Goal: Task Accomplishment & Management: Use online tool/utility

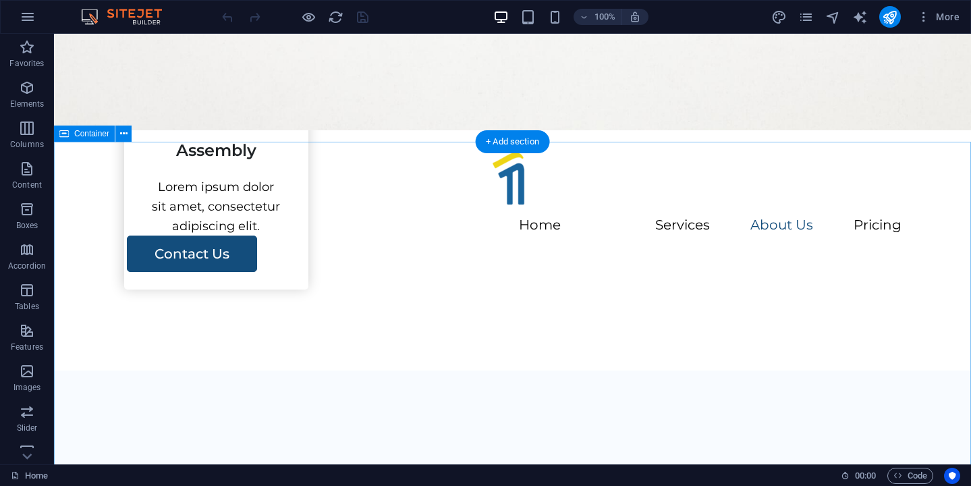
scroll to position [1607, 0]
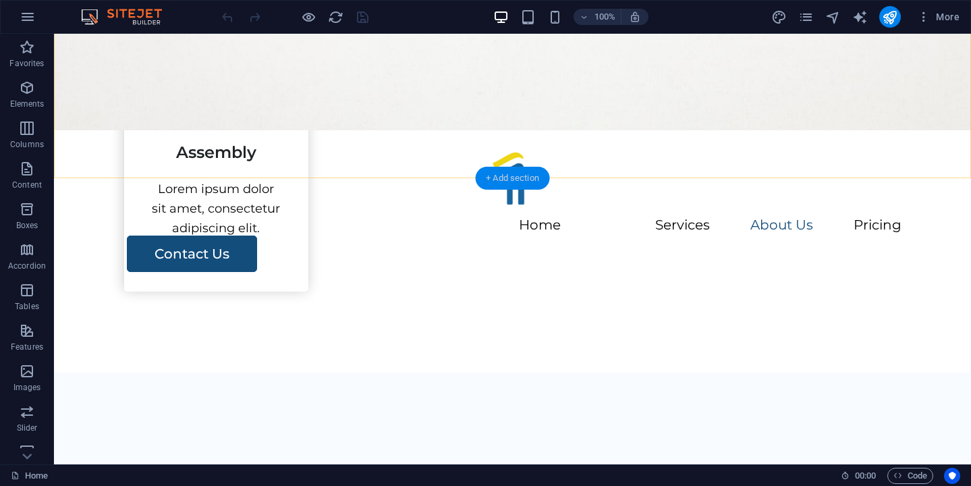
click at [495, 176] on div "+ Add section" at bounding box center [512, 178] width 75 height 23
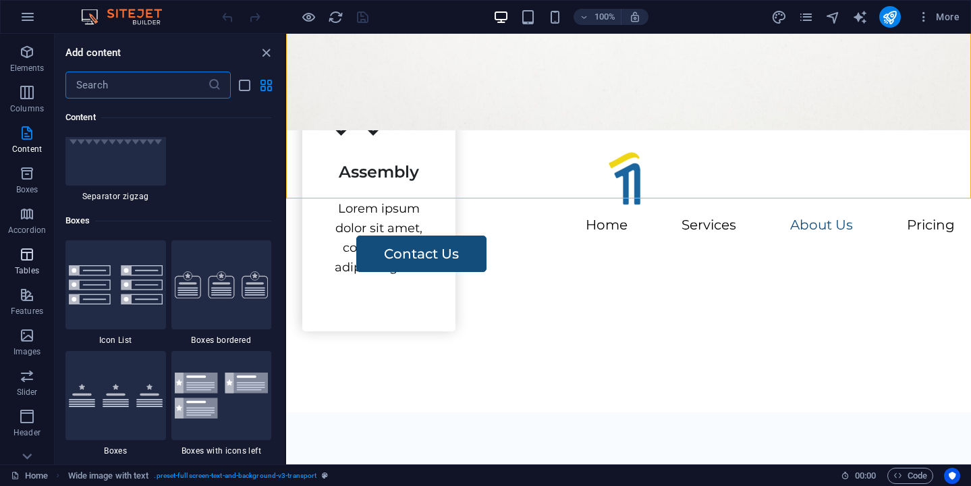
scroll to position [39, 0]
click at [14, 360] on button "Slider" at bounding box center [27, 379] width 54 height 41
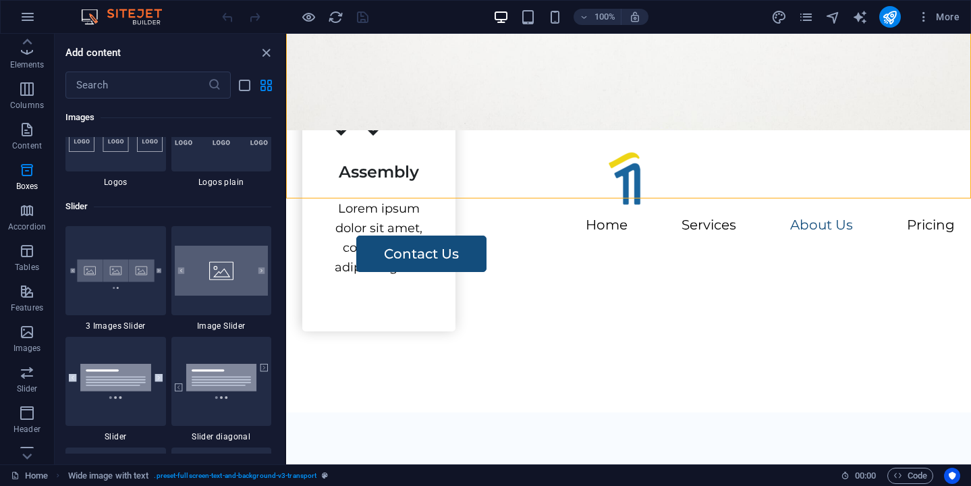
scroll to position [7654, 0]
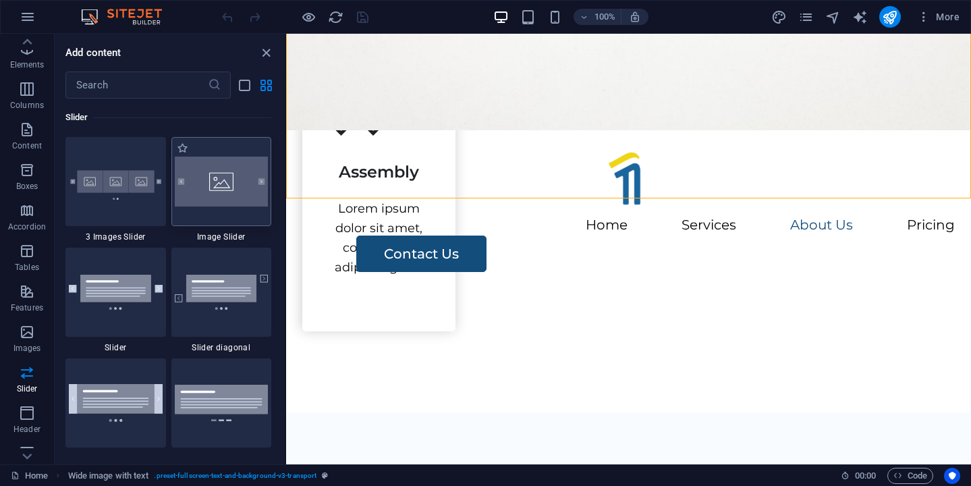
click at [234, 221] on div at bounding box center [221, 181] width 101 height 89
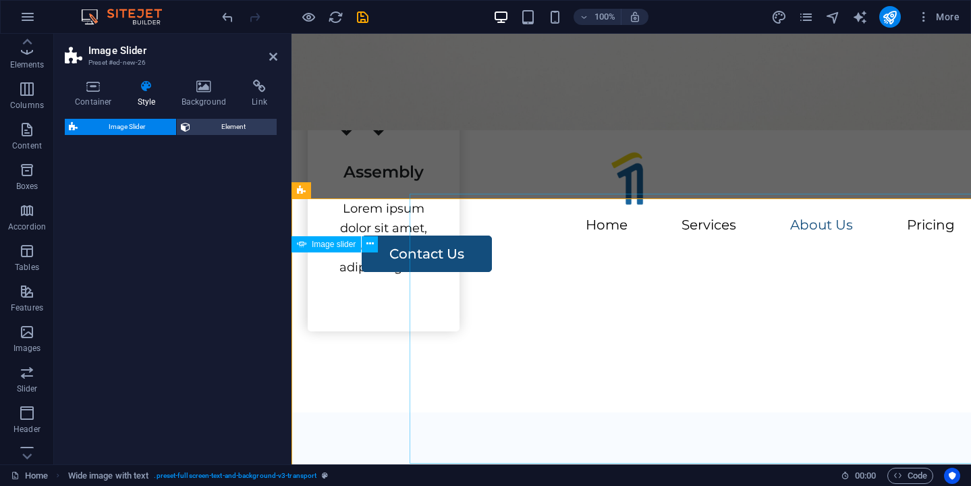
select select "rem"
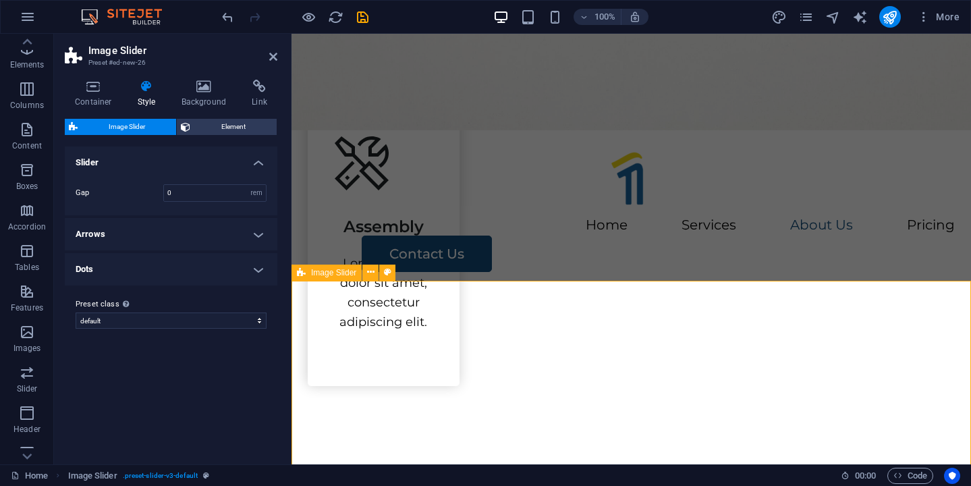
scroll to position [1592, 0]
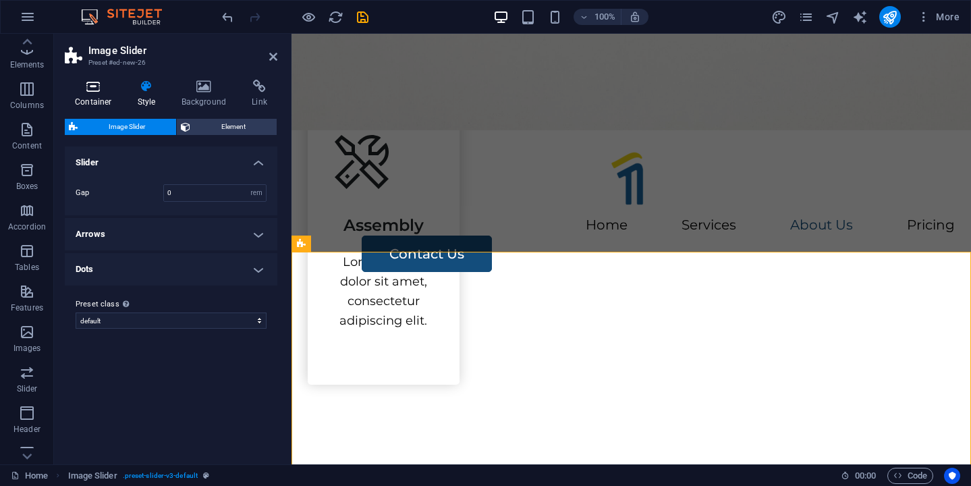
click at [93, 103] on h4 "Container" at bounding box center [96, 94] width 63 height 28
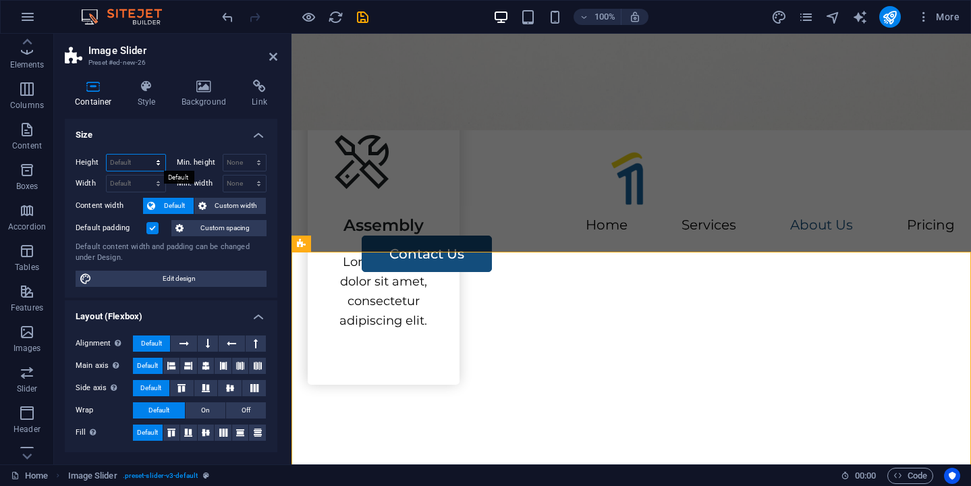
click at [155, 159] on select "Default px rem % vh vw" at bounding box center [136, 163] width 59 height 16
select select "px"
click at [144, 155] on select "Default px rem % vh vw" at bounding box center [136, 163] width 59 height 16
click at [139, 165] on input "560" at bounding box center [136, 163] width 59 height 16
type input "5"
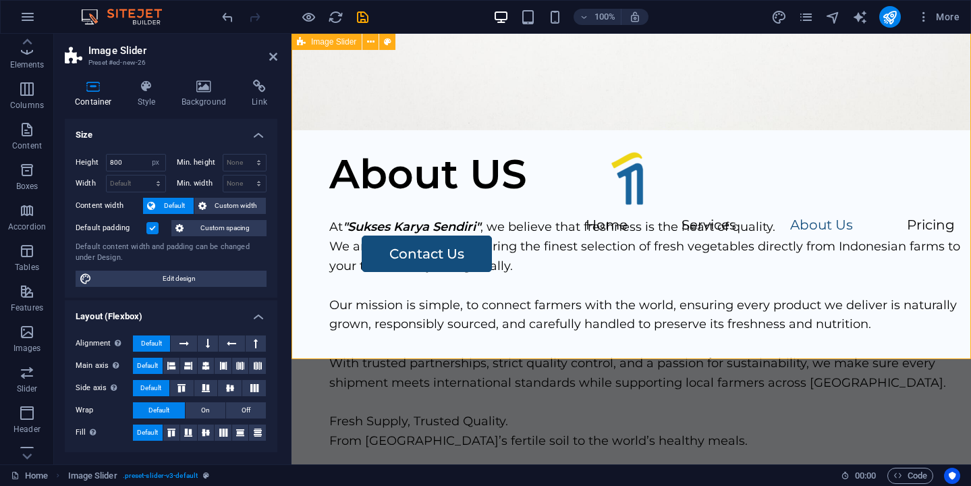
scroll to position [2040, 0]
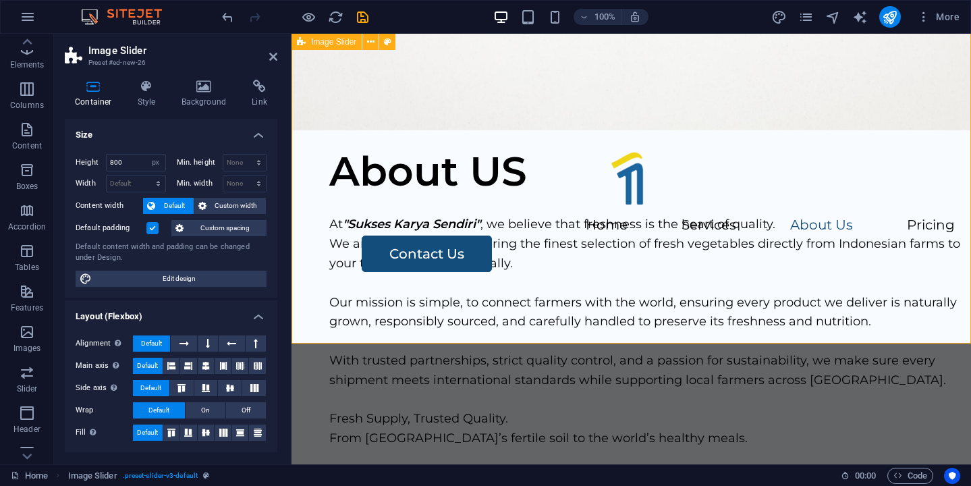
type input "560"
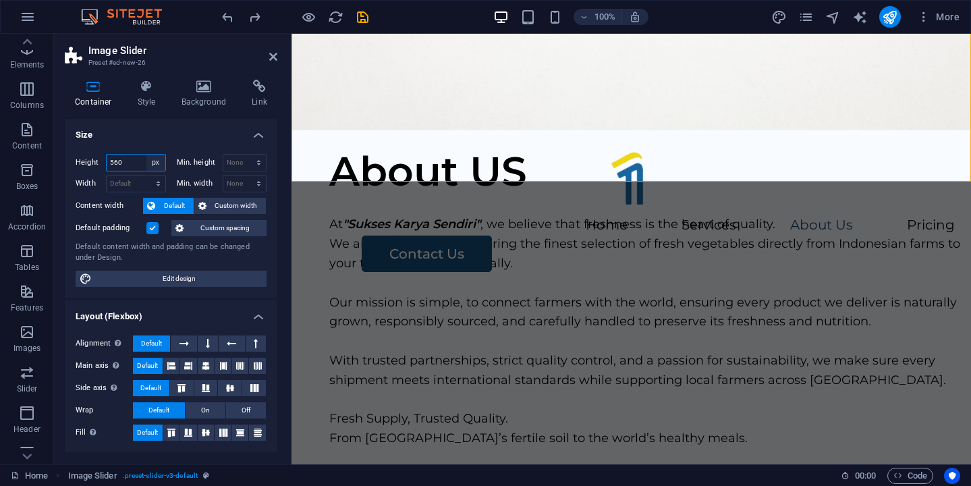
click at [153, 161] on select "Default px rem % vh vw" at bounding box center [155, 163] width 19 height 16
select select "default"
click at [146, 155] on select "Default px rem % vh vw" at bounding box center [155, 163] width 19 height 16
select select "DISABLED_OPTION_VALUE"
click at [217, 213] on span "Custom width" at bounding box center [237, 206] width 52 height 16
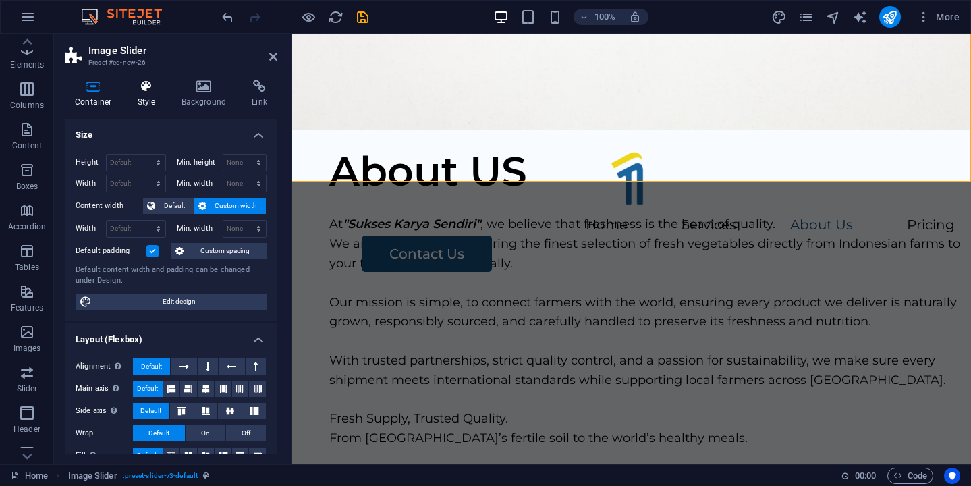
click at [149, 99] on h4 "Style" at bounding box center [150, 94] width 44 height 28
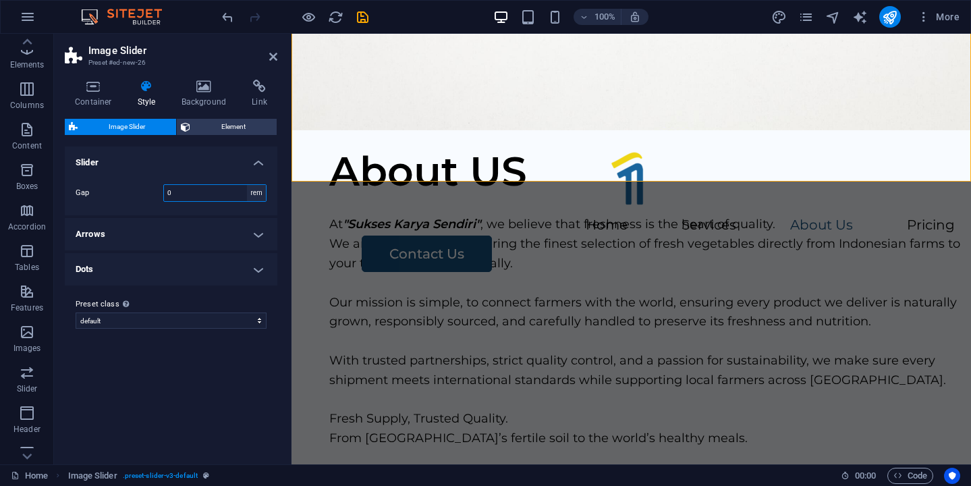
click at [262, 192] on select "rem px % vh vw" at bounding box center [256, 193] width 19 height 16
select select "px"
click at [247, 185] on select "rem px % vh vw" at bounding box center [256, 193] width 19 height 16
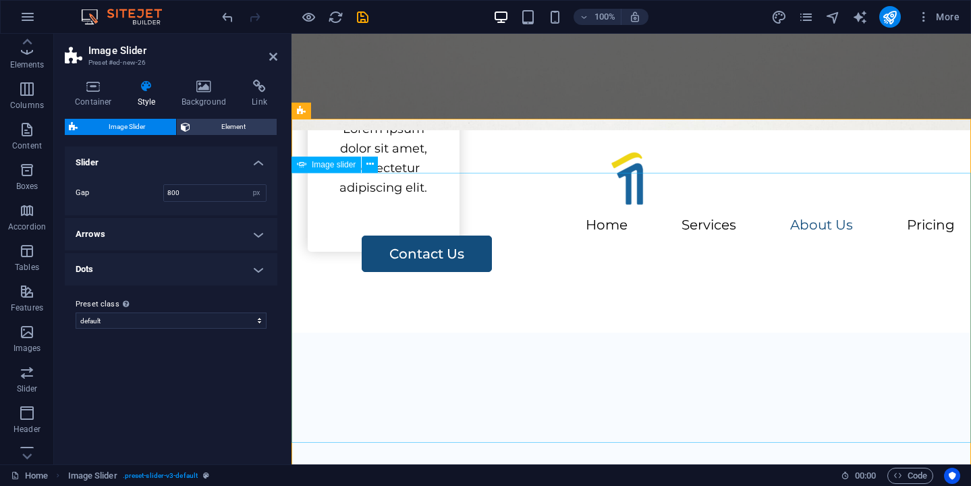
scroll to position [1731, 0]
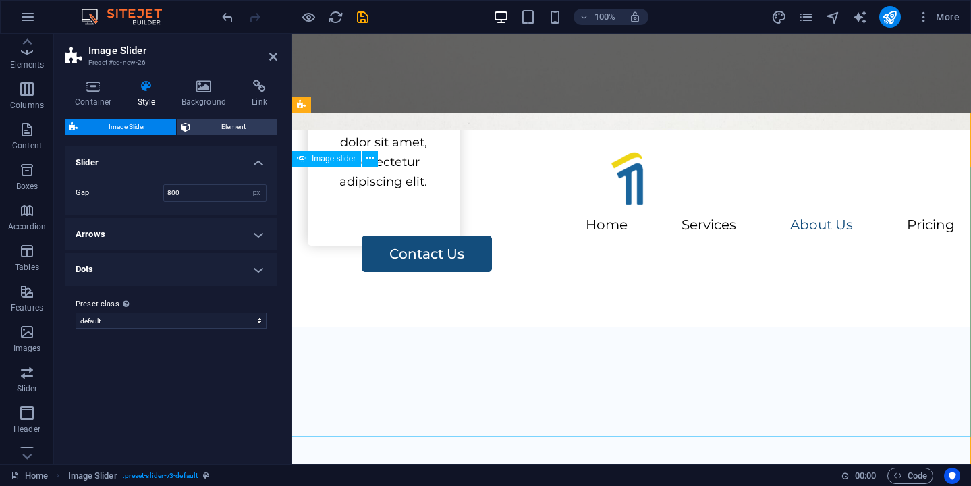
type input "0"
click at [258, 187] on select "rem px % vh vw" at bounding box center [256, 193] width 19 height 16
select select "rem"
click at [247, 185] on select "rem px % vh vw" at bounding box center [256, 193] width 19 height 16
click at [231, 173] on div "Gap 0 rem px % vh vw" at bounding box center [171, 193] width 218 height 45
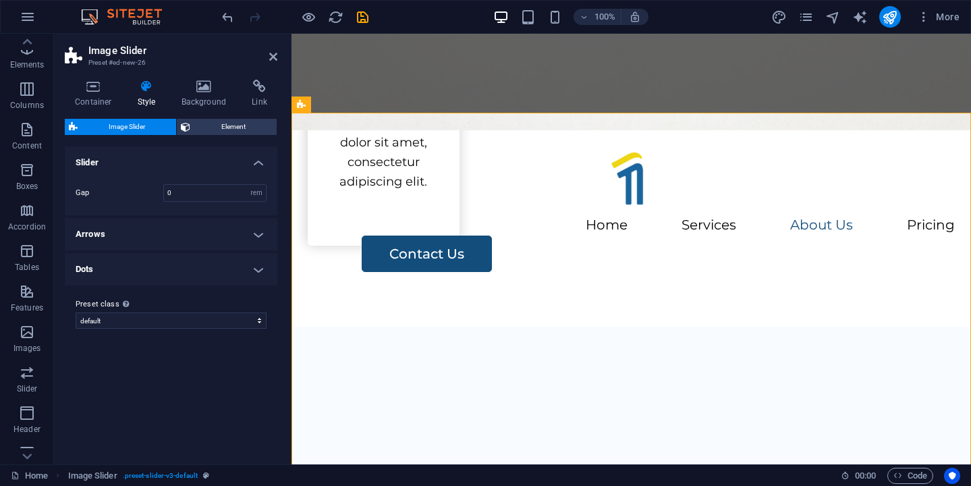
click at [262, 231] on h4 "Arrows" at bounding box center [171, 234] width 213 height 32
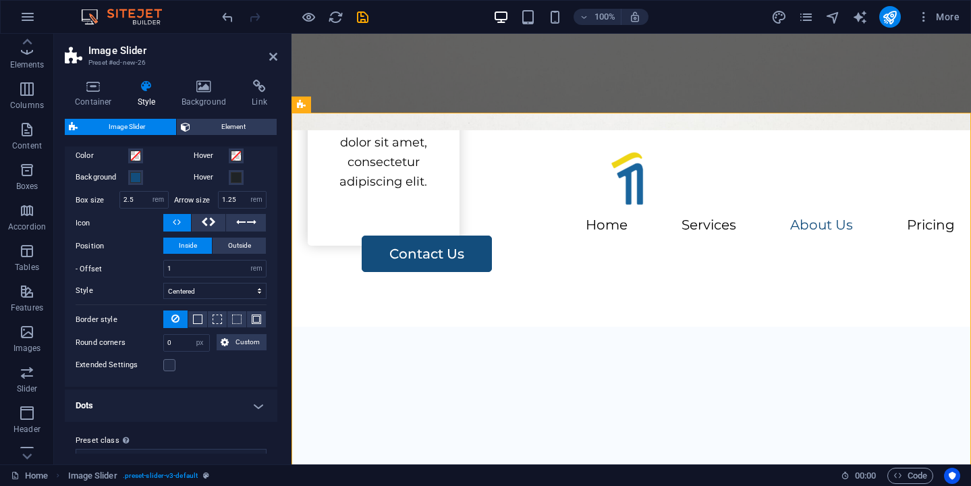
scroll to position [169, 0]
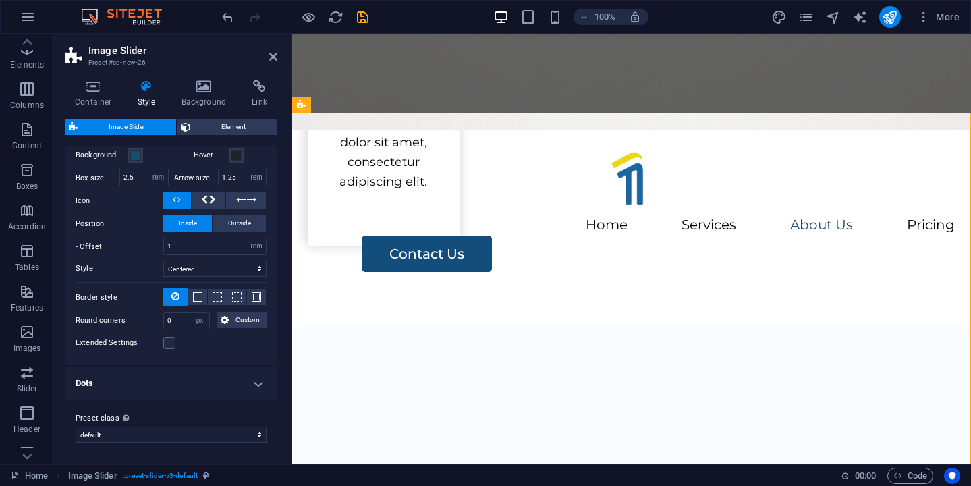
click at [238, 387] on h4 "Dots" at bounding box center [171, 383] width 213 height 32
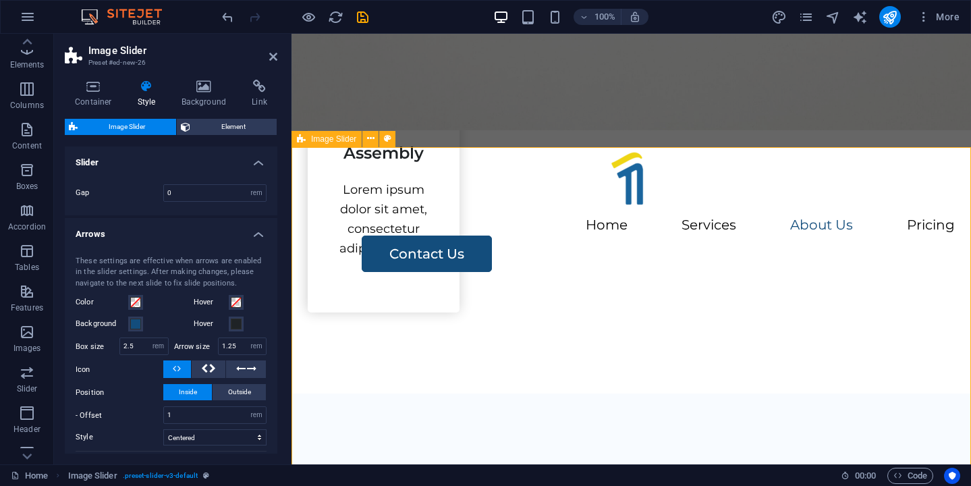
scroll to position [1655, 0]
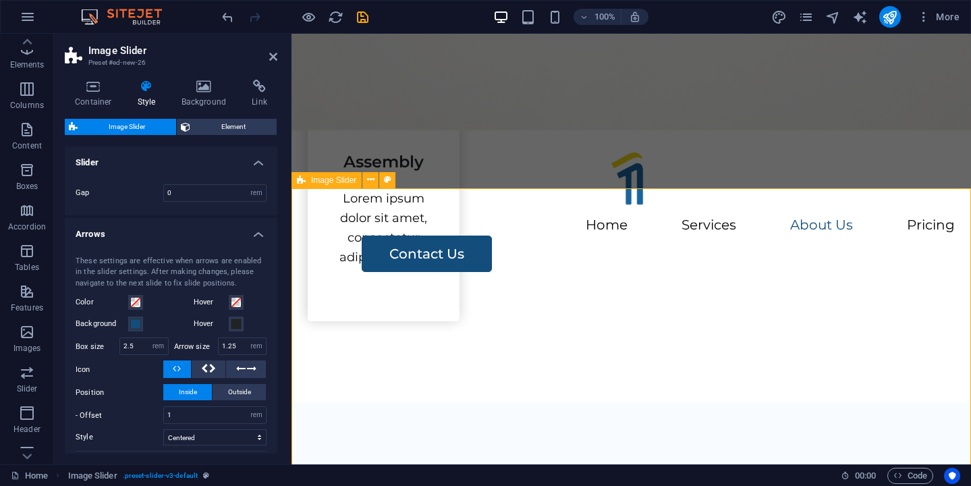
click at [327, 180] on span "Image Slider" at bounding box center [333, 180] width 45 height 8
click at [213, 127] on span "Element" at bounding box center [233, 127] width 78 height 16
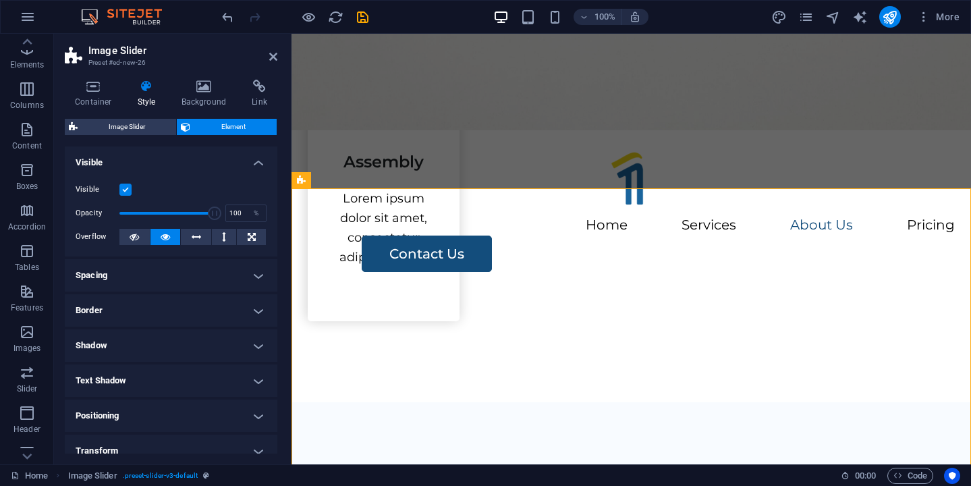
click at [195, 311] on h4 "Border" at bounding box center [171, 310] width 213 height 32
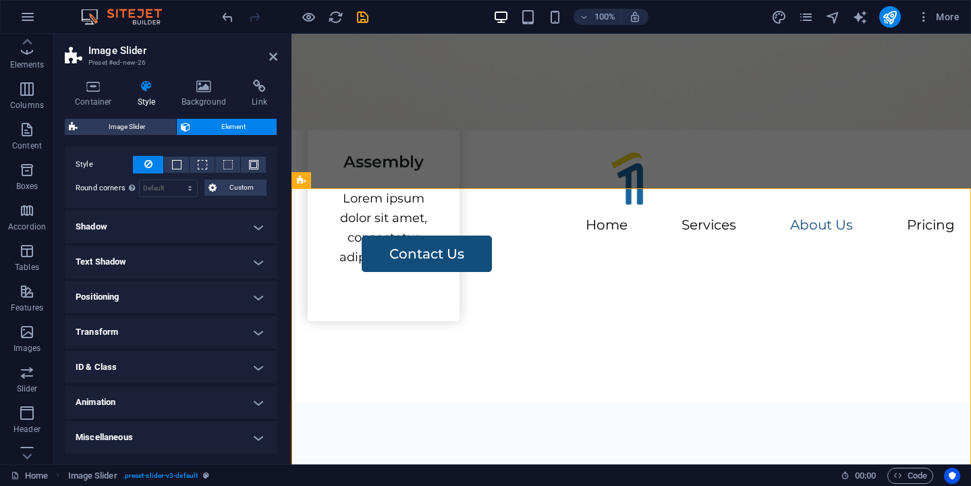
scroll to position [0, 0]
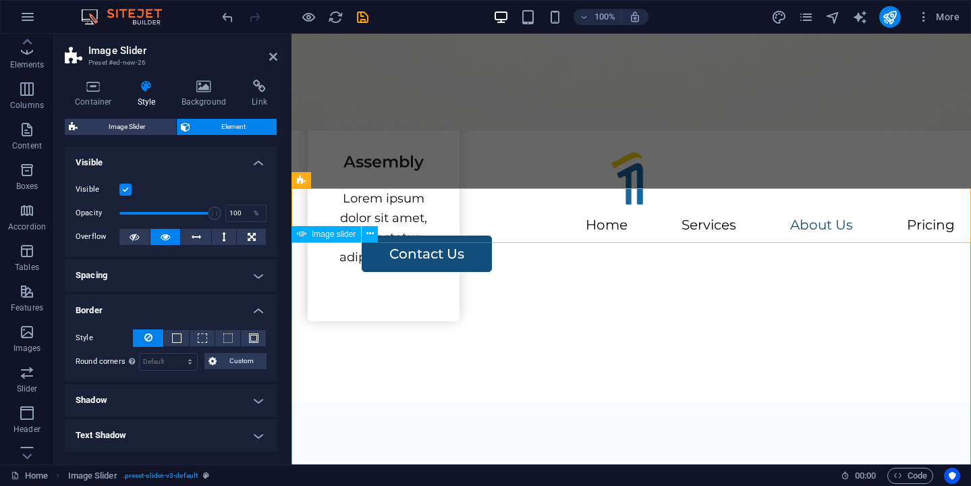
select select "px"
select select "ms"
select select "s"
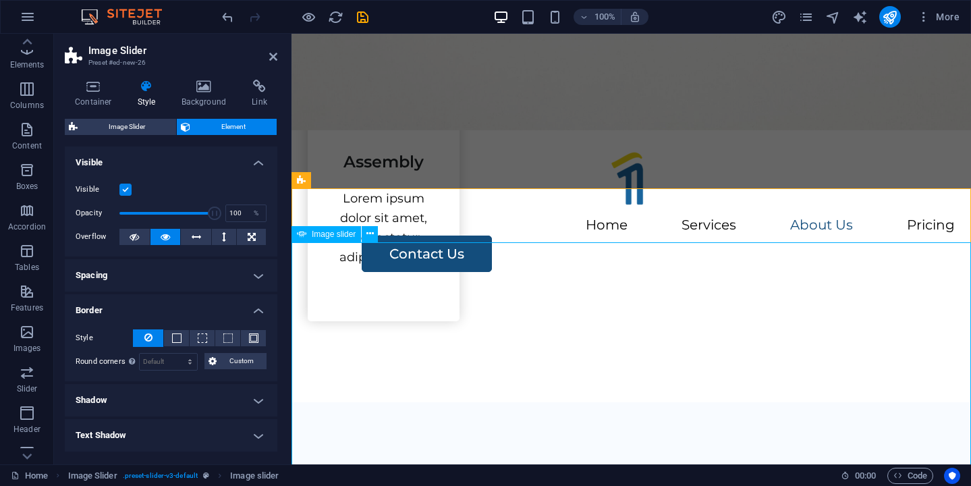
select select "progressive"
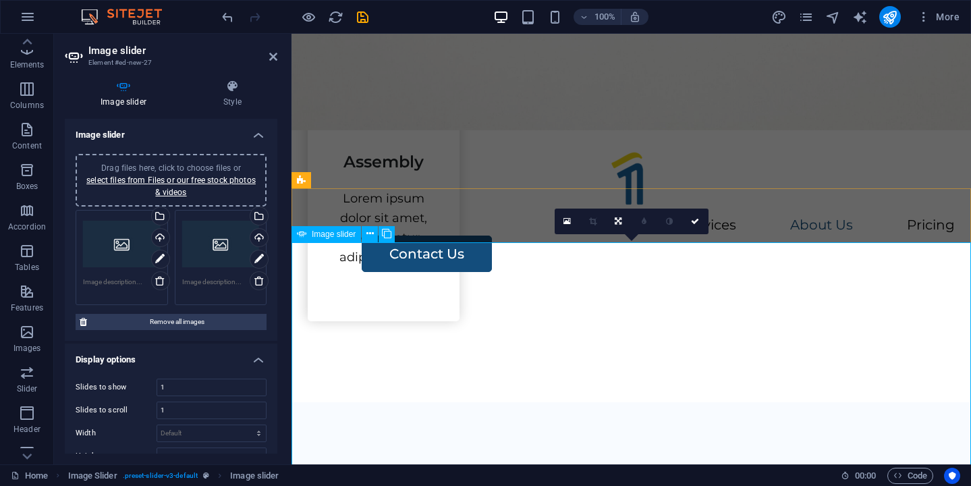
click at [337, 236] on span "Image slider" at bounding box center [334, 234] width 44 height 8
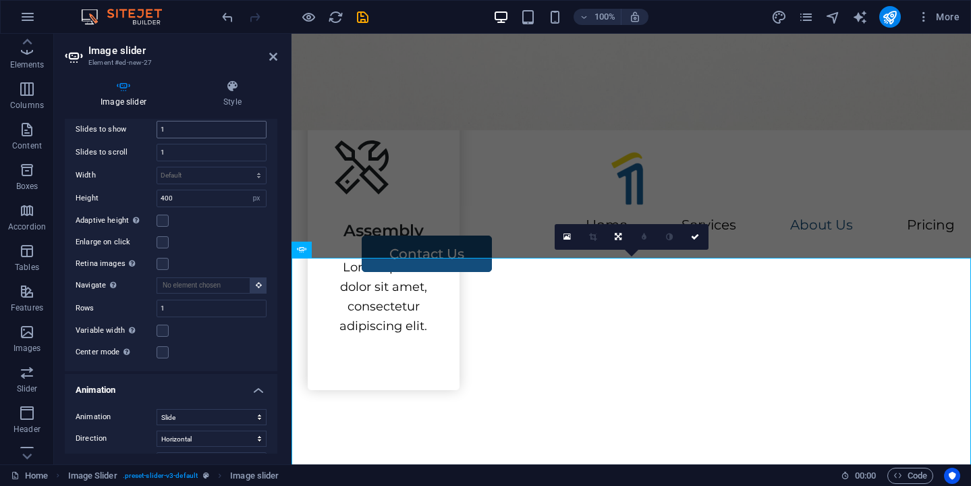
scroll to position [1559, 0]
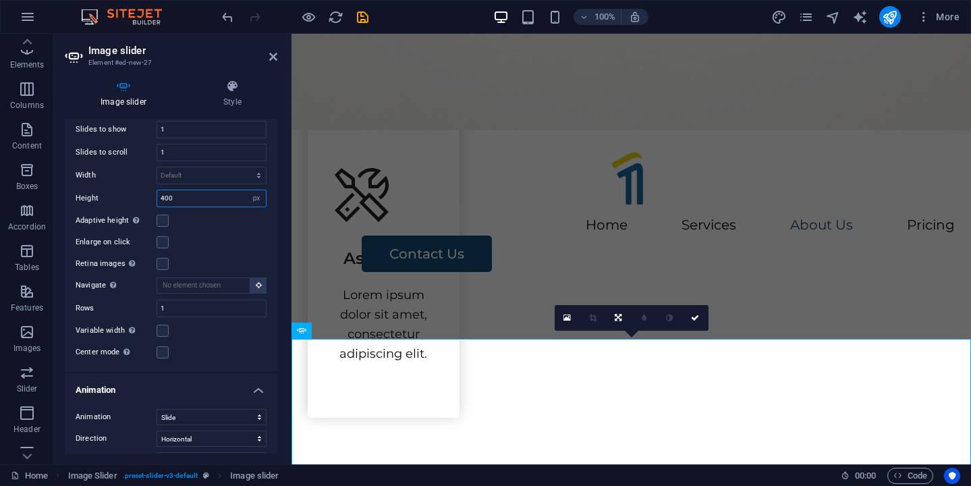
click at [234, 199] on input "400" at bounding box center [211, 198] width 109 height 16
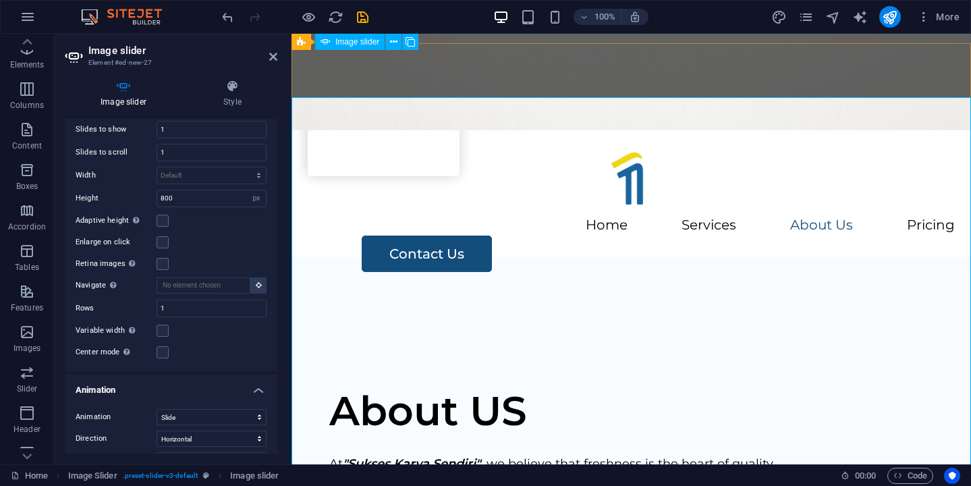
scroll to position [1820, 0]
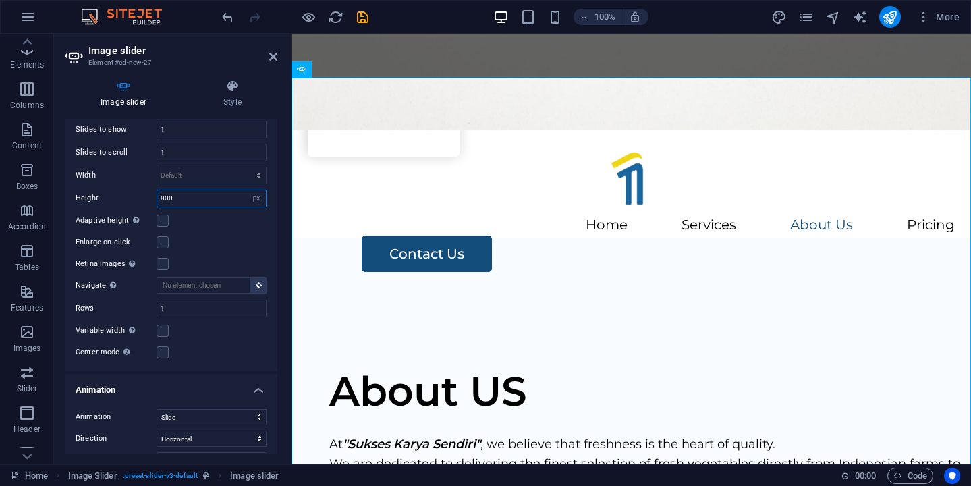
click at [163, 201] on input "800" at bounding box center [211, 198] width 109 height 16
type input "600"
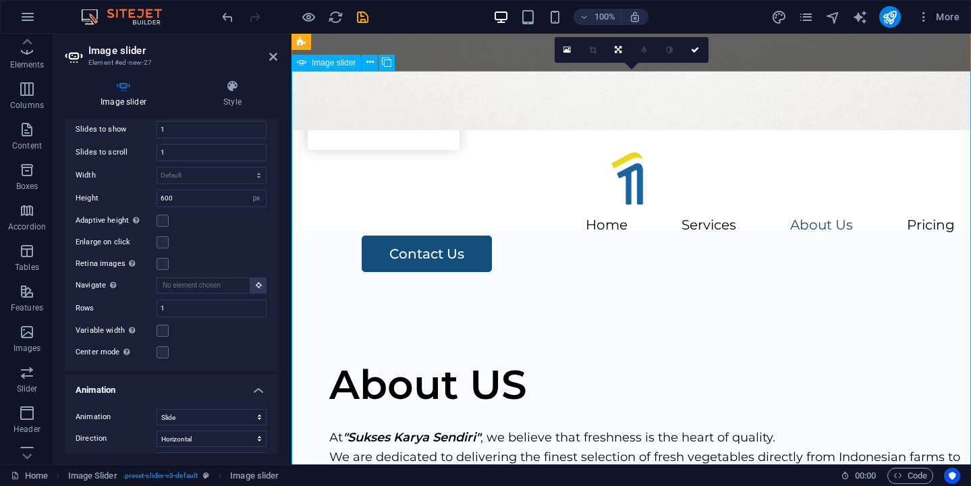
scroll to position [1827, 0]
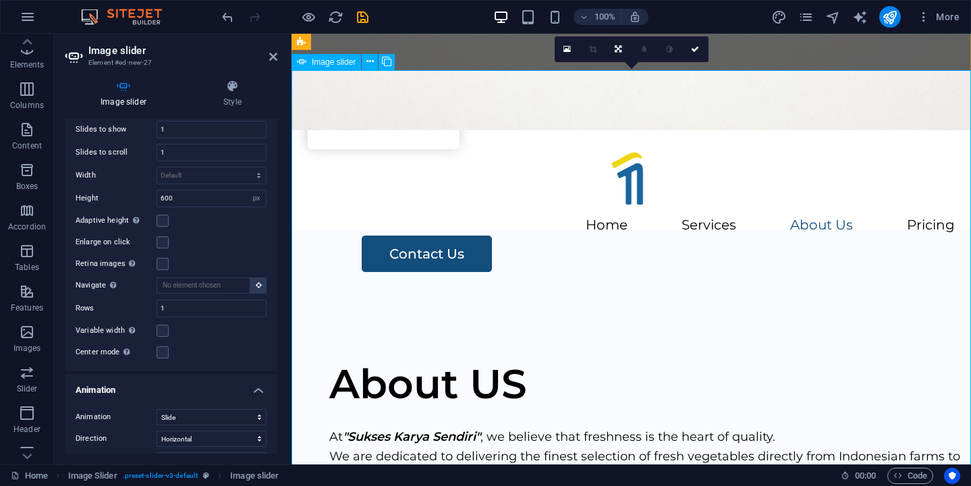
click at [499, 109] on figure at bounding box center [632, 82] width 680 height 97
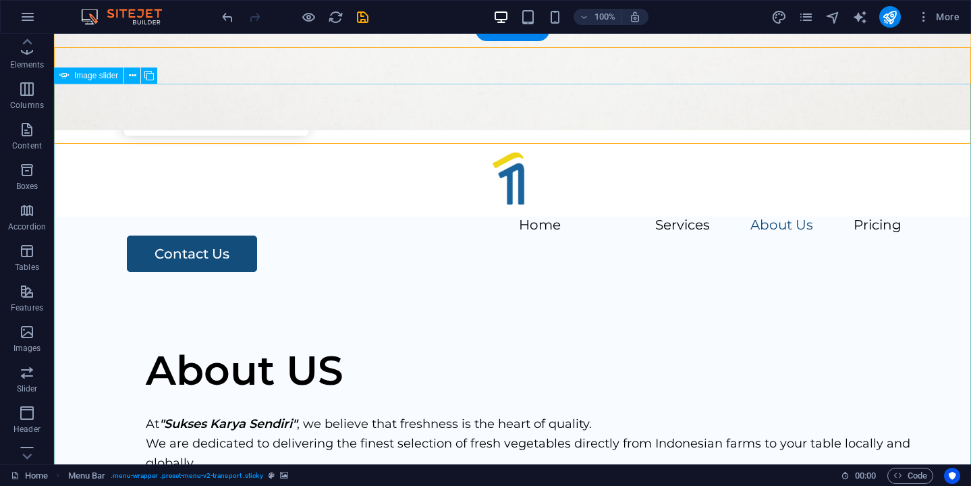
scroll to position [1767, 0]
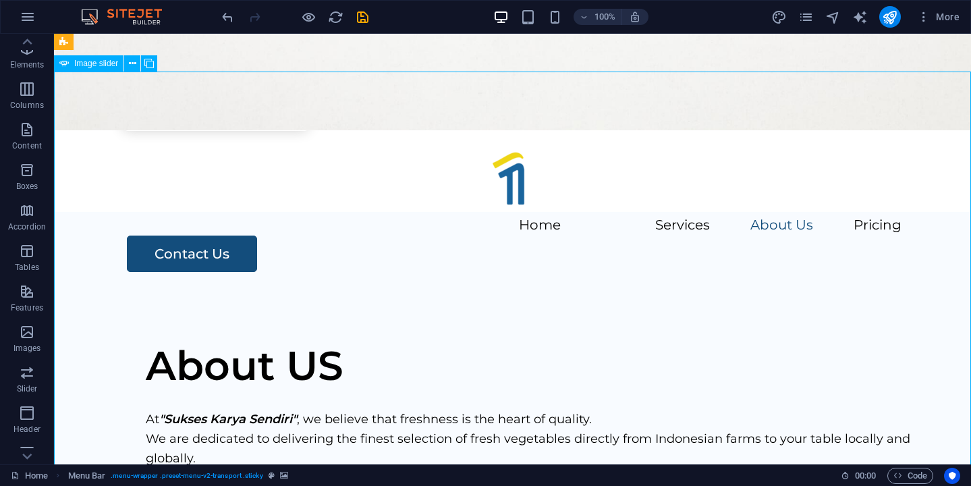
select select "px"
select select "ms"
select select "s"
select select "progressive"
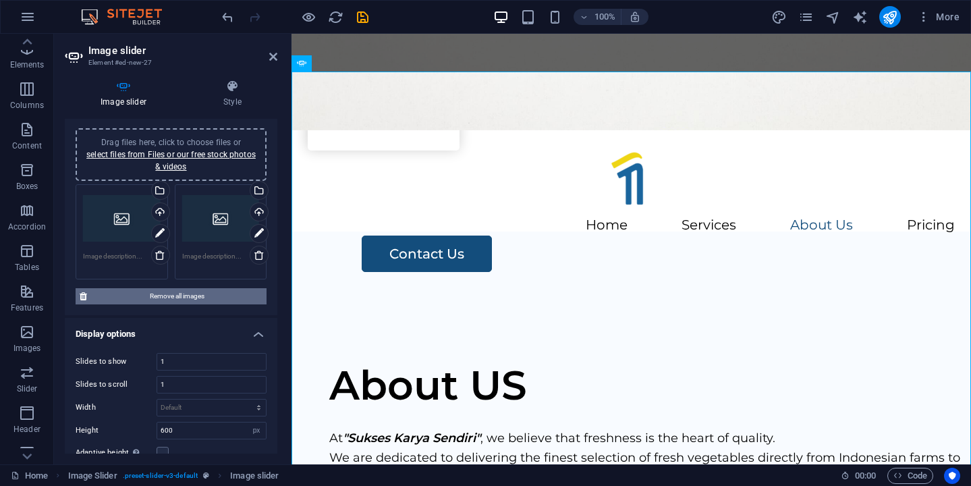
scroll to position [0, 0]
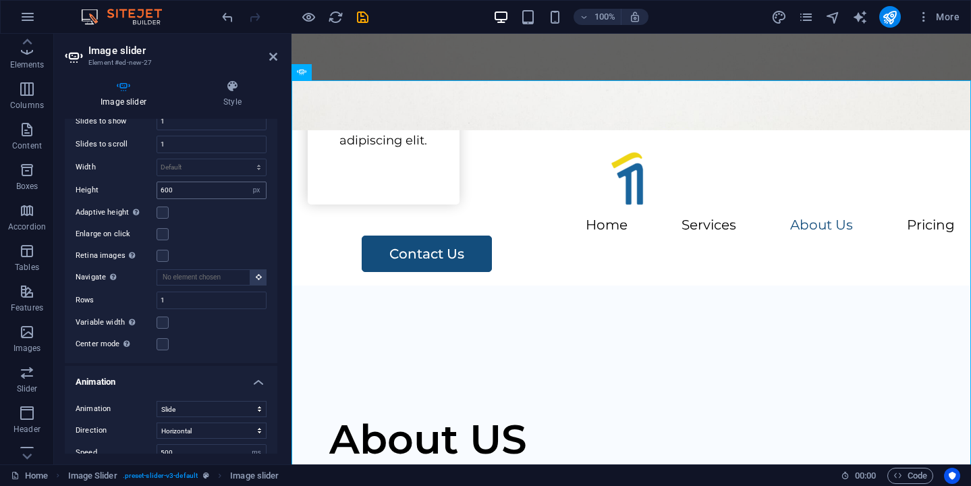
scroll to position [1730, 0]
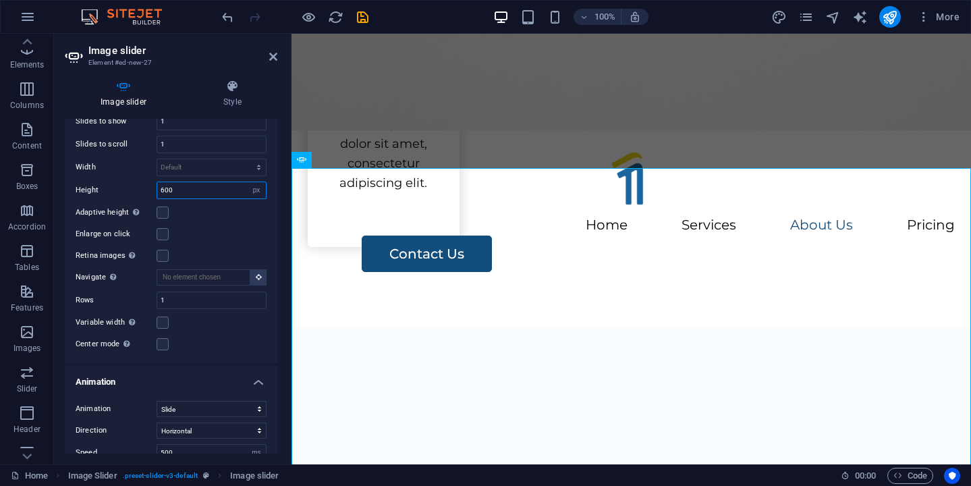
click at [165, 192] on input "600" at bounding box center [211, 190] width 109 height 16
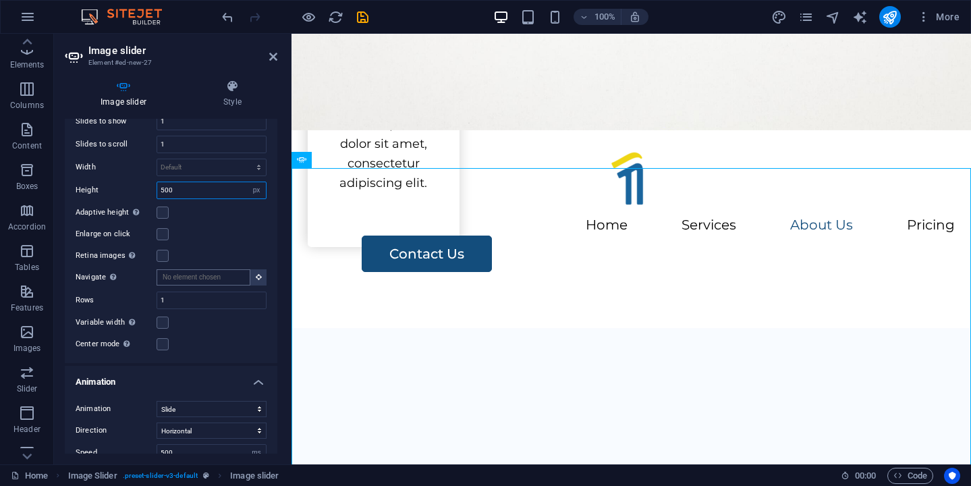
type input "500"
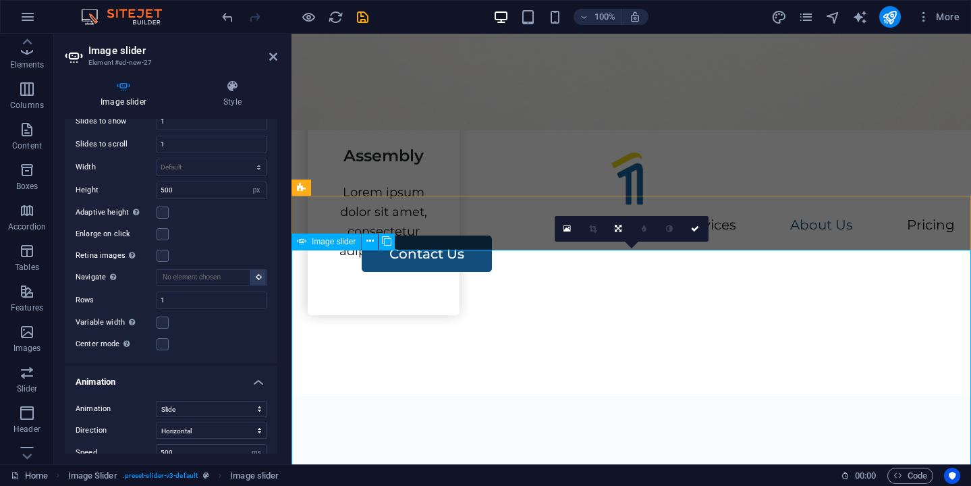
scroll to position [1633, 0]
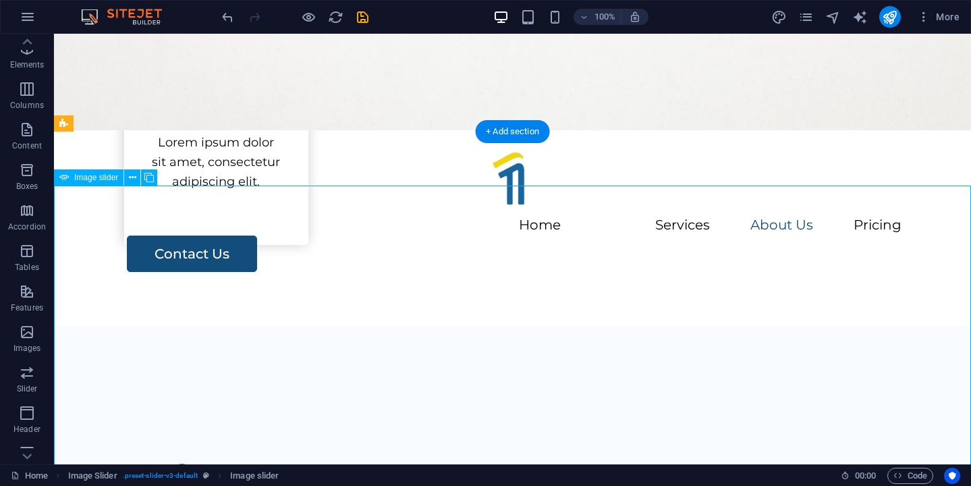
select select "px"
select select "ms"
select select "s"
select select "progressive"
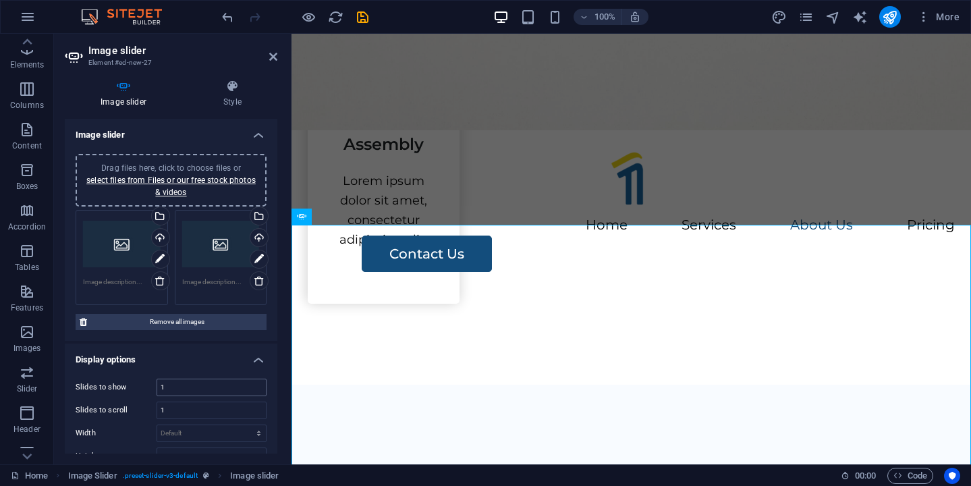
scroll to position [133, 0]
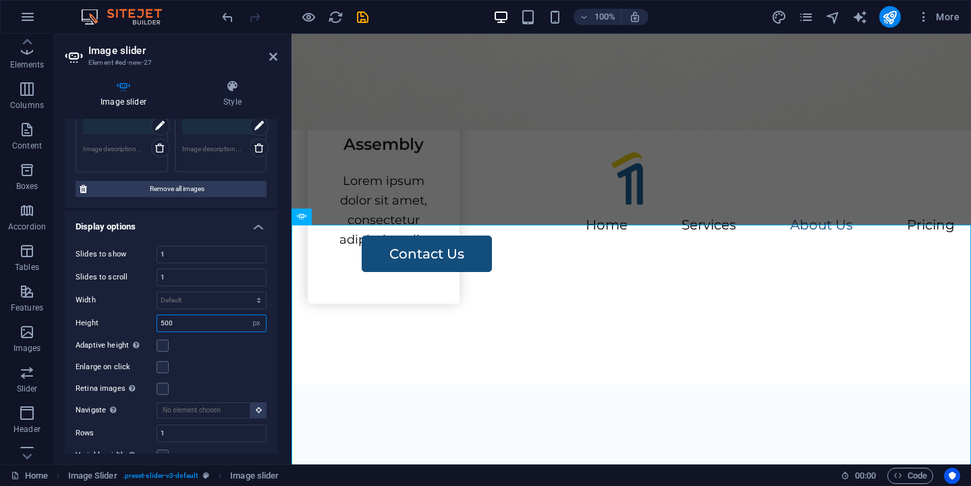
click at [168, 323] on input "500" at bounding box center [211, 323] width 109 height 16
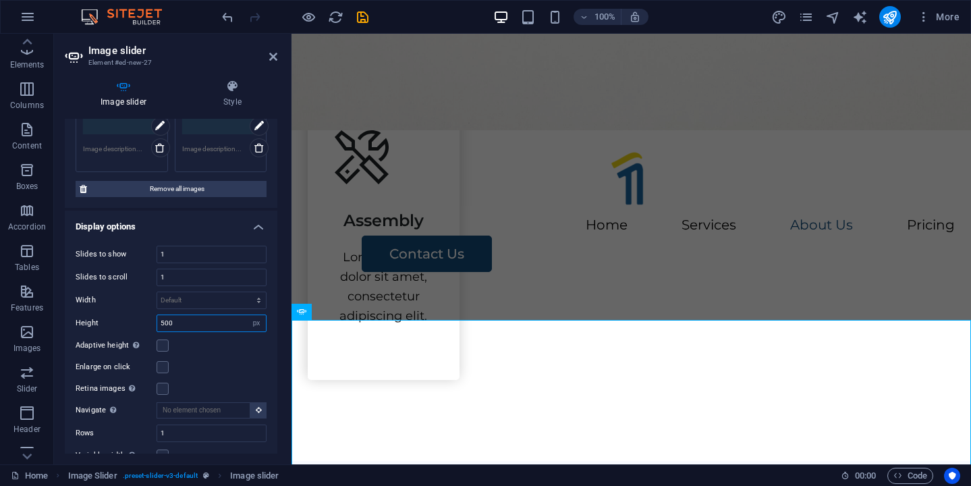
scroll to position [1576, 0]
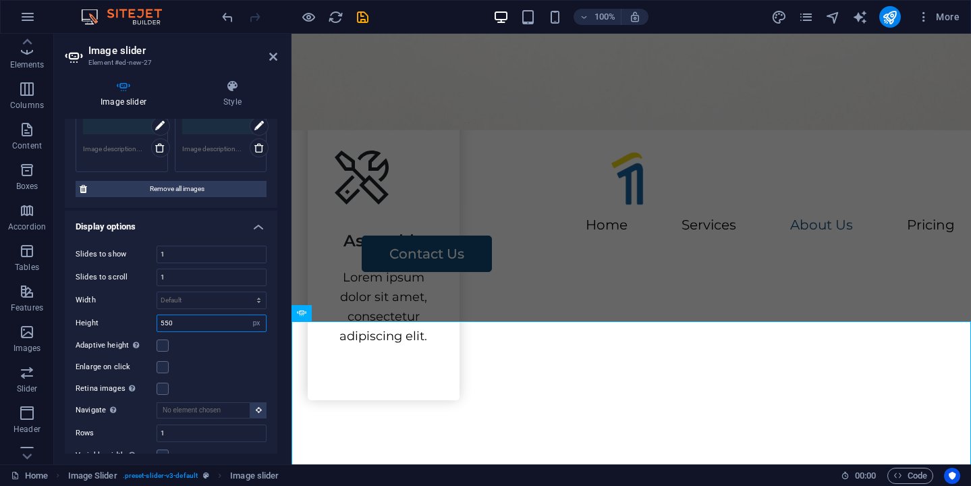
type input "550"
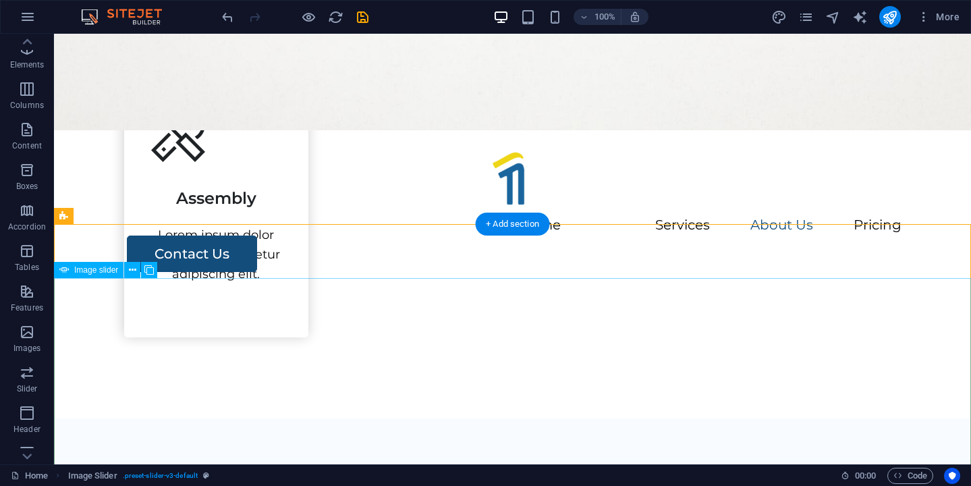
scroll to position [1559, 0]
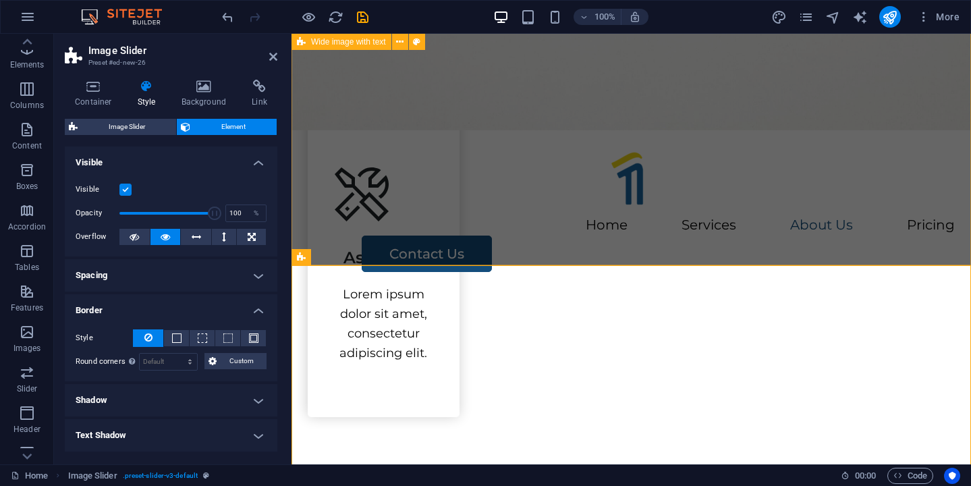
scroll to position [1578, 0]
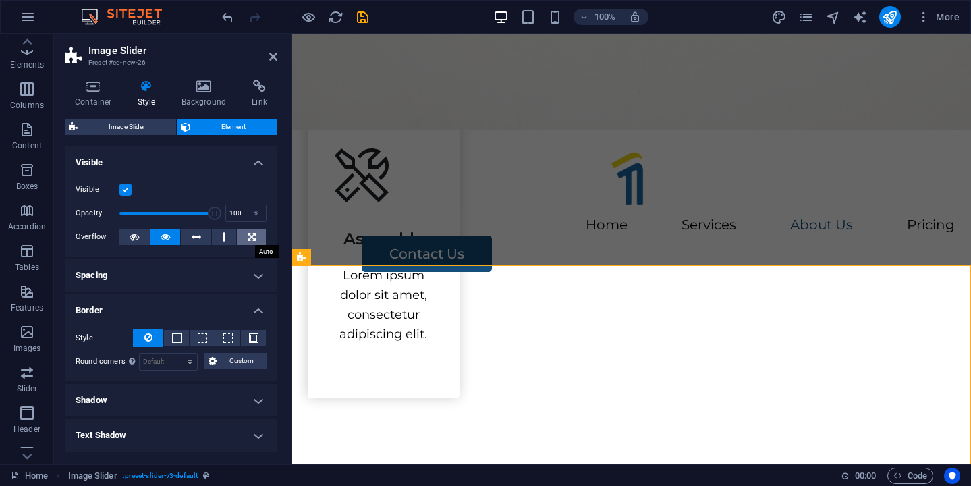
click at [253, 238] on button at bounding box center [251, 237] width 29 height 16
click at [260, 284] on h4 "Spacing" at bounding box center [171, 275] width 213 height 32
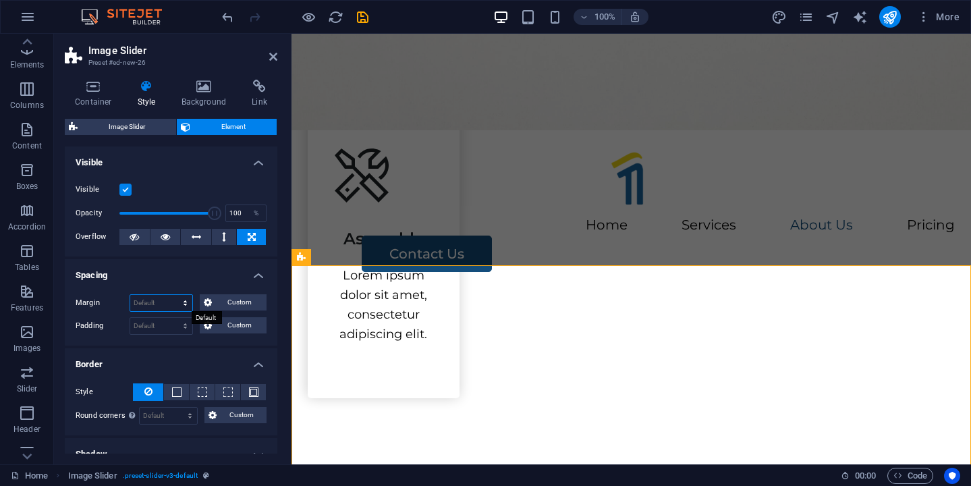
click at [184, 300] on select "Default auto px % rem vw vh Custom" at bounding box center [161, 303] width 62 height 16
click at [130, 295] on select "Default auto px % rem vw vh Custom" at bounding box center [161, 303] width 62 height 16
click at [180, 305] on select "Default auto px % rem vw vh Custom" at bounding box center [161, 303] width 62 height 16
click at [130, 295] on select "Default auto px % rem vw vh Custom" at bounding box center [161, 303] width 62 height 16
select select "DISABLED_OPTION_VALUE"
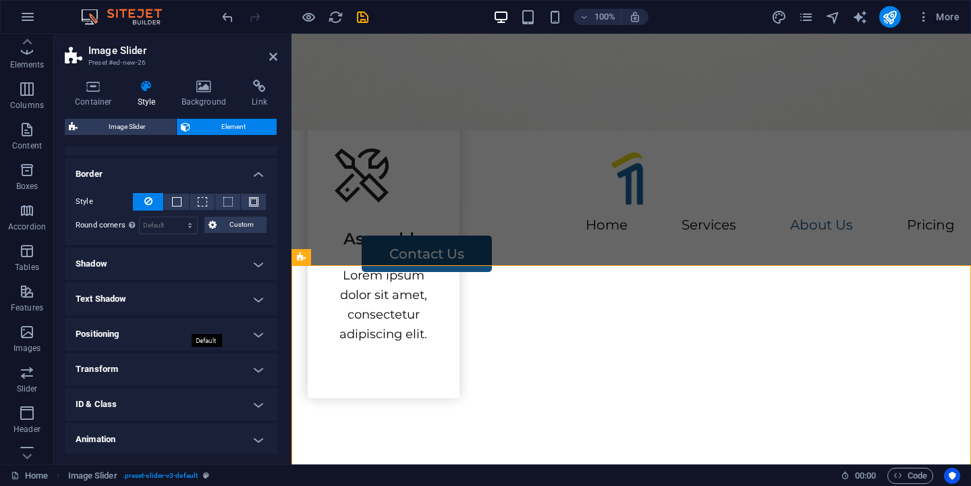
scroll to position [194, 0]
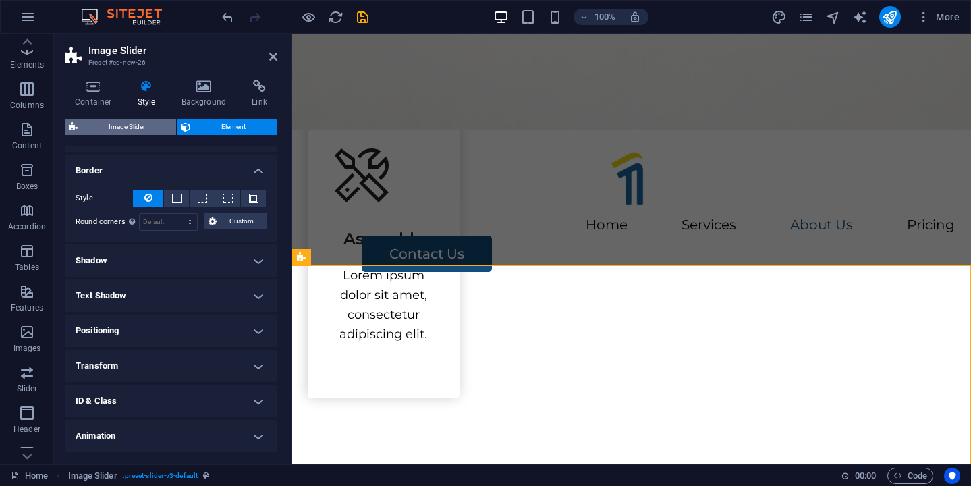
click at [137, 124] on span "Image Slider" at bounding box center [127, 127] width 90 height 16
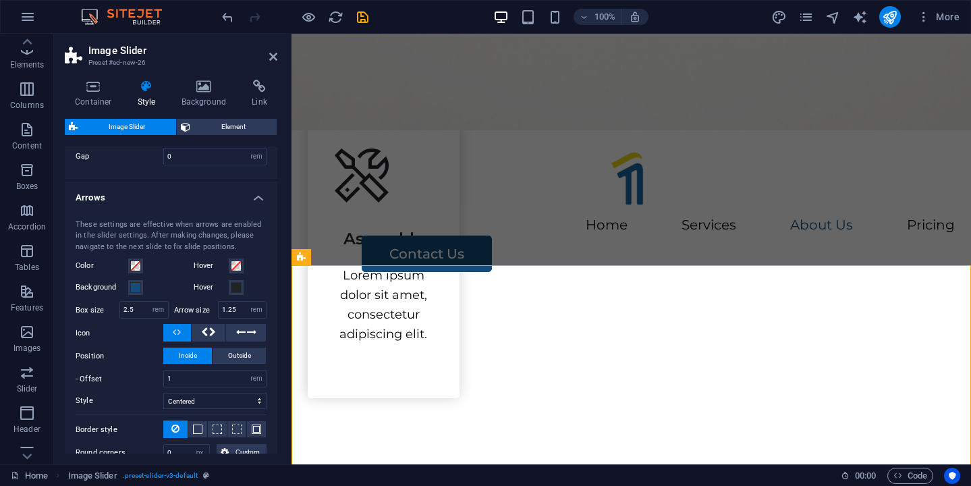
scroll to position [0, 0]
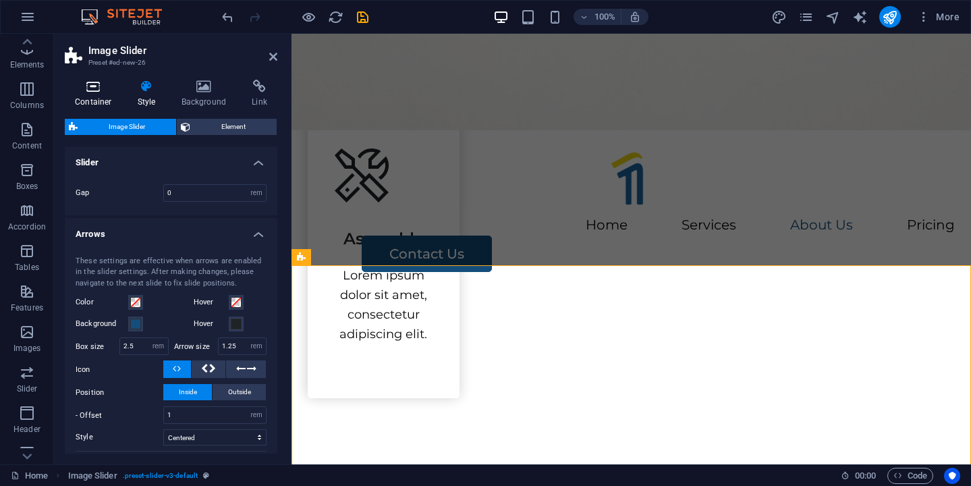
click at [92, 92] on icon at bounding box center [93, 87] width 57 height 14
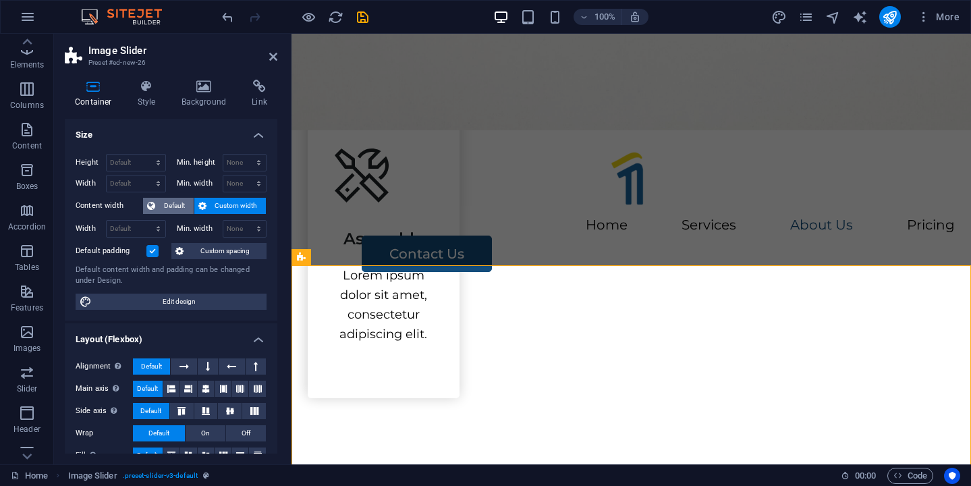
click at [161, 207] on span "Default" at bounding box center [174, 206] width 30 height 16
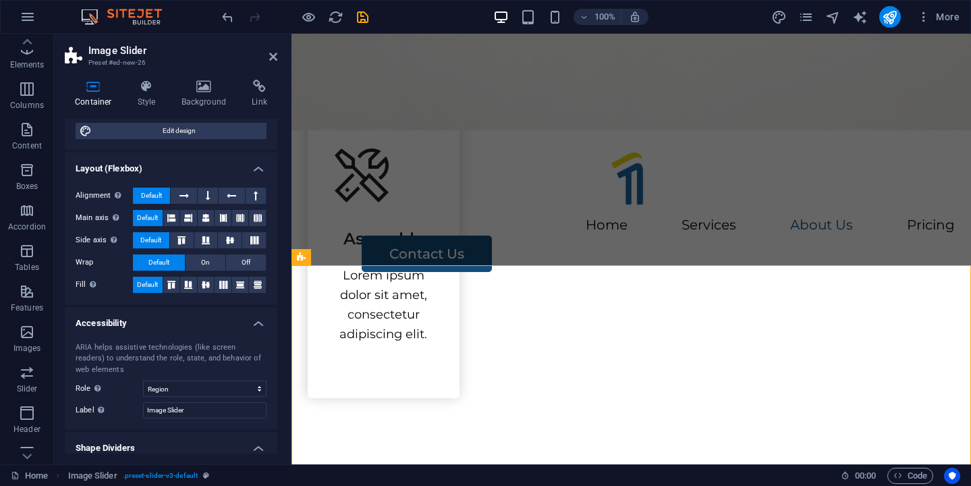
scroll to position [188, 0]
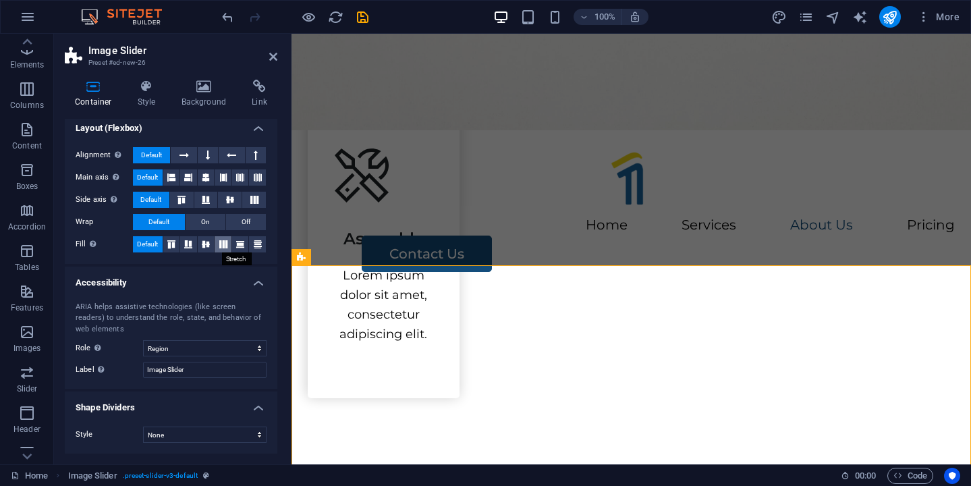
click at [217, 245] on icon at bounding box center [223, 244] width 16 height 8
click at [176, 242] on icon at bounding box center [171, 244] width 16 height 8
click at [190, 246] on icon at bounding box center [188, 244] width 16 height 8
click at [250, 240] on icon at bounding box center [258, 244] width 16 height 8
click at [148, 248] on span "Default" at bounding box center [147, 244] width 21 height 16
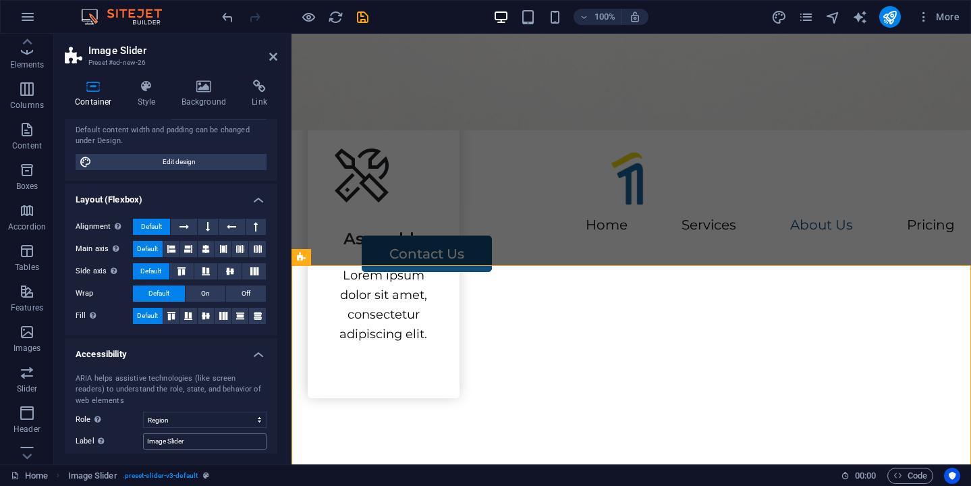
scroll to position [113, 0]
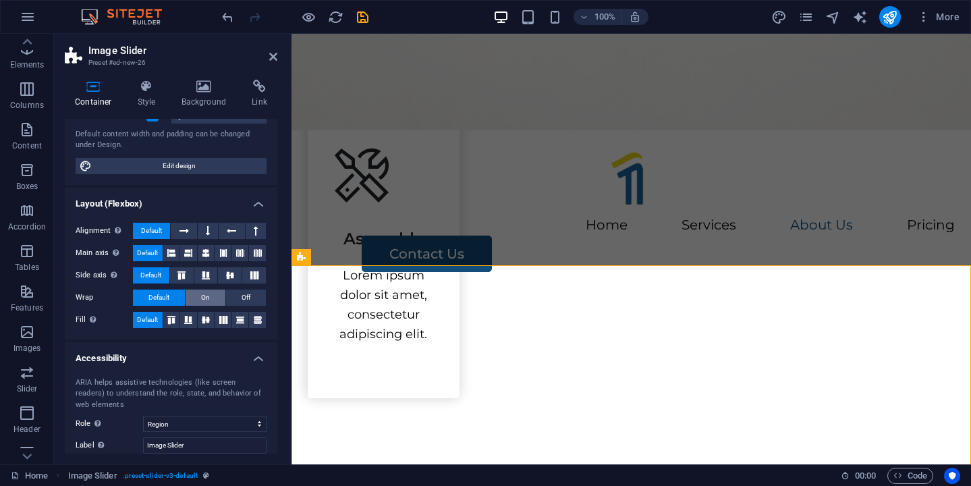
click at [215, 292] on button "On" at bounding box center [206, 298] width 40 height 16
click at [162, 302] on span "Default" at bounding box center [159, 298] width 21 height 16
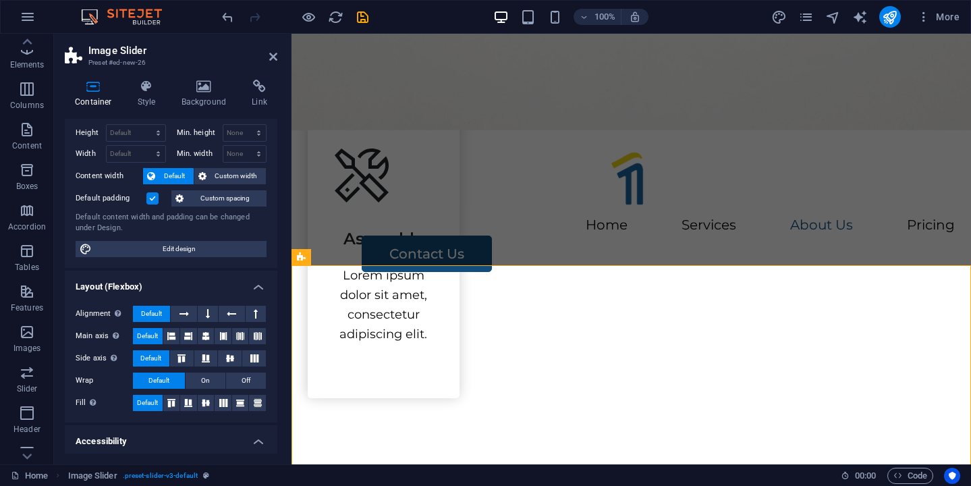
scroll to position [0, 0]
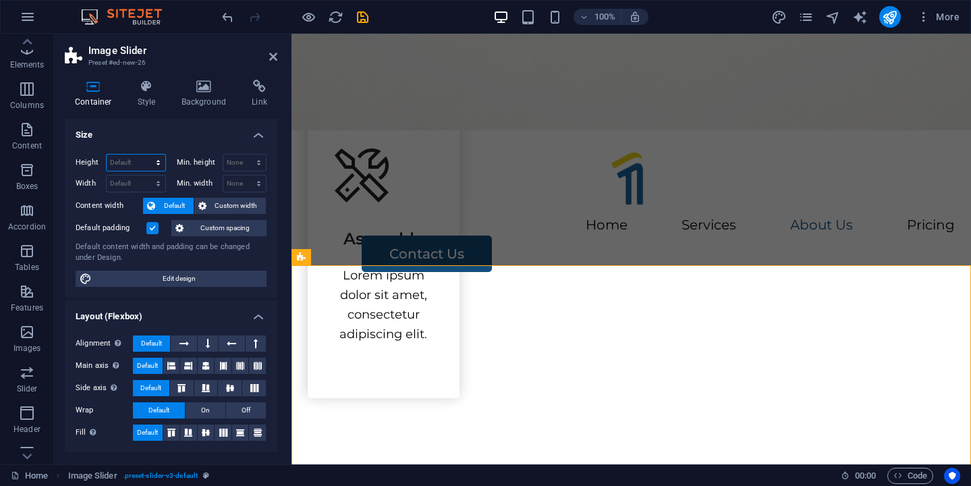
click at [140, 167] on select "Default px rem % vh vw" at bounding box center [136, 163] width 59 height 16
select select "px"
click at [144, 155] on select "Default px rem % vh vw" at bounding box center [136, 163] width 59 height 16
type input "710"
type input "600"
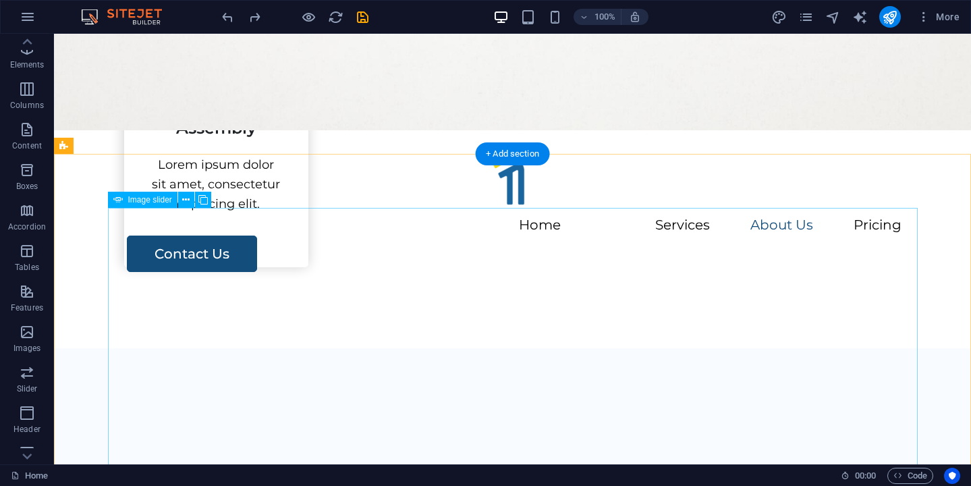
scroll to position [1657, 0]
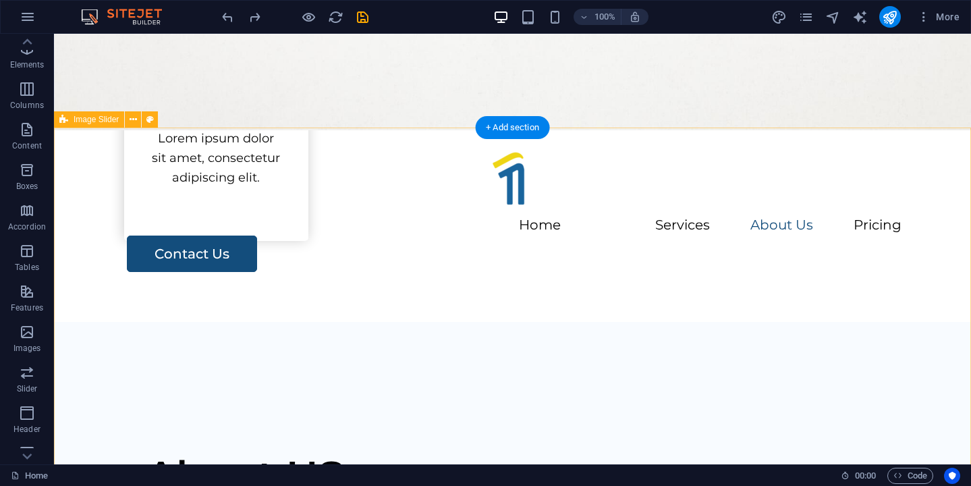
select select "px"
select select "region"
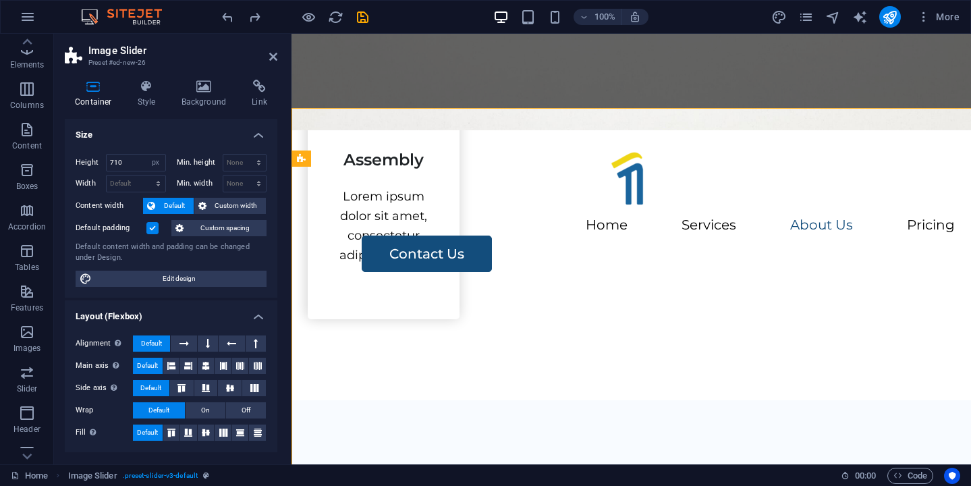
scroll to position [1677, 0]
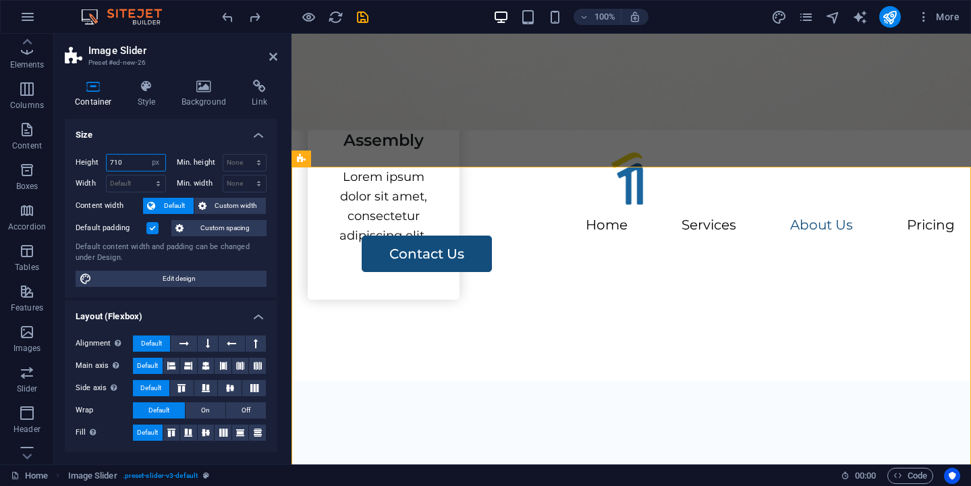
click at [126, 158] on input "710" at bounding box center [136, 163] width 59 height 16
type input "7"
type input "600"
click at [142, 185] on select "Default px rem % em vh vw" at bounding box center [136, 184] width 59 height 16
select select "px"
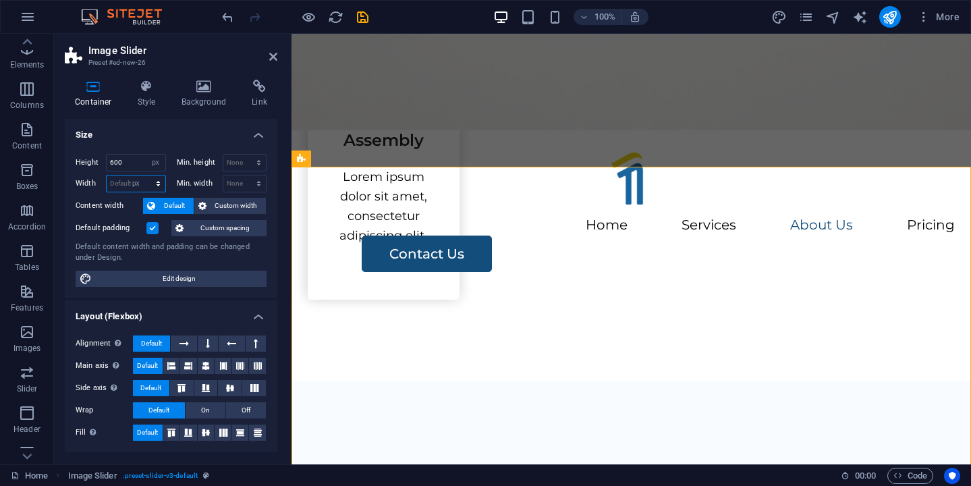
click at [144, 176] on select "Default px rem % em vh vw" at bounding box center [136, 184] width 59 height 16
type input "1500"
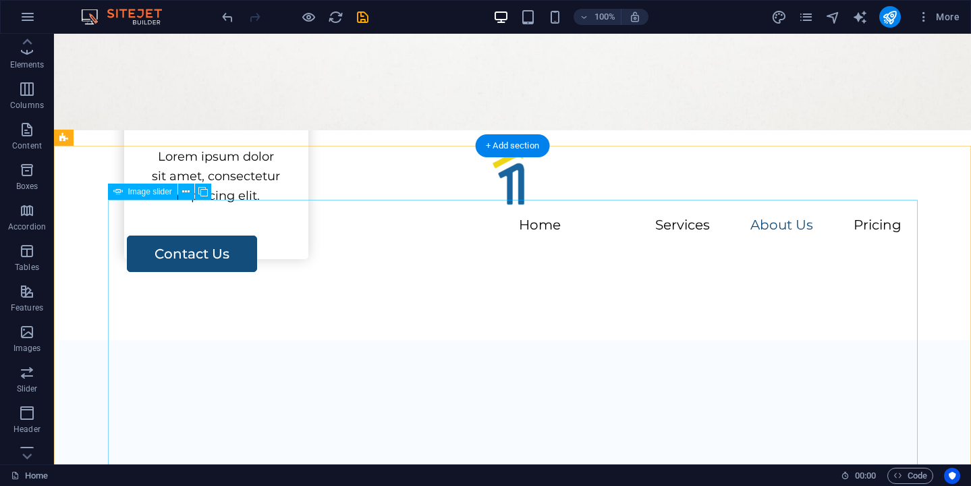
scroll to position [0, 0]
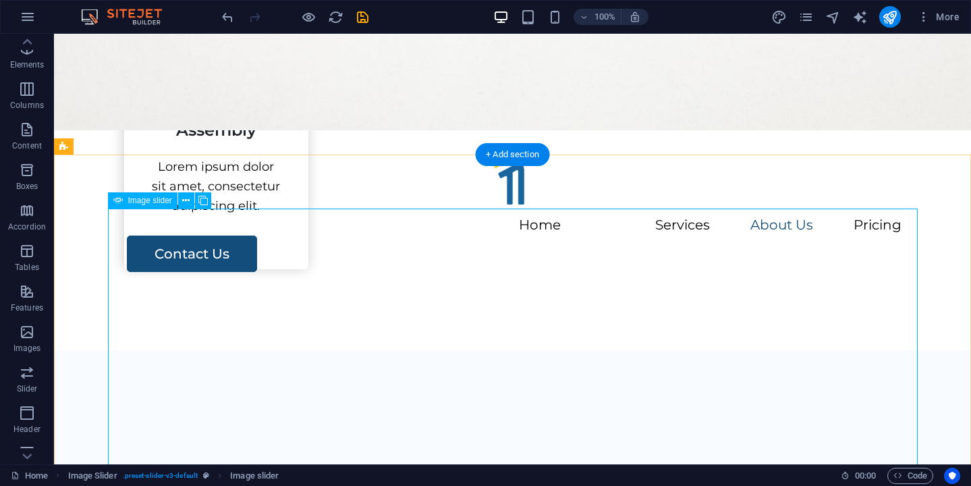
scroll to position [1630, 0]
select select "px"
select select "ms"
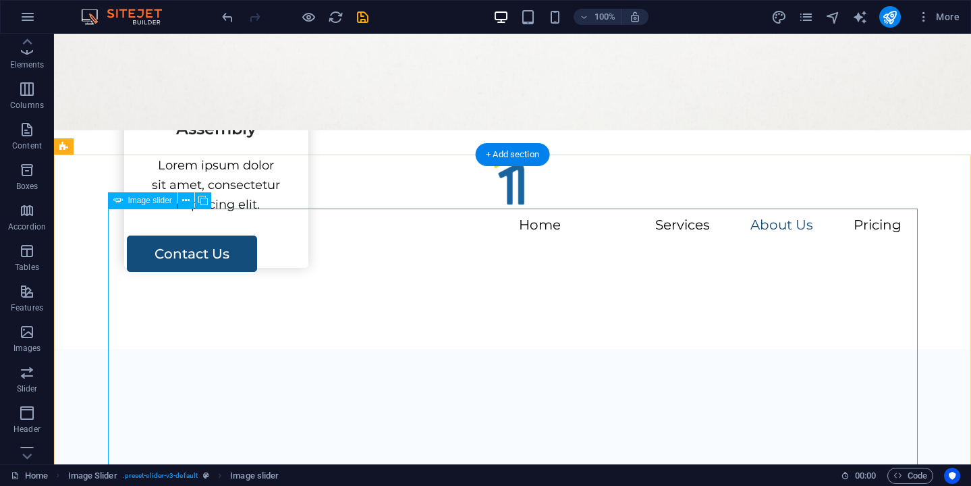
select select "s"
select select "progressive"
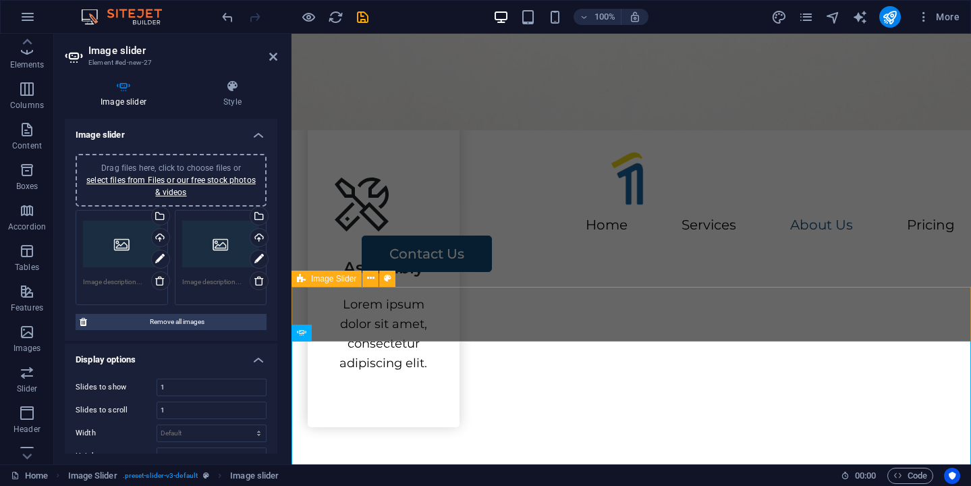
scroll to position [1549, 0]
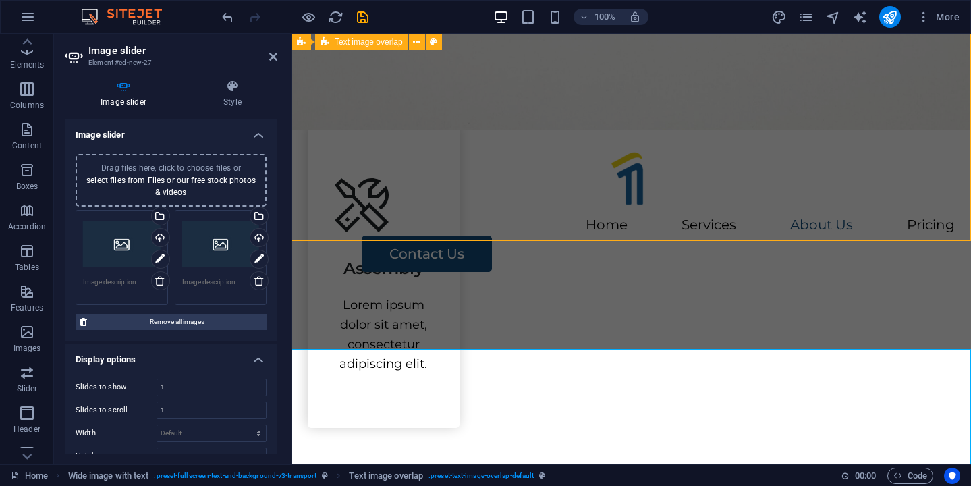
scroll to position [1530, 0]
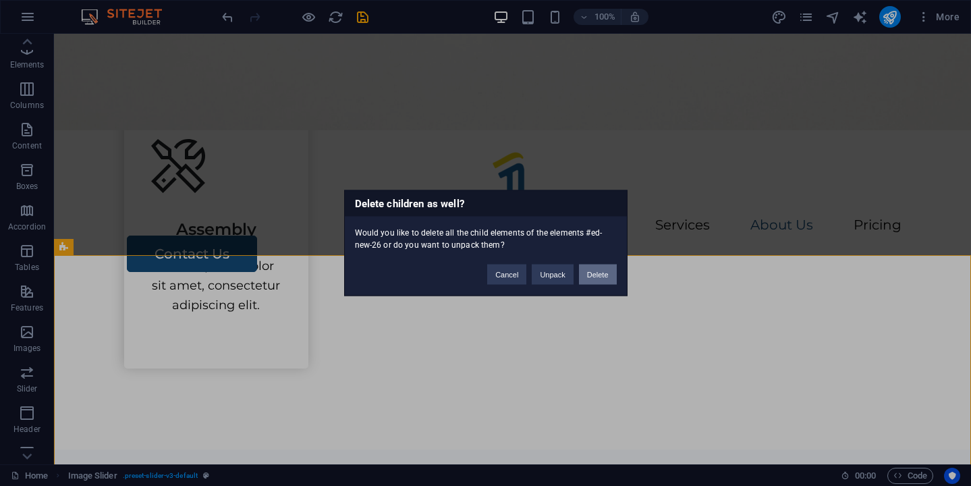
click at [597, 275] on button "Delete" at bounding box center [598, 275] width 38 height 20
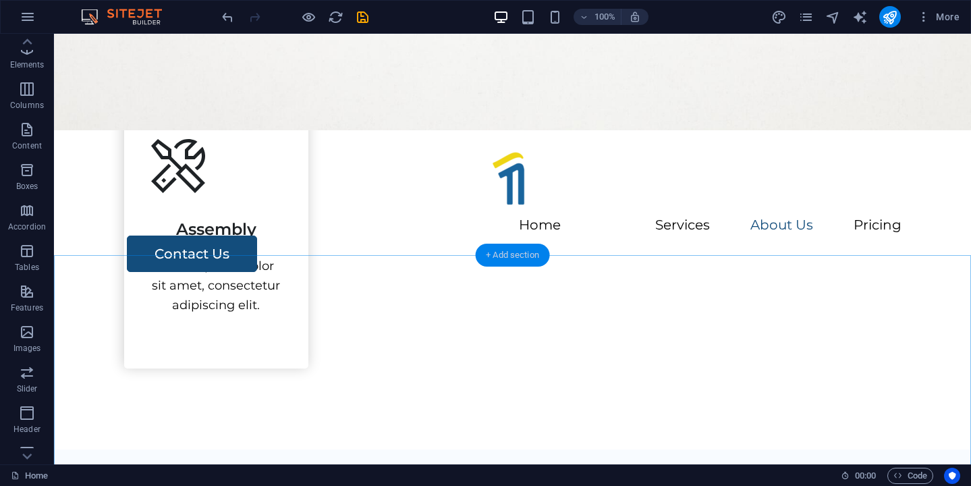
click at [506, 249] on div "+ Add section" at bounding box center [512, 255] width 75 height 23
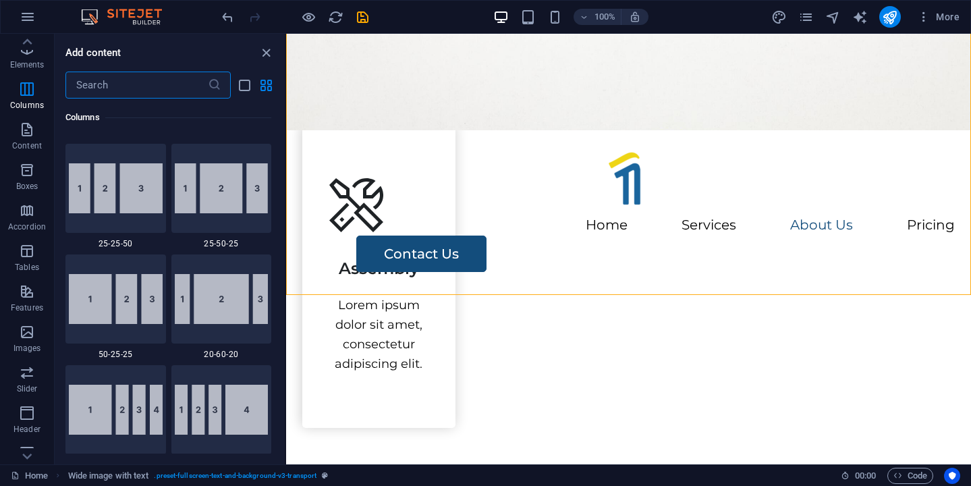
scroll to position [1324, 0]
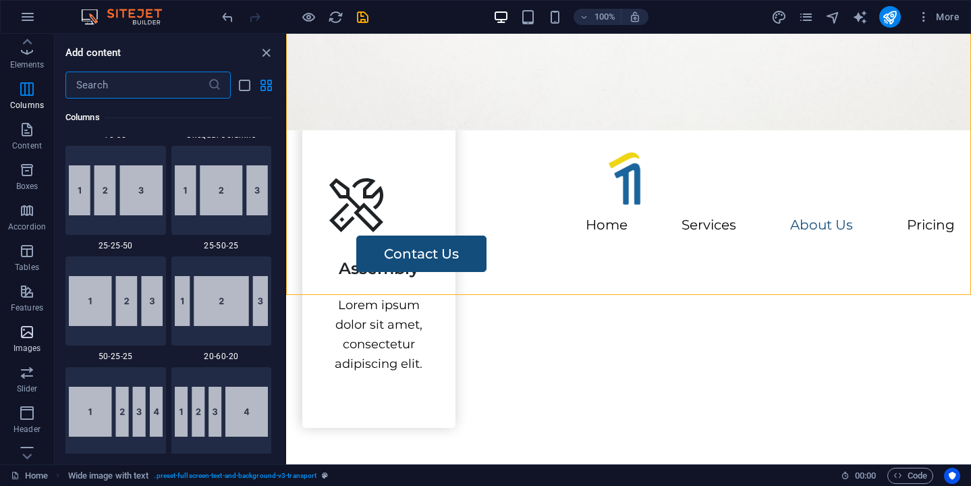
click at [41, 338] on span "Images" at bounding box center [27, 340] width 54 height 32
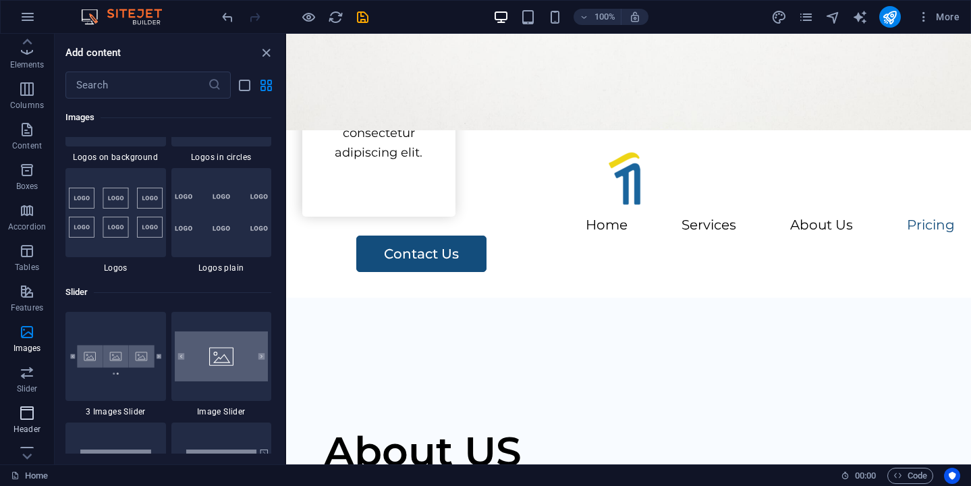
scroll to position [177, 0]
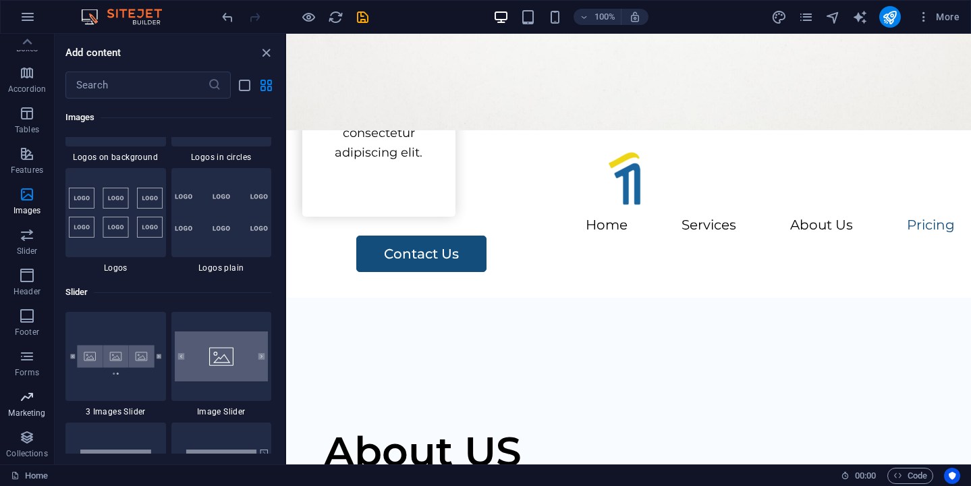
click at [34, 413] on p "Marketing" at bounding box center [26, 413] width 37 height 11
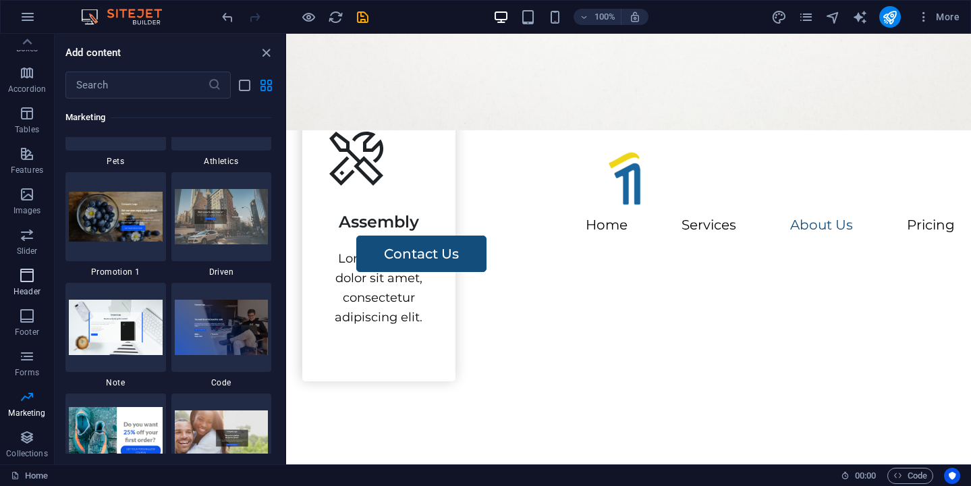
scroll to position [0, 0]
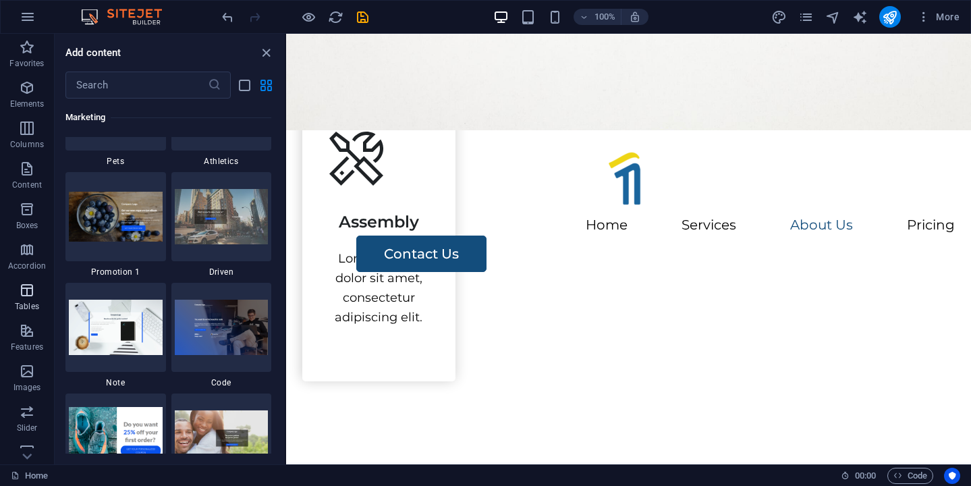
click at [28, 288] on icon "button" at bounding box center [27, 290] width 16 height 16
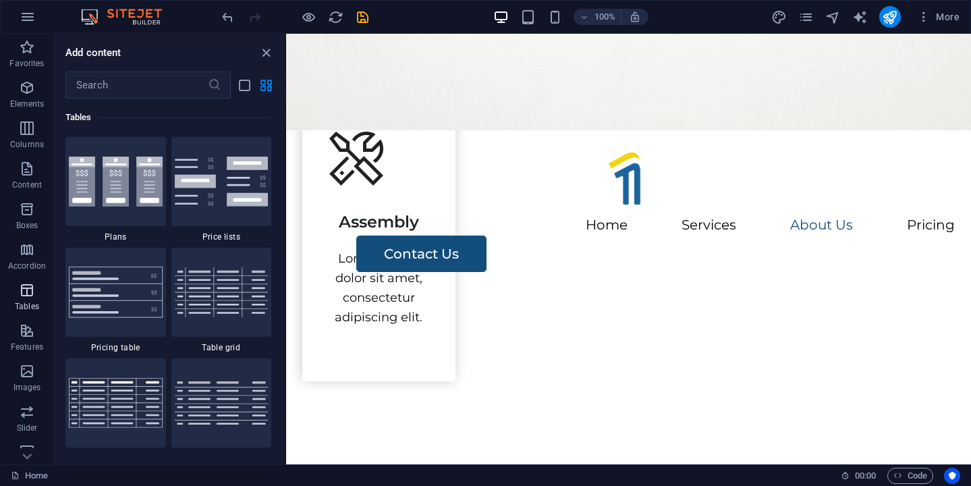
scroll to position [4676, 0]
click at [26, 367] on icon "button" at bounding box center [27, 371] width 16 height 16
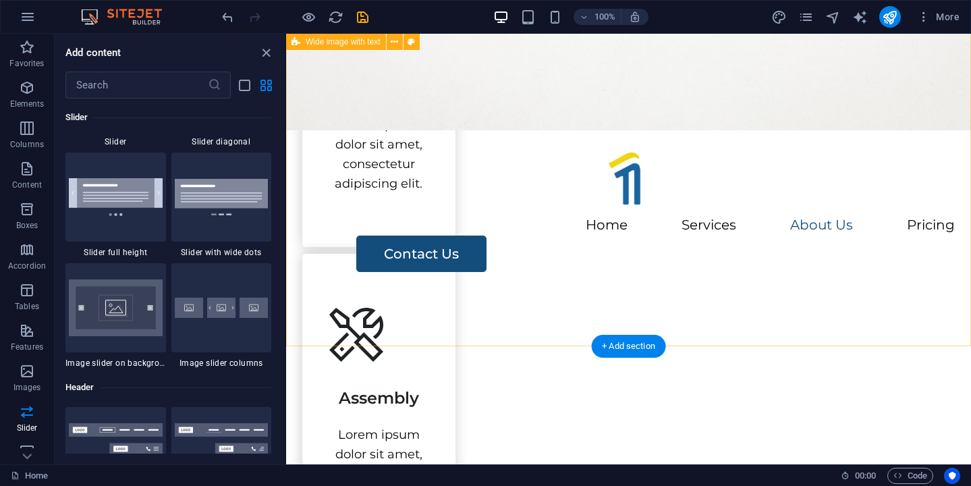
scroll to position [1635, 0]
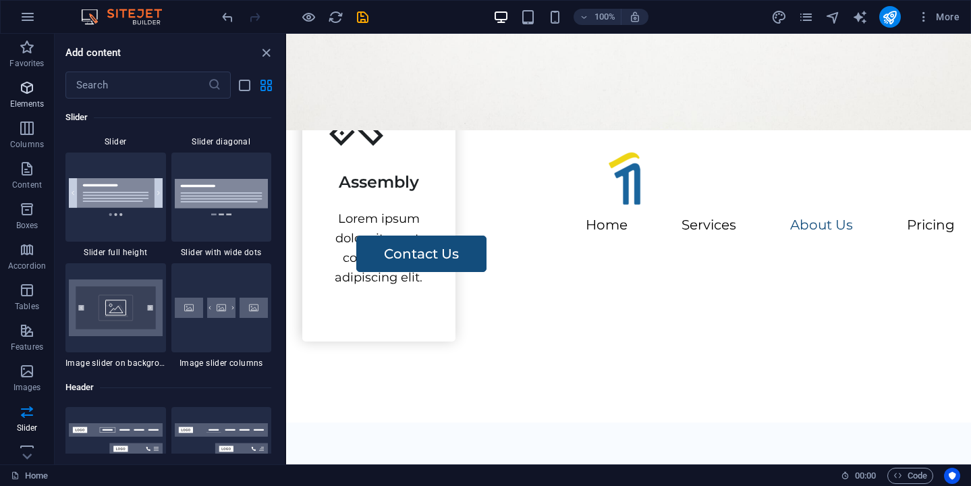
click at [32, 103] on p "Elements" at bounding box center [27, 104] width 34 height 11
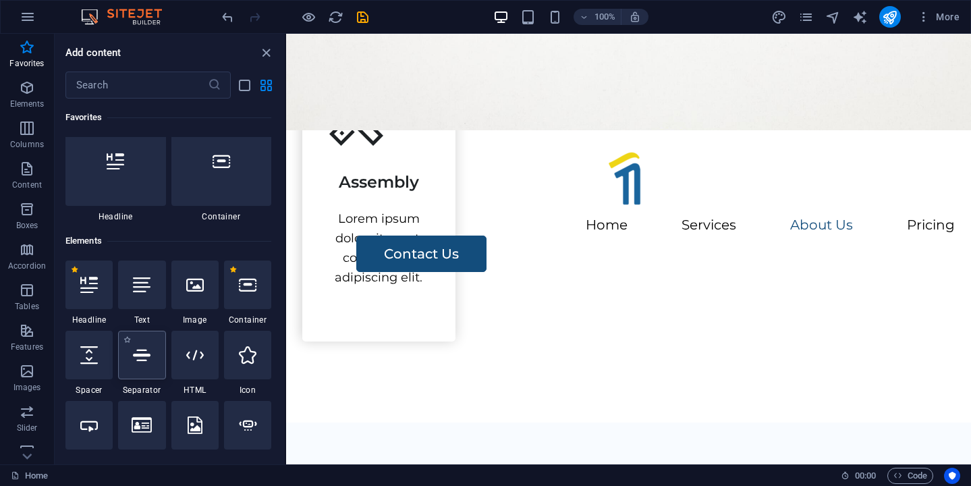
scroll to position [0, 0]
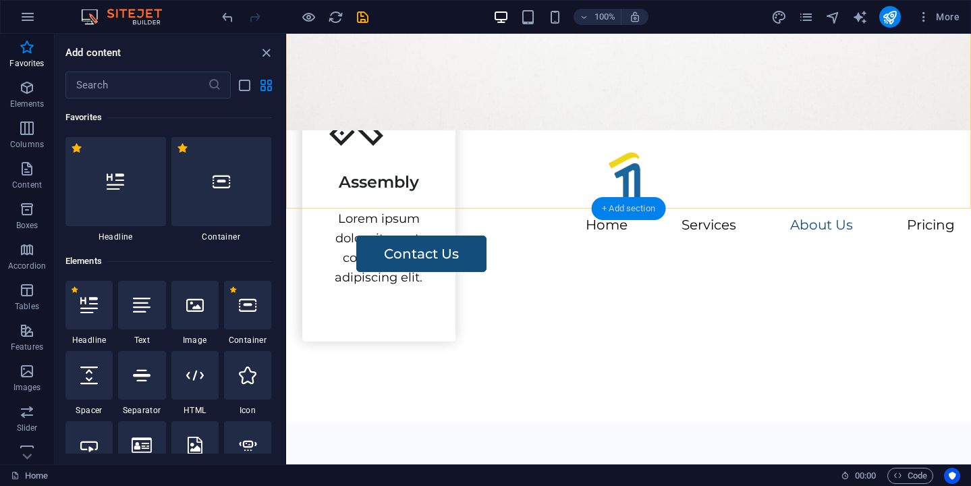
click at [617, 208] on div "+ Add section" at bounding box center [628, 208] width 75 height 23
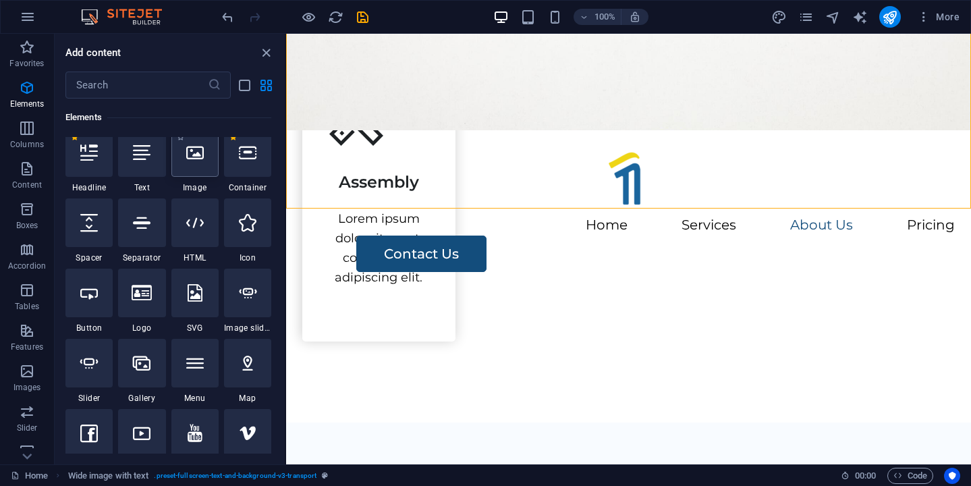
scroll to position [154, 0]
click at [188, 162] on div at bounding box center [194, 151] width 47 height 49
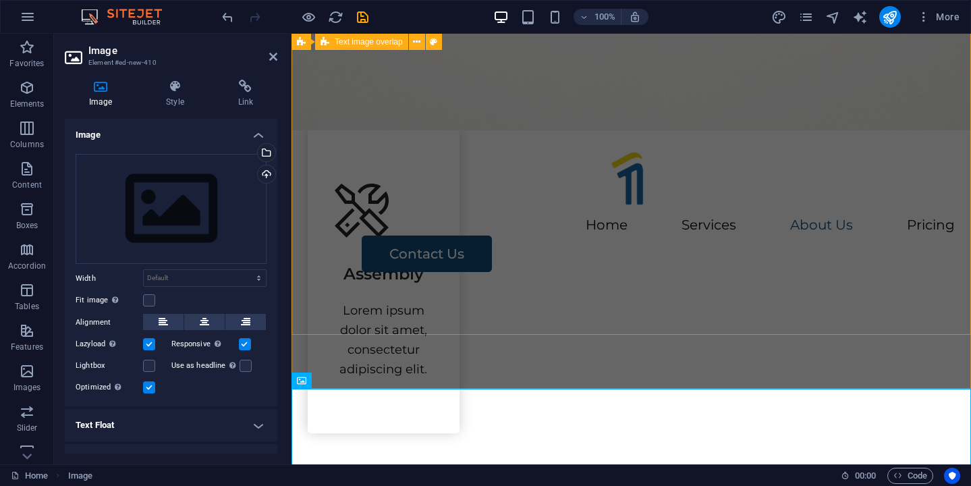
scroll to position [1544, 0]
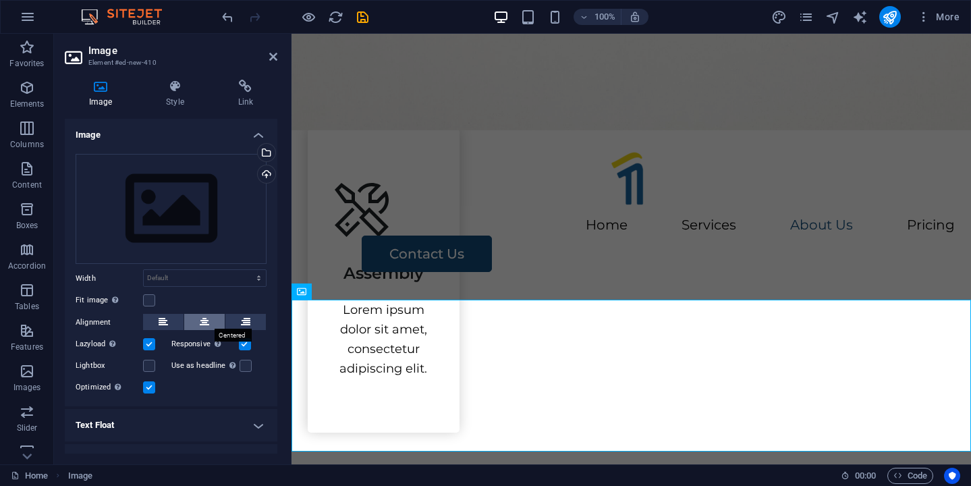
click at [195, 323] on button at bounding box center [204, 322] width 41 height 16
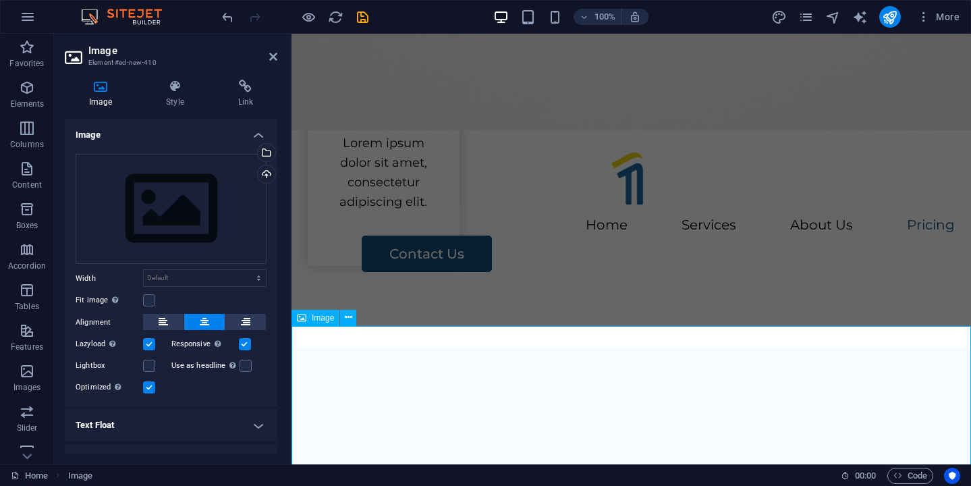
scroll to position [1716, 0]
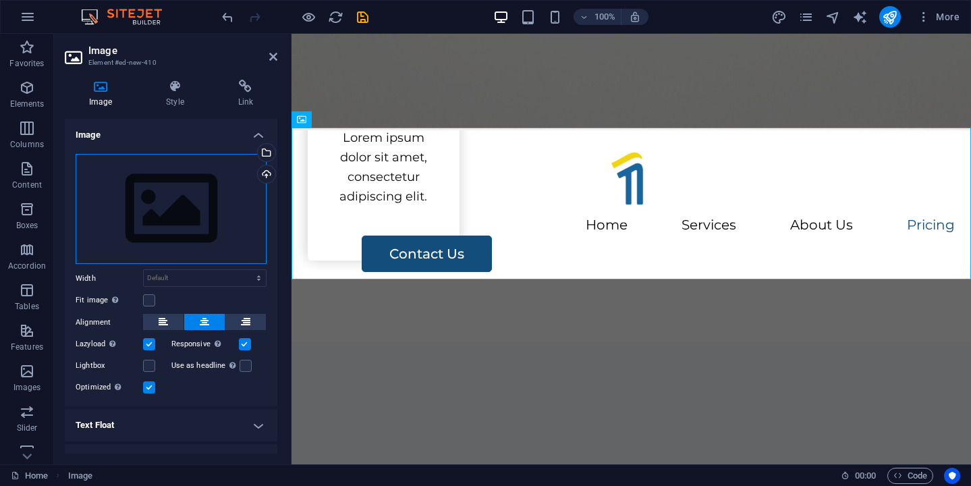
click at [163, 213] on div "Drag files here, click to choose files or select files from Files or our free s…" at bounding box center [171, 209] width 191 height 111
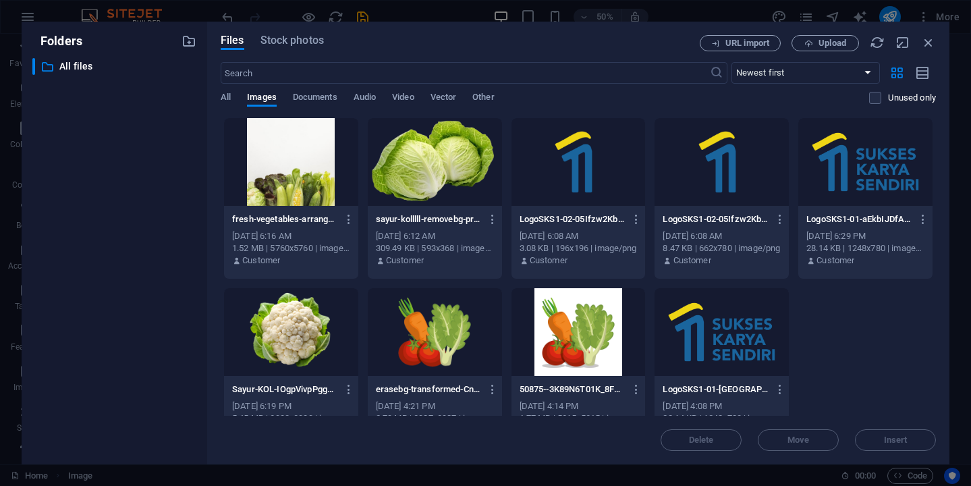
click at [425, 176] on div at bounding box center [435, 162] width 134 height 88
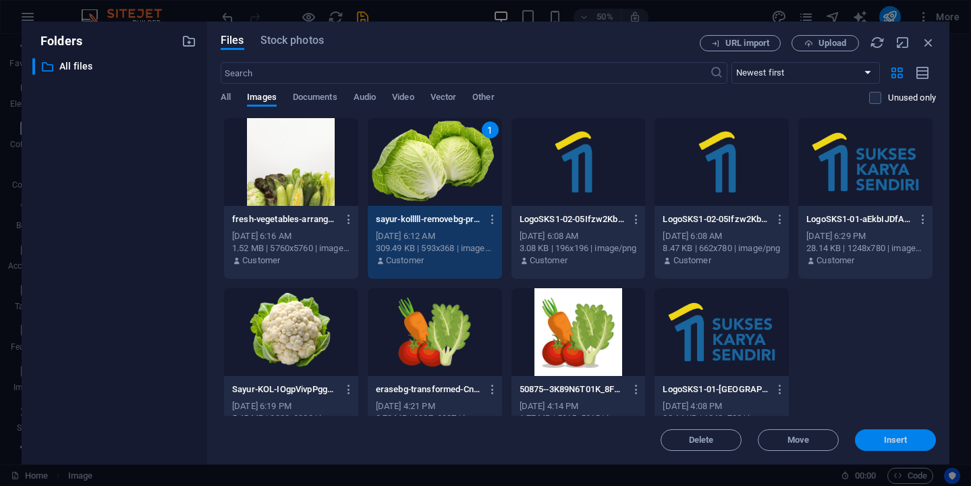
click at [889, 444] on span "Insert" at bounding box center [896, 440] width 24 height 8
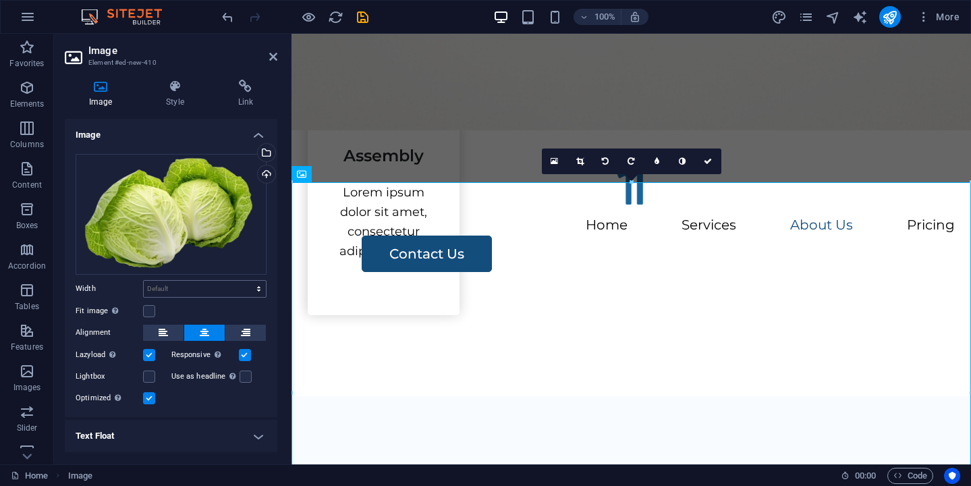
scroll to position [32, 0]
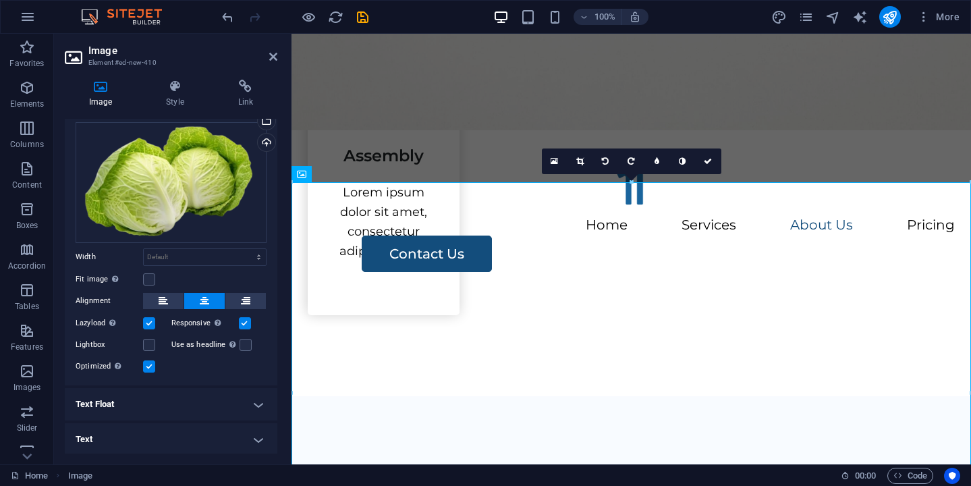
click at [180, 395] on h4 "Text Float" at bounding box center [171, 404] width 213 height 32
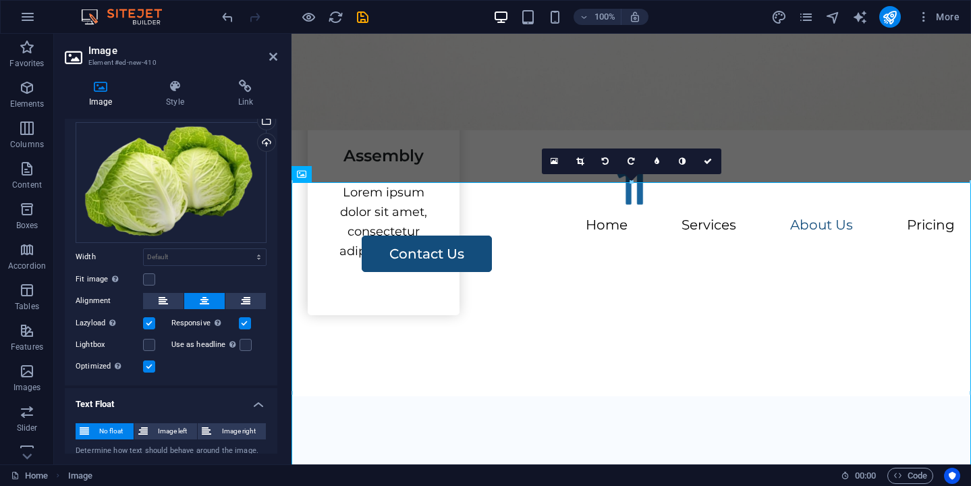
scroll to position [79, 0]
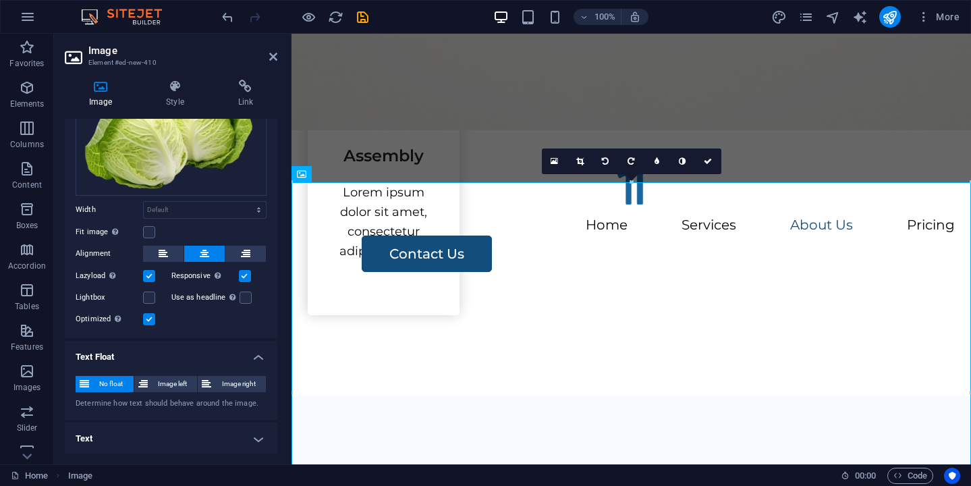
click at [182, 431] on h4 "Text" at bounding box center [171, 439] width 213 height 32
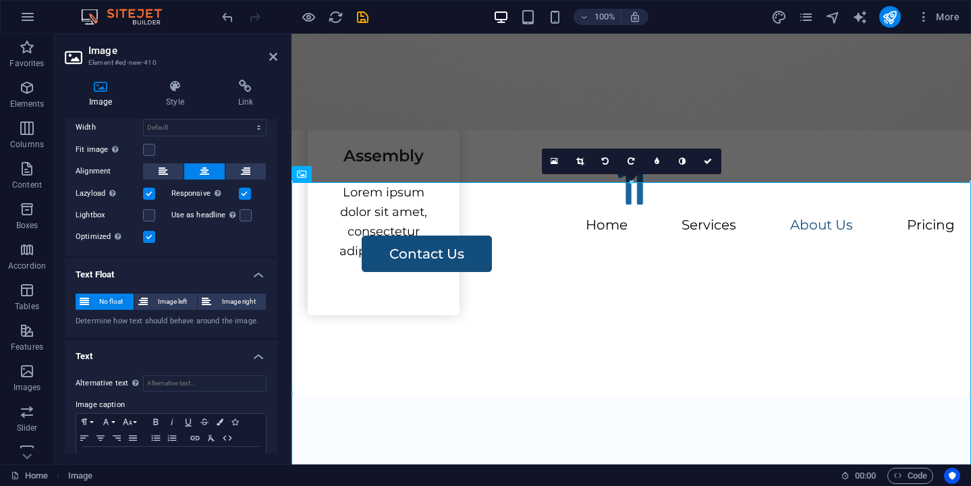
scroll to position [206, 0]
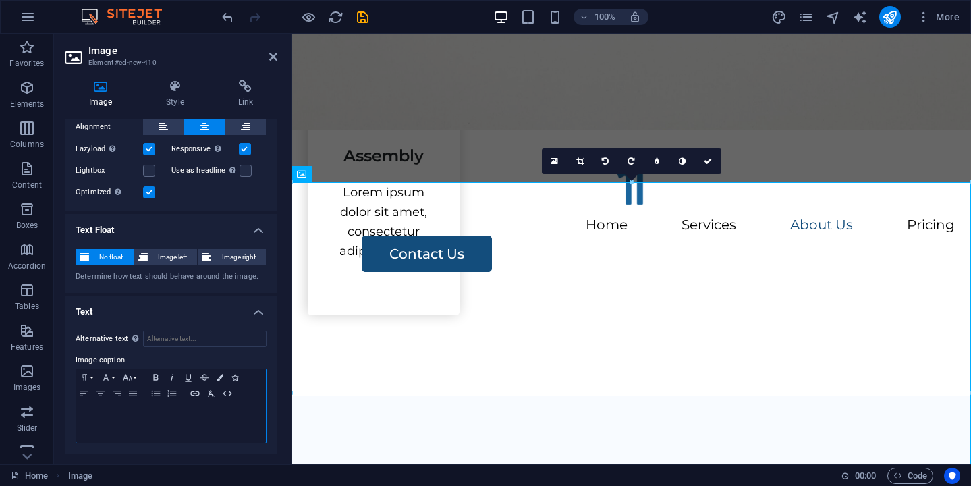
click at [149, 423] on div at bounding box center [171, 422] width 190 height 41
click at [192, 418] on p "asdasda" at bounding box center [171, 415] width 176 height 12
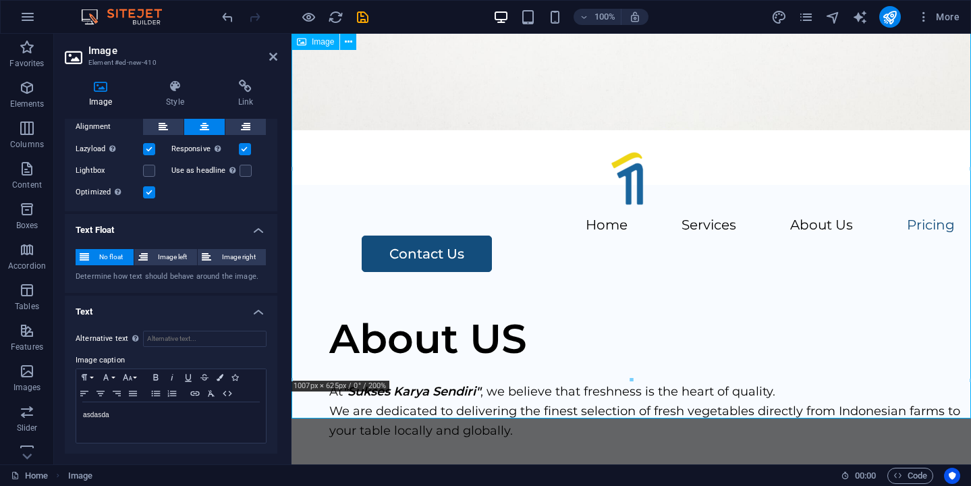
scroll to position [1897, 0]
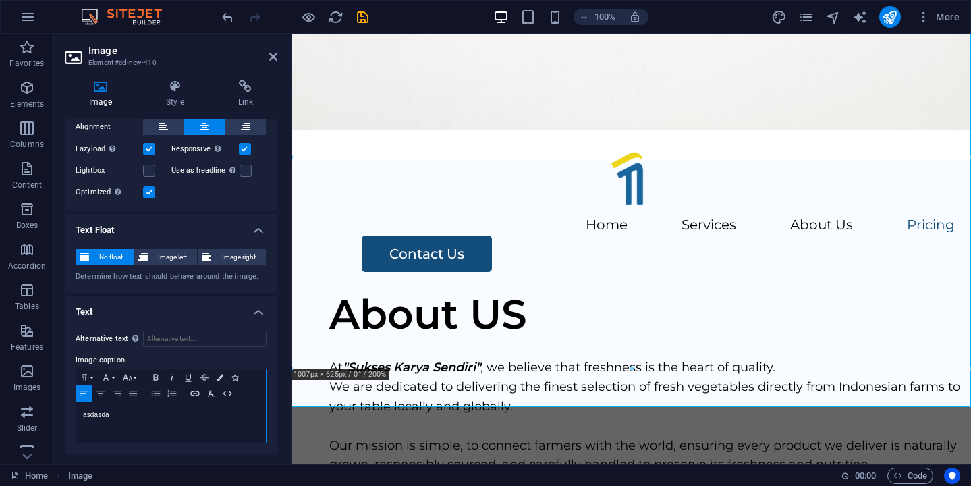
click at [167, 421] on p at bounding box center [171, 427] width 176 height 12
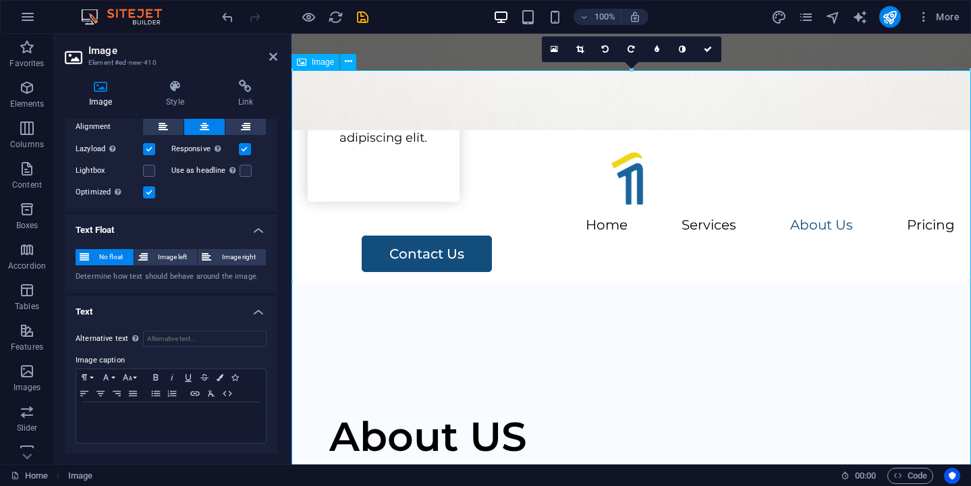
scroll to position [1769, 0]
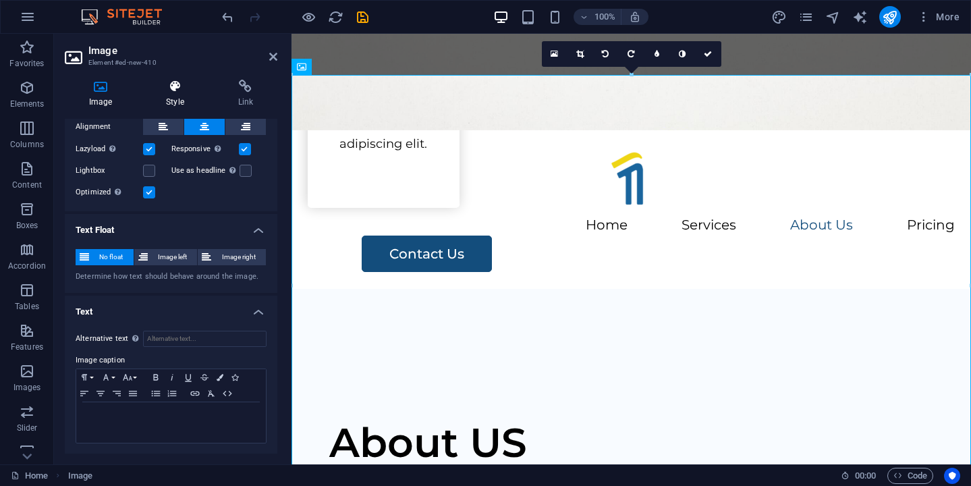
click at [167, 95] on h4 "Style" at bounding box center [178, 94] width 72 height 28
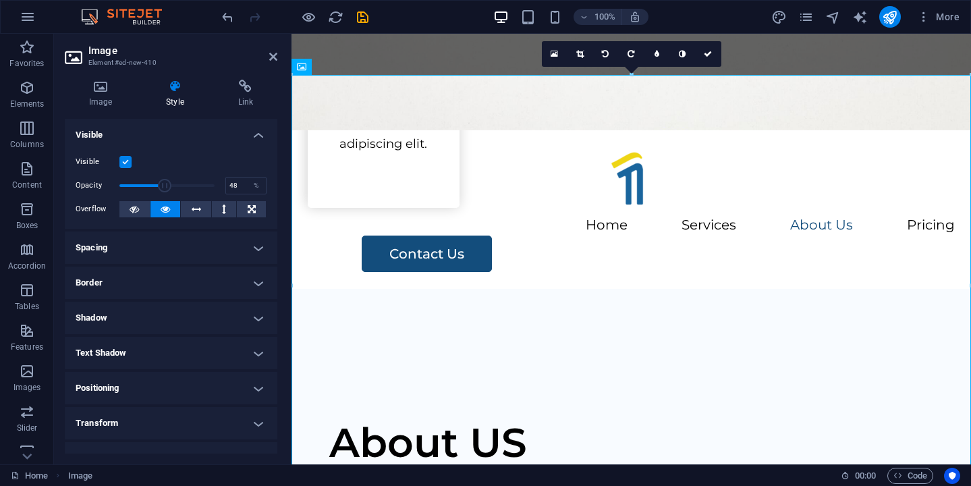
drag, startPoint x: 207, startPoint y: 186, endPoint x: 163, endPoint y: 186, distance: 43.9
click at [163, 186] on span at bounding box center [165, 186] width 14 height 14
type input "100"
drag, startPoint x: 165, startPoint y: 185, endPoint x: 277, endPoint y: 188, distance: 112.1
click at [277, 188] on div "Image Style Link Image Drag files here, click to choose files or select files f…" at bounding box center [171, 267] width 234 height 396
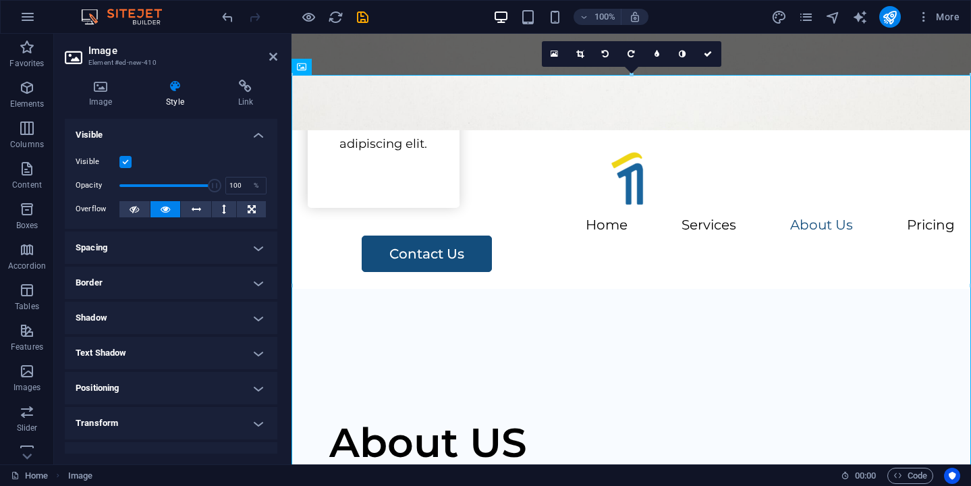
click at [131, 165] on label at bounding box center [125, 162] width 12 height 12
click at [0, 0] on input "Visible" at bounding box center [0, 0] width 0 height 0
click at [131, 165] on label at bounding box center [125, 162] width 12 height 12
click at [0, 0] on input "Visible" at bounding box center [0, 0] width 0 height 0
click at [131, 164] on label at bounding box center [125, 162] width 12 height 12
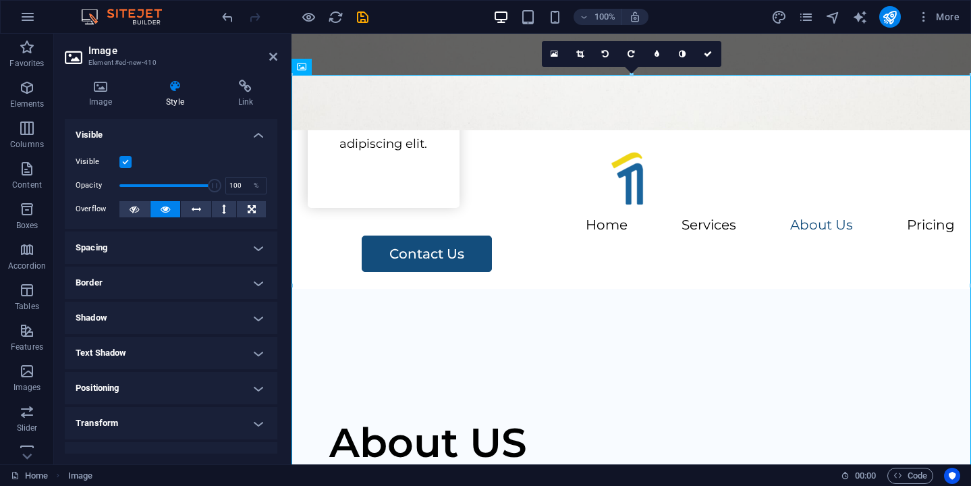
click at [0, 0] on input "Visible" at bounding box center [0, 0] width 0 height 0
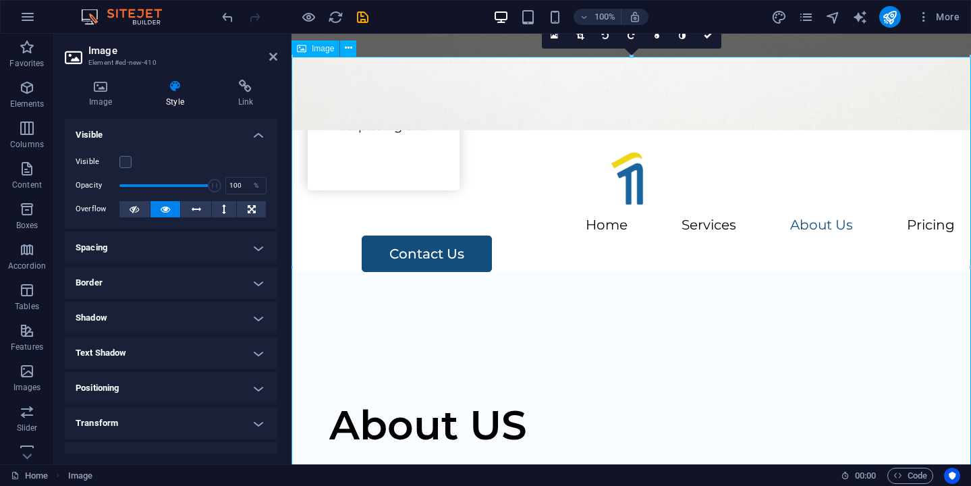
scroll to position [1827, 0]
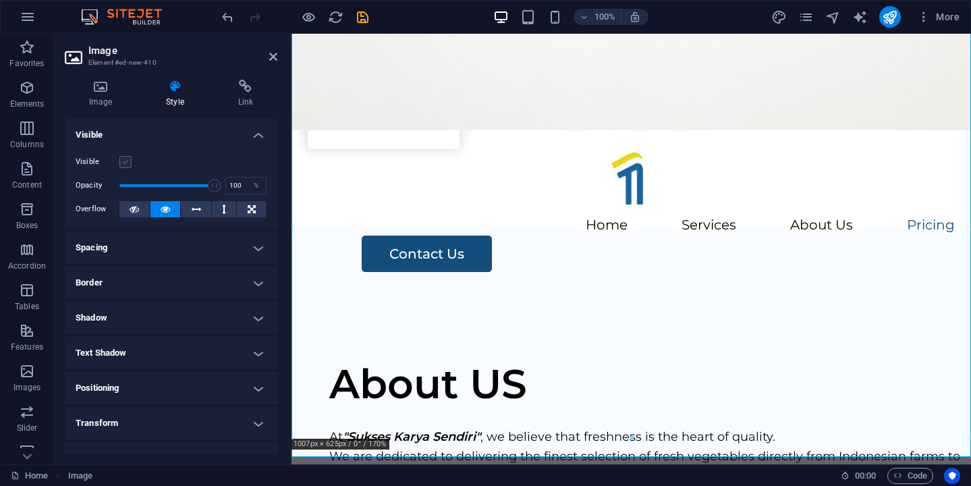
click at [126, 167] on label at bounding box center [125, 162] width 12 height 12
click at [0, 0] on input "Visible" at bounding box center [0, 0] width 0 height 0
click at [182, 307] on h4 "Shadow" at bounding box center [171, 318] width 213 height 32
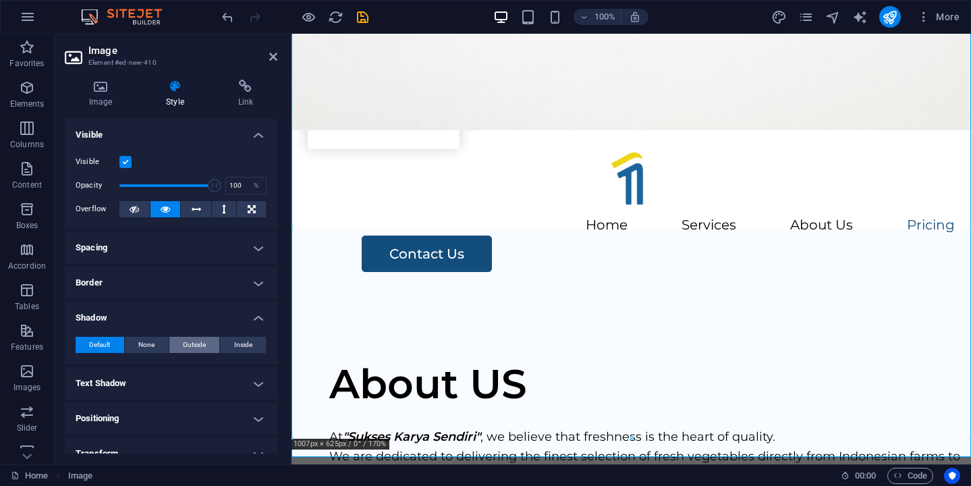
click at [201, 344] on span "Outside" at bounding box center [194, 345] width 23 height 16
type input "2"
type input "4"
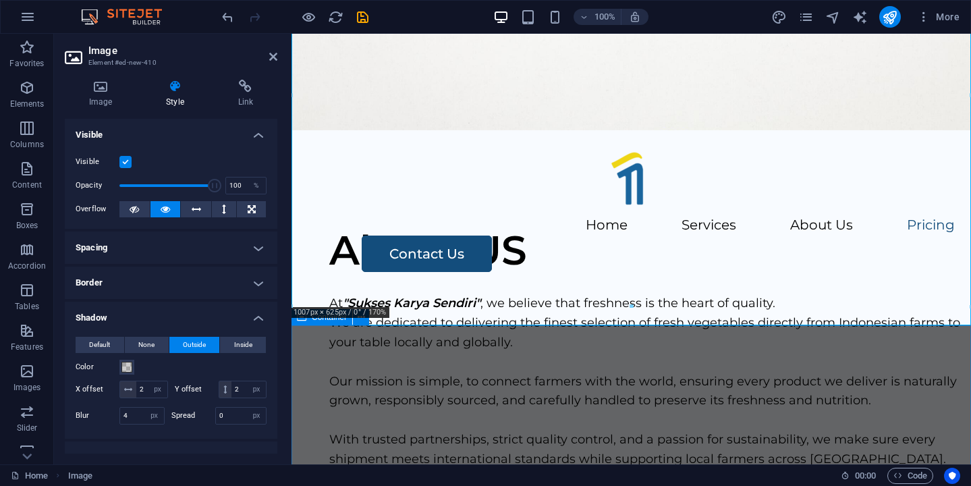
scroll to position [1963, 0]
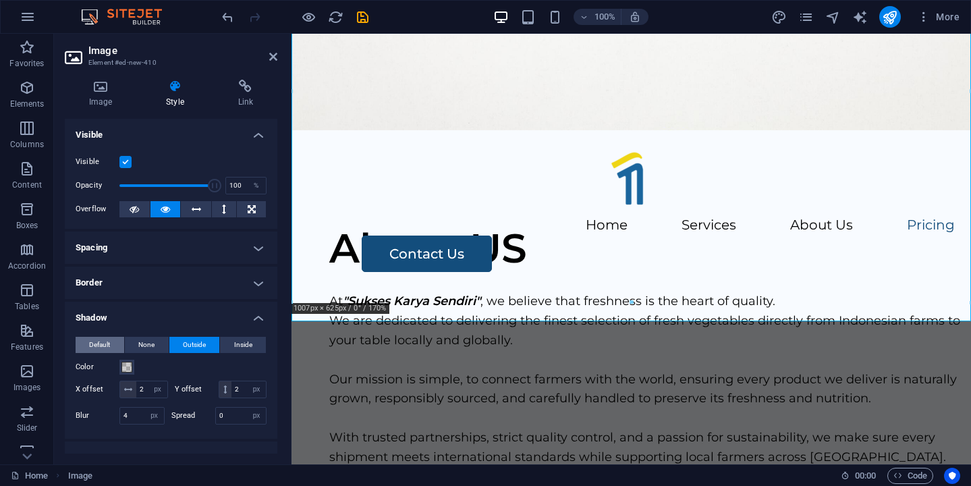
click at [88, 352] on button "Default" at bounding box center [100, 345] width 49 height 16
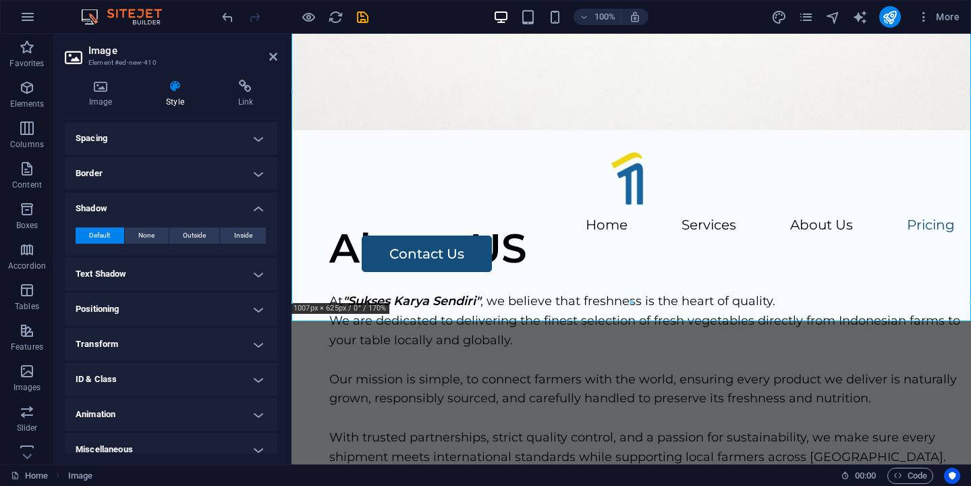
scroll to position [122, 0]
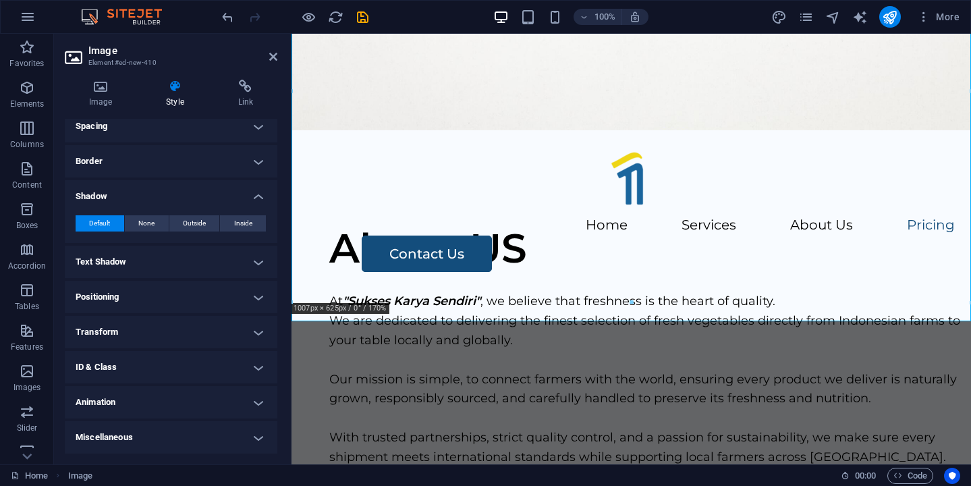
click at [188, 391] on h4 "Animation" at bounding box center [171, 402] width 213 height 32
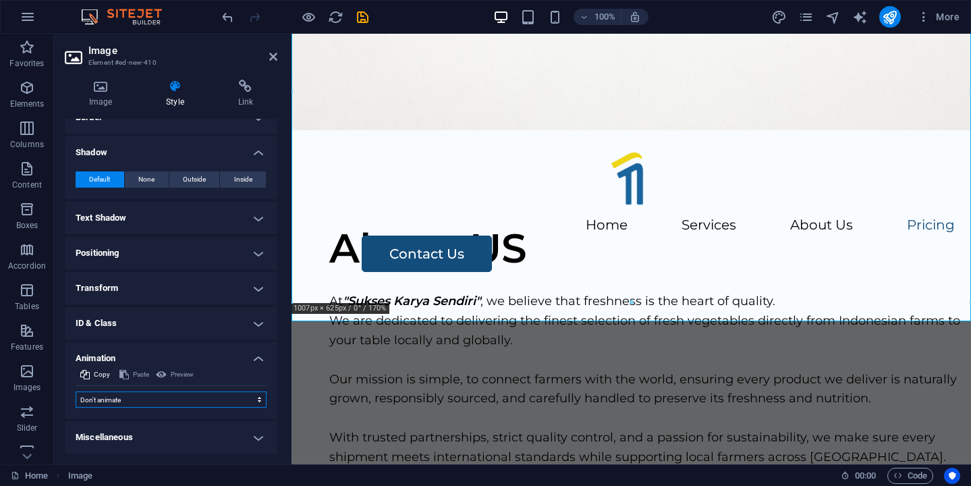
click at [188, 392] on select "Don't animate Show / Hide Slide up/down Zoom in/out Slide left to right Slide r…" at bounding box center [171, 400] width 191 height 16
click at [76, 392] on select "Don't animate Show / Hide Slide up/down Zoom in/out Slide left to right Slide r…" at bounding box center [171, 400] width 191 height 16
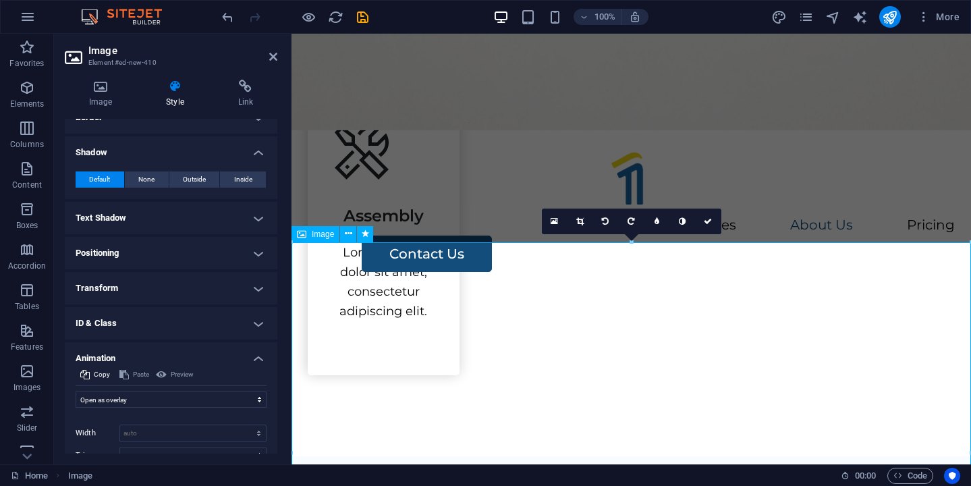
scroll to position [1599, 0]
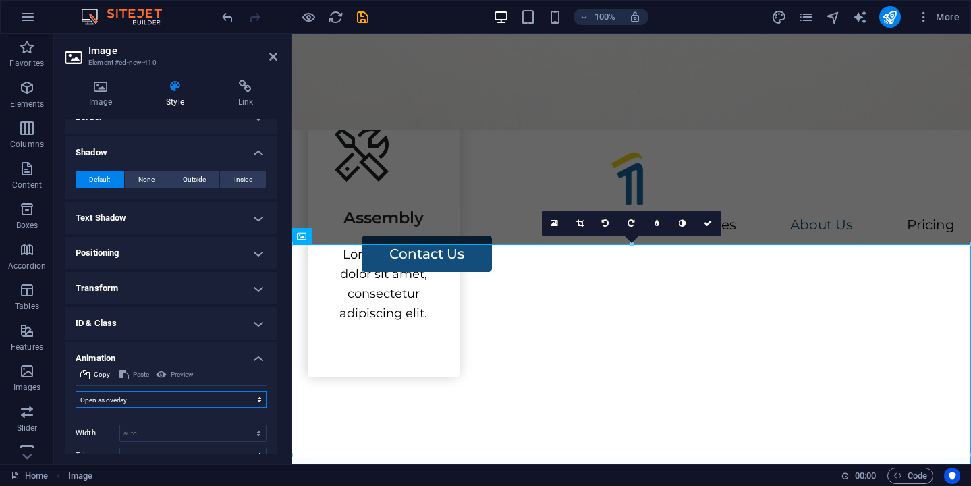
click at [142, 399] on select "Don't animate Show / Hide Slide up/down Zoom in/out Slide left to right Slide r…" at bounding box center [171, 400] width 191 height 16
select select "slide"
click at [76, 392] on select "Don't animate Show / Hide Slide up/down Zoom in/out Slide left to right Slide r…" at bounding box center [171, 400] width 191 height 16
select select "scroll"
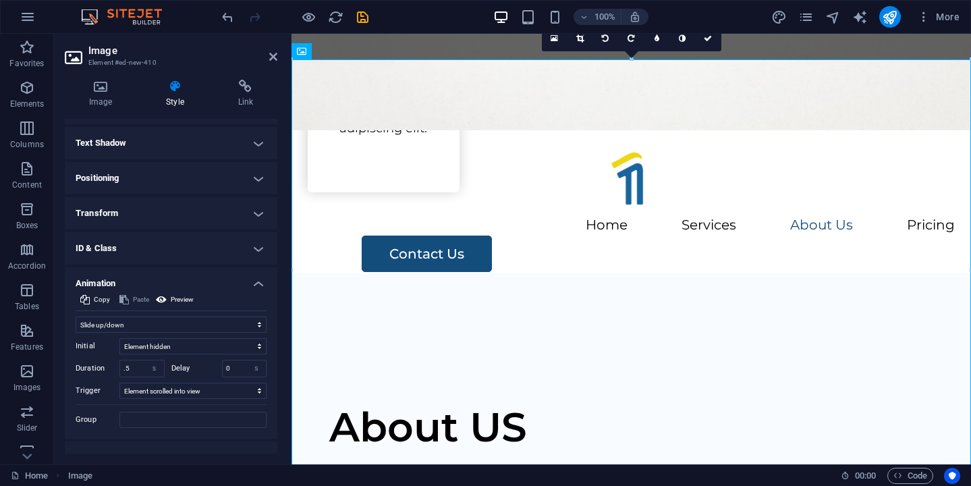
scroll to position [244, 0]
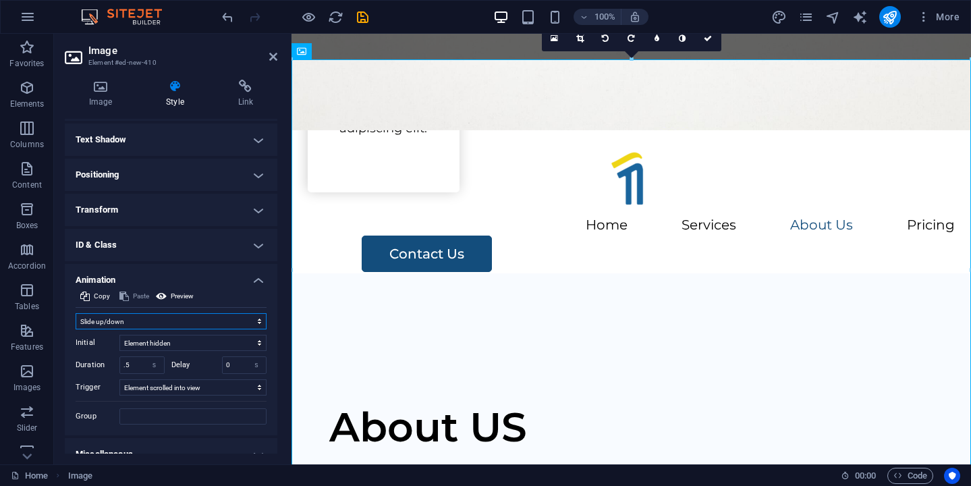
click at [192, 319] on select "Don't animate Show / Hide Slide up/down Zoom in/out Slide left to right Slide r…" at bounding box center [171, 321] width 191 height 16
select select "none"
click at [76, 329] on select "Don't animate Show / Hide Slide up/down Zoom in/out Slide left to right Slide r…" at bounding box center [171, 321] width 191 height 16
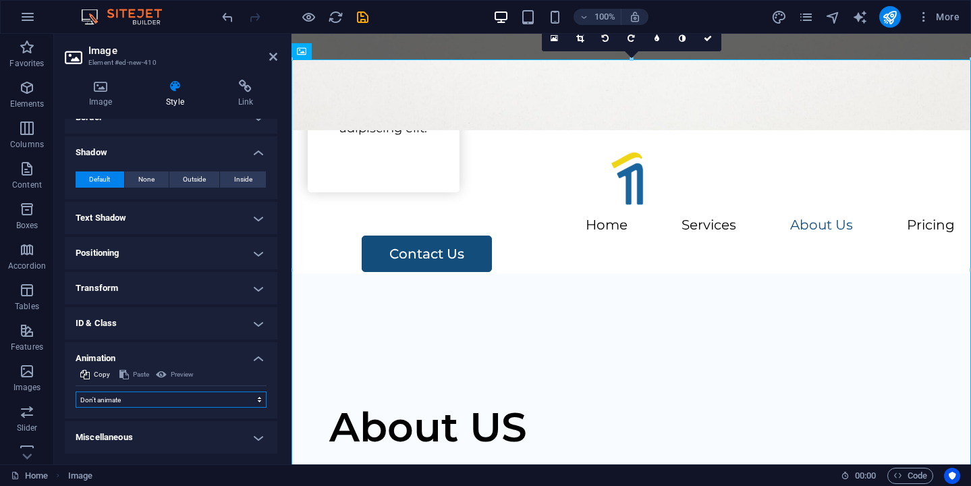
scroll to position [165, 0]
click at [257, 330] on h4 "ID & Class" at bounding box center [171, 323] width 213 height 32
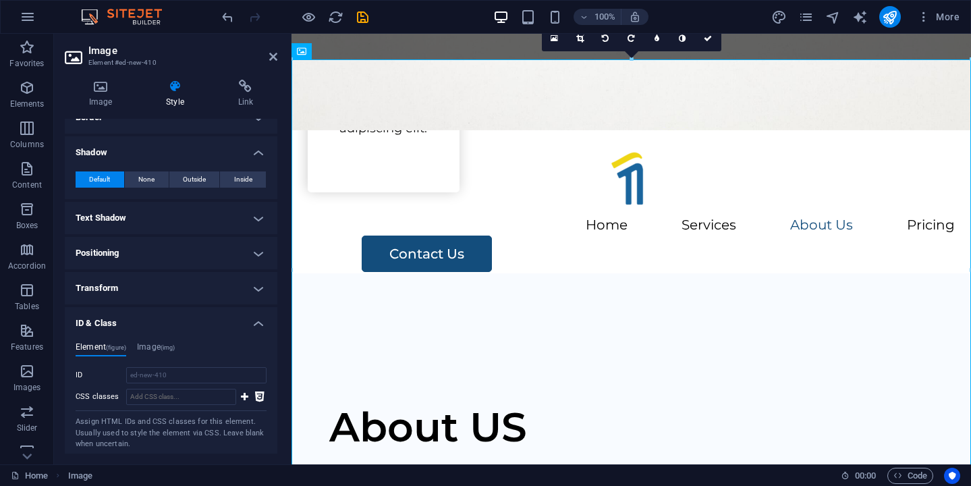
click at [252, 318] on h4 "ID & Class" at bounding box center [171, 319] width 213 height 24
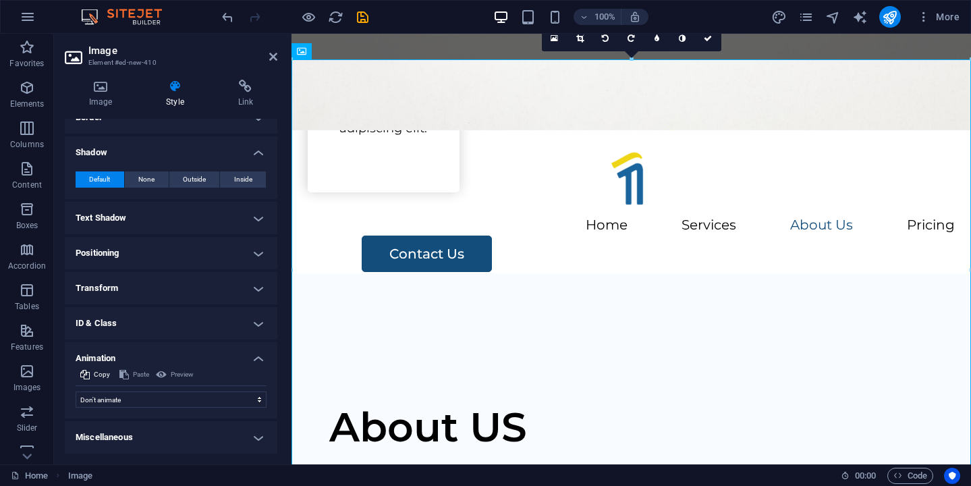
click at [257, 360] on h4 "Animation" at bounding box center [171, 354] width 213 height 24
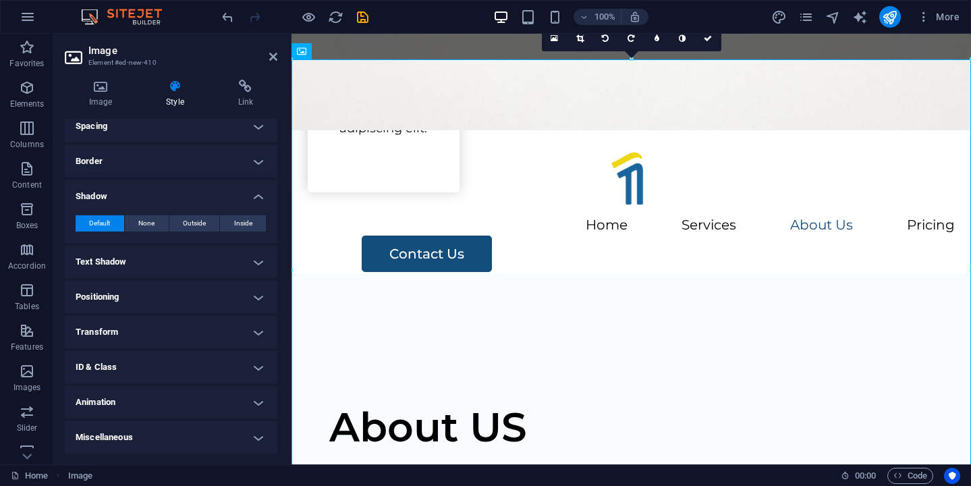
scroll to position [122, 0]
click at [224, 428] on h4 "Miscellaneous" at bounding box center [171, 437] width 213 height 32
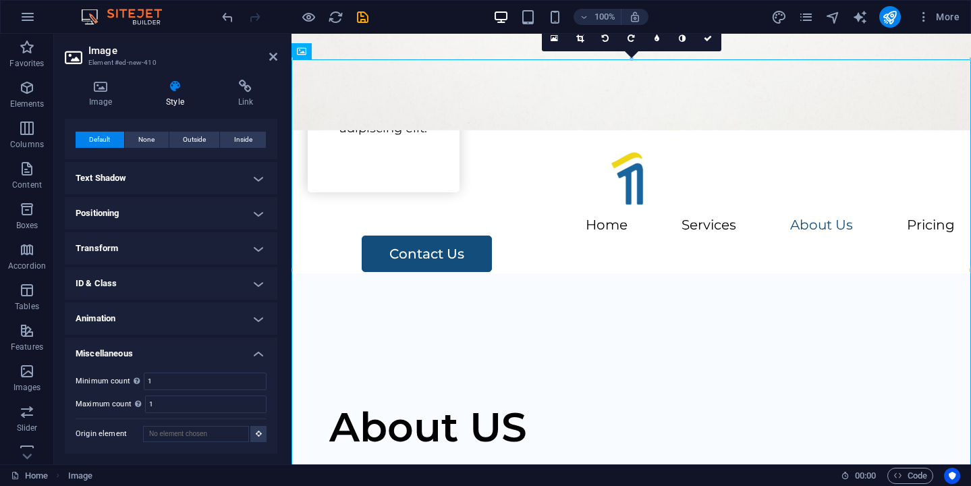
scroll to position [1688, 0]
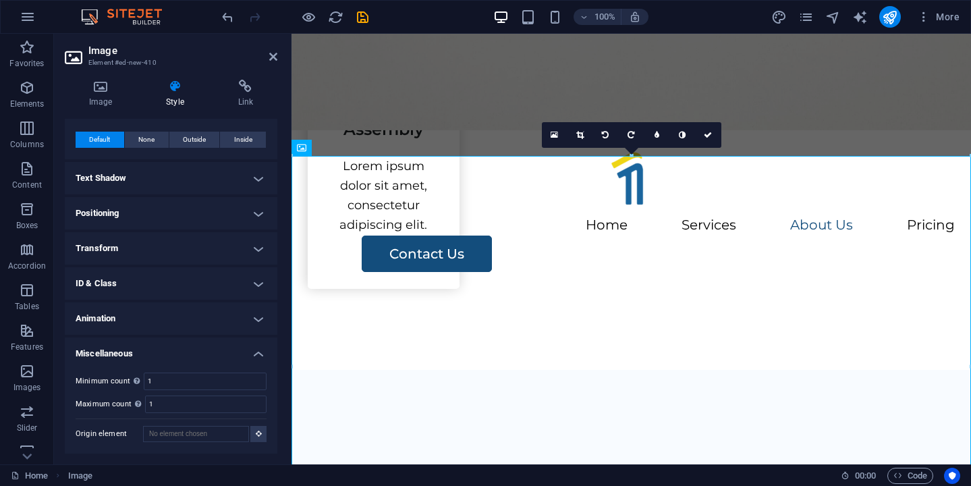
click at [248, 356] on h4 "Miscellaneous" at bounding box center [171, 350] width 213 height 24
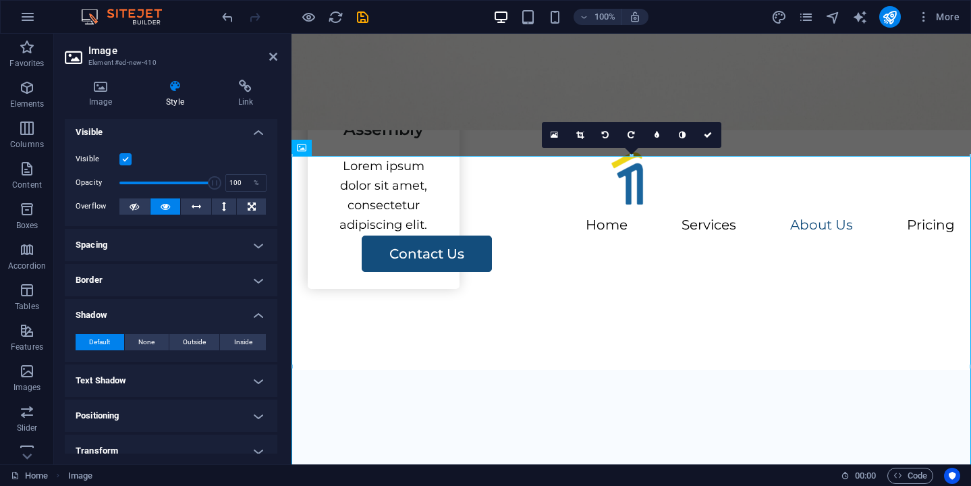
scroll to position [0, 0]
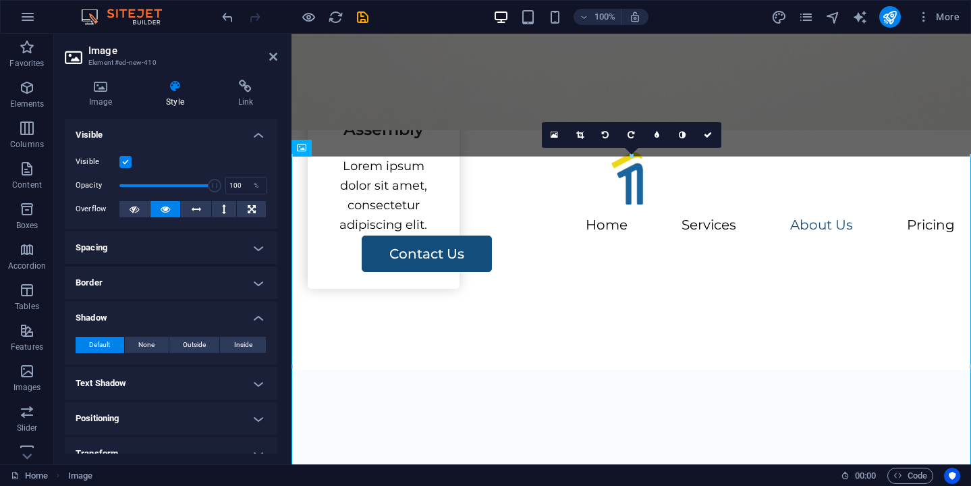
click at [246, 317] on h4 "Shadow" at bounding box center [171, 314] width 213 height 24
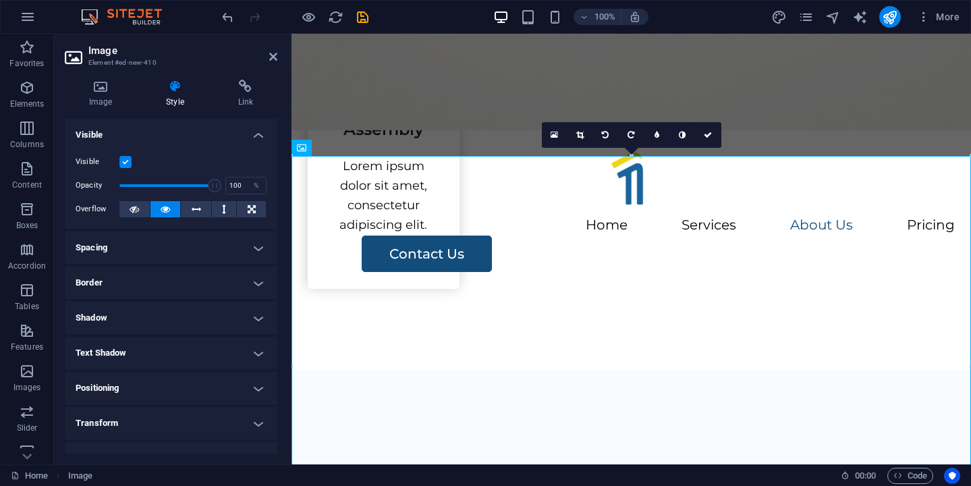
click at [250, 275] on h4 "Border" at bounding box center [171, 283] width 213 height 32
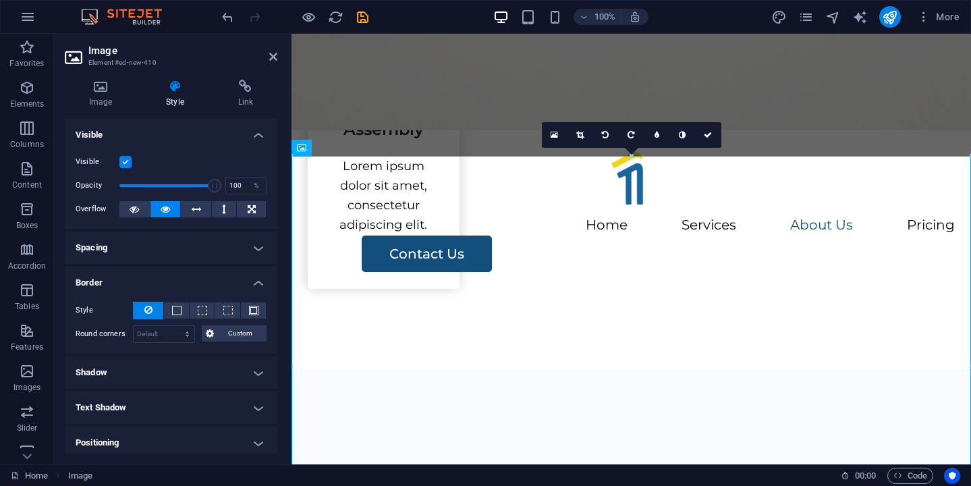
click at [250, 275] on h4 "Border" at bounding box center [171, 279] width 213 height 24
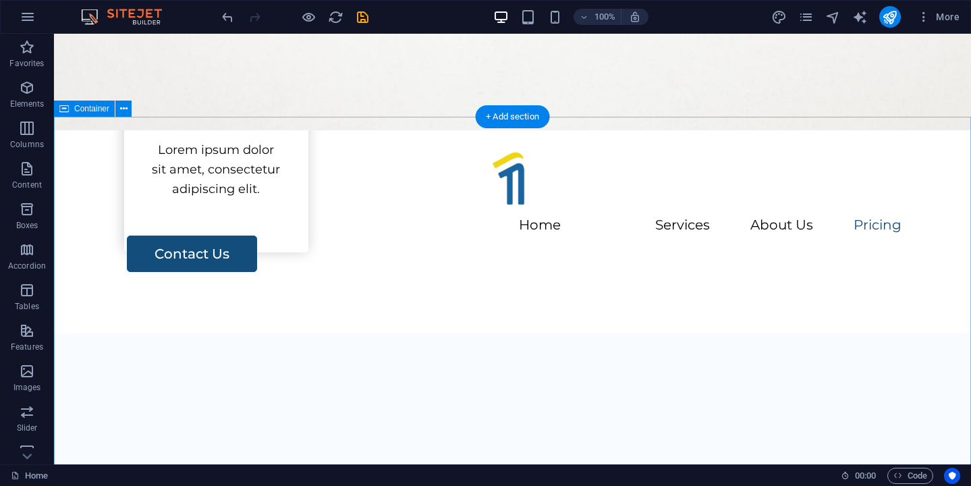
scroll to position [1634, 0]
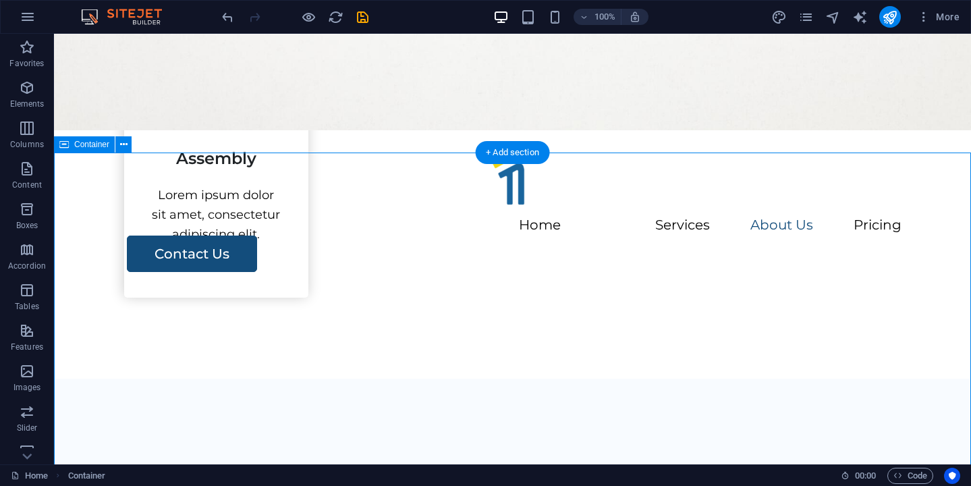
scroll to position [1593, 0]
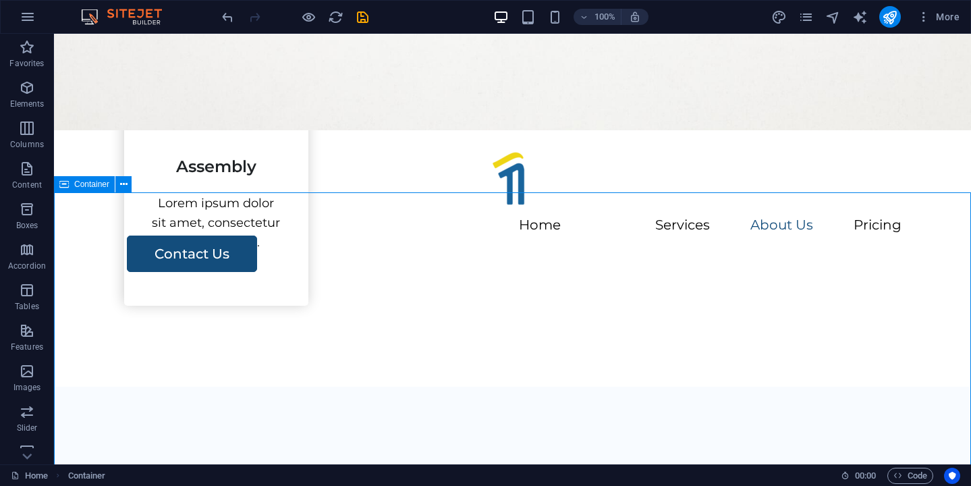
click at [92, 186] on span "Container" at bounding box center [91, 184] width 35 height 8
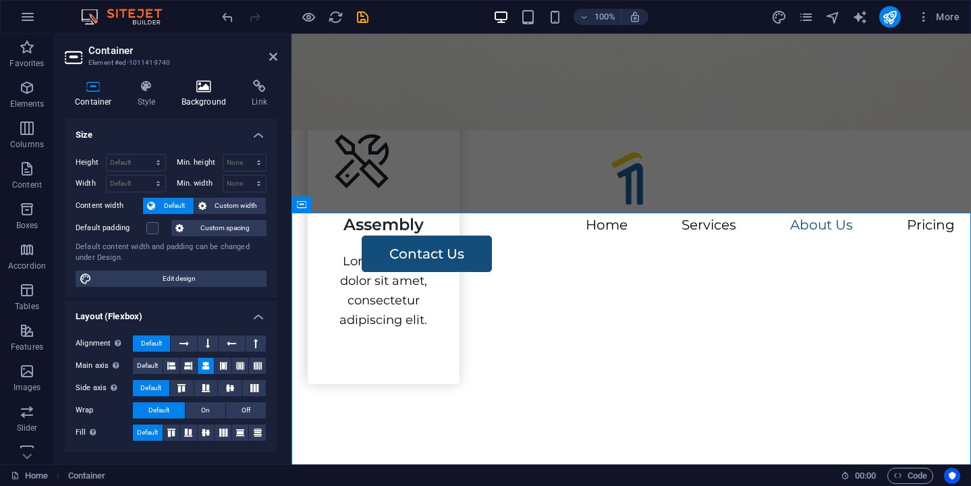
scroll to position [1631, 0]
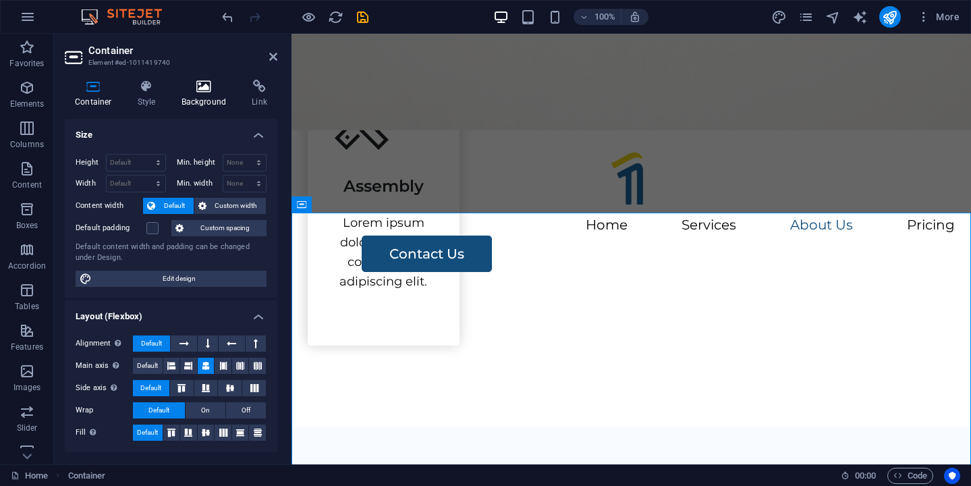
click at [208, 89] on icon at bounding box center [203, 87] width 65 height 14
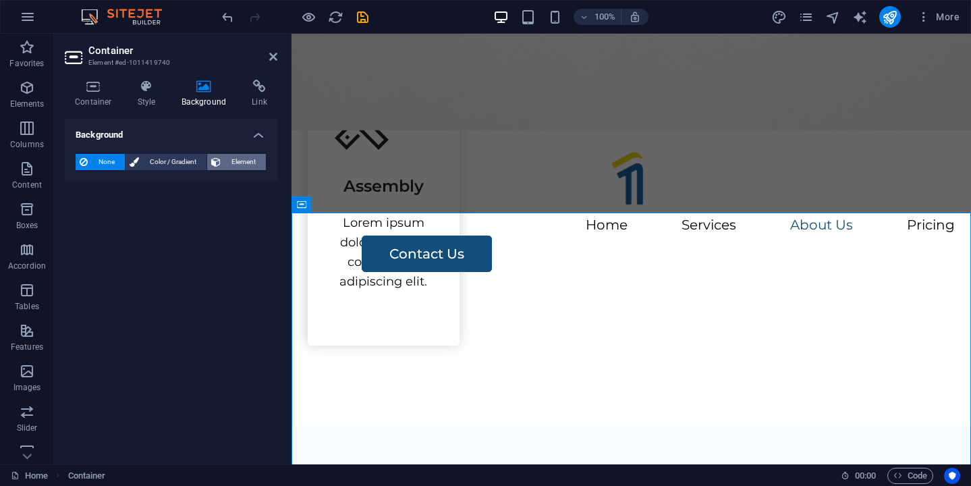
click at [223, 162] on button "Element" at bounding box center [236, 162] width 59 height 16
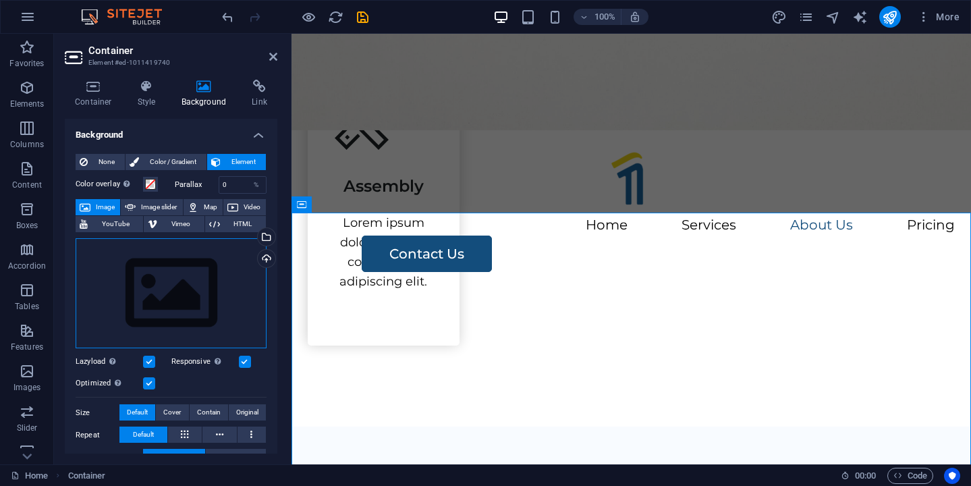
click at [151, 301] on div "Drag files here, click to choose files or select files from Files or our free s…" at bounding box center [171, 293] width 191 height 111
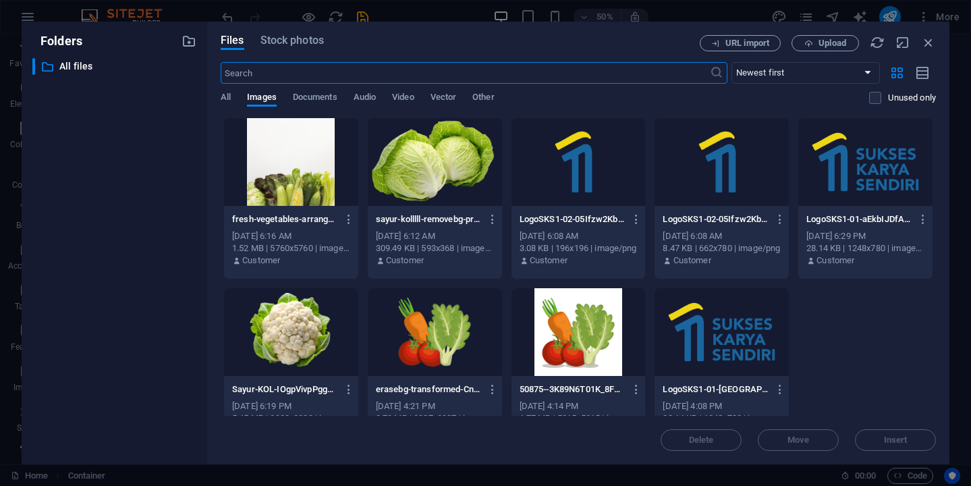
click at [322, 165] on div at bounding box center [291, 162] width 134 height 88
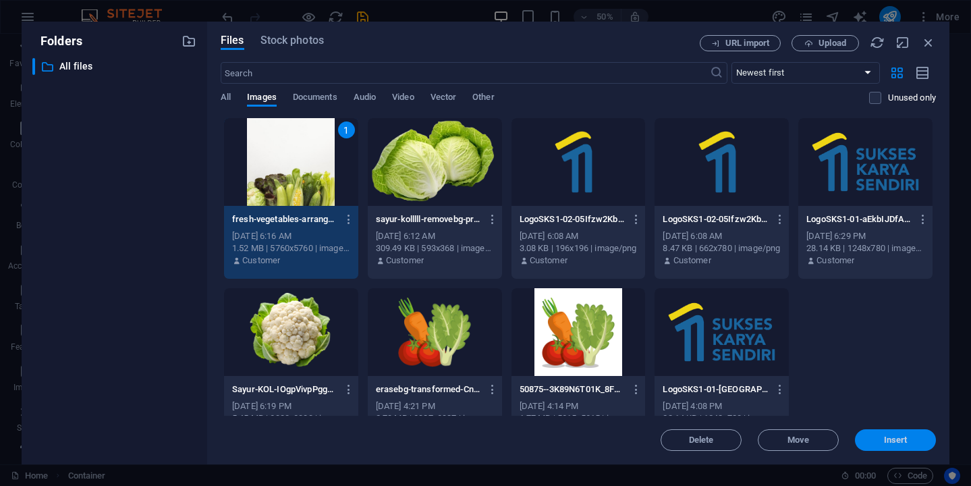
click at [885, 440] on span "Insert" at bounding box center [896, 440] width 24 height 8
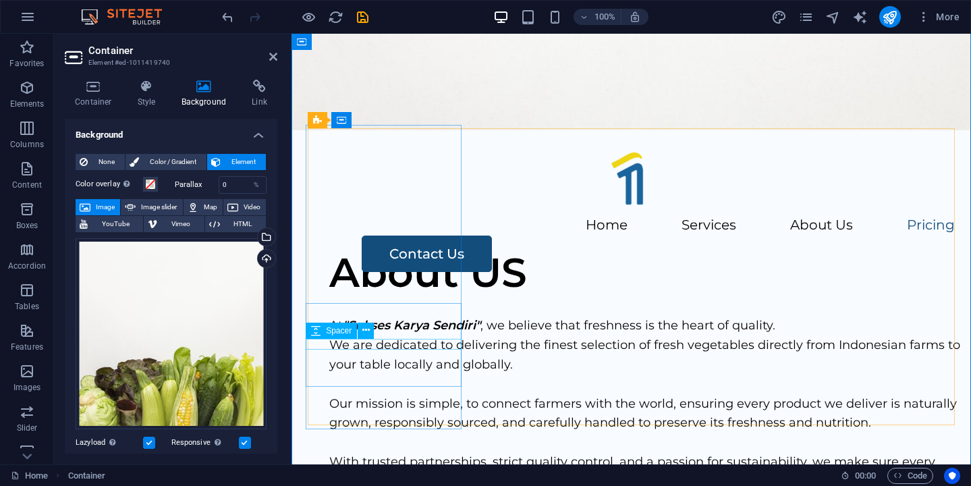
scroll to position [1919, 0]
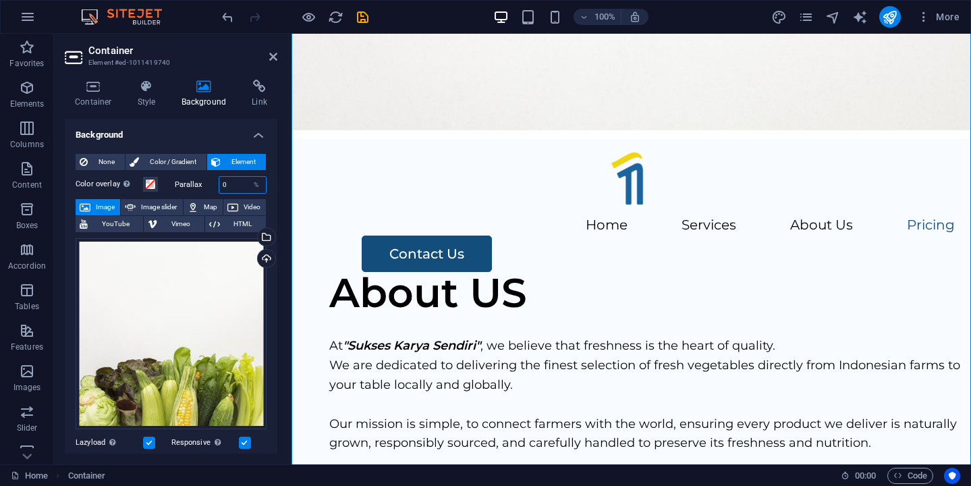
click at [232, 183] on input "0" at bounding box center [242, 185] width 47 height 16
type input "5"
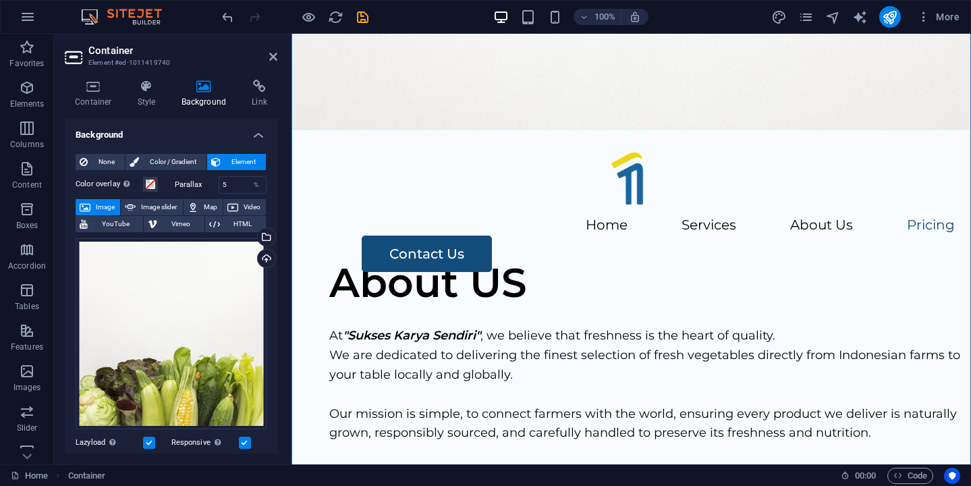
scroll to position [1933, 0]
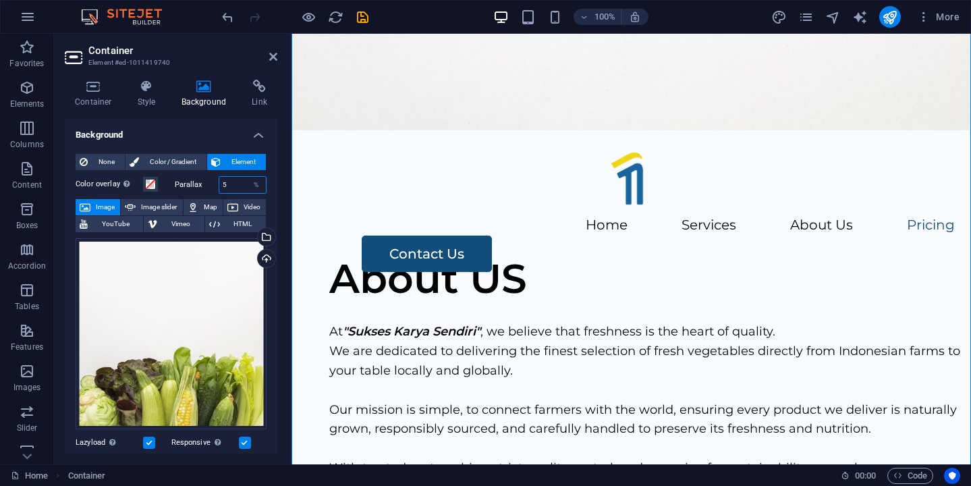
click at [236, 186] on input "5" at bounding box center [242, 185] width 47 height 16
type input "10"
click at [303, 117] on figure at bounding box center [632, 82] width 680 height 97
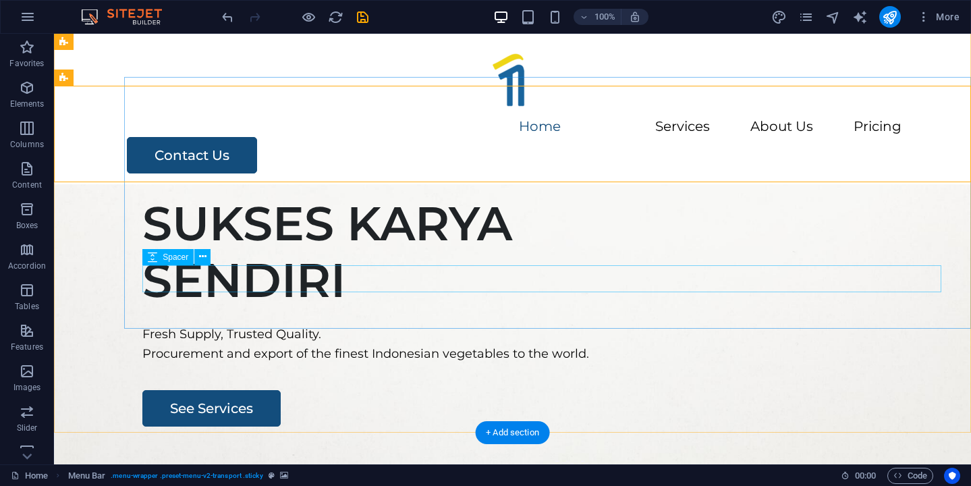
scroll to position [0, 0]
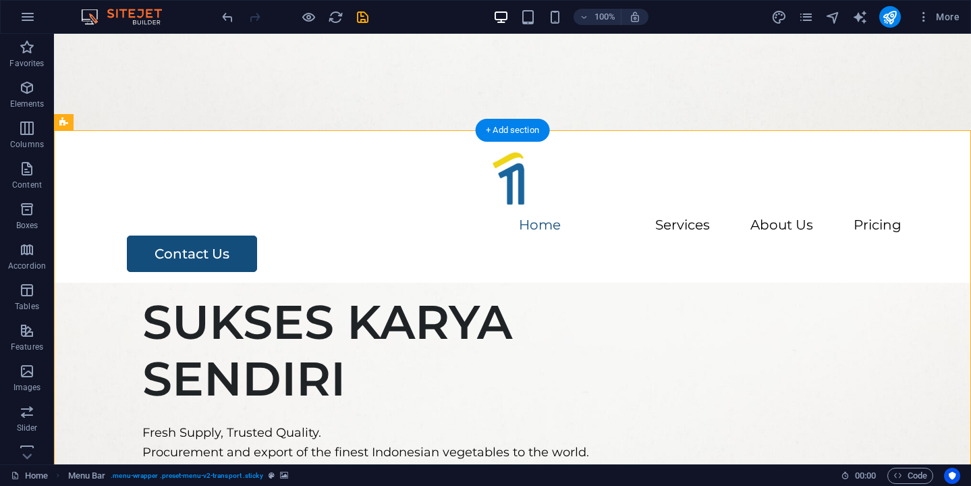
select select "px"
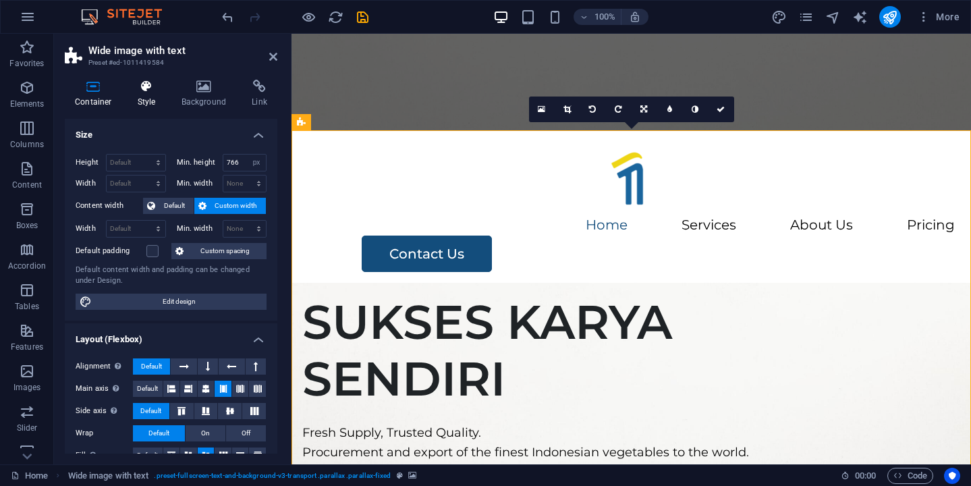
click at [154, 90] on icon at bounding box center [147, 87] width 38 height 14
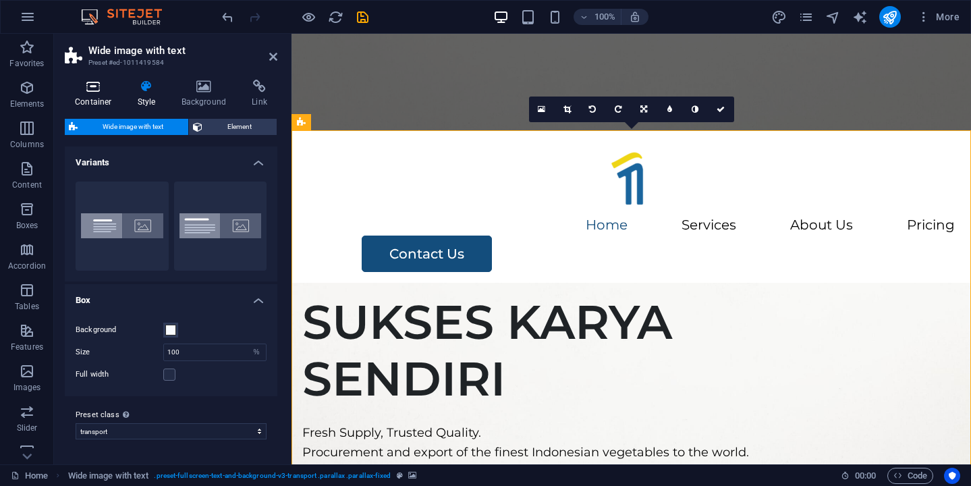
click at [90, 94] on h4 "Container" at bounding box center [96, 94] width 63 height 28
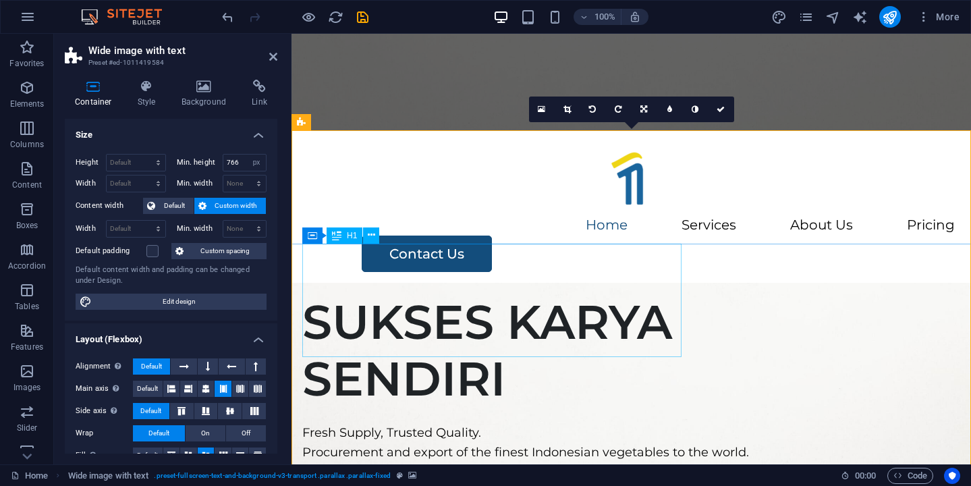
click at [410, 294] on div "SUKSES KARYA SENDIRI" at bounding box center [631, 350] width 658 height 113
click at [212, 81] on icon at bounding box center [203, 87] width 65 height 14
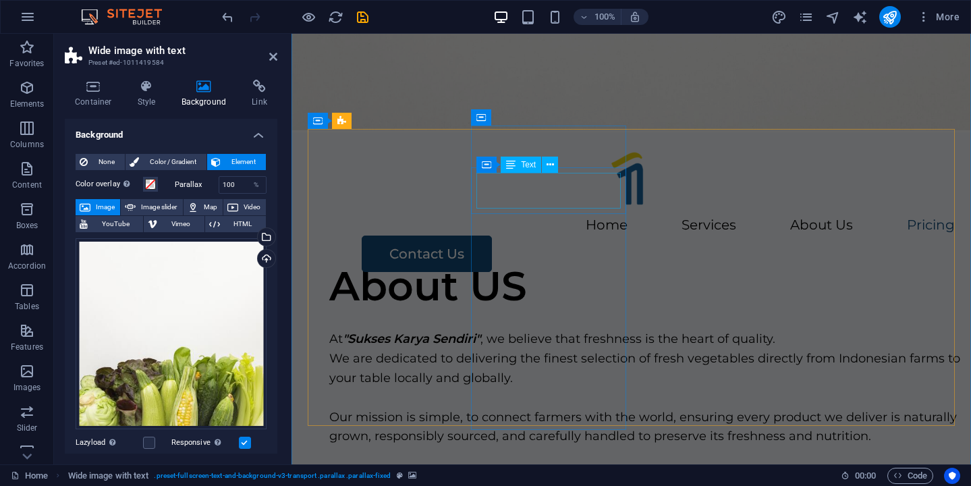
scroll to position [1965, 0]
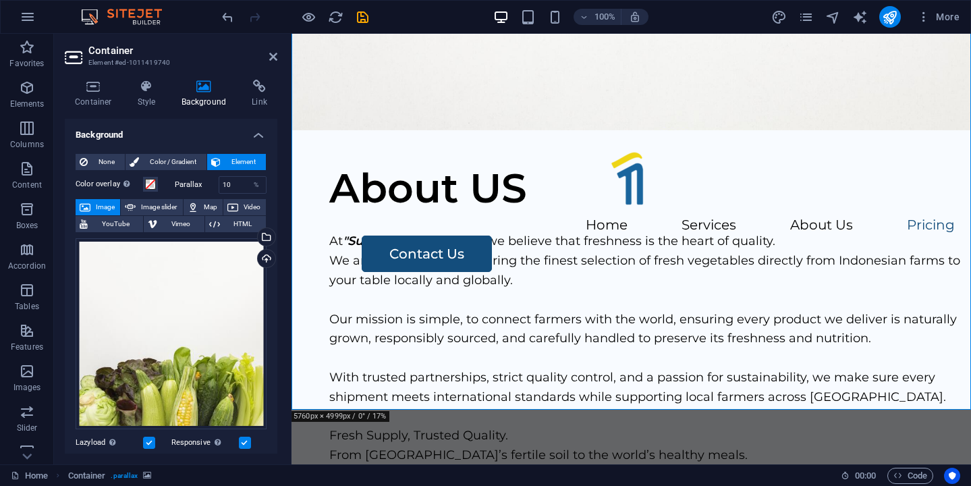
click at [238, 190] on input "10" at bounding box center [242, 185] width 47 height 16
type input "1"
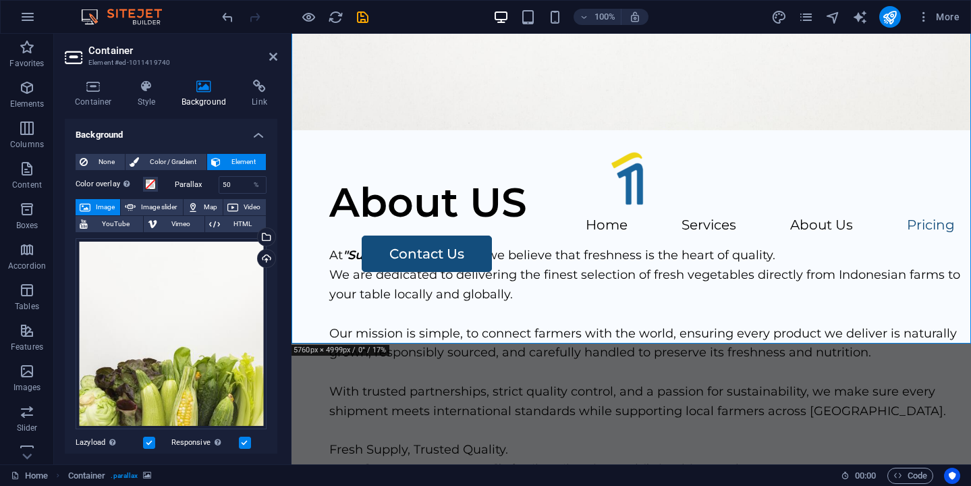
scroll to position [1985, 0]
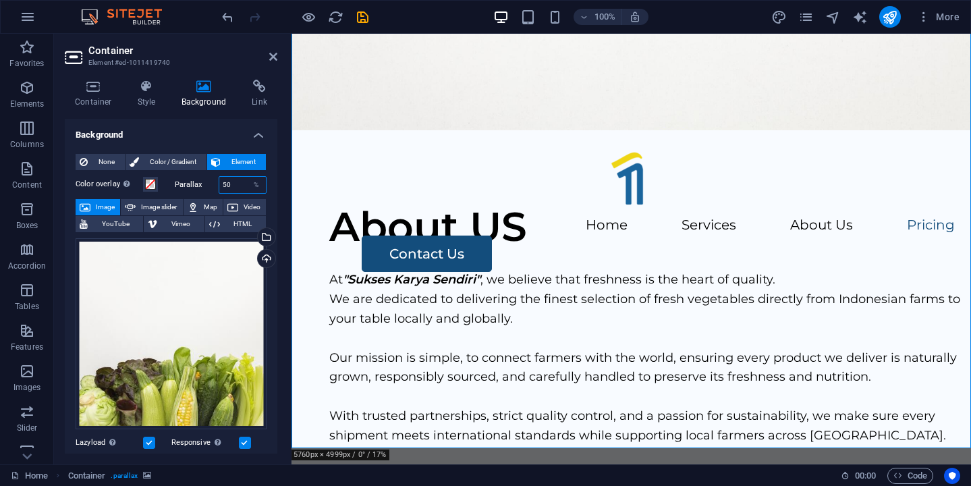
click at [230, 179] on input "50" at bounding box center [242, 185] width 47 height 16
type input "5"
type input "20"
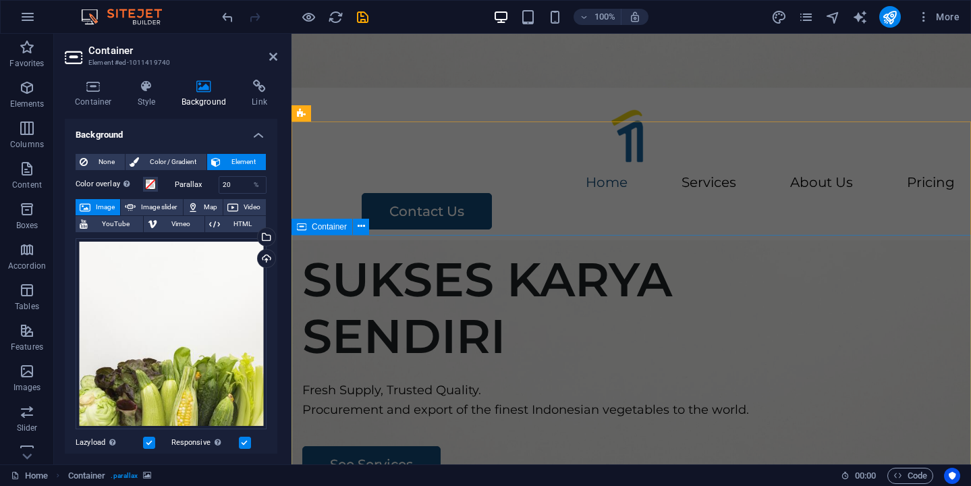
scroll to position [0, 0]
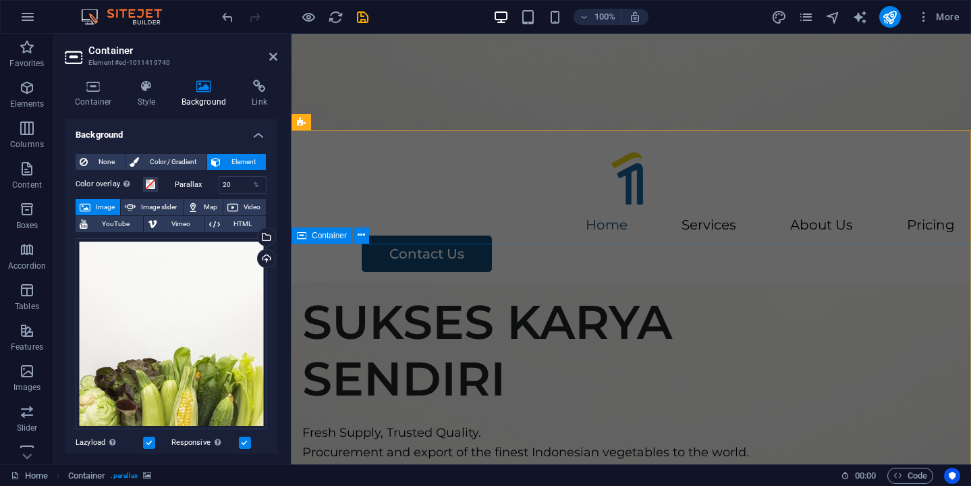
click at [815, 338] on div "SUKSES KARYA SENDIRI Fresh Supply, Trusted Quality. Procurement and export of t…" at bounding box center [632, 410] width 680 height 232
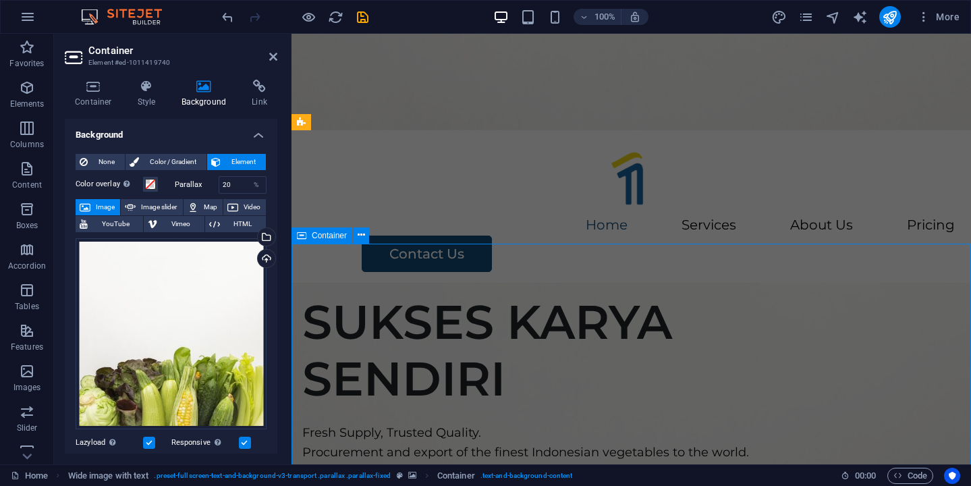
click at [815, 338] on div "SUKSES KARYA SENDIRI Fresh Supply, Trusted Quality. Procurement and export of t…" at bounding box center [632, 410] width 680 height 232
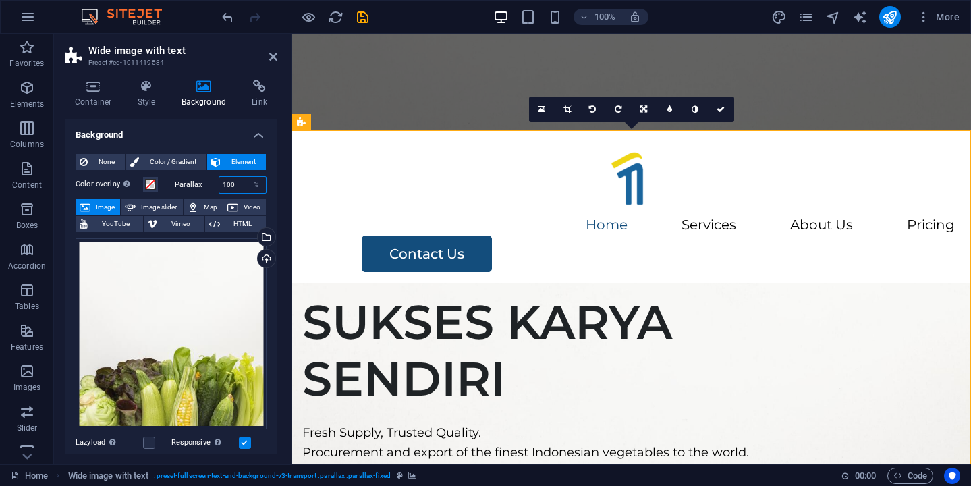
click at [231, 178] on input "100" at bounding box center [242, 185] width 47 height 16
type input "1"
type input "20"
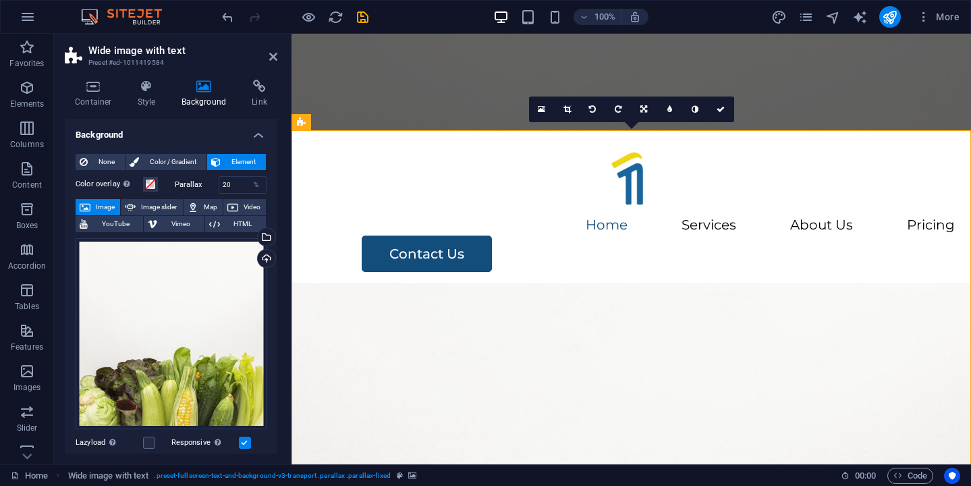
click at [390, 108] on figure at bounding box center [632, 82] width 680 height 97
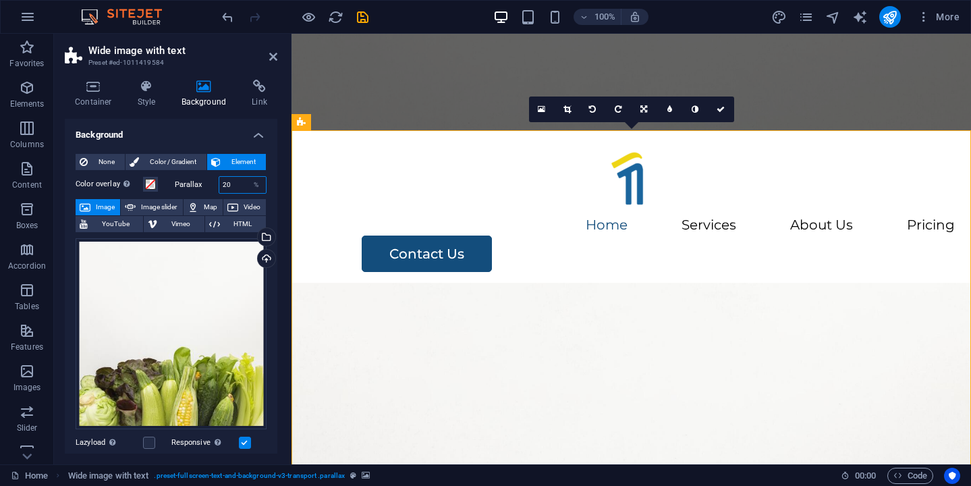
click at [226, 183] on input "20" at bounding box center [242, 185] width 47 height 16
type input "2"
type input "80"
click at [471, 205] on figure at bounding box center [632, 429] width 680 height 448
click at [440, 108] on figure at bounding box center [632, 82] width 680 height 97
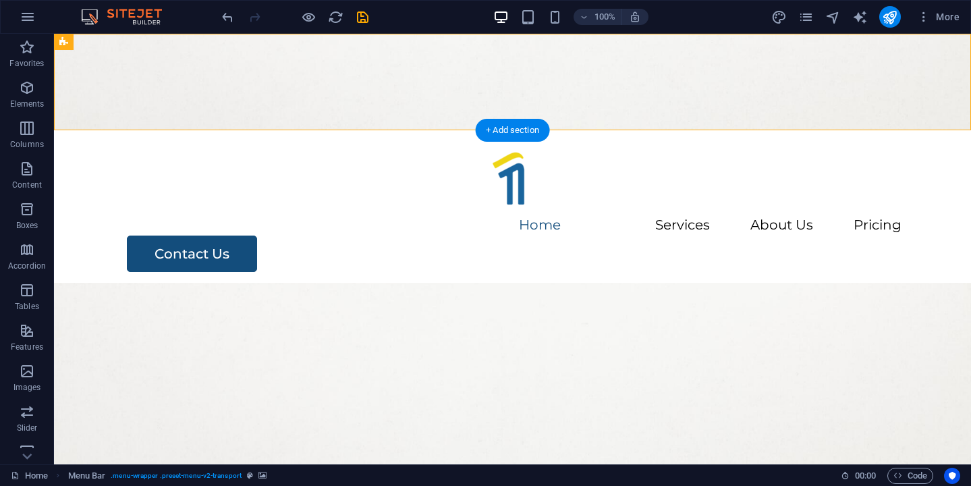
click at [188, 205] on figure at bounding box center [512, 429] width 917 height 448
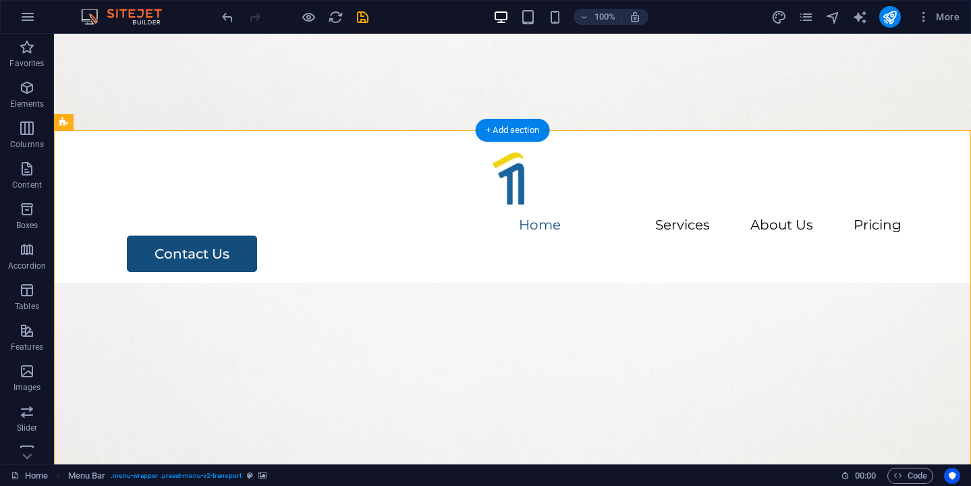
click at [188, 205] on figure at bounding box center [512, 429] width 917 height 448
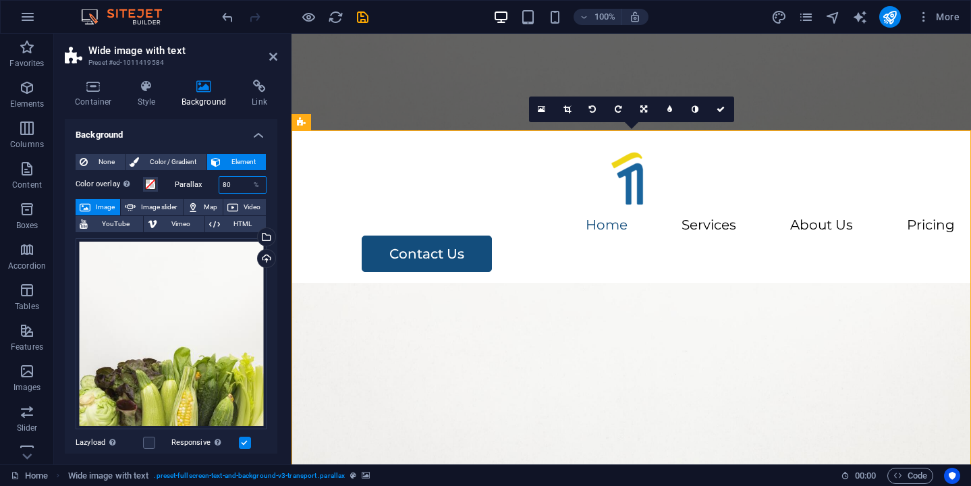
click at [223, 184] on input "80" at bounding box center [242, 185] width 47 height 16
type input "100"
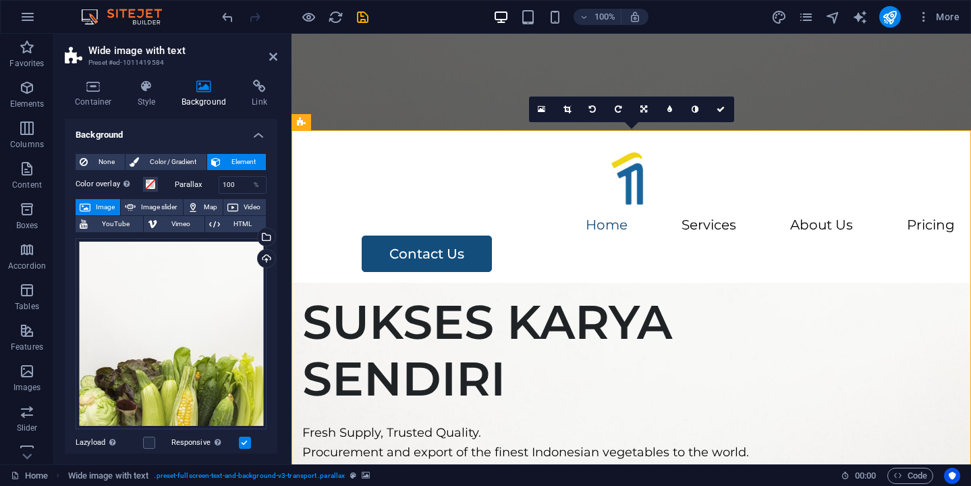
click at [403, 124] on figure at bounding box center [632, 82] width 680 height 97
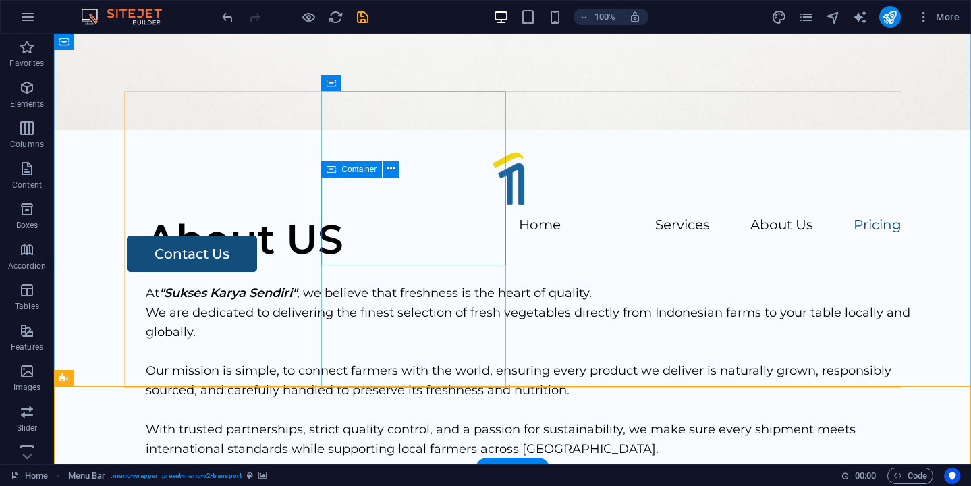
scroll to position [1892, 0]
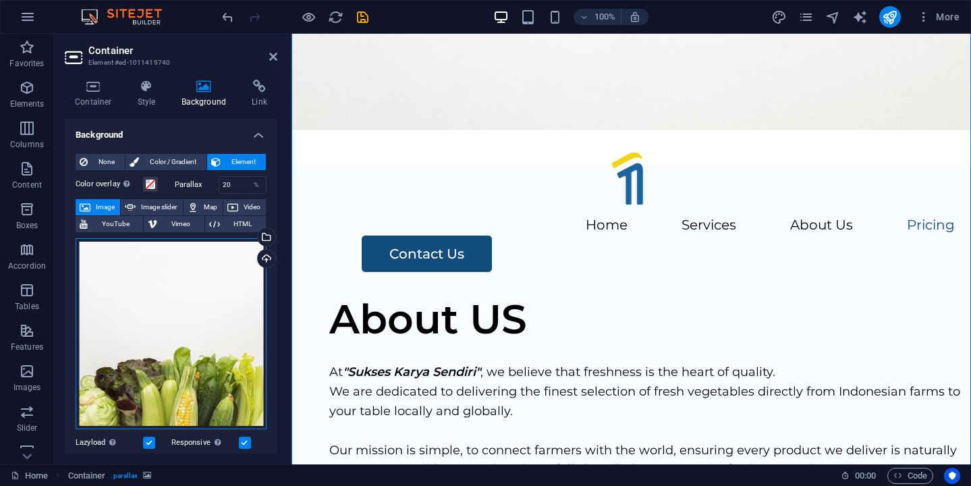
click at [128, 284] on div "Drag files here, click to choose files or select files from Files or our free s…" at bounding box center [171, 333] width 191 height 191
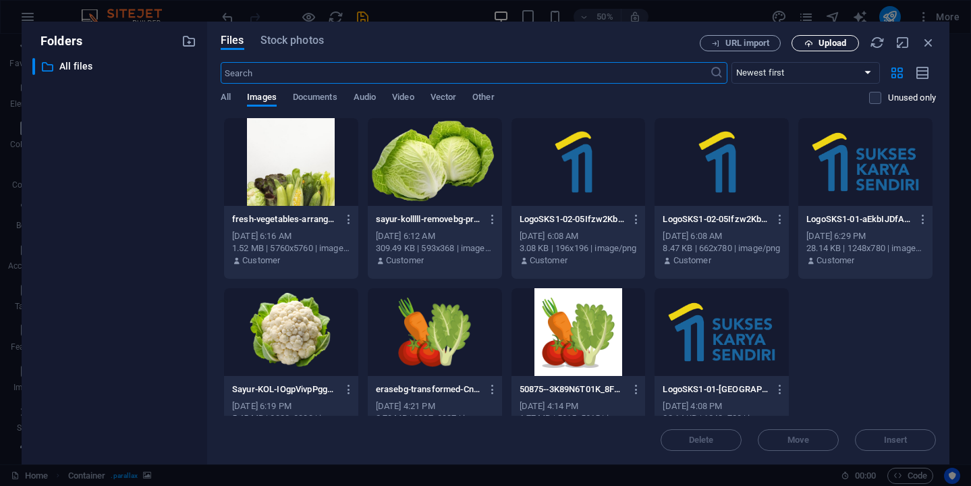
click at [843, 47] on span "Upload" at bounding box center [833, 43] width 28 height 8
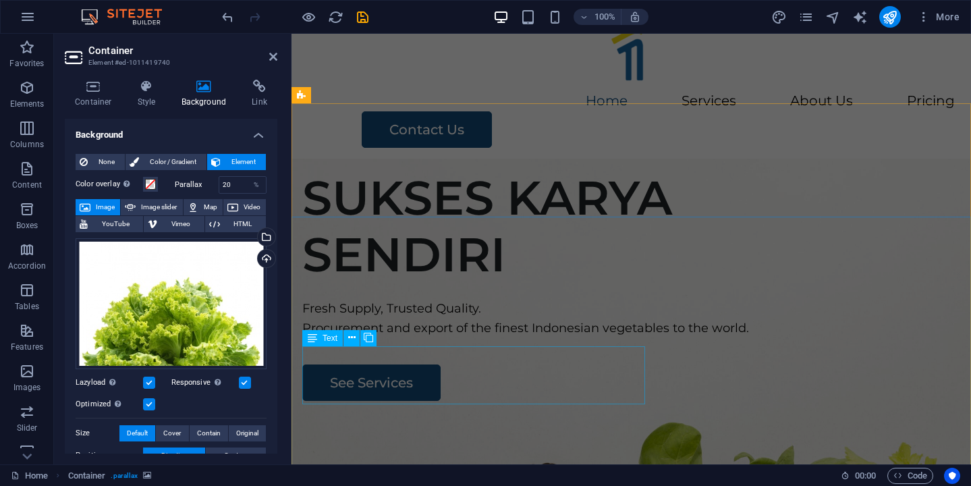
scroll to position [0, 0]
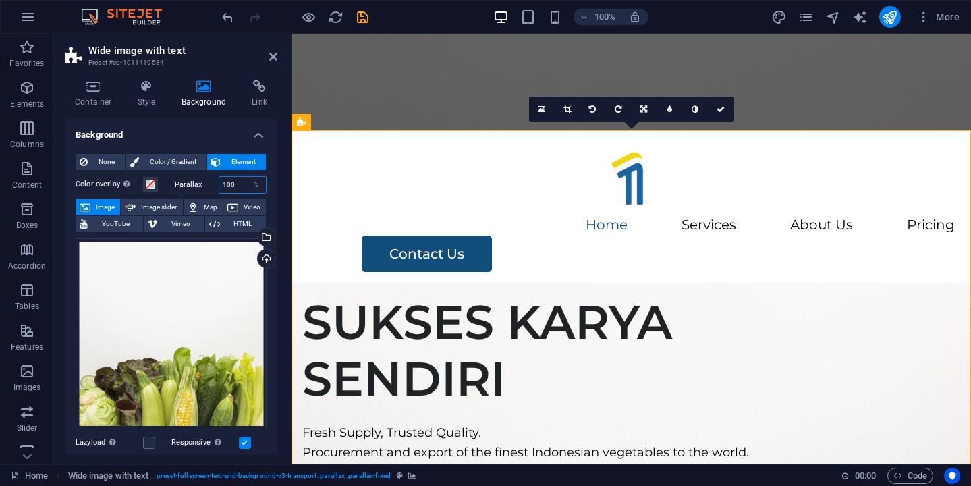
click at [230, 186] on input "100" at bounding box center [242, 185] width 47 height 16
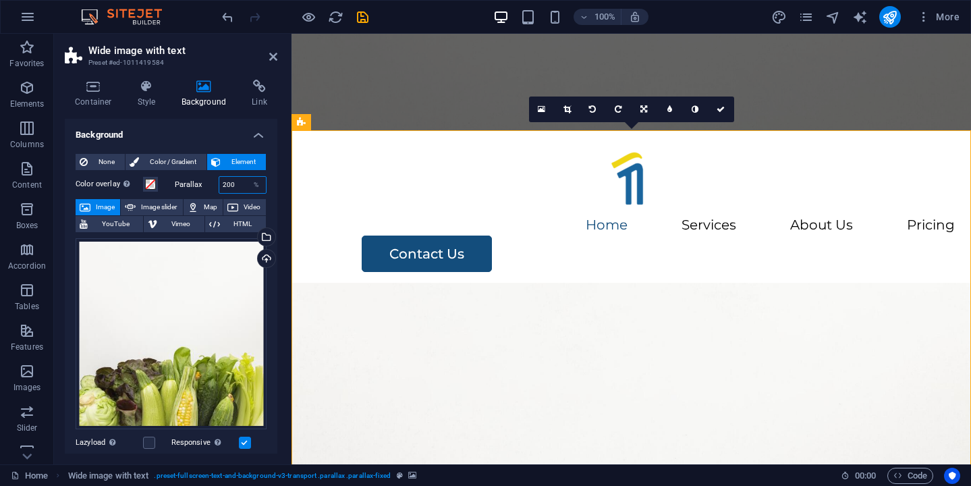
type input "100"
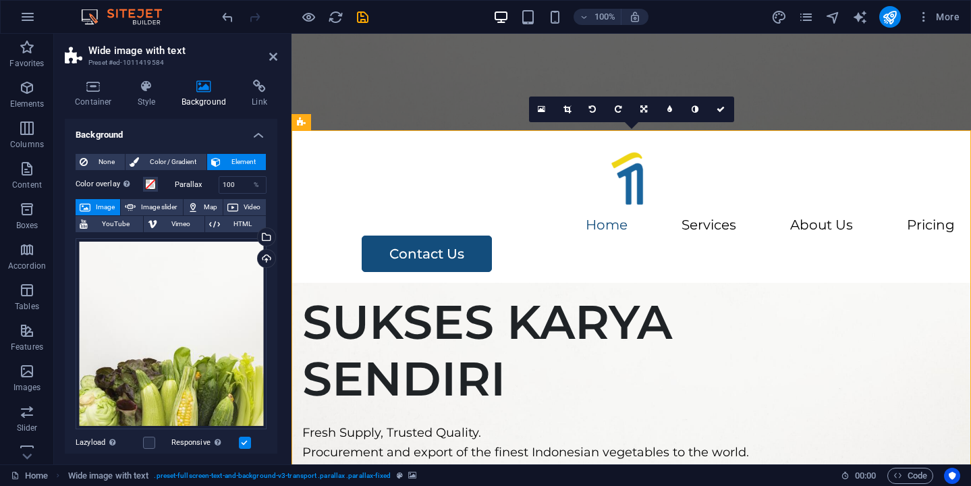
click at [419, 110] on figure at bounding box center [632, 82] width 680 height 97
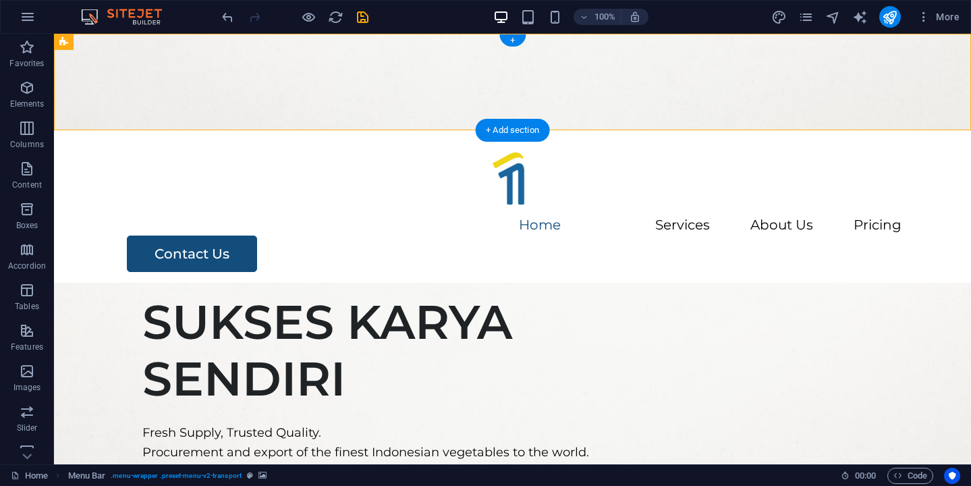
click at [236, 50] on figure at bounding box center [512, 82] width 917 height 97
select select "header"
select select "rem"
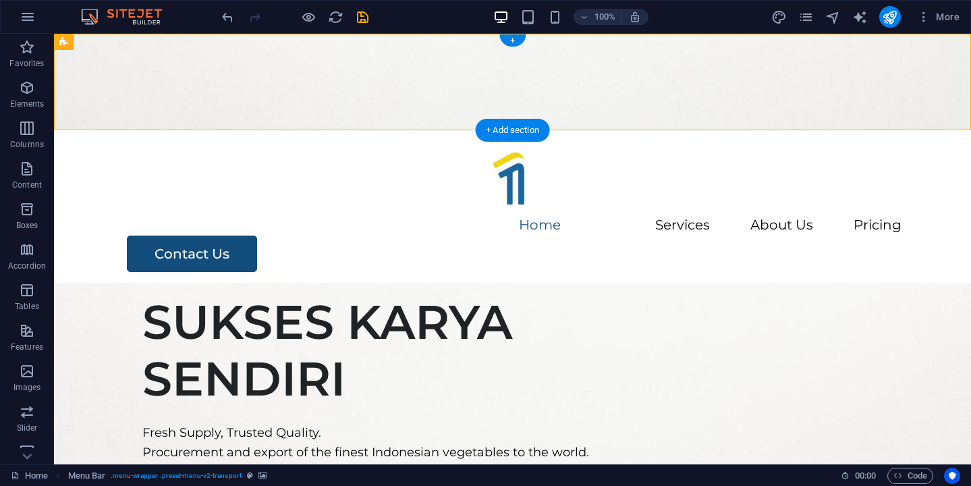
select select "rem"
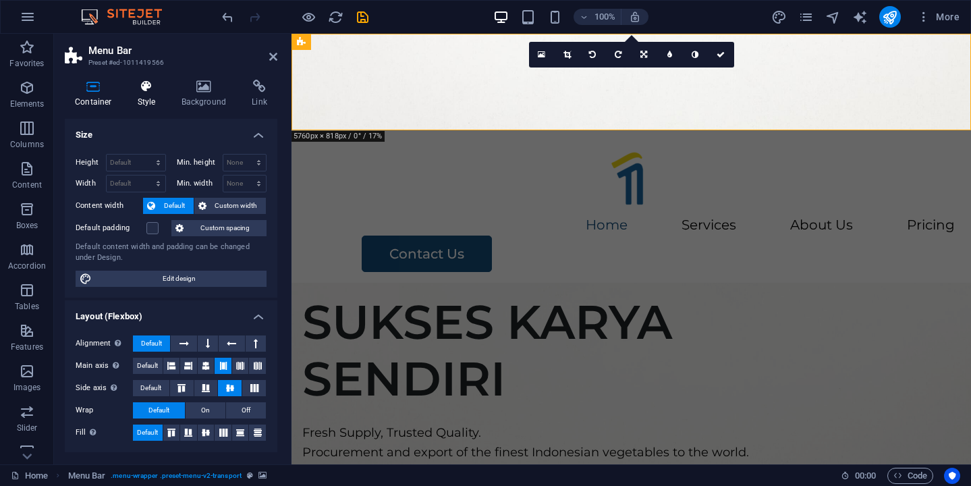
click at [151, 94] on h4 "Style" at bounding box center [150, 94] width 44 height 28
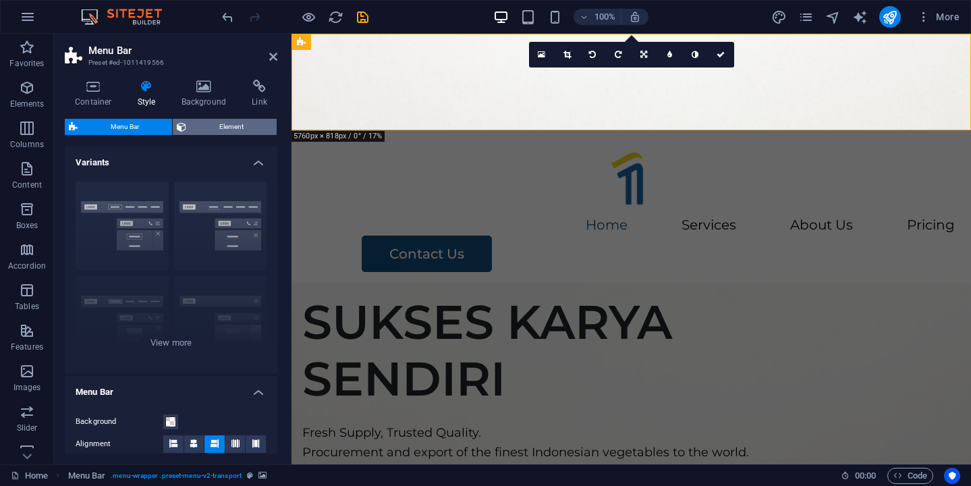
click at [213, 128] on span "Element" at bounding box center [231, 127] width 82 height 16
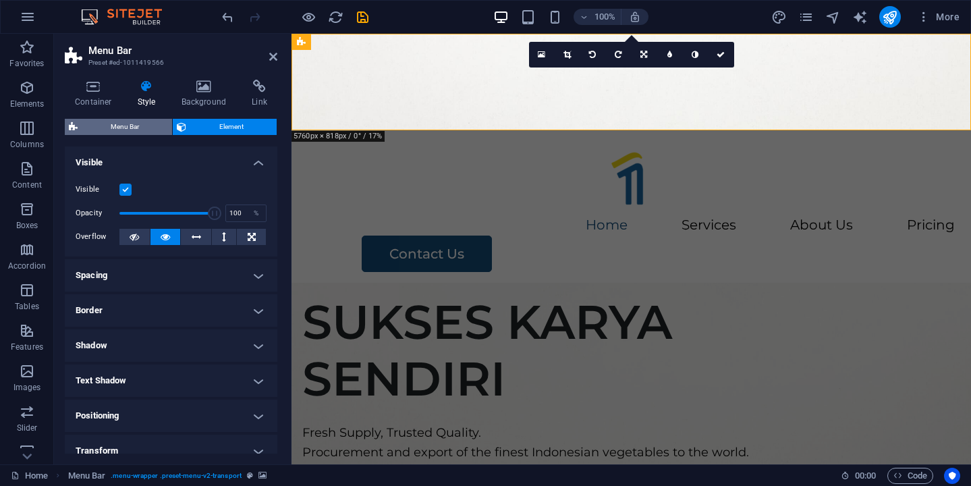
click at [121, 125] on span "Menu Bar" at bounding box center [125, 127] width 86 height 16
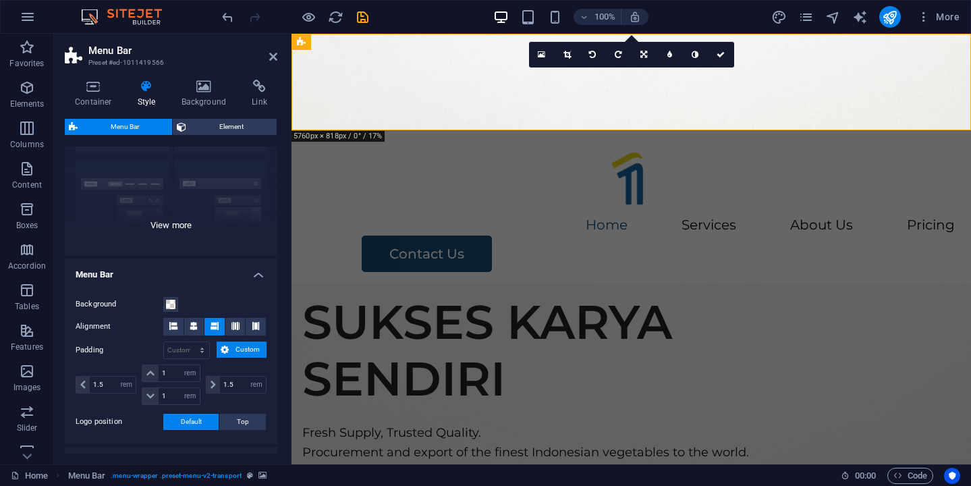
scroll to position [122, 0]
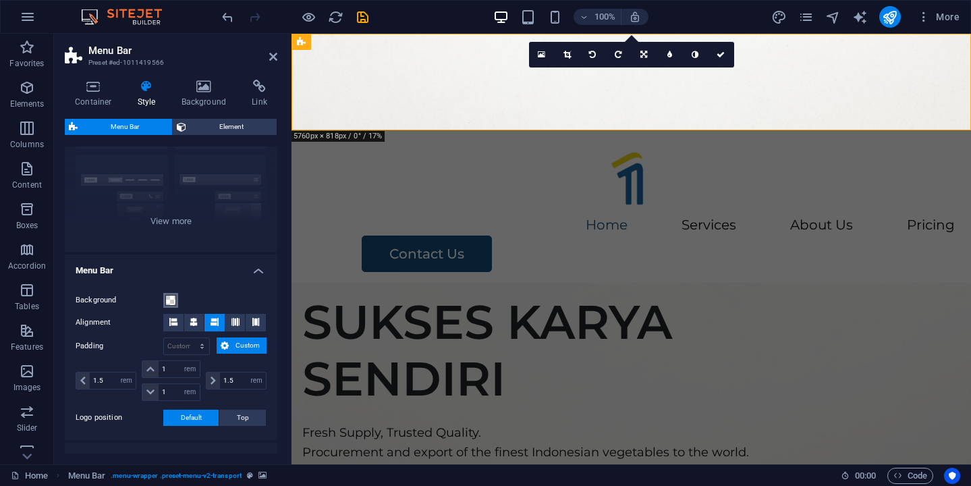
click at [171, 301] on span at bounding box center [170, 300] width 11 height 11
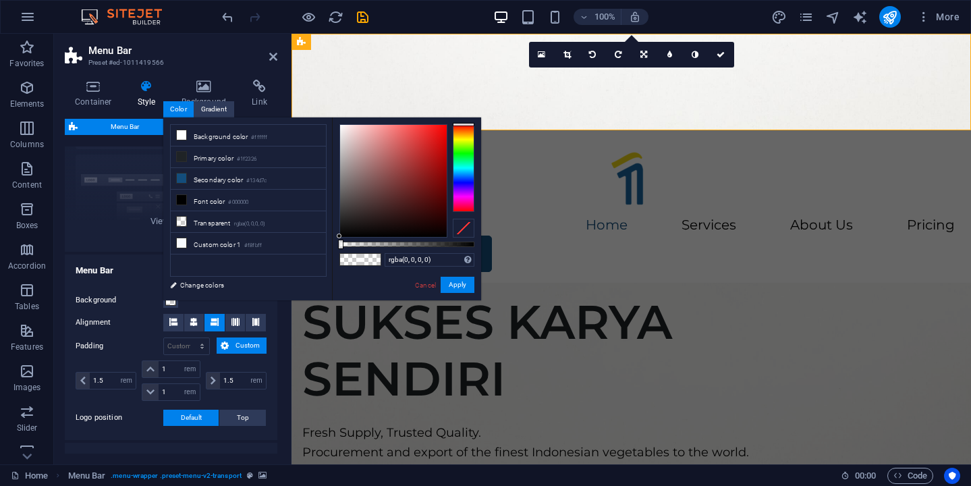
click at [279, 267] on ul "Background color #ffffff Primary color #1f2326 Secondary color #134d7c Font col…" at bounding box center [248, 200] width 157 height 153
click at [232, 134] on li "Background color #ffffff" at bounding box center [248, 136] width 155 height 22
click at [410, 261] on input "#ffffff" at bounding box center [430, 260] width 90 height 14
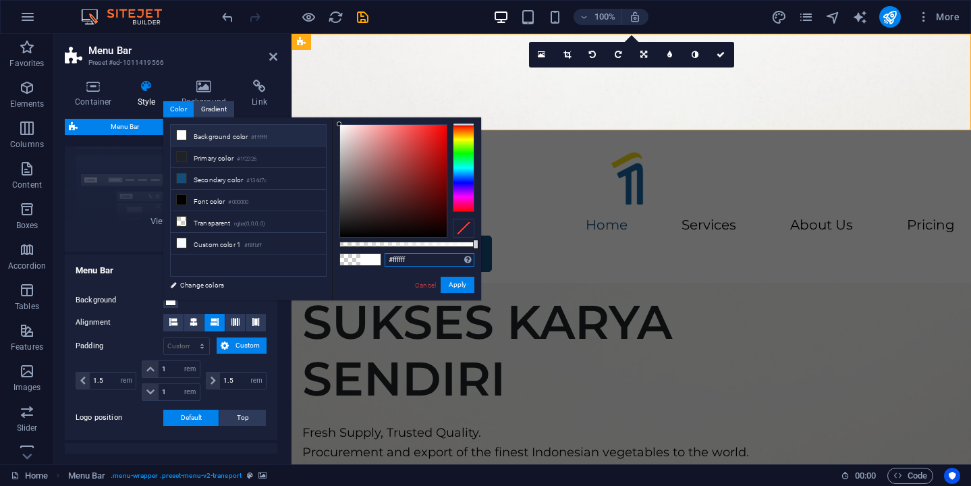
click at [410, 261] on input "#ffffff" at bounding box center [430, 260] width 90 height 14
paste input "5f5f1"
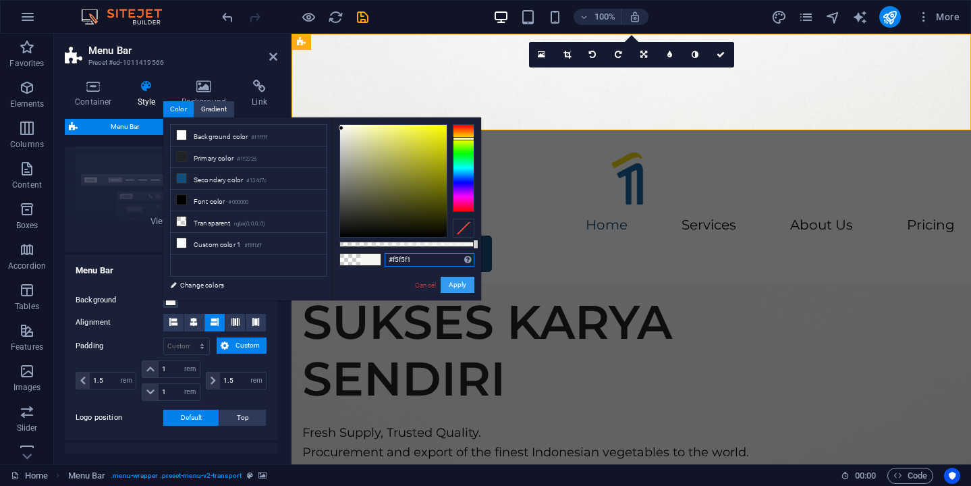
type input "#f5f5f1"
drag, startPoint x: 460, startPoint y: 285, endPoint x: 169, endPoint y: 251, distance: 292.9
click at [460, 285] on button "Apply" at bounding box center [458, 285] width 34 height 16
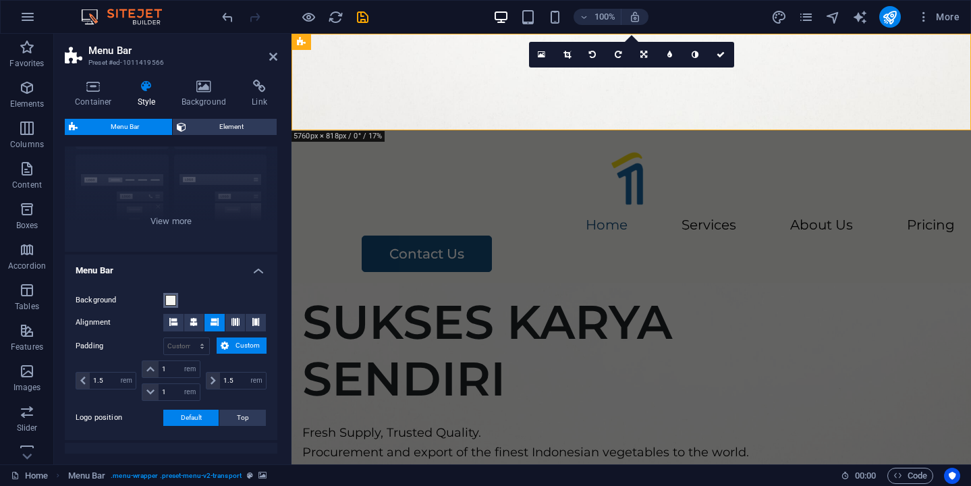
click at [172, 297] on span at bounding box center [170, 300] width 11 height 11
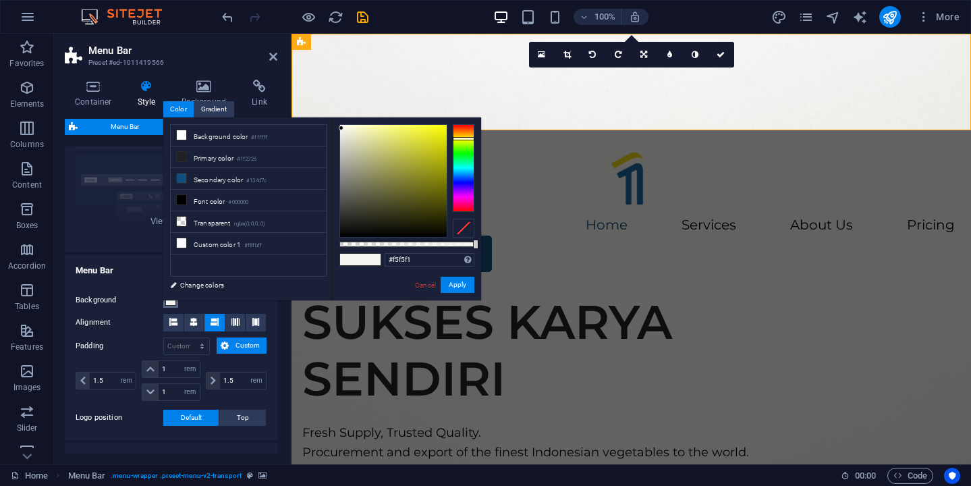
click at [172, 297] on div "less Background color #ffffff Primary color #1f2326 Secondary color #134d7c Fon…" at bounding box center [322, 208] width 318 height 183
click at [419, 261] on input "#f5f5f1" at bounding box center [430, 260] width 90 height 14
click at [469, 286] on button "Apply" at bounding box center [458, 285] width 34 height 16
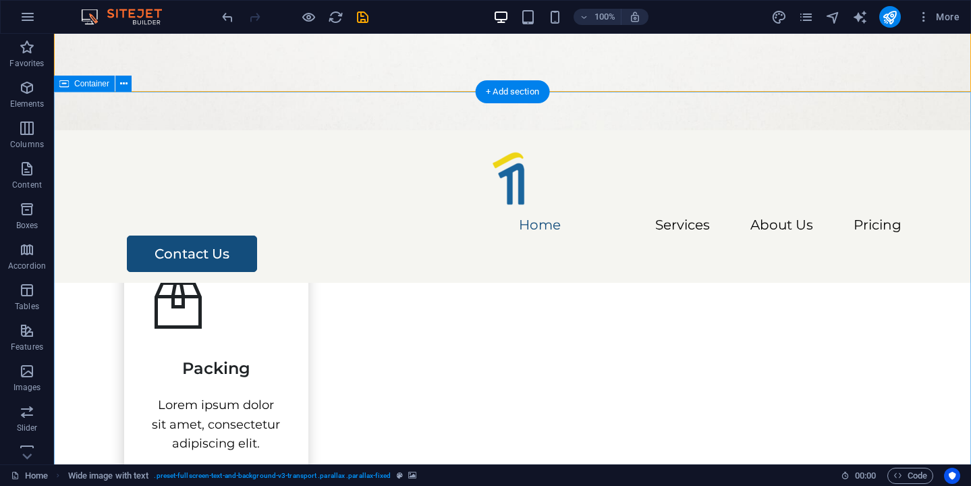
scroll to position [459, 0]
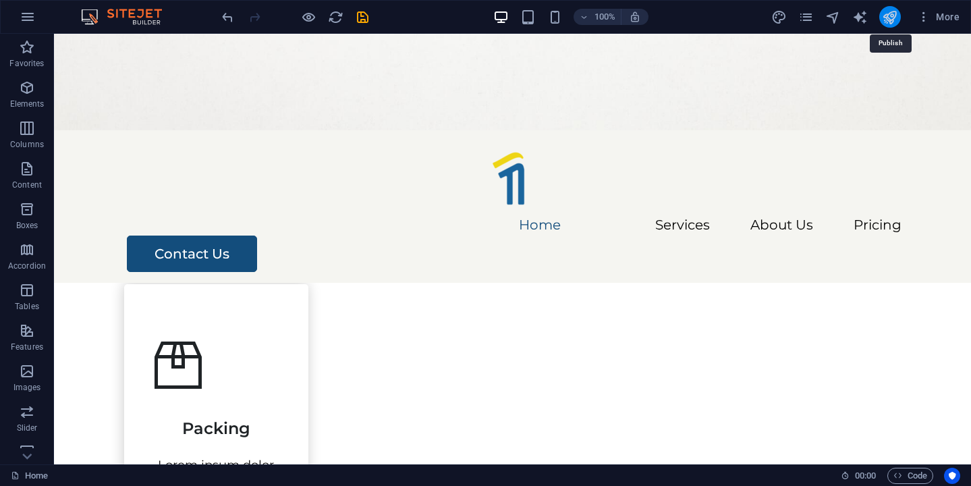
click at [892, 21] on icon "publish" at bounding box center [890, 17] width 16 height 16
checkbox input "false"
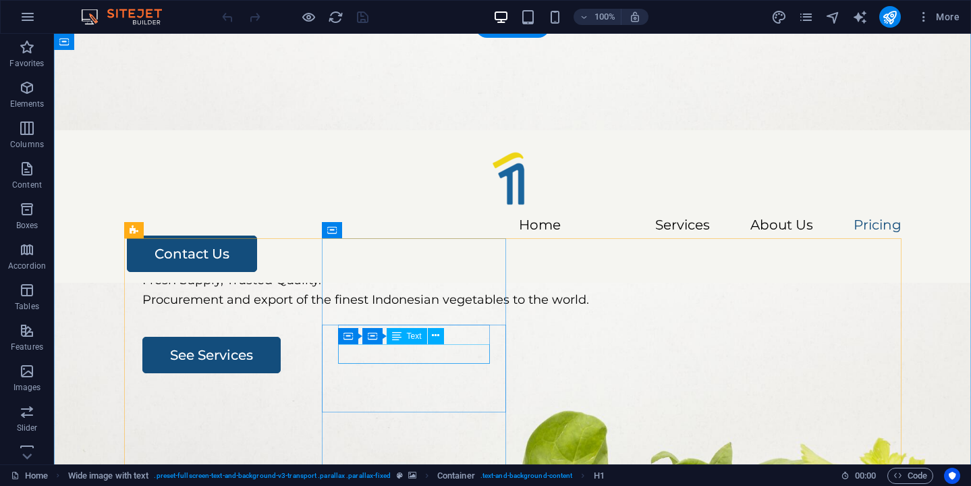
scroll to position [2868, 0]
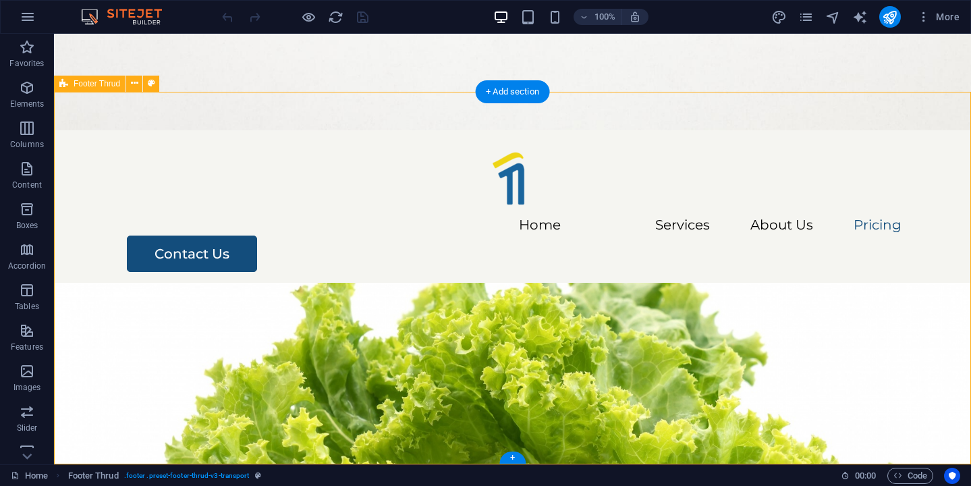
select select "footer"
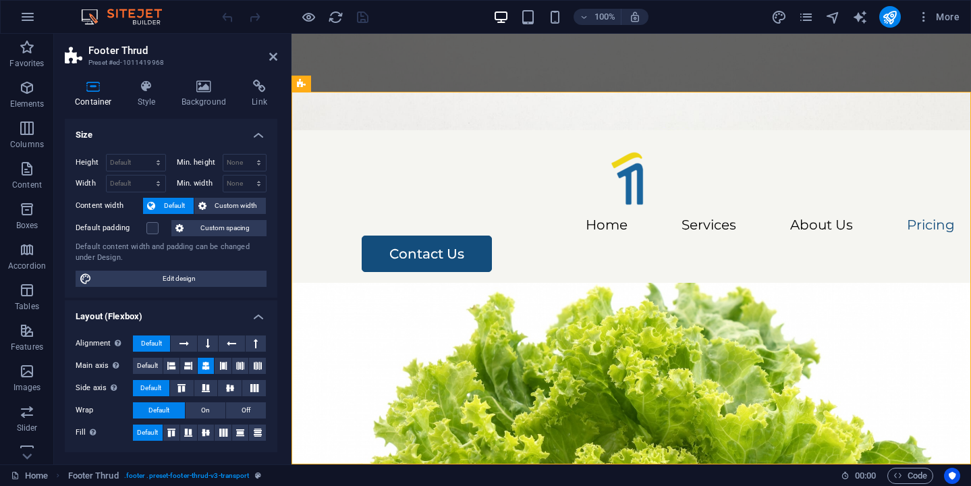
scroll to position [2926, 0]
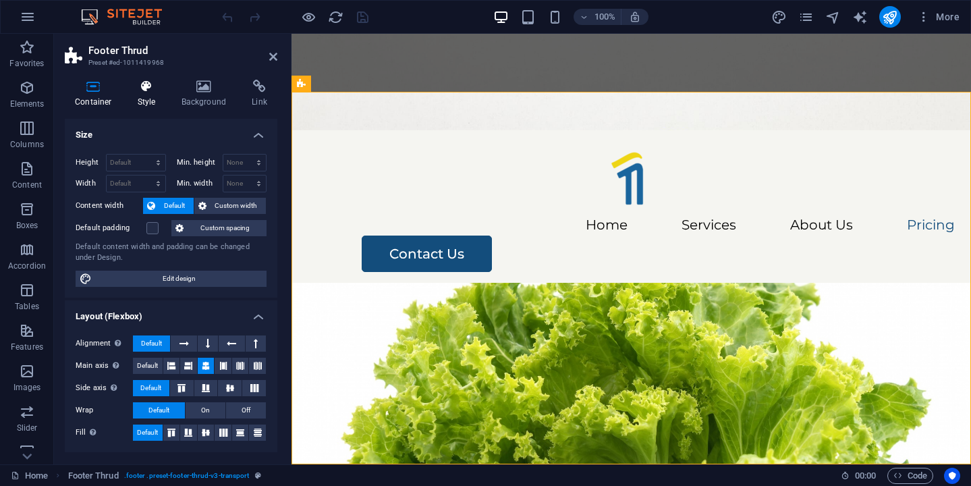
click at [153, 94] on h4 "Style" at bounding box center [150, 94] width 44 height 28
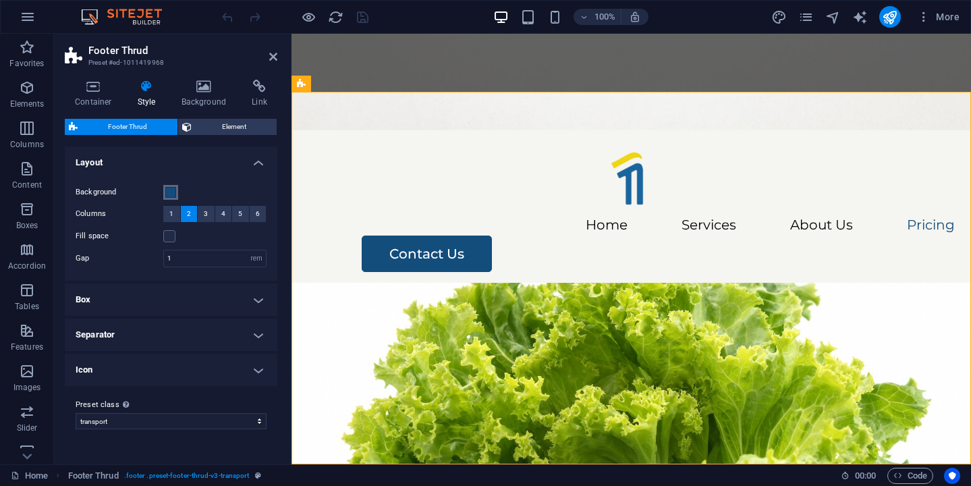
click at [171, 189] on span at bounding box center [170, 192] width 11 height 11
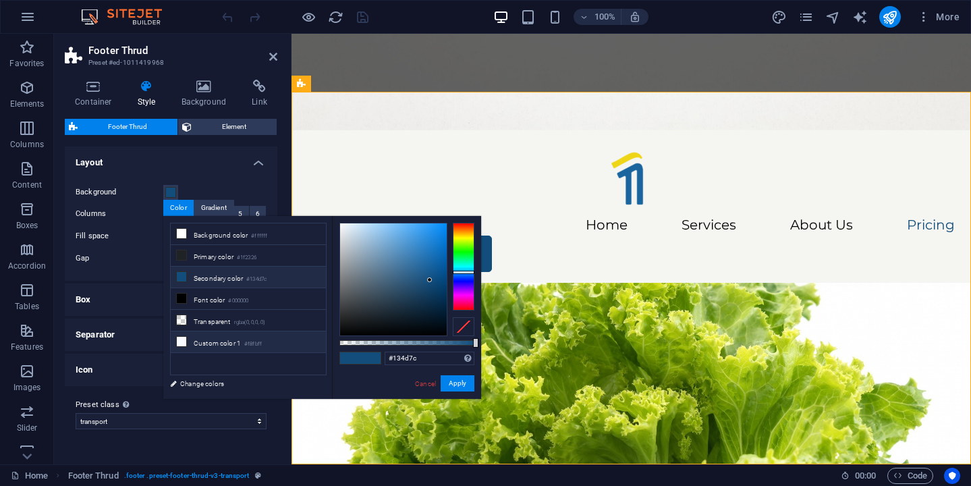
click at [230, 336] on li "Custom color 1 #f8fbff" at bounding box center [248, 342] width 155 height 22
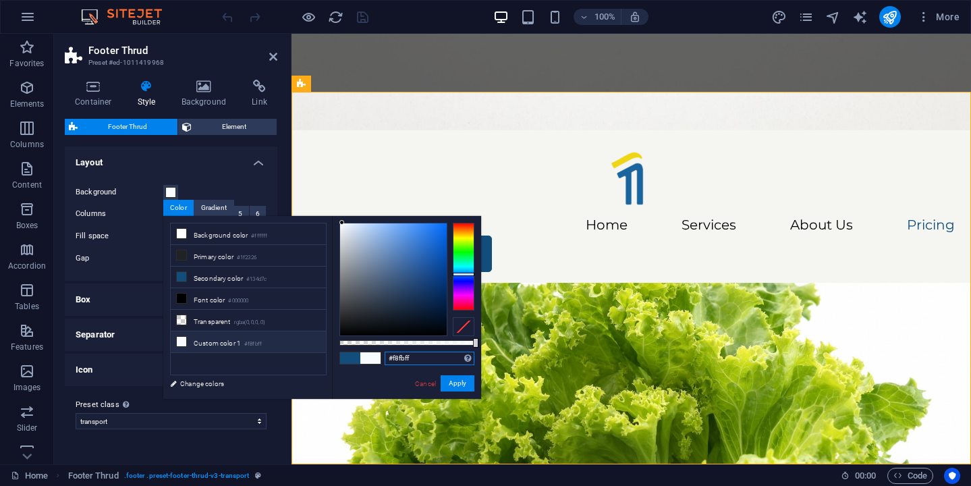
click at [412, 358] on input "#f8fbff" at bounding box center [430, 359] width 90 height 14
paste input "#f5f5f1"
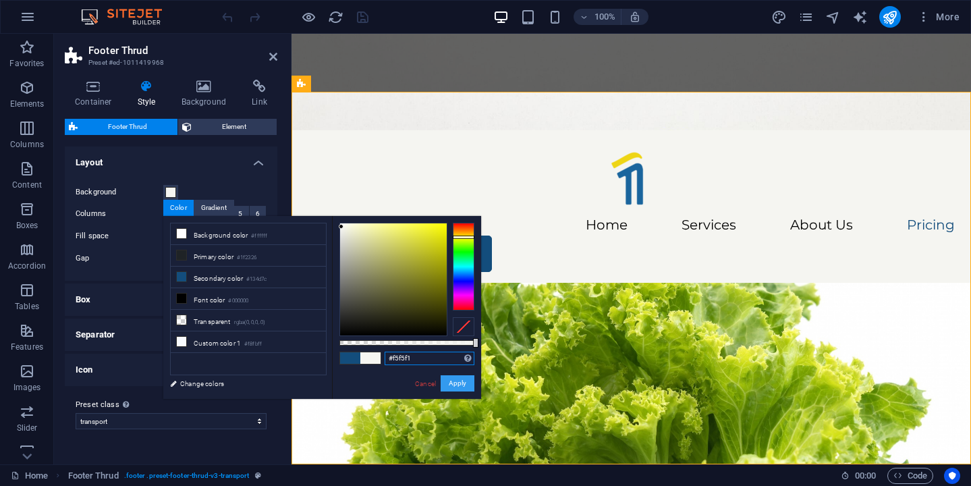
type input "#f5f5f1"
click at [460, 384] on button "Apply" at bounding box center [458, 383] width 34 height 16
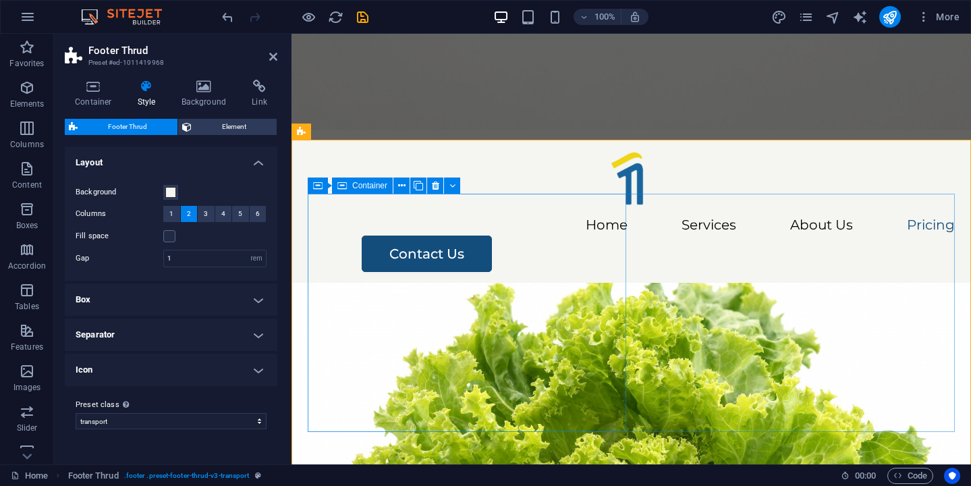
scroll to position [2927, 0]
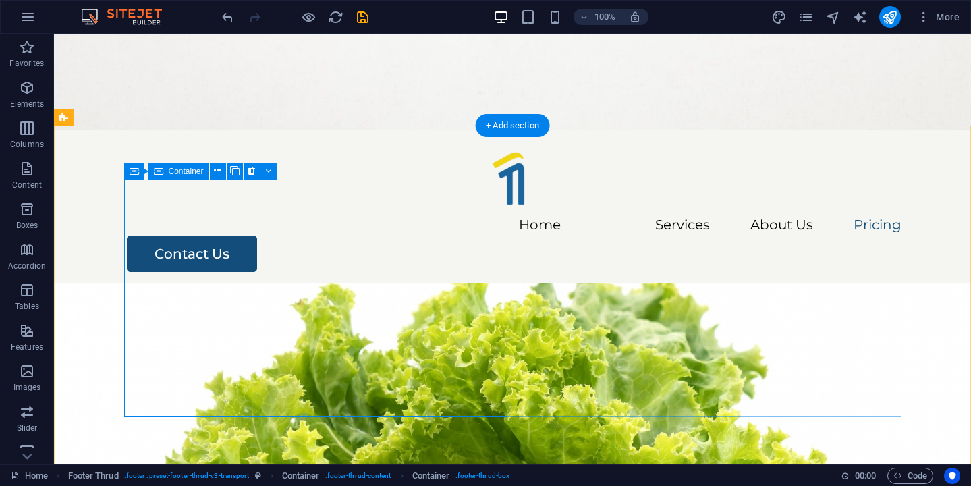
scroll to position [2868, 0]
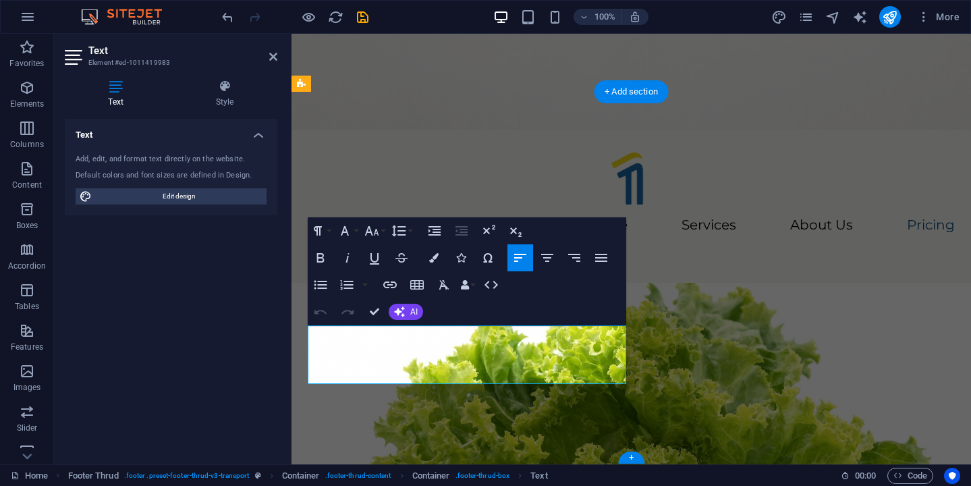
scroll to position [2926, 0]
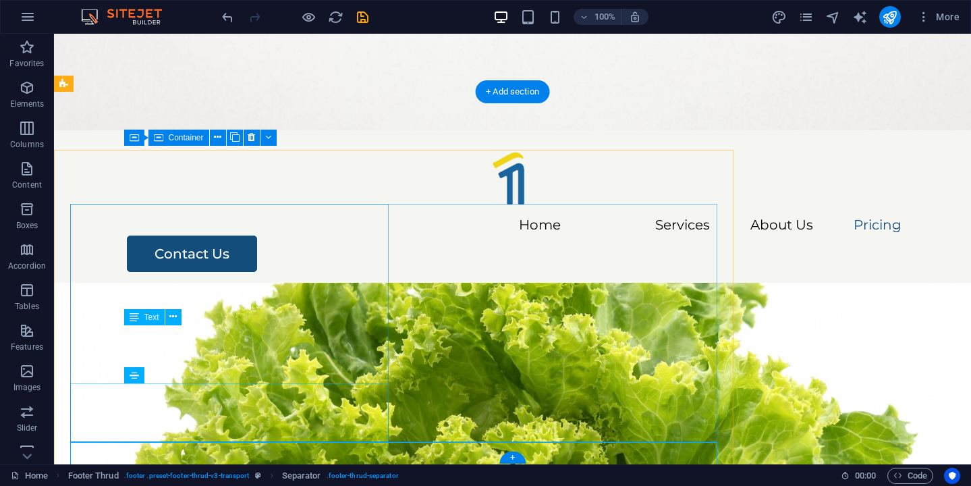
scroll to position [2868, 0]
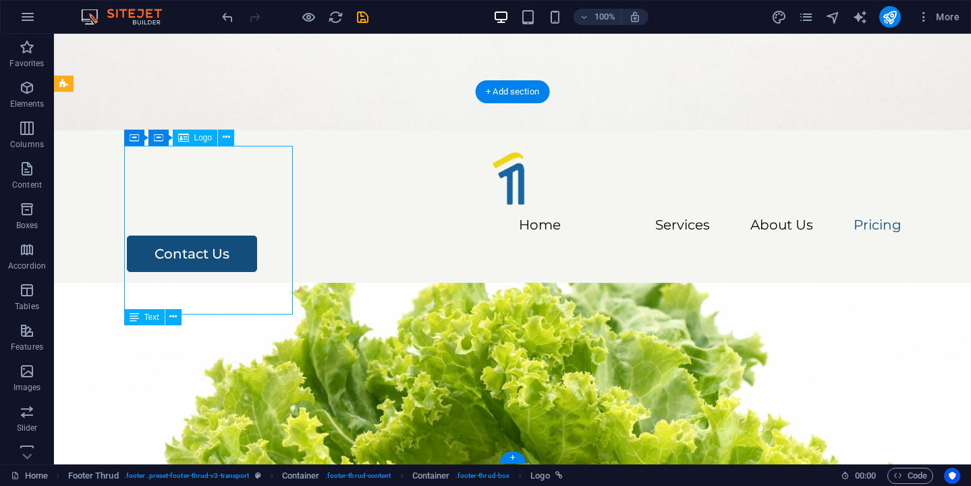
select select "px"
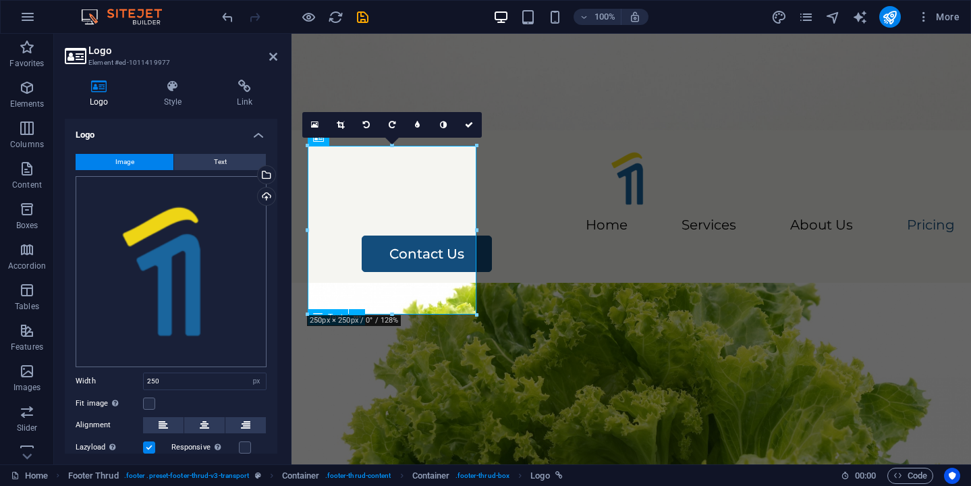
scroll to position [86, 0]
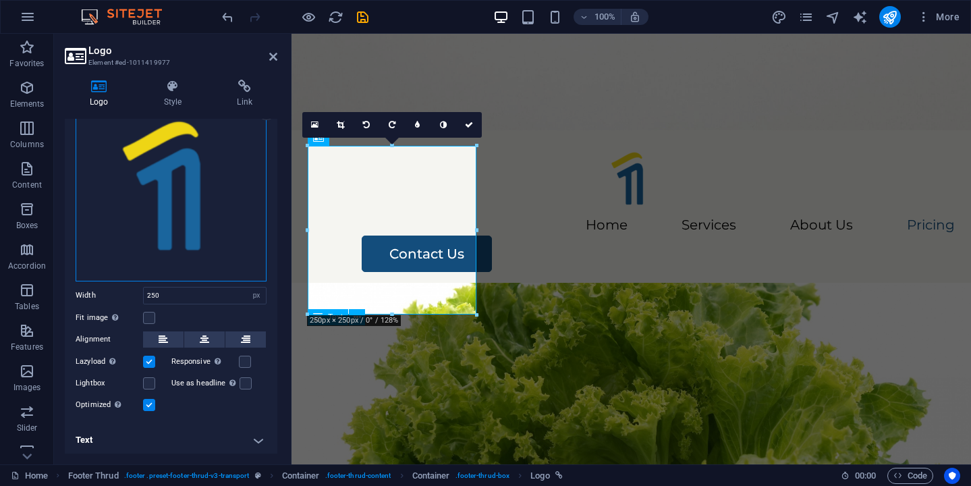
click at [197, 225] on div "Drag files here, click to choose files or select files from Files or our free s…" at bounding box center [171, 185] width 191 height 191
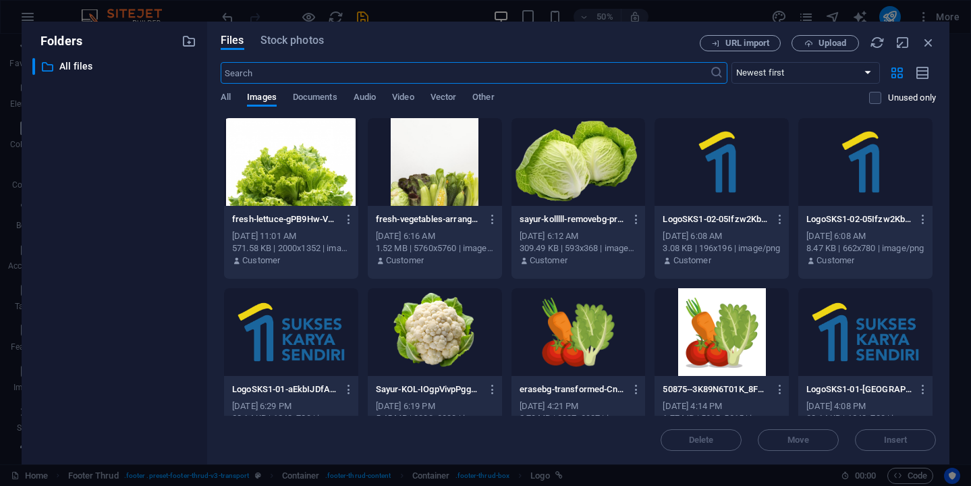
scroll to position [2476, 0]
click at [863, 319] on div at bounding box center [866, 332] width 134 height 88
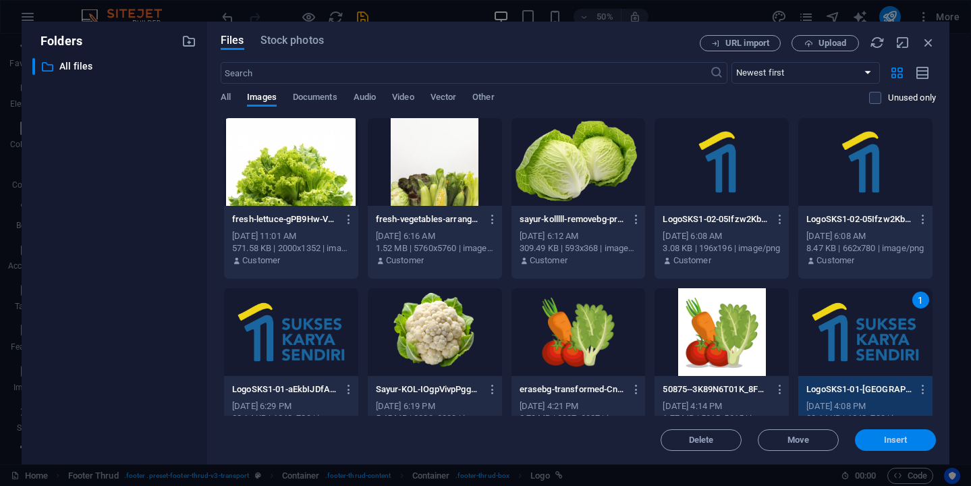
click at [888, 440] on span "Insert" at bounding box center [896, 440] width 24 height 8
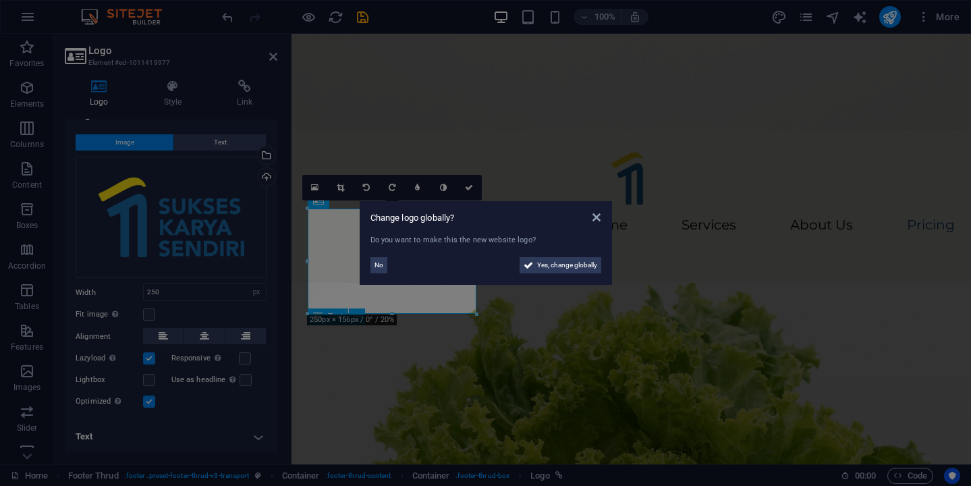
scroll to position [18, 0]
click at [378, 263] on span "No" at bounding box center [379, 265] width 9 height 16
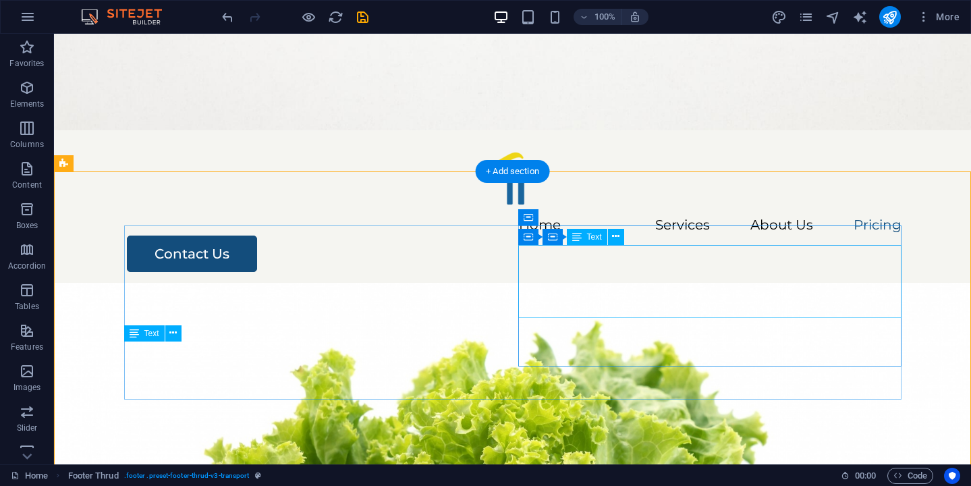
scroll to position [2804, 0]
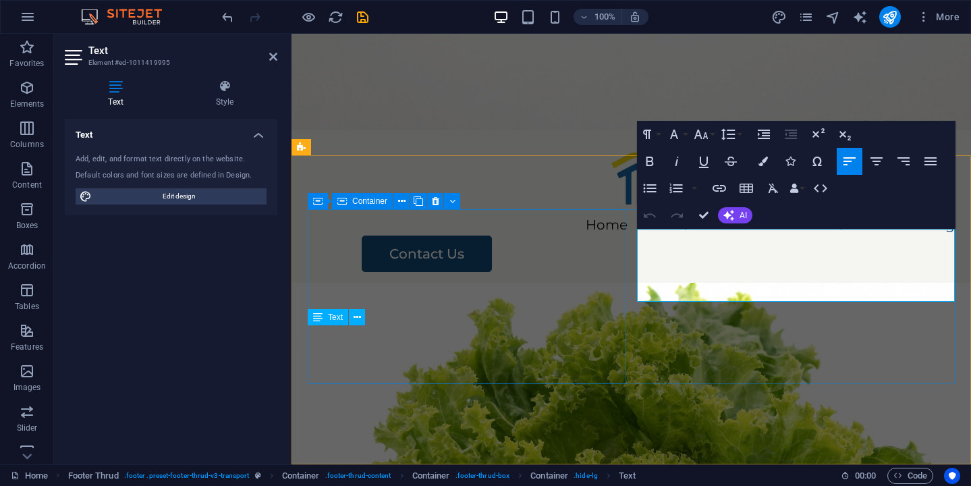
drag, startPoint x: 709, startPoint y: 294, endPoint x: 623, endPoint y: 230, distance: 107.5
click at [770, 162] on button "Colors" at bounding box center [764, 161] width 26 height 27
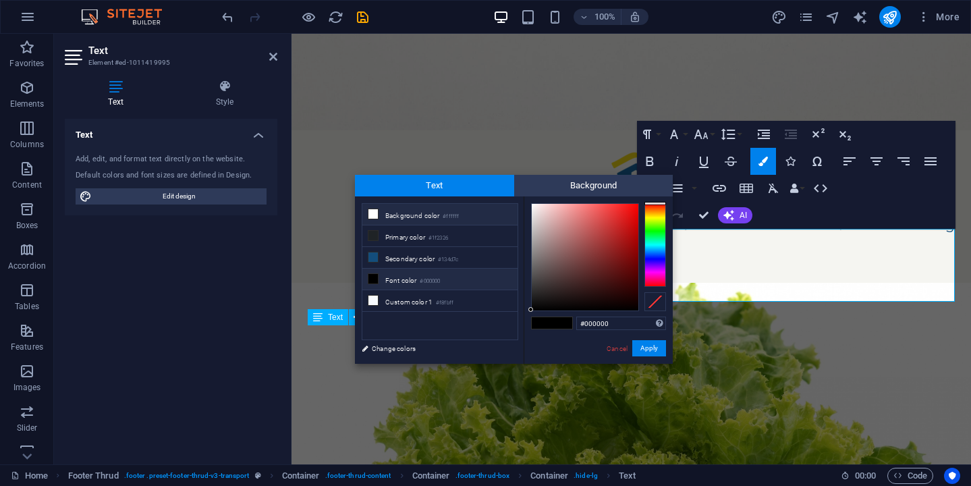
click at [437, 221] on li "Background color #ffffff" at bounding box center [440, 215] width 155 height 22
type input "#ffffff"
click at [642, 346] on button "Apply" at bounding box center [650, 348] width 34 height 16
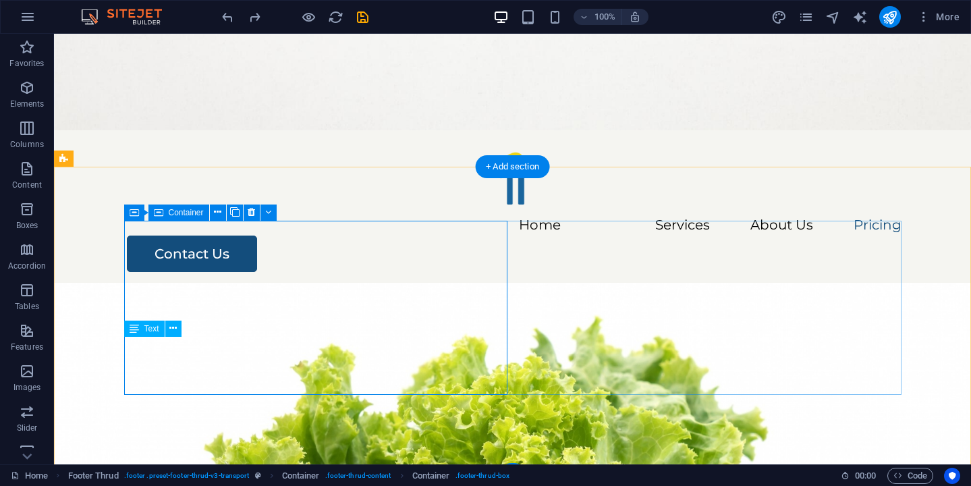
scroll to position [2804, 0]
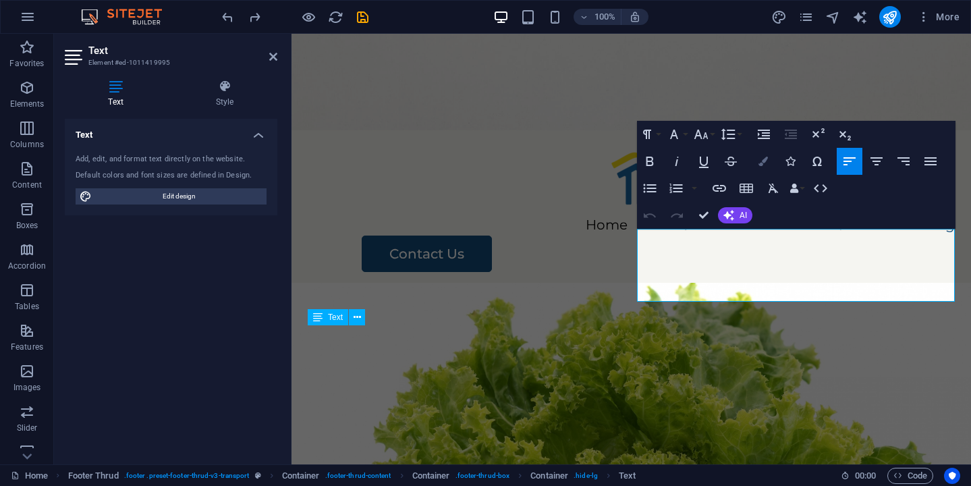
click at [766, 165] on icon "button" at bounding box center [763, 161] width 9 height 9
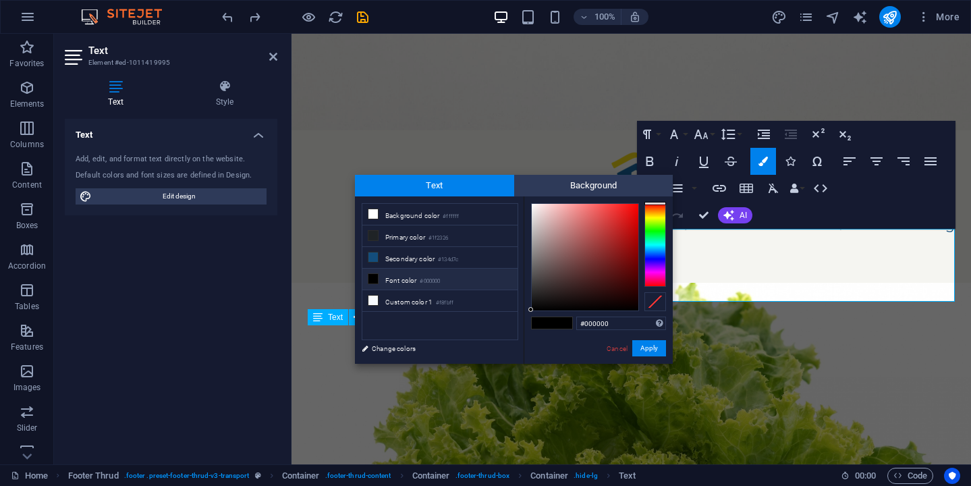
click at [406, 285] on li "Font color #000000" at bounding box center [440, 280] width 155 height 22
click at [647, 343] on button "Apply" at bounding box center [650, 348] width 34 height 16
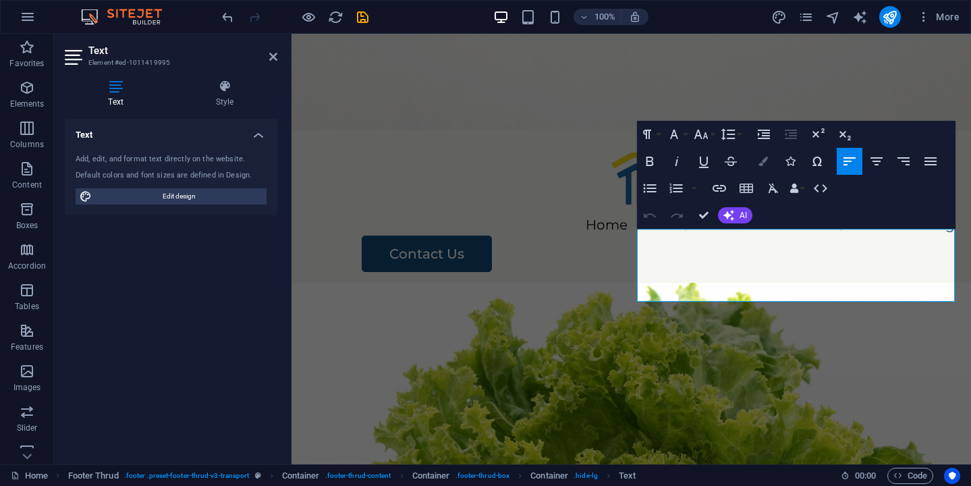
click at [768, 157] on button "Colors" at bounding box center [764, 161] width 26 height 27
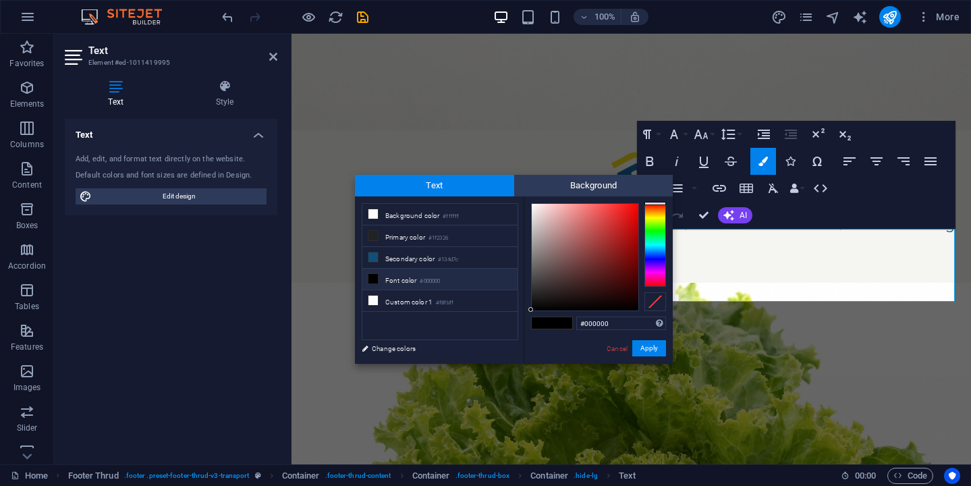
click at [389, 284] on li "Font color #000000" at bounding box center [440, 280] width 155 height 22
click at [662, 348] on button "Apply" at bounding box center [650, 348] width 34 height 16
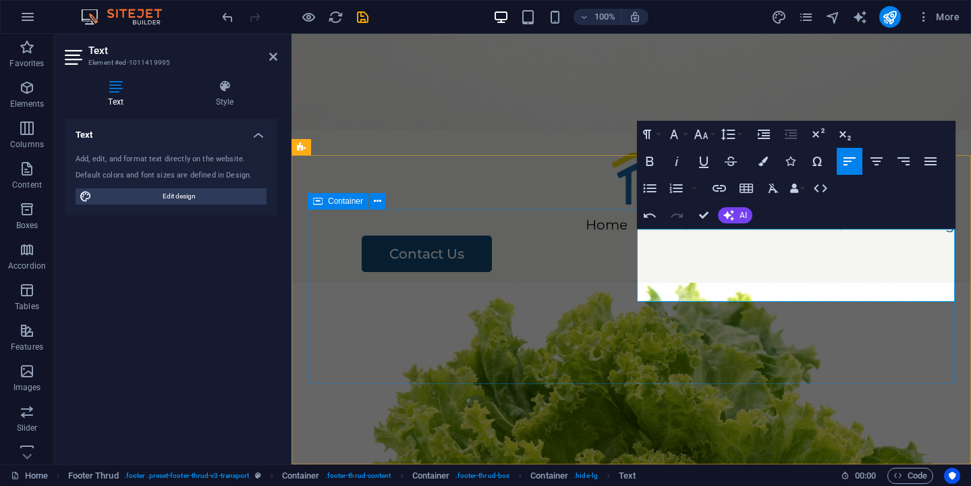
drag, startPoint x: 710, startPoint y: 286, endPoint x: 619, endPoint y: 239, distance: 102.1
click at [761, 161] on icon "button" at bounding box center [763, 161] width 9 height 9
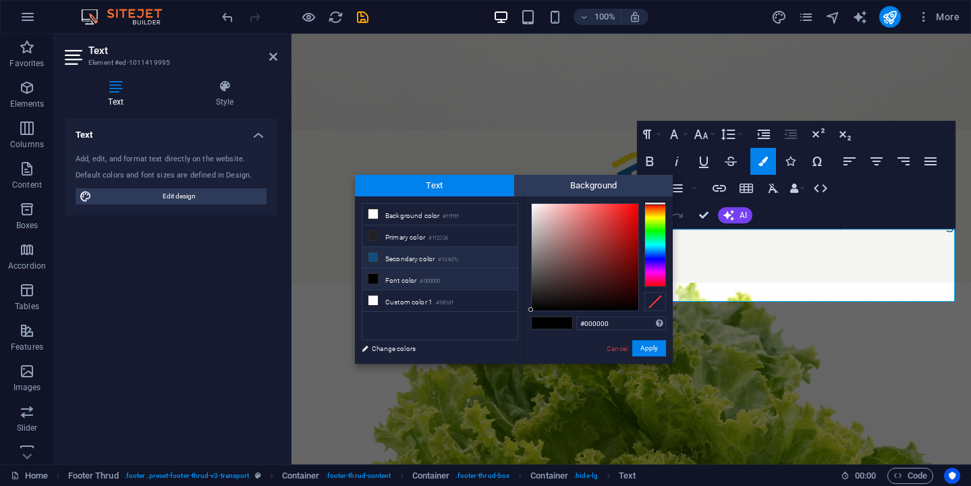
click at [427, 261] on li "Secondary color #134d7c" at bounding box center [440, 258] width 155 height 22
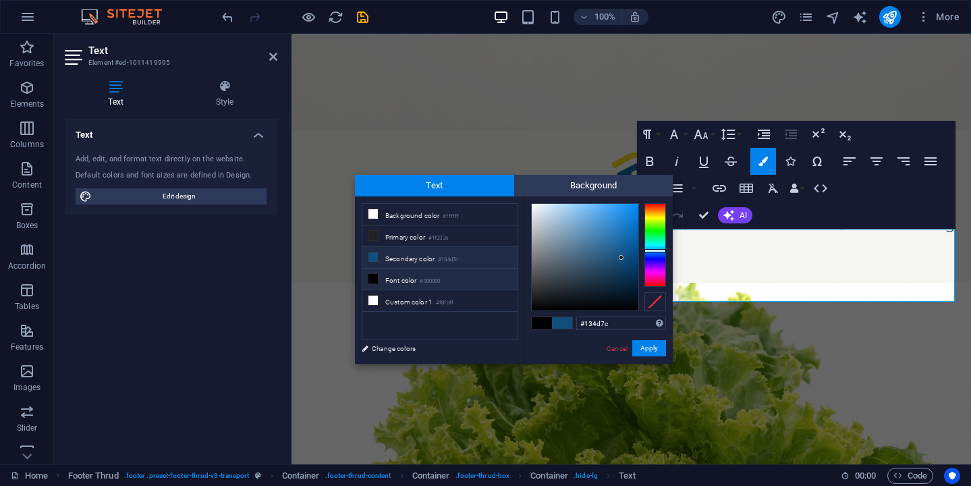
click at [423, 279] on small "#000000" at bounding box center [430, 281] width 20 height 9
type input "#000000"
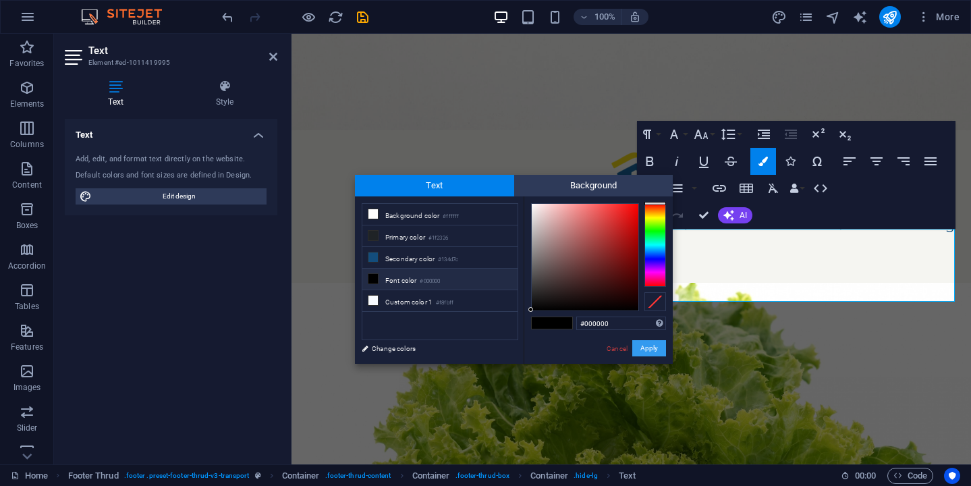
click at [647, 347] on button "Apply" at bounding box center [650, 348] width 34 height 16
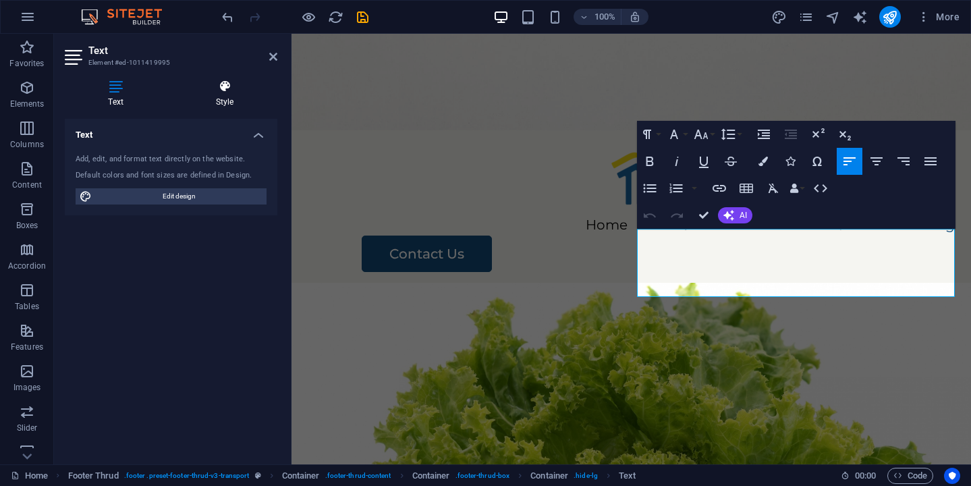
click at [225, 87] on icon at bounding box center [224, 87] width 105 height 14
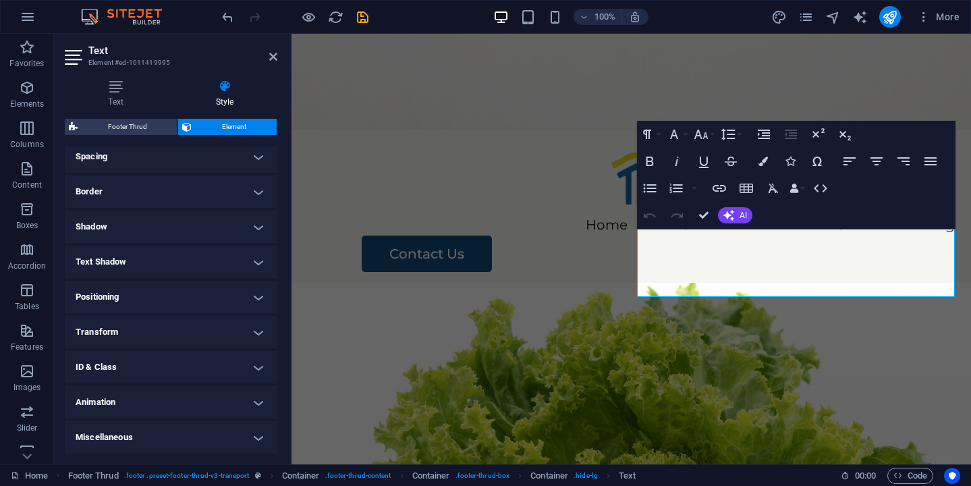
scroll to position [0, 0]
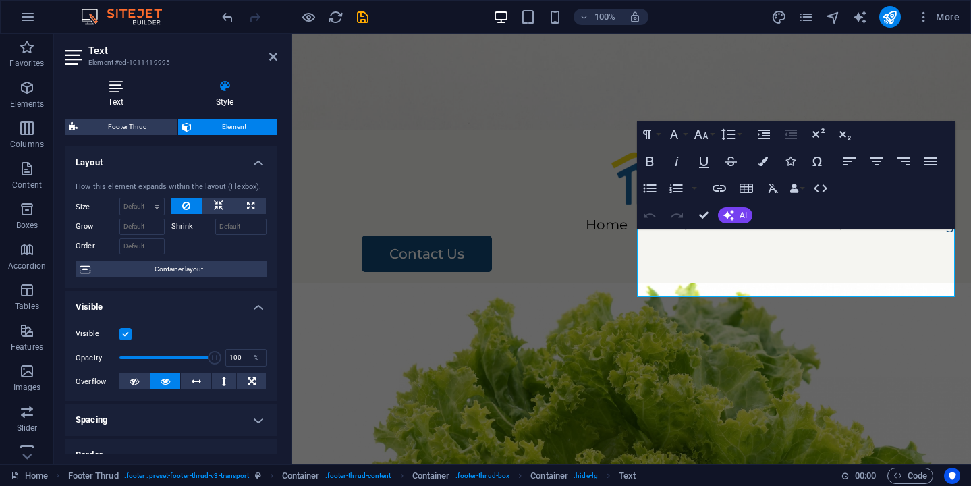
click at [130, 103] on h4 "Text" at bounding box center [118, 94] width 107 height 28
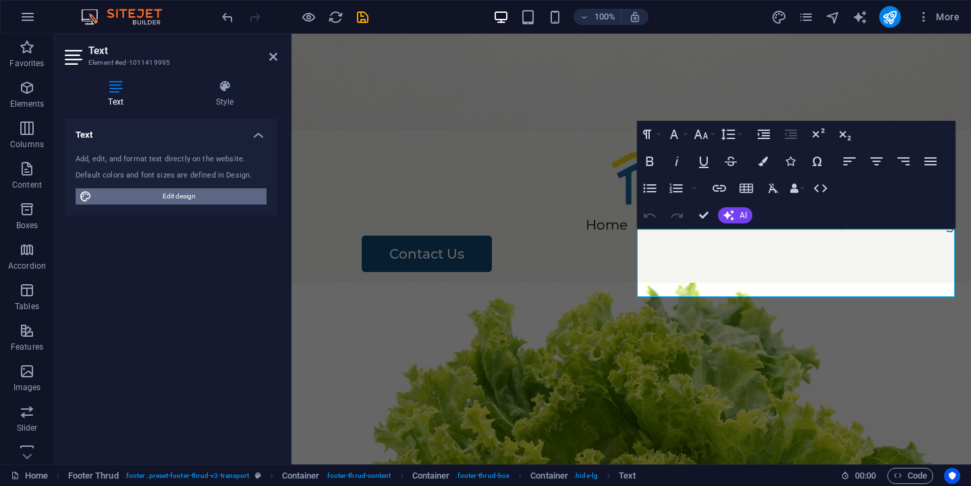
click at [207, 198] on span "Edit design" at bounding box center [179, 196] width 167 height 16
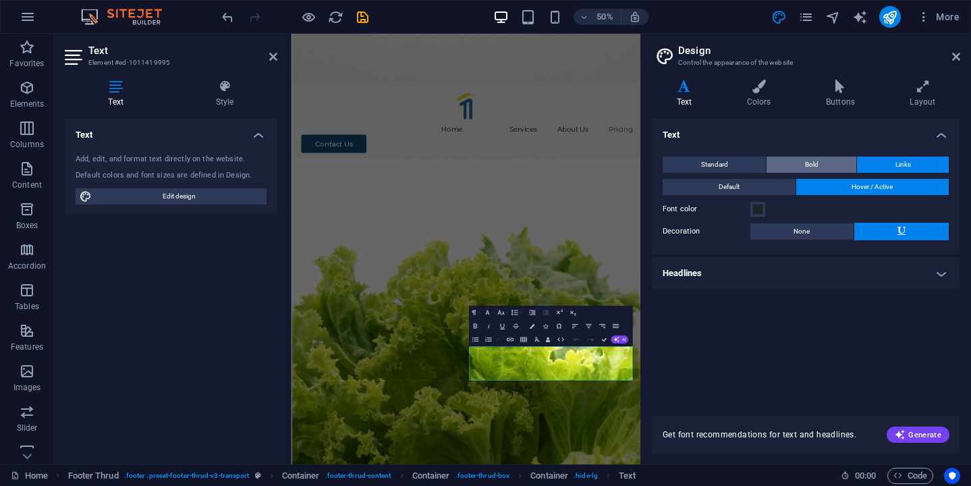
scroll to position [2413, 0]
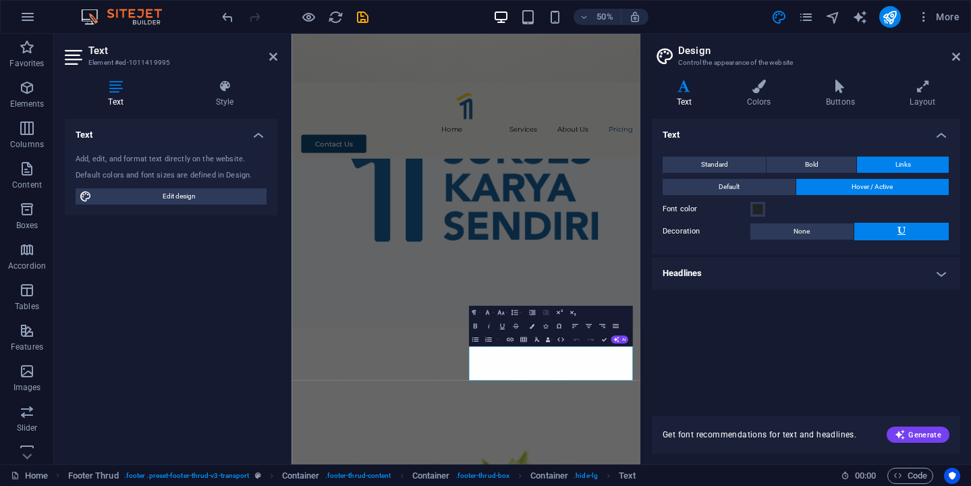
click at [921, 277] on h4 "Headlines" at bounding box center [806, 273] width 309 height 32
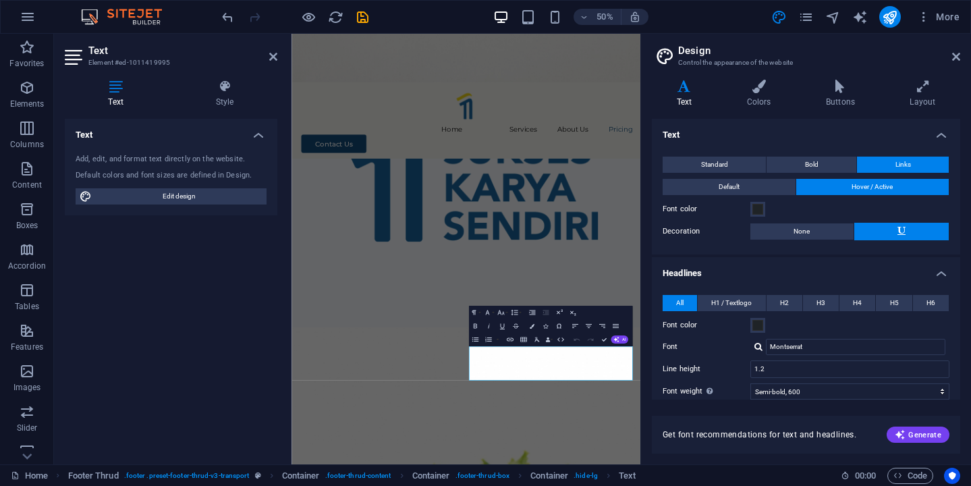
click at [936, 273] on h4 "Headlines" at bounding box center [806, 269] width 309 height 24
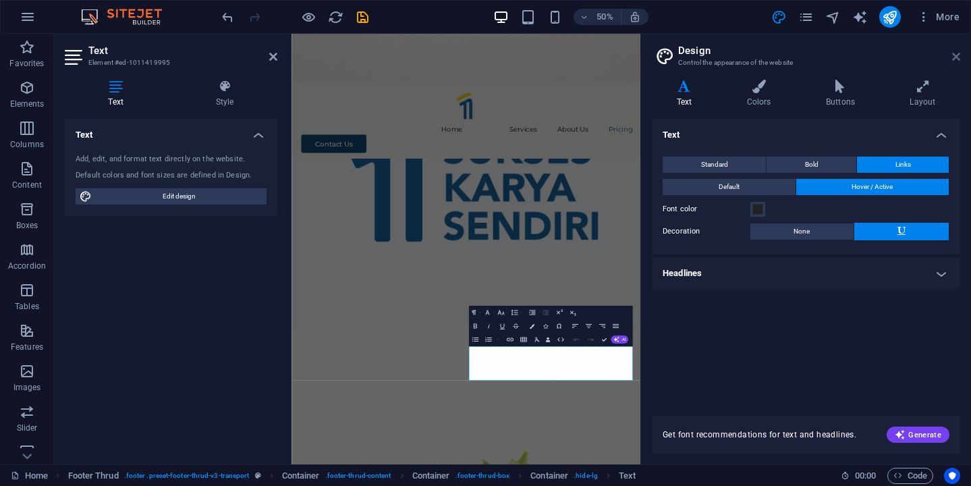
click at [960, 57] on icon at bounding box center [957, 56] width 8 height 11
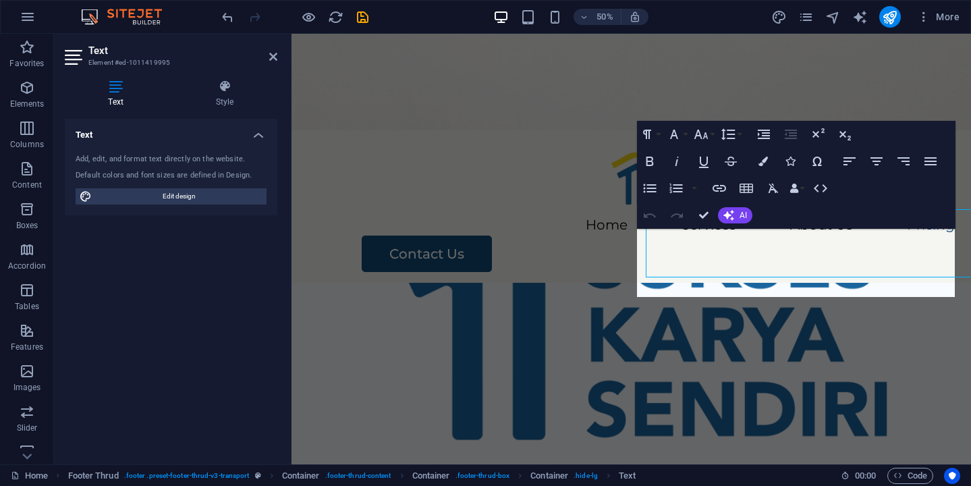
scroll to position [2862, 0]
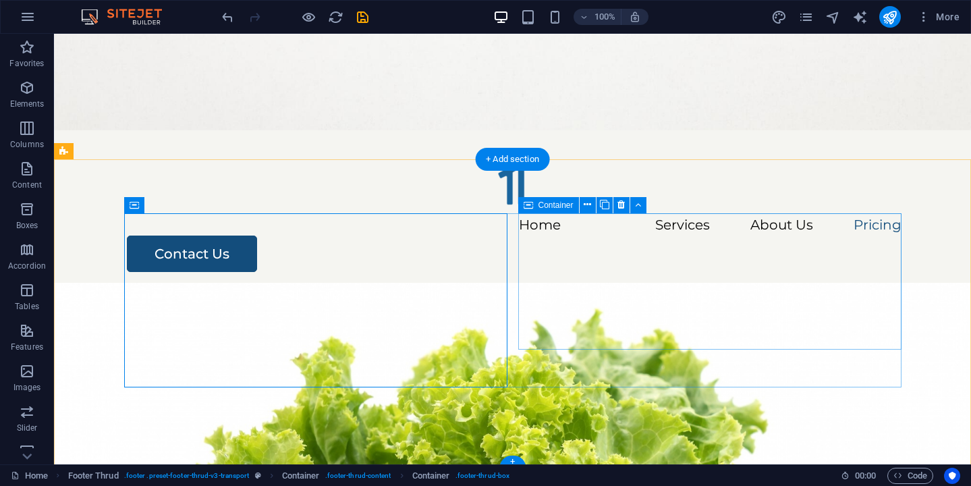
scroll to position [2804, 0]
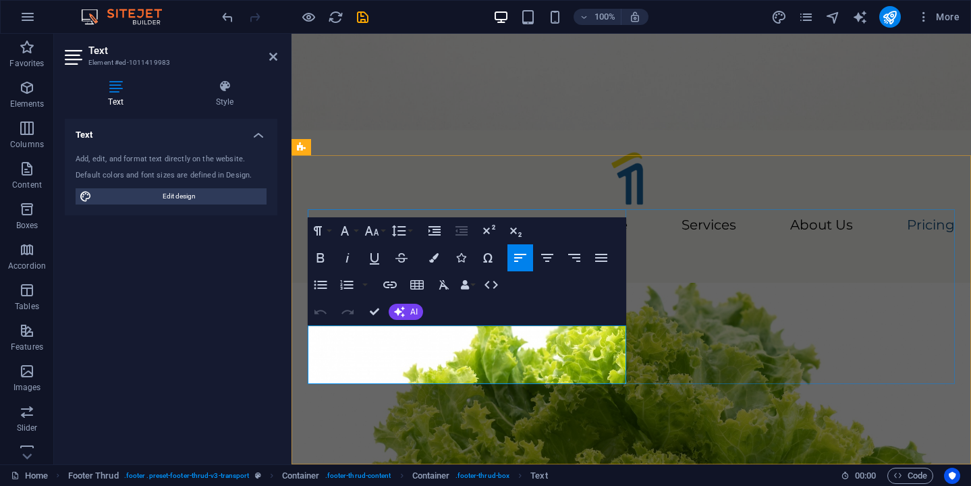
drag, startPoint x: 343, startPoint y: 338, endPoint x: 701, endPoint y: 408, distance: 364.6
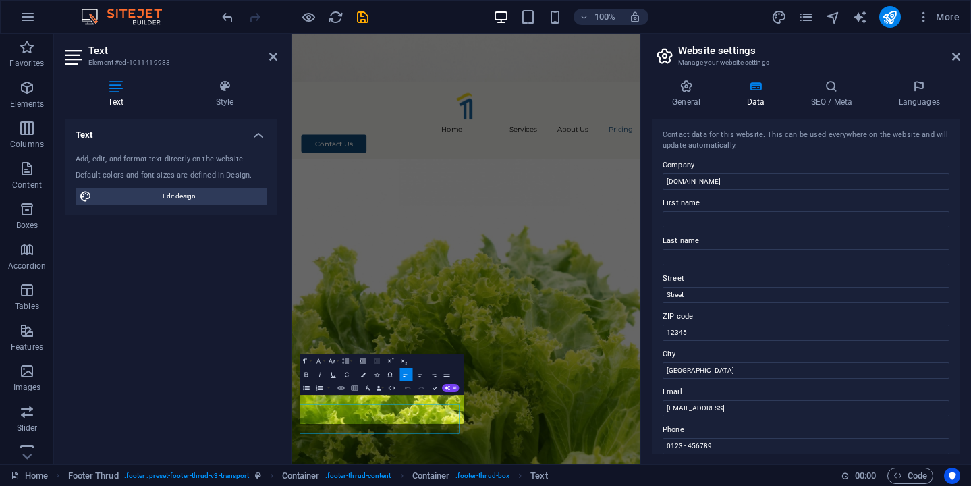
scroll to position [2413, 0]
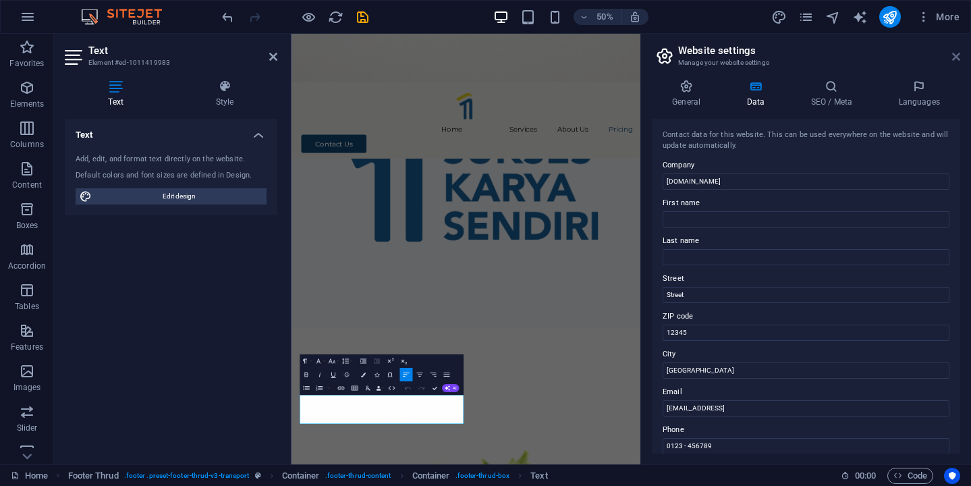
click at [953, 56] on icon at bounding box center [957, 56] width 8 height 11
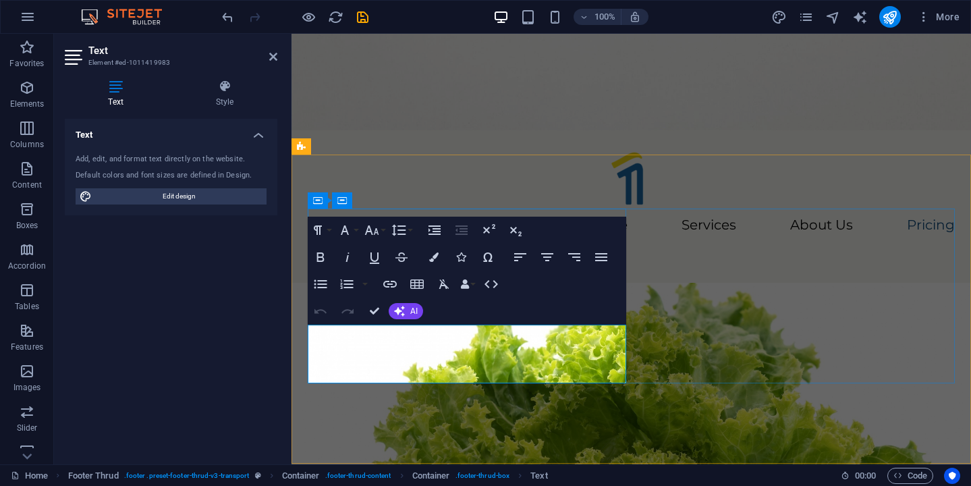
select select "px"
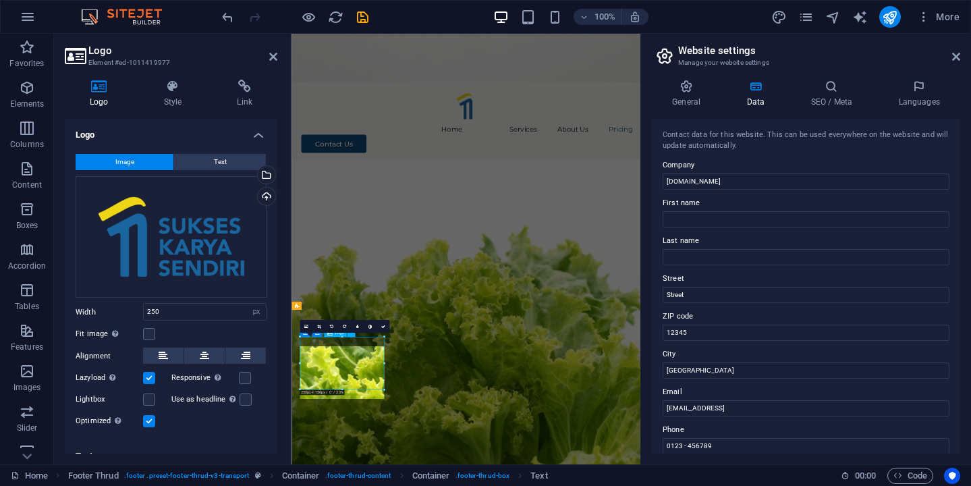
scroll to position [2413, 0]
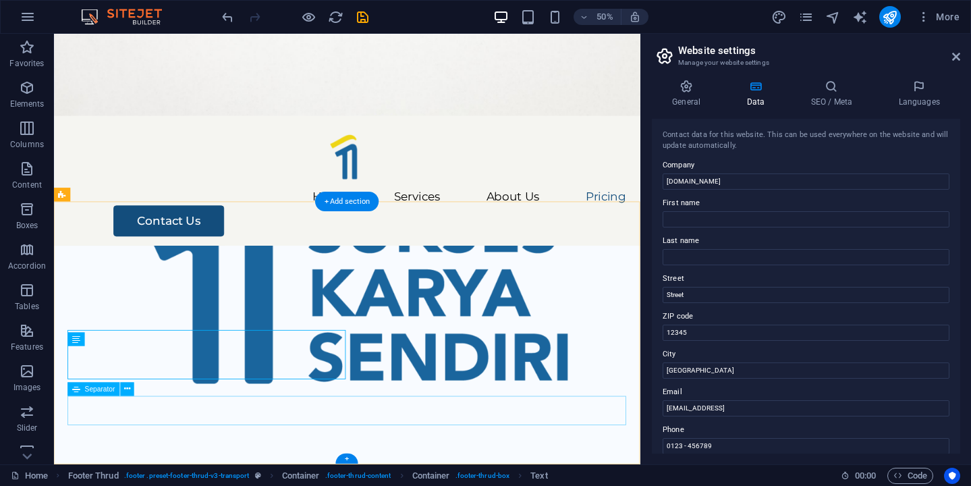
scroll to position [2787, 0]
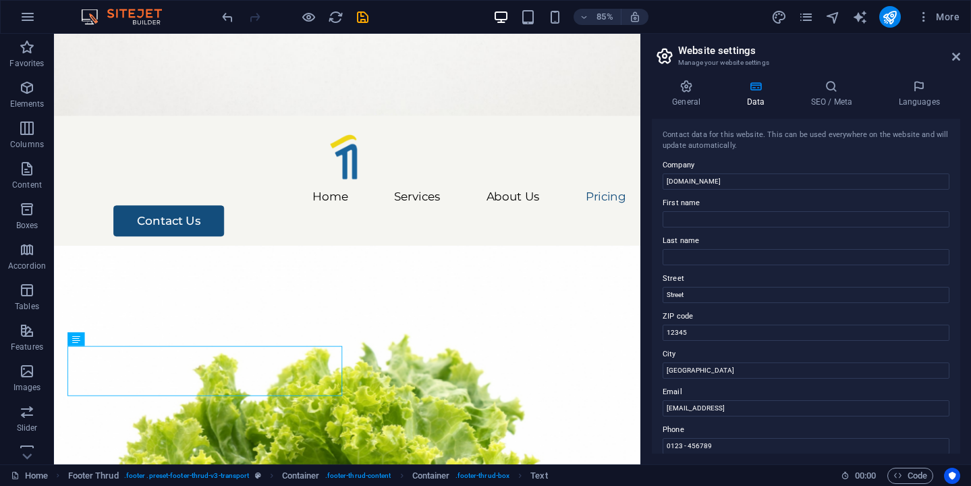
click at [961, 59] on aside "Website settings Manage your website settings General Data SEO / Meta Languages…" at bounding box center [806, 249] width 331 height 431
click at [954, 55] on icon at bounding box center [957, 56] width 8 height 11
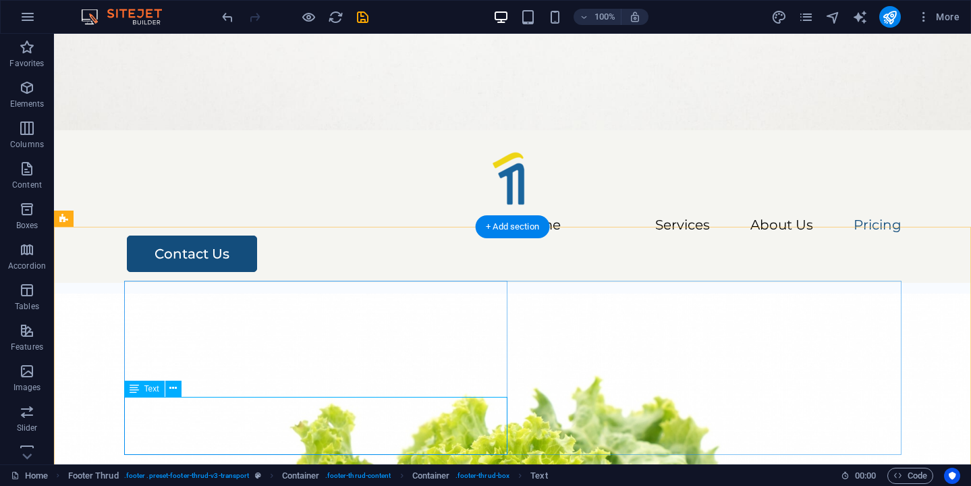
click at [142, 390] on div "Text" at bounding box center [144, 389] width 41 height 16
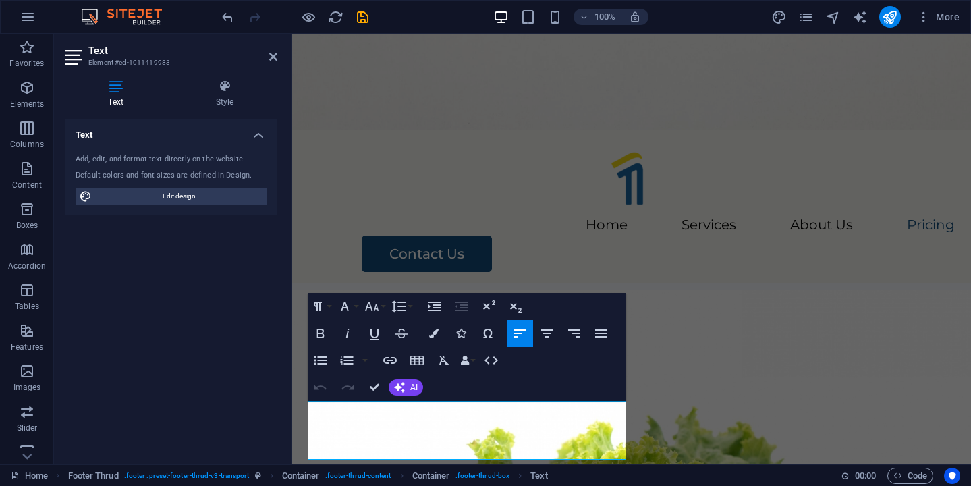
scroll to position [2787, 0]
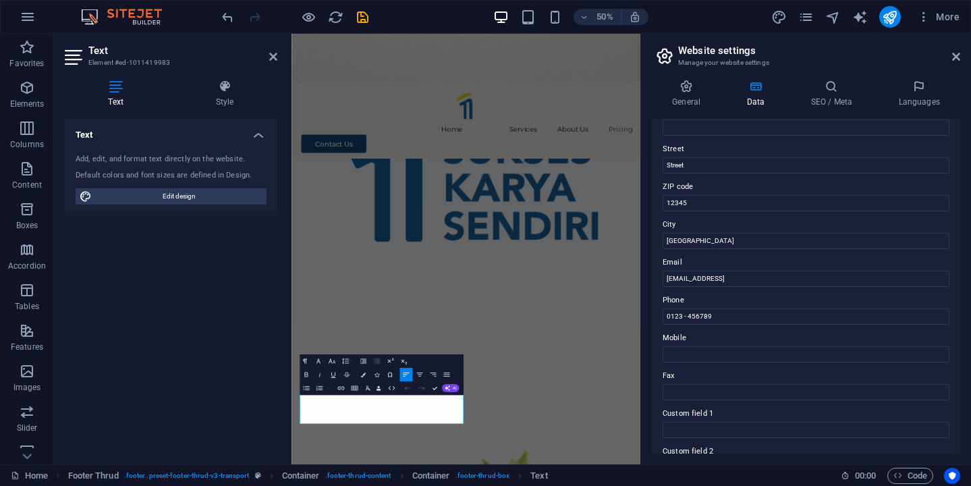
scroll to position [126, 0]
click at [680, 277] on input "[EMAIL_ADDRESS]" at bounding box center [806, 282] width 287 height 16
type input "d"
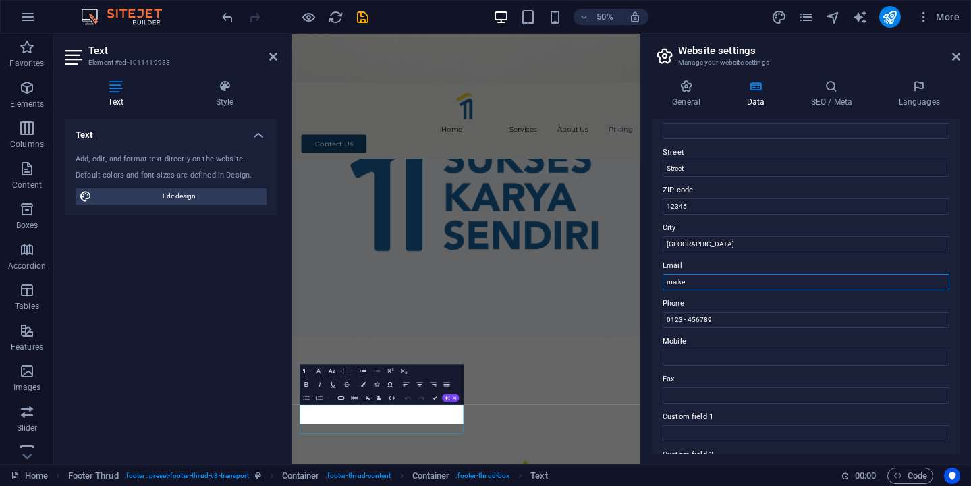
scroll to position [2413, 0]
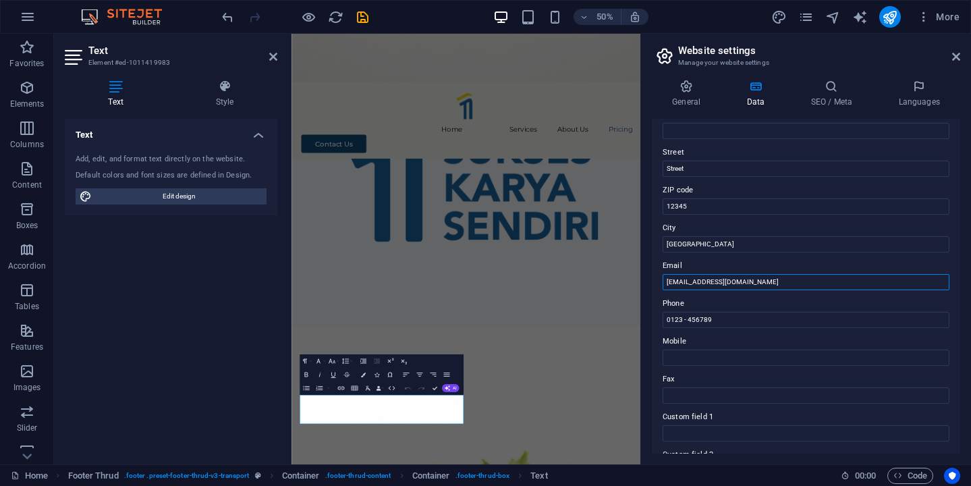
type input "marketing@sukseskaryasendiri.id"
click at [688, 317] on input "0123 - 456789" at bounding box center [806, 320] width 287 height 16
paste input "+62 857-2193-9111"
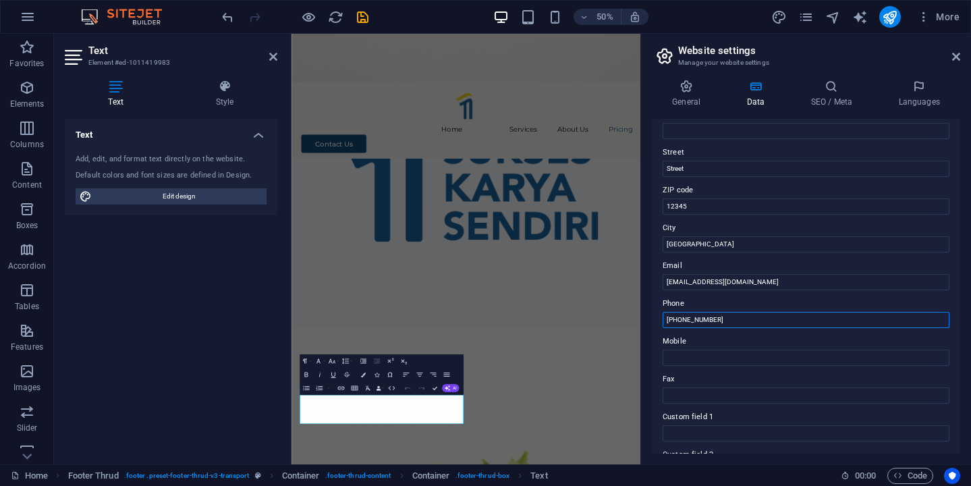
click at [681, 319] on input "+62 857-2193-9111" at bounding box center [806, 320] width 287 height 16
type input "(+62) 857-2193-9111"
click at [690, 244] on input "[GEOGRAPHIC_DATA]" at bounding box center [806, 244] width 287 height 16
click at [724, 224] on label "City" at bounding box center [806, 228] width 287 height 16
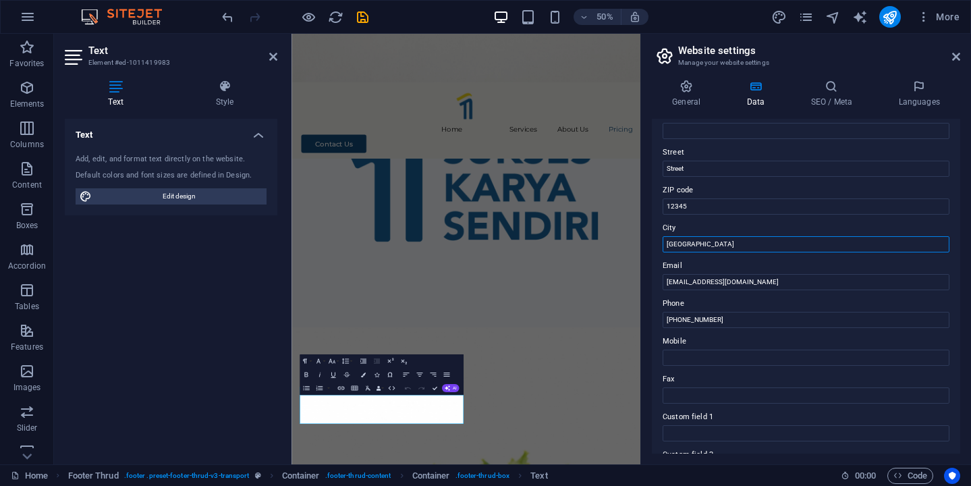
click at [724, 236] on input "Jakarta" at bounding box center [806, 244] width 287 height 16
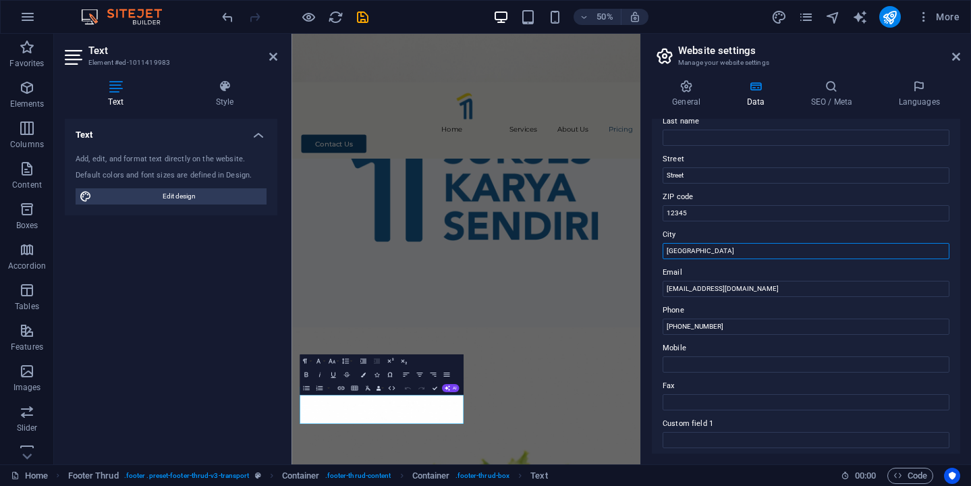
scroll to position [119, 0]
type input "DKI Jakarta"
click at [701, 238] on label "City" at bounding box center [806, 236] width 287 height 16
click at [701, 244] on input "DKI Jakarta" at bounding box center [806, 252] width 287 height 16
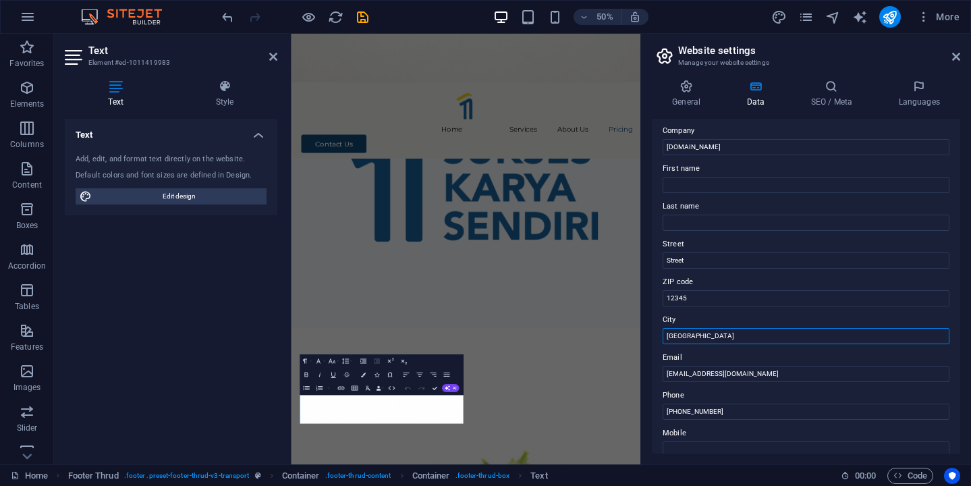
scroll to position [43, 0]
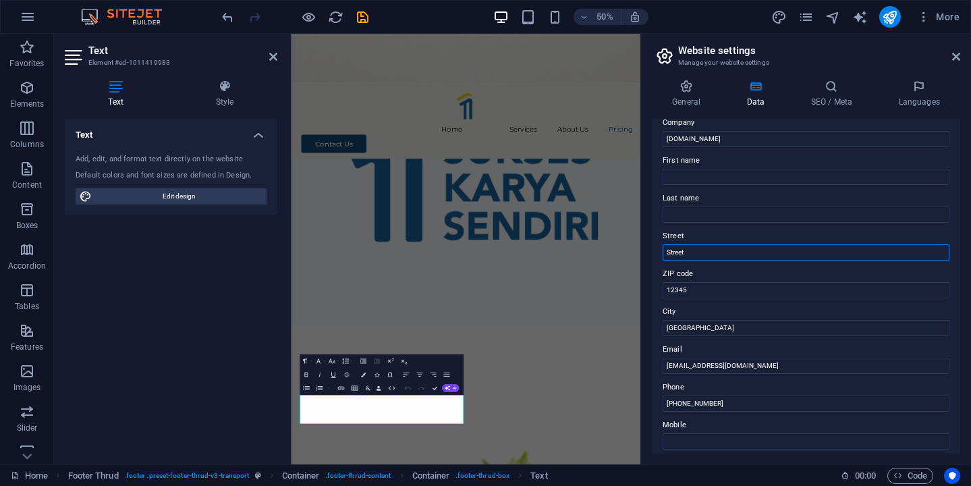
click at [671, 252] on input "Street" at bounding box center [806, 252] width 287 height 16
type input "Epicentrum, Kuningan, Jakarta Selatan"
click at [717, 267] on label "ZIP code" at bounding box center [806, 274] width 287 height 16
click at [717, 282] on input "12345" at bounding box center [806, 290] width 287 height 16
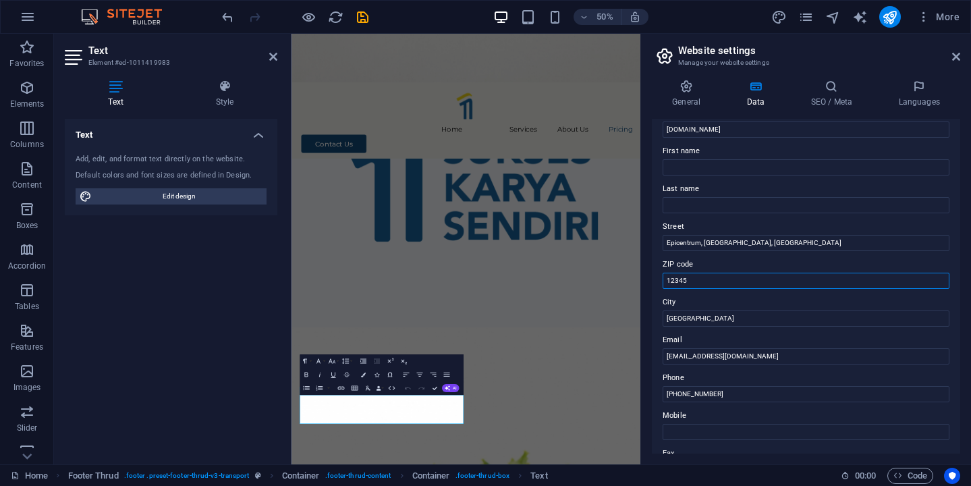
scroll to position [77, 0]
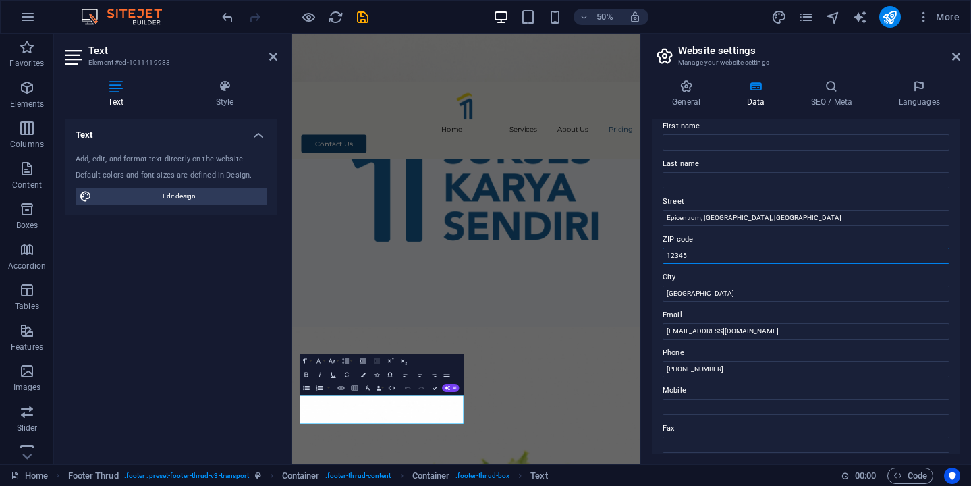
click at [678, 259] on input "12345" at bounding box center [806, 256] width 287 height 16
paste input "960"
type input "12960"
click at [727, 234] on label "ZIP code" at bounding box center [806, 240] width 287 height 16
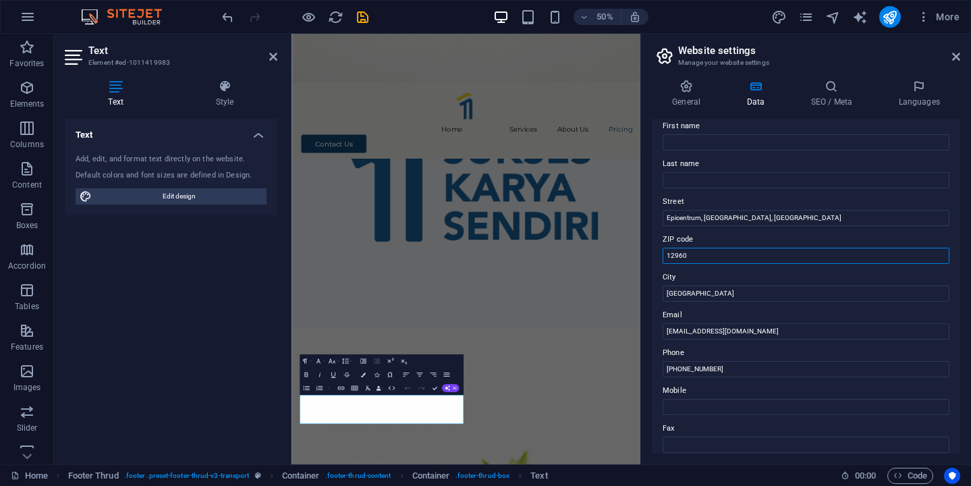
click at [727, 248] on input "12960" at bounding box center [806, 256] width 287 height 16
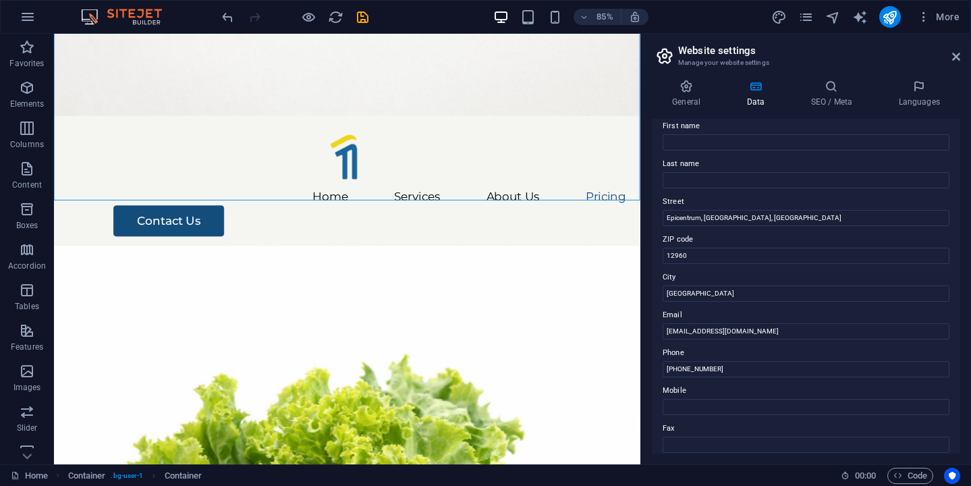
scroll to position [2806, 0]
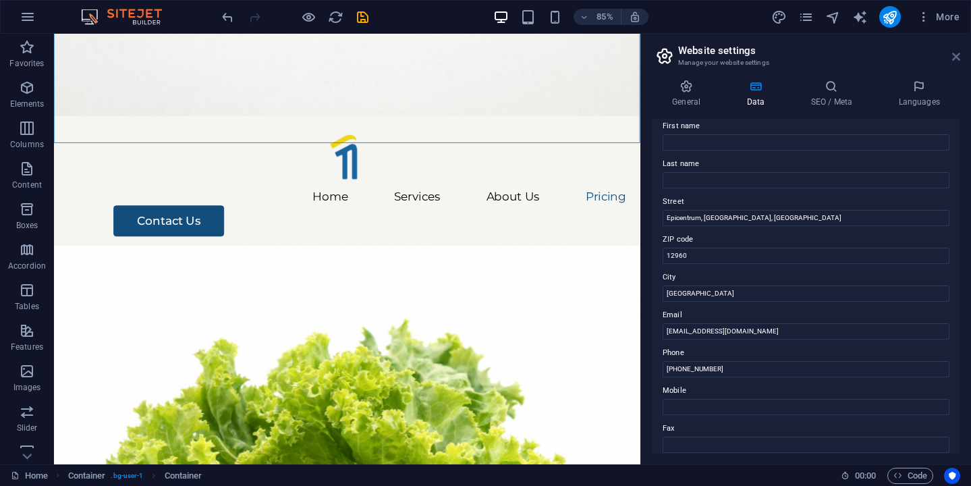
click at [957, 58] on icon at bounding box center [957, 56] width 8 height 11
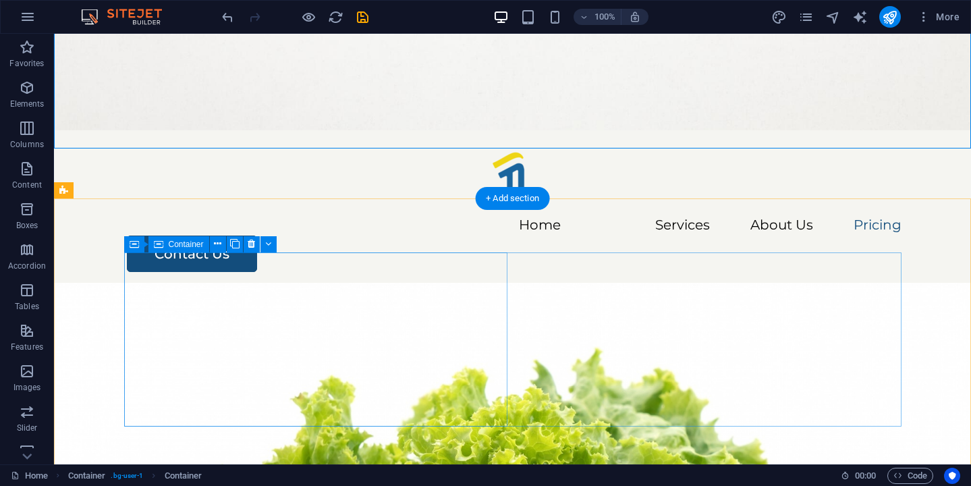
scroll to position [2804, 0]
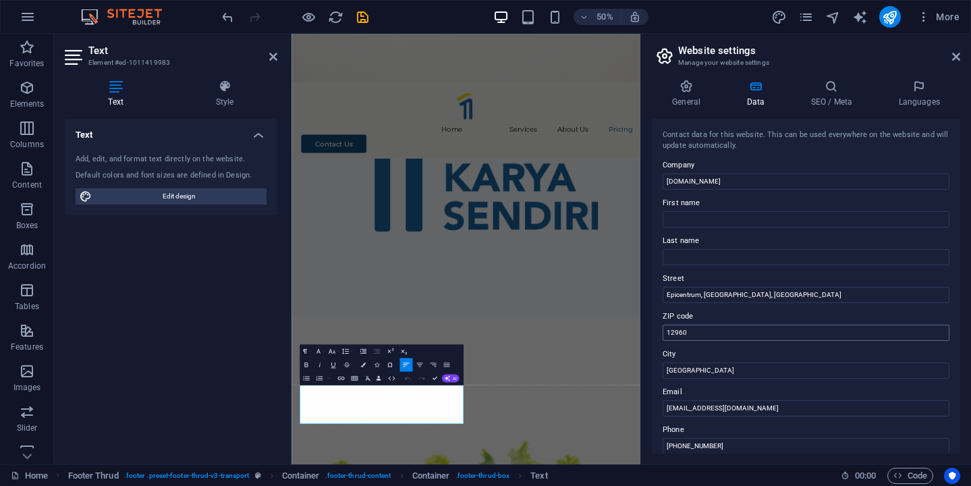
scroll to position [34, 0]
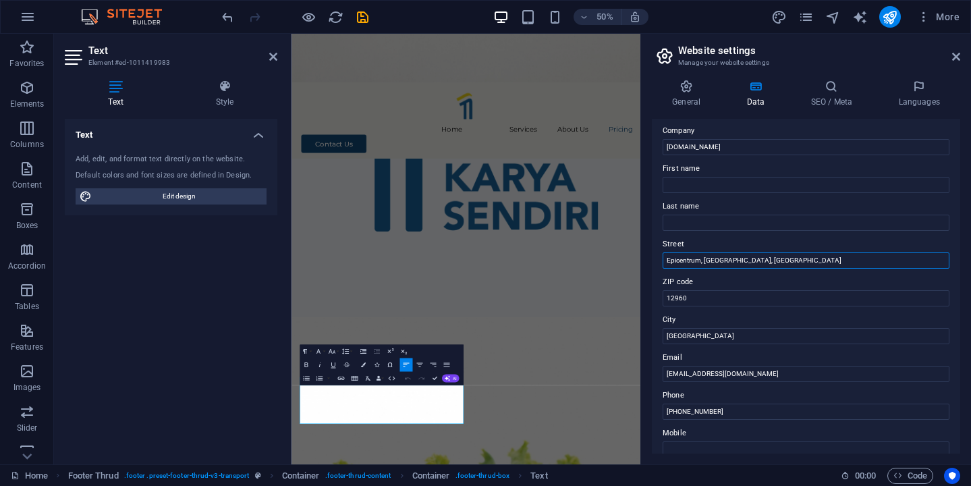
click at [705, 261] on input "Epicentrum, Kuningan, Jakarta Selatan" at bounding box center [806, 260] width 287 height 16
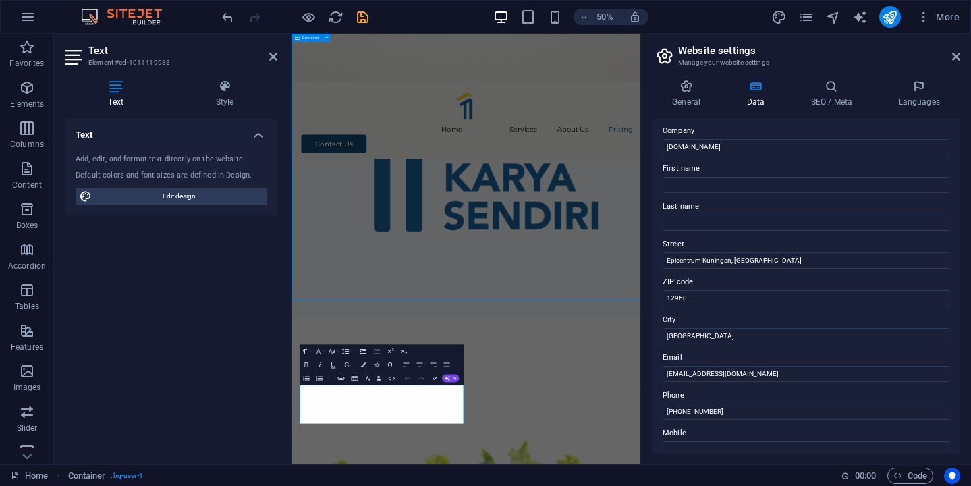
scroll to position [2806, 0]
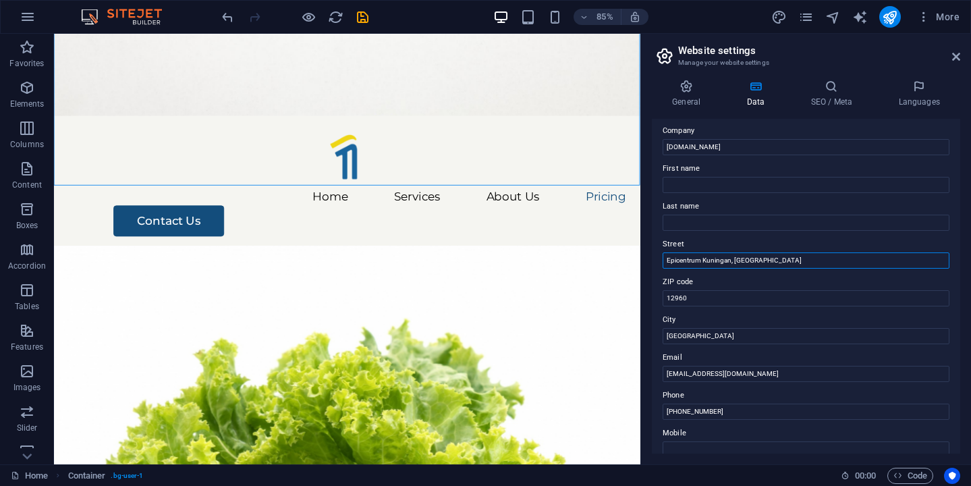
click at [729, 261] on input "Epicentrum Kuningan, Jakarta Selatan" at bounding box center [806, 260] width 287 height 16
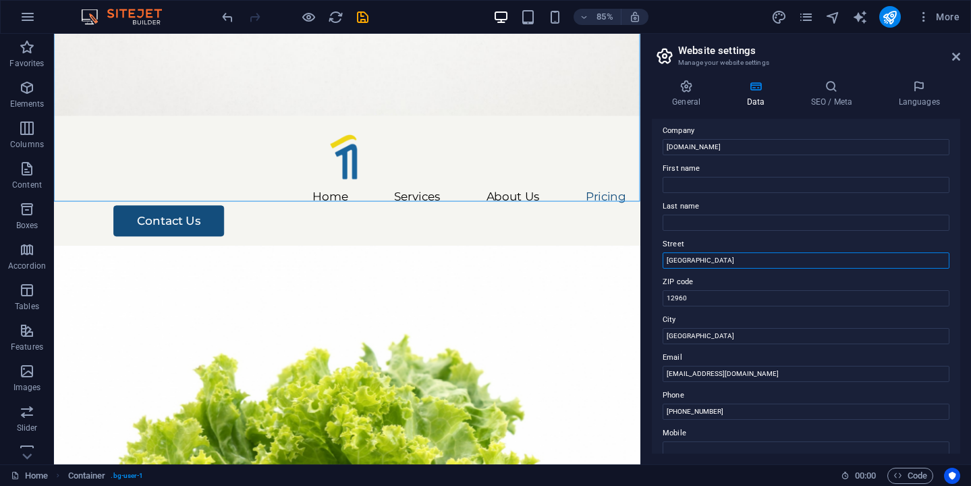
click at [787, 257] on input "Jakarta Selatan" at bounding box center [806, 260] width 287 height 16
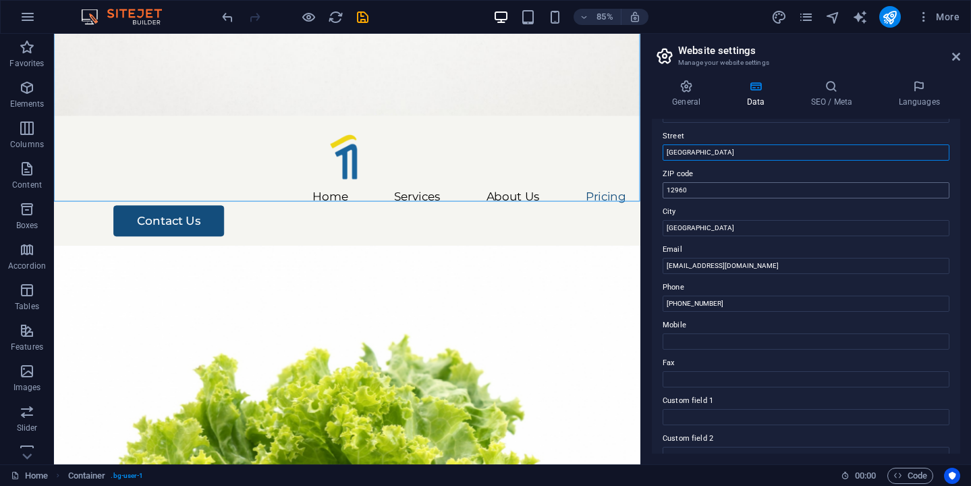
scroll to position [143, 0]
type input "DKI Jakarta"
click at [687, 228] on input "DKI Jakarta" at bounding box center [806, 227] width 287 height 16
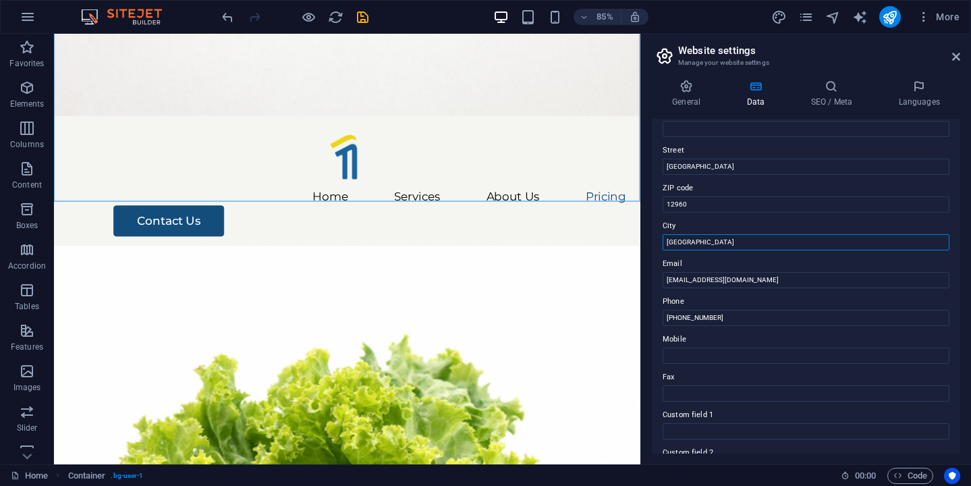
scroll to position [128, 0]
type input "Indonesia"
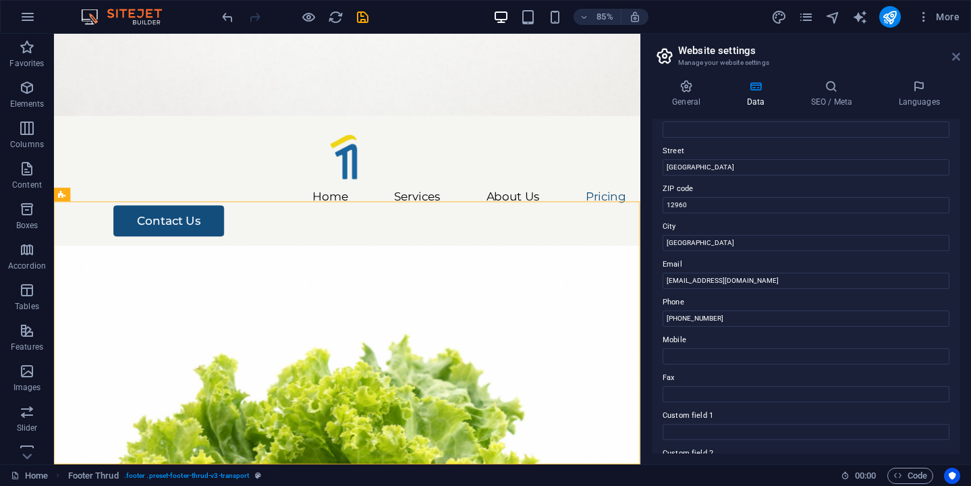
click at [960, 53] on icon at bounding box center [957, 56] width 8 height 11
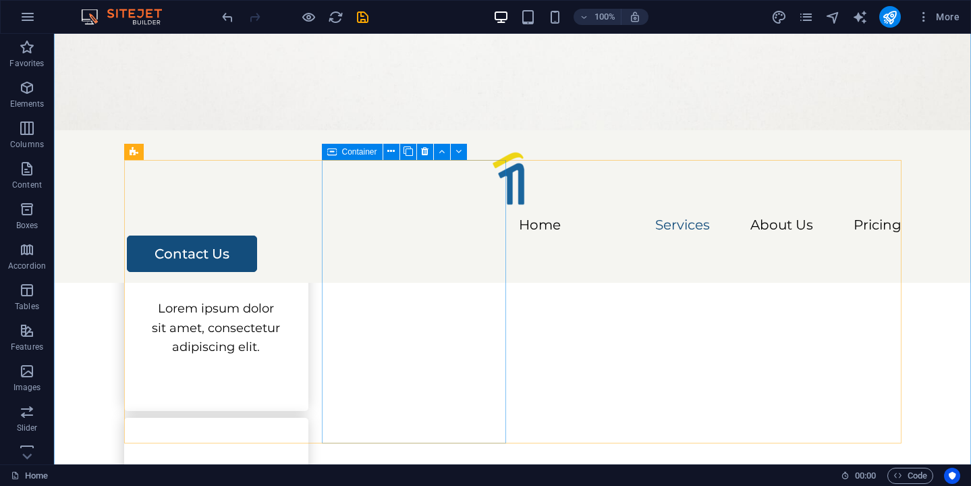
scroll to position [615, 0]
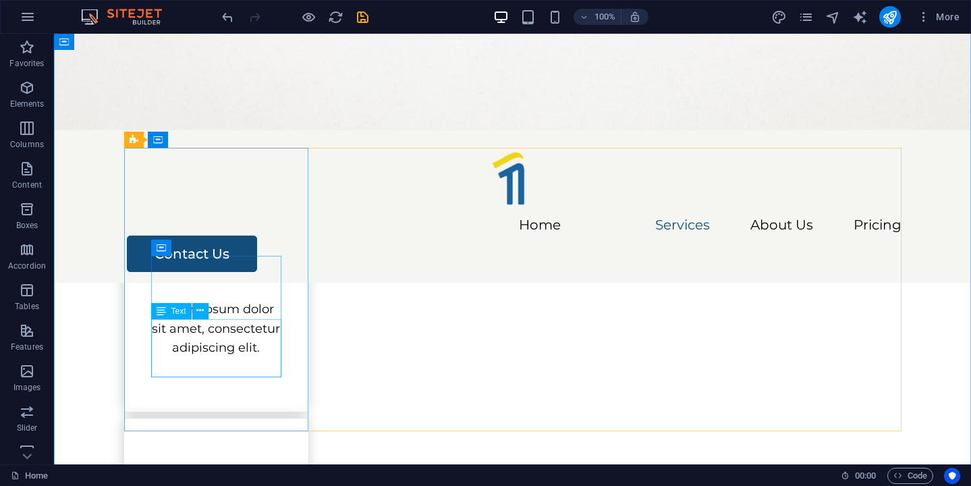
click at [242, 339] on div "Lorem ipsum dolor sit amet, consectetur adipiscing elit." at bounding box center [216, 329] width 130 height 58
click at [257, 338] on div "Lorem ipsum dolor sit amet, consectetur adipiscing elit." at bounding box center [216, 329] width 130 height 58
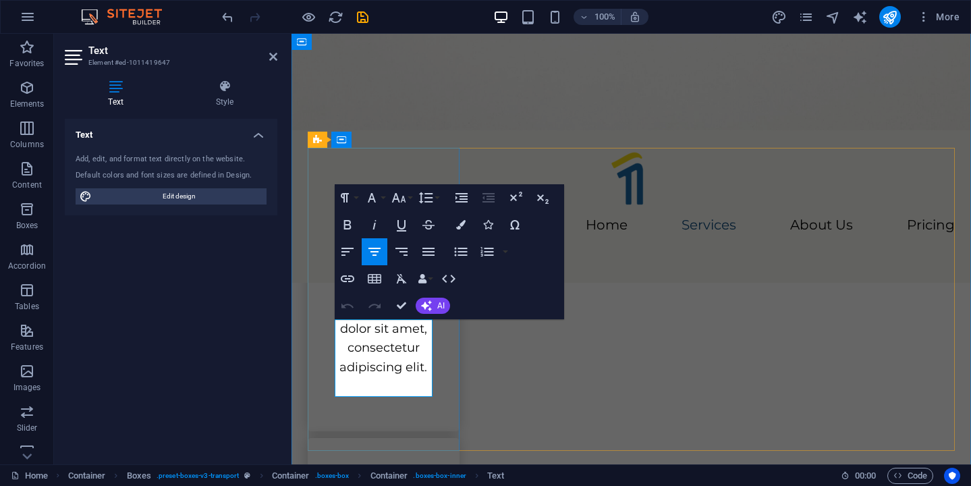
click at [371, 353] on p "Lorem ipsum dolor sit amet, consectetur adipiscing elit." at bounding box center [384, 339] width 98 height 78
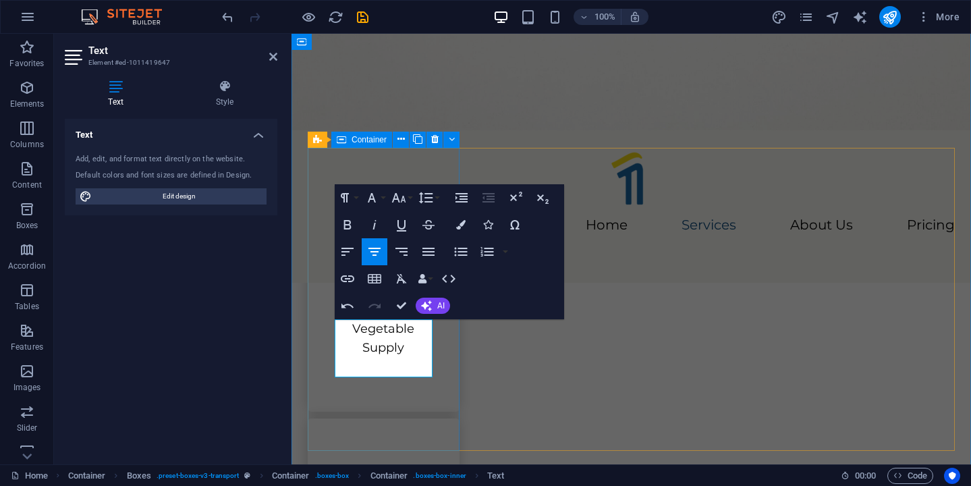
click at [396, 412] on div "Packing Fresh Vegetable Supply" at bounding box center [384, 270] width 152 height 284
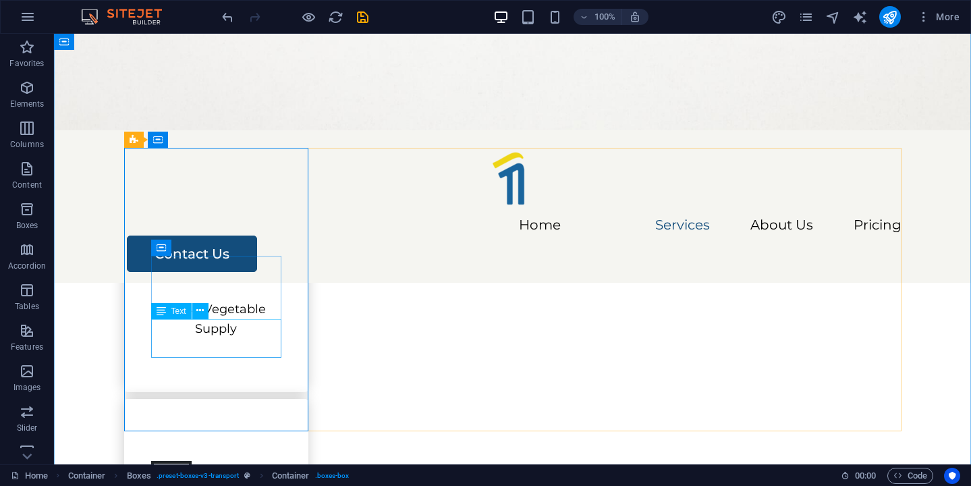
click at [227, 339] on div "Fresh Vegetable Supply" at bounding box center [216, 319] width 130 height 39
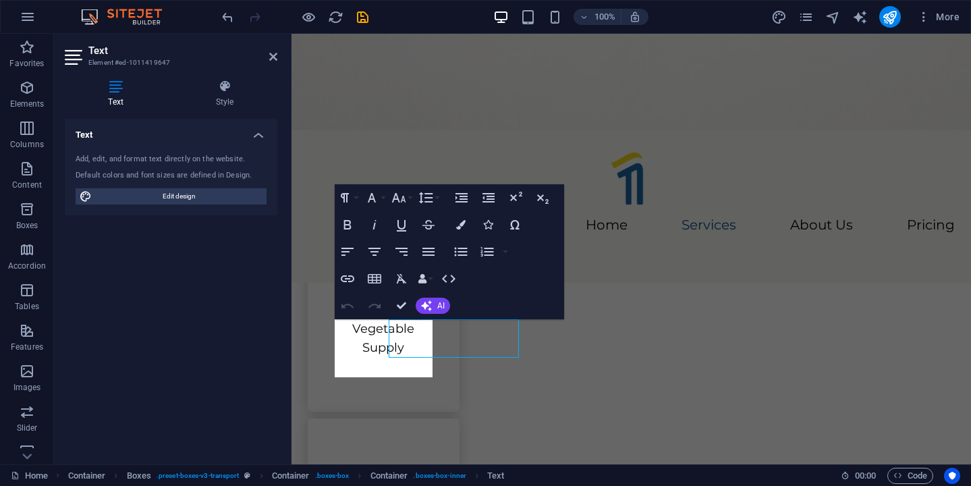
click at [227, 340] on div "Text Add, edit, and format text directly on the website. Default colors and fon…" at bounding box center [171, 286] width 213 height 335
click at [390, 342] on p "Fresh Vegetable Supply" at bounding box center [384, 329] width 98 height 58
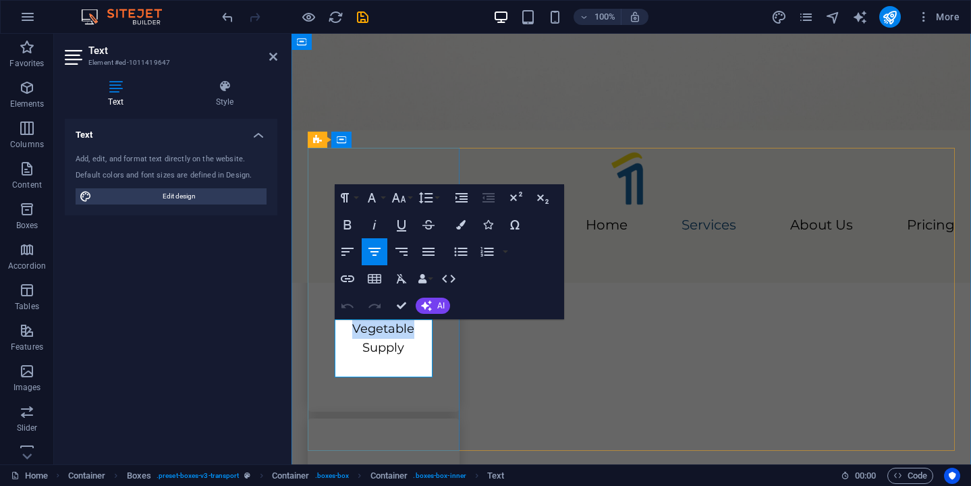
click at [390, 342] on p "Fresh Vegetable Supply" at bounding box center [384, 329] width 98 height 58
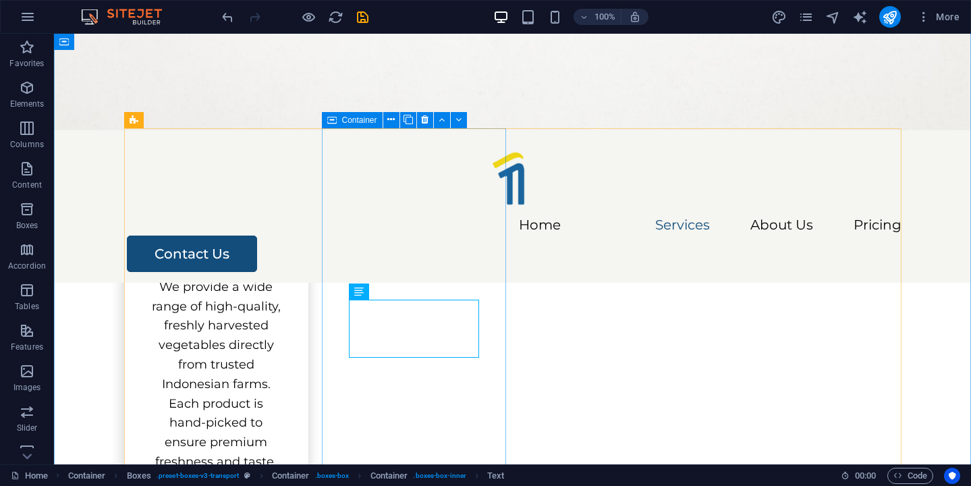
scroll to position [672, 0]
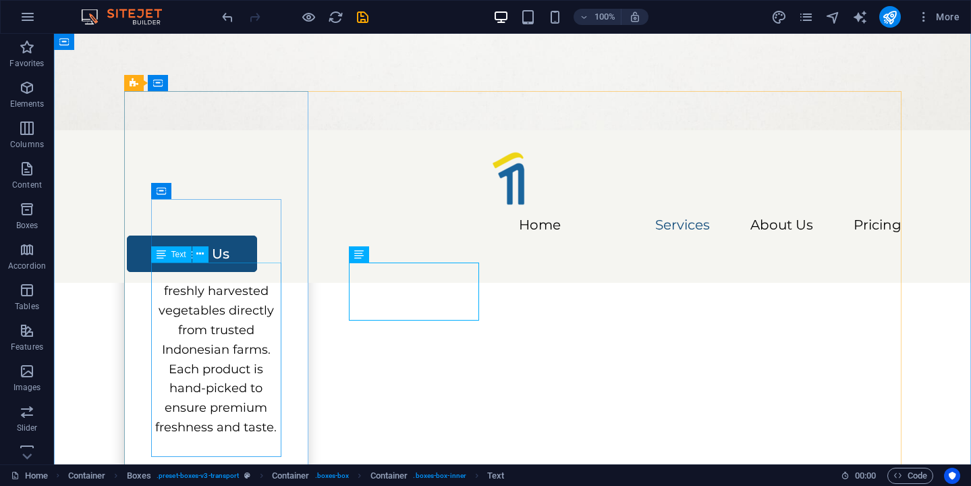
click at [213, 336] on div "We provide a wide range of high-quality, freshly harvested vegetables directly …" at bounding box center [216, 340] width 130 height 194
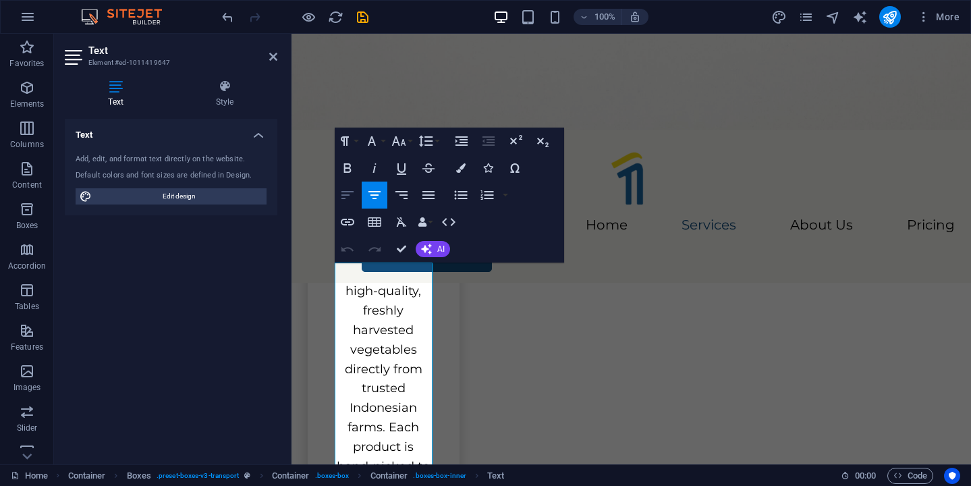
click at [343, 198] on icon "button" at bounding box center [348, 195] width 12 height 8
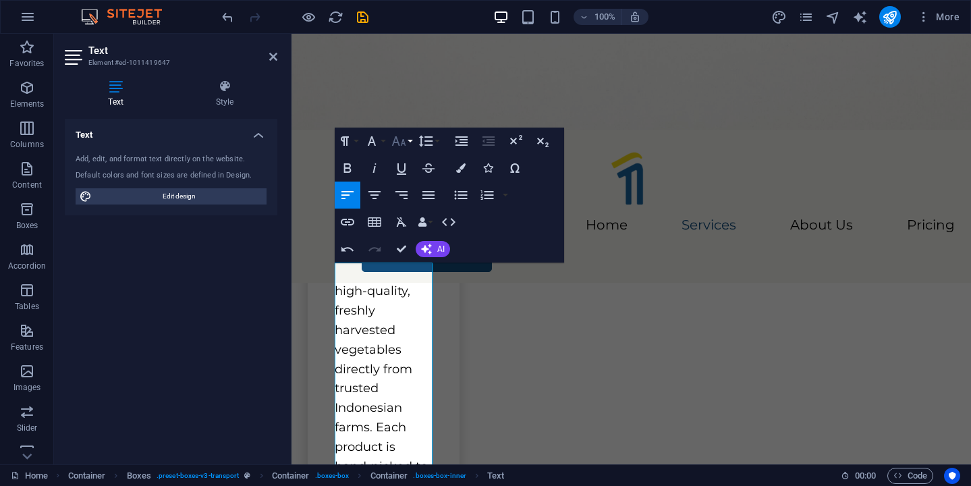
click at [409, 141] on button "Font Size" at bounding box center [402, 141] width 26 height 27
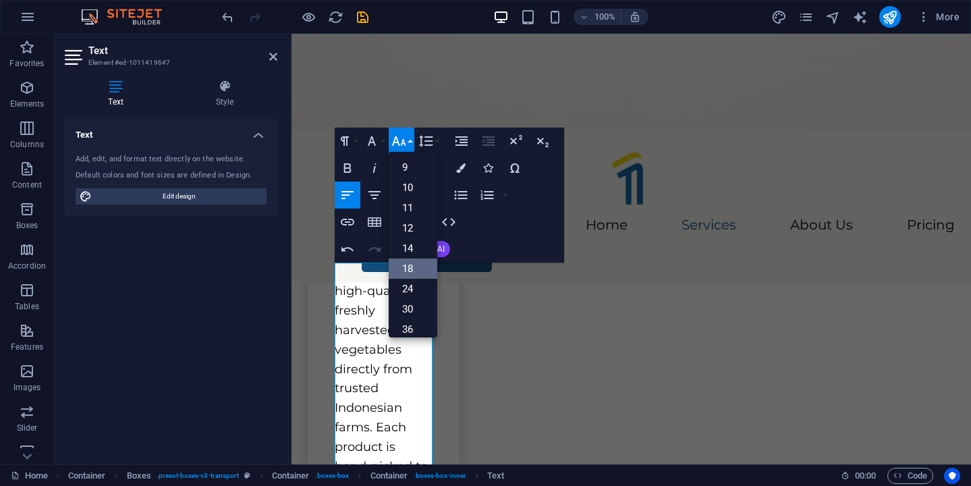
scroll to position [11, 0]
click at [427, 234] on link "12" at bounding box center [413, 238] width 49 height 20
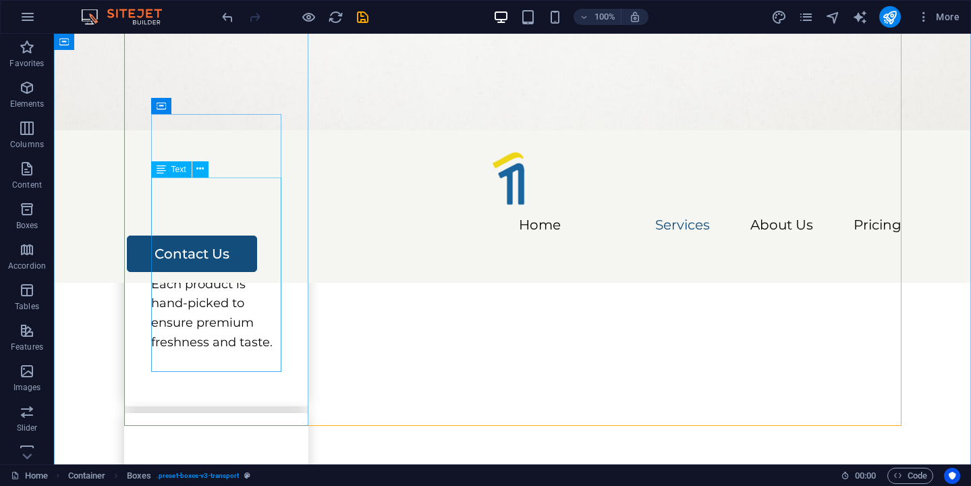
scroll to position [764, 0]
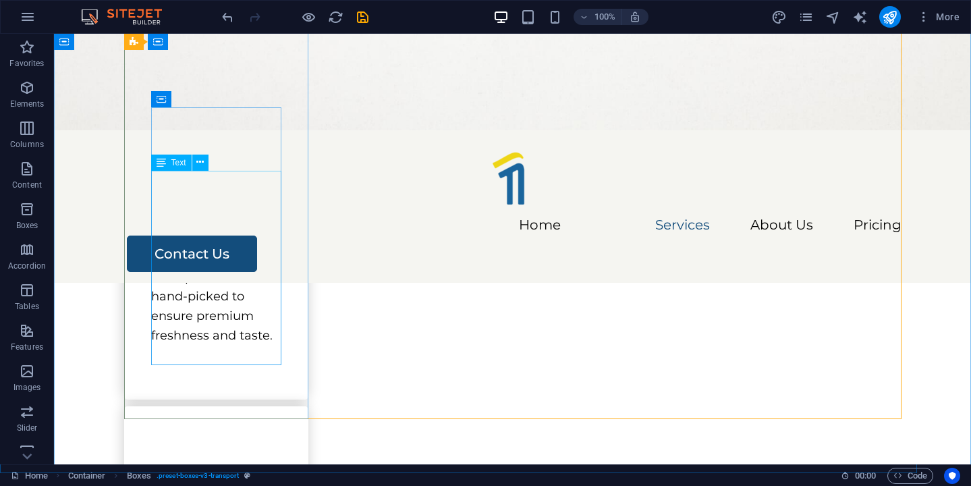
click at [196, 308] on div "We provide a wide range of high-quality, freshly harvested vegetables directly …" at bounding box center [216, 248] width 130 height 194
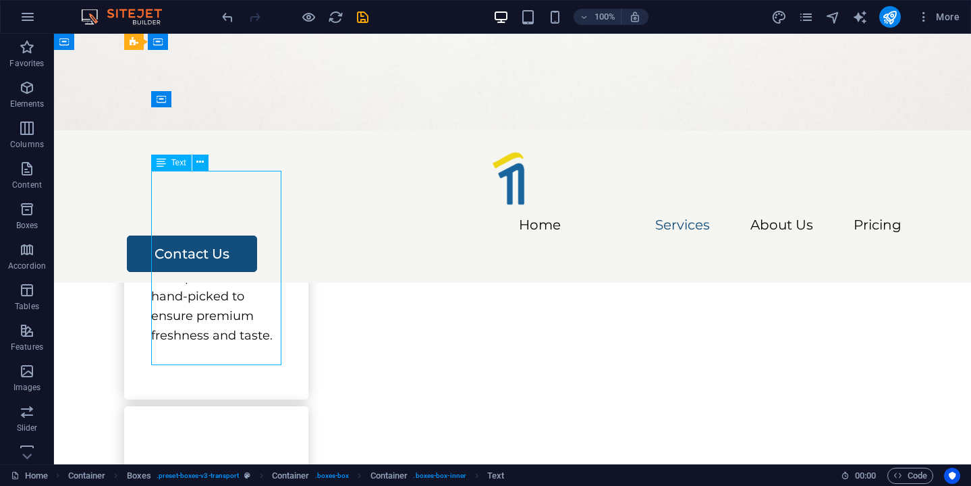
click at [196, 308] on div "We provide a wide range of high-quality, freshly harvested vegetables directly …" at bounding box center [216, 248] width 130 height 194
click at [186, 236] on div "We provide a wide range of high-quality, freshly harvested vegetables directly …" at bounding box center [216, 248] width 130 height 194
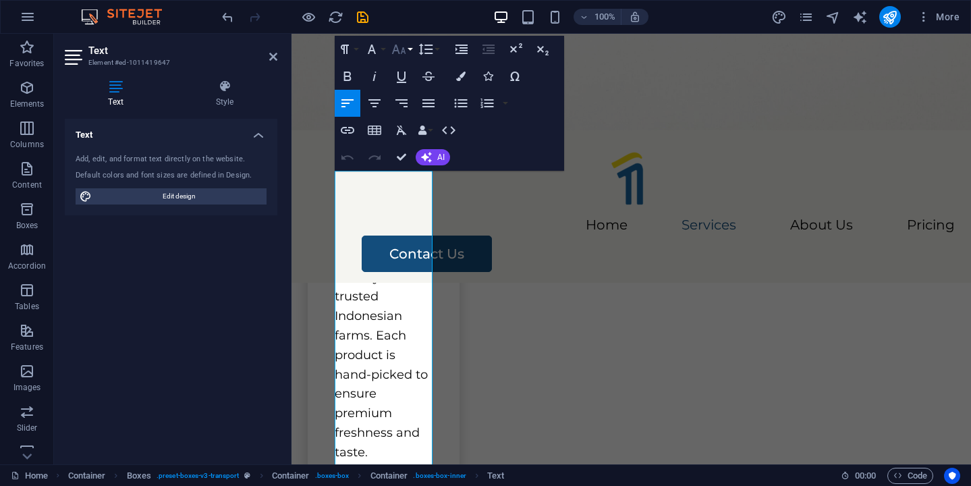
click at [404, 55] on icon "button" at bounding box center [399, 49] width 16 height 16
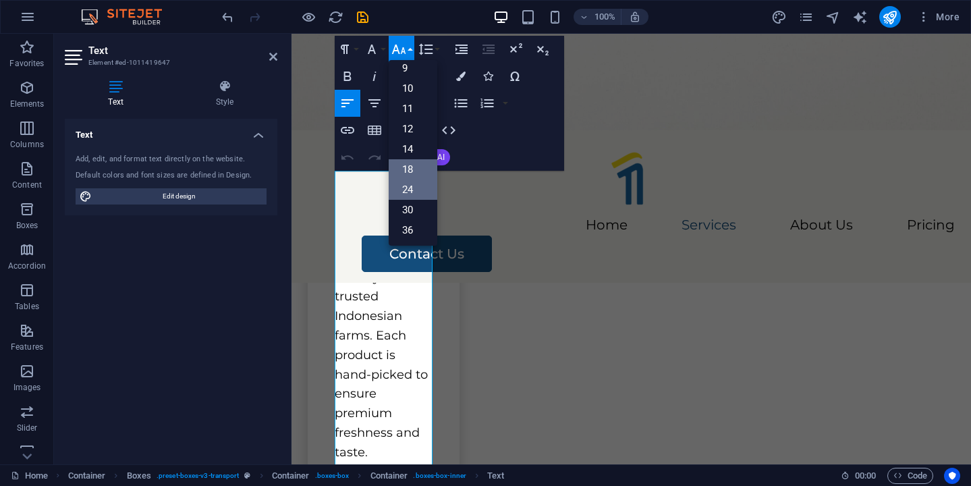
scroll to position [19, 0]
click at [412, 139] on link "12" at bounding box center [413, 138] width 49 height 20
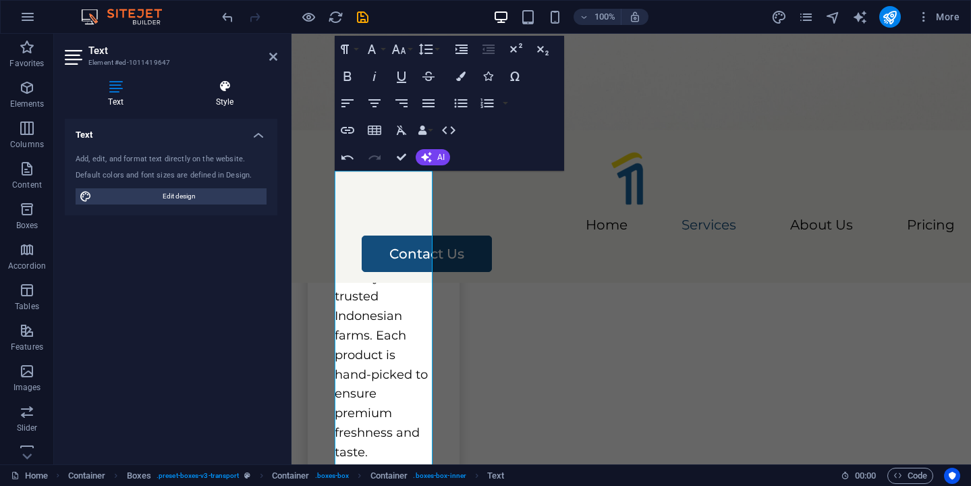
click at [234, 90] on icon at bounding box center [224, 87] width 105 height 14
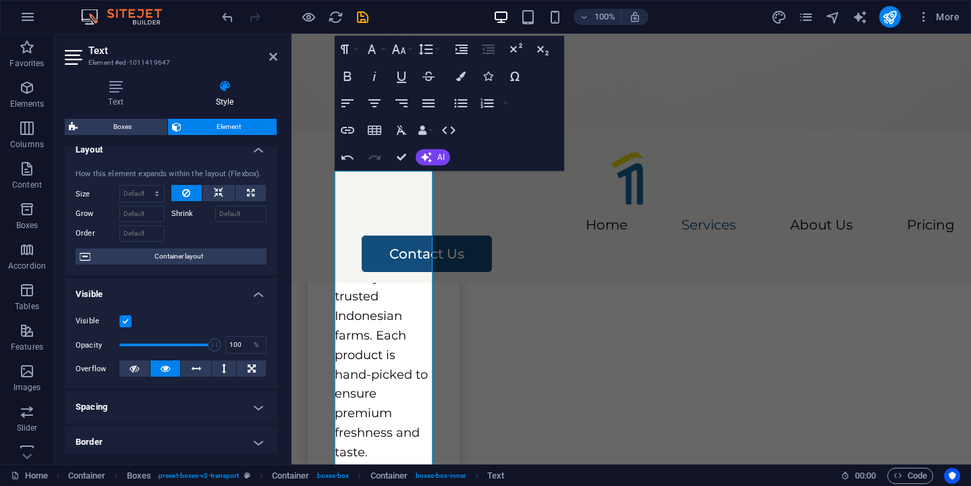
scroll to position [0, 0]
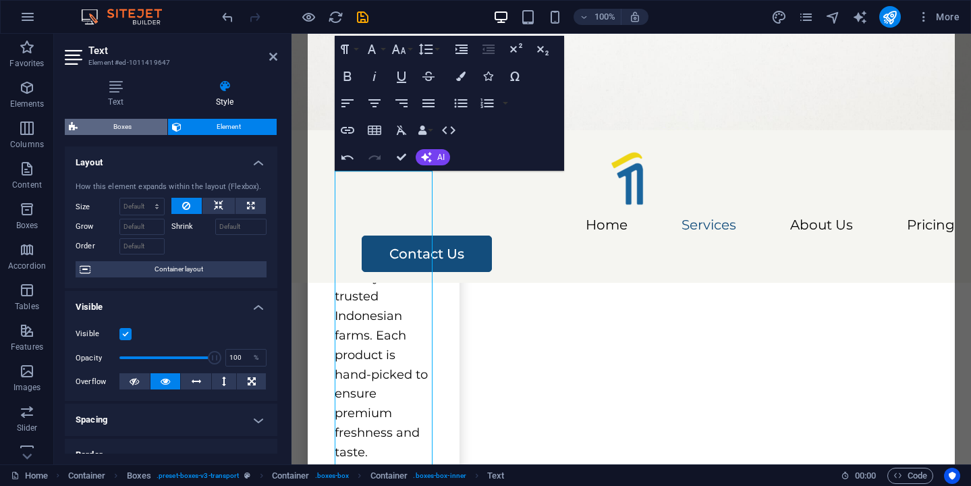
click at [136, 129] on span "Boxes" at bounding box center [123, 127] width 82 height 16
select select "rem"
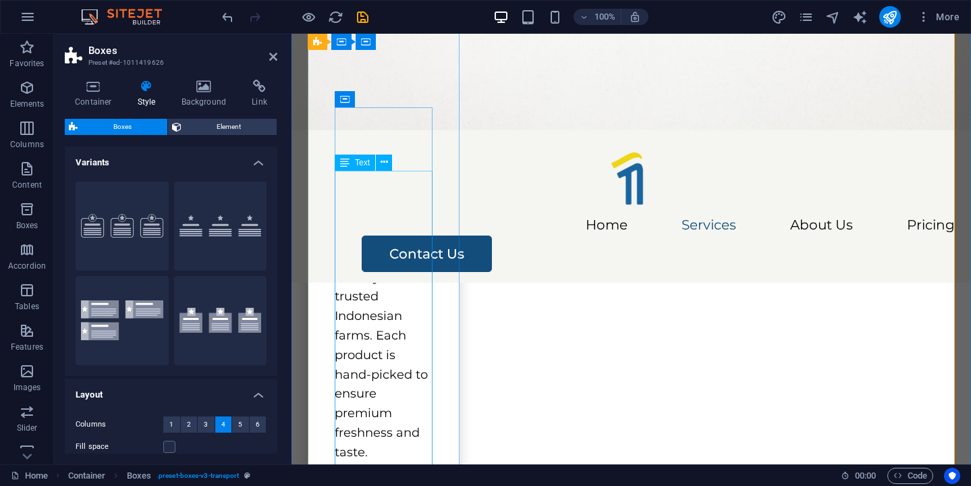
click at [398, 272] on div "We provide a wide range of high-quality, freshly harvested vegetables directly …" at bounding box center [384, 306] width 98 height 311
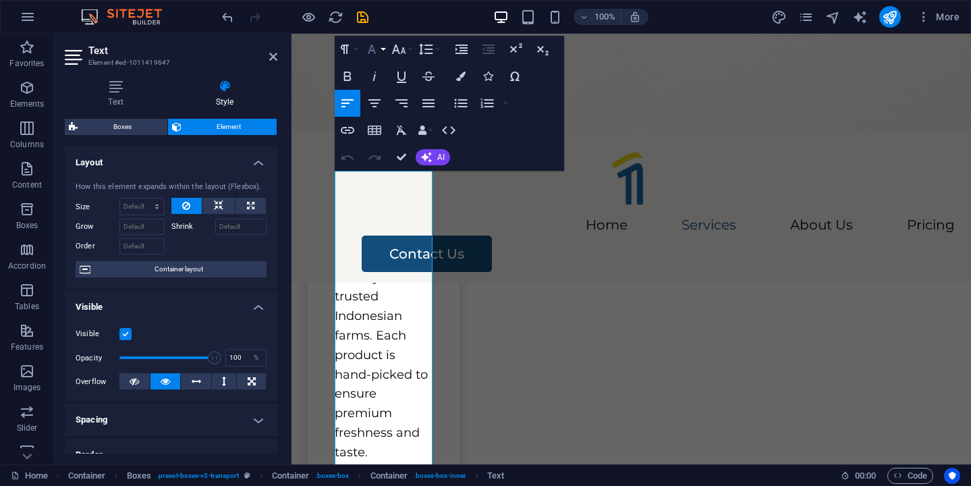
click at [387, 47] on button "Font Family" at bounding box center [375, 49] width 26 height 27
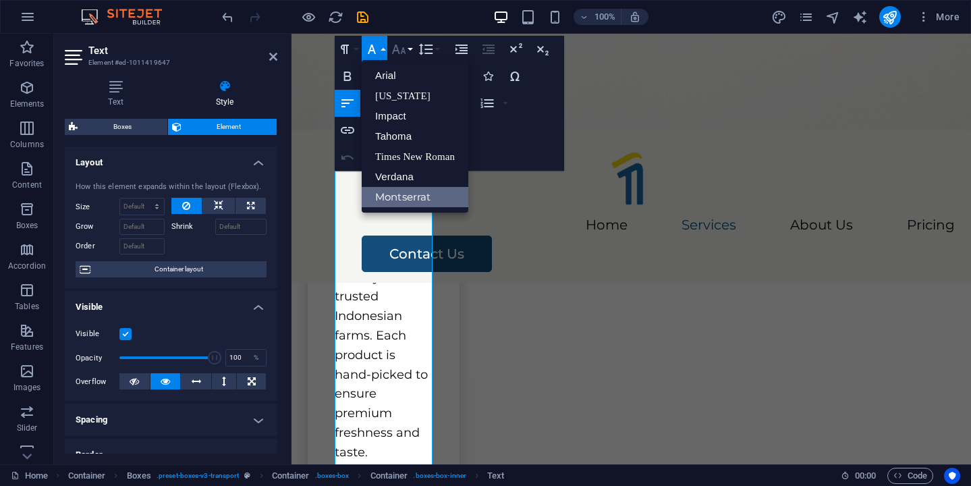
click at [408, 49] on button "Font Size" at bounding box center [402, 49] width 26 height 27
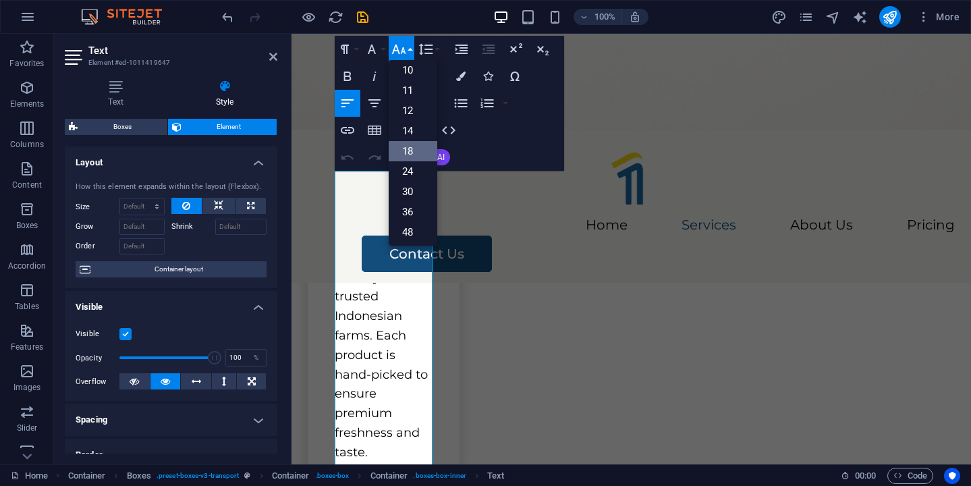
scroll to position [39, 0]
click at [411, 138] on link "14" at bounding box center [413, 138] width 49 height 20
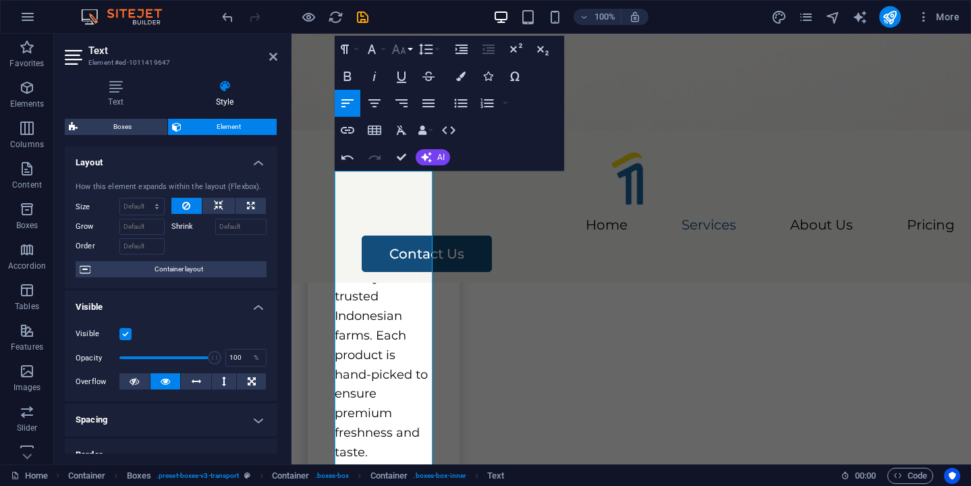
click at [404, 56] on icon "button" at bounding box center [399, 49] width 16 height 16
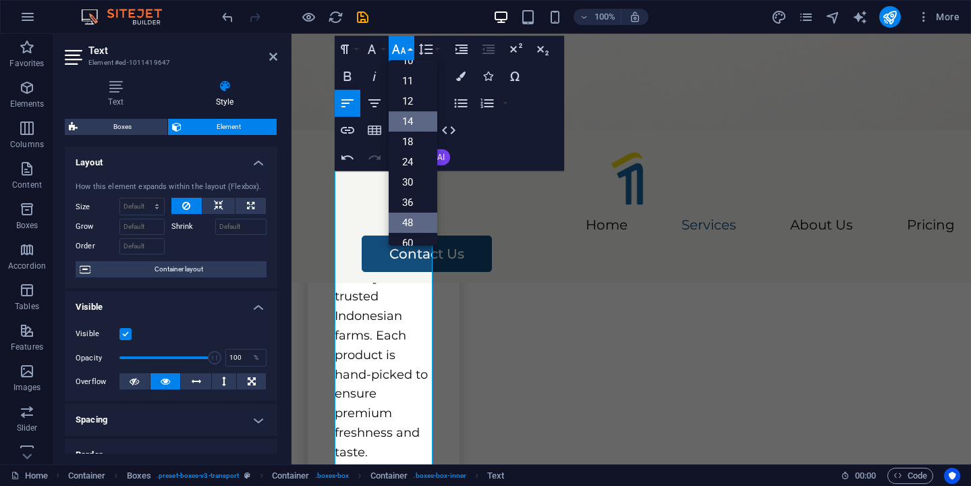
scroll to position [48, 0]
click at [415, 109] on link "12" at bounding box center [413, 109] width 49 height 20
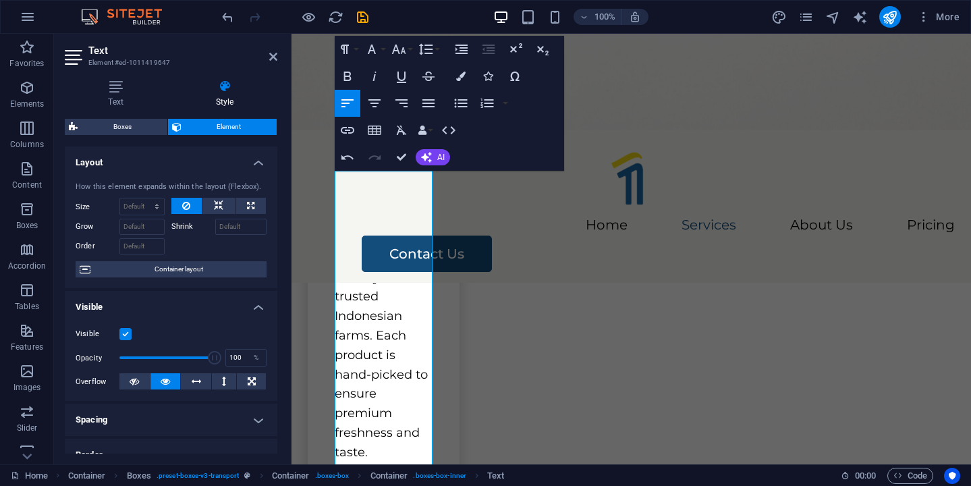
click at [536, 130] on div "Paragraph Format Normal Heading 1 Heading 2 Heading 3 Heading 4 Heading 5 Headi…" at bounding box center [450, 103] width 230 height 135
click at [481, 150] on div "Paragraph Format Normal Heading 1 Heading 2 Heading 3 Heading 4 Heading 5 Headi…" at bounding box center [450, 103] width 230 height 135
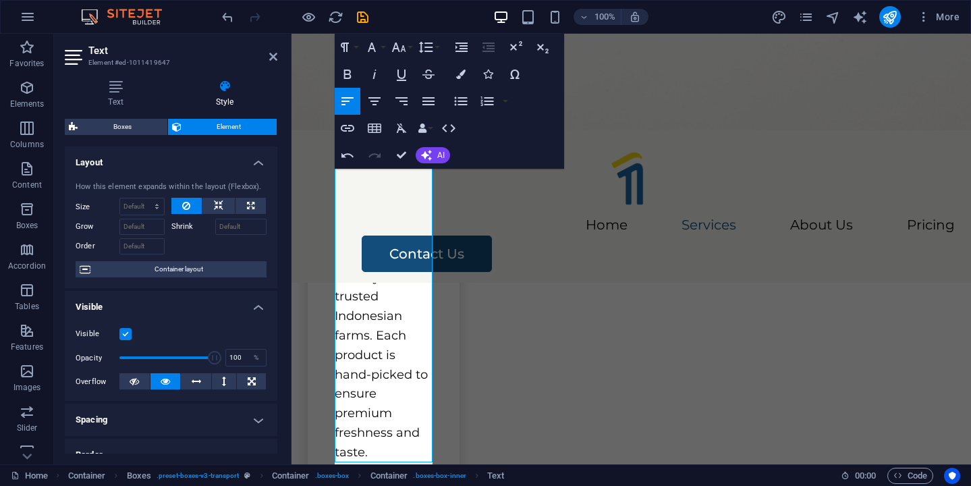
scroll to position [782, 0]
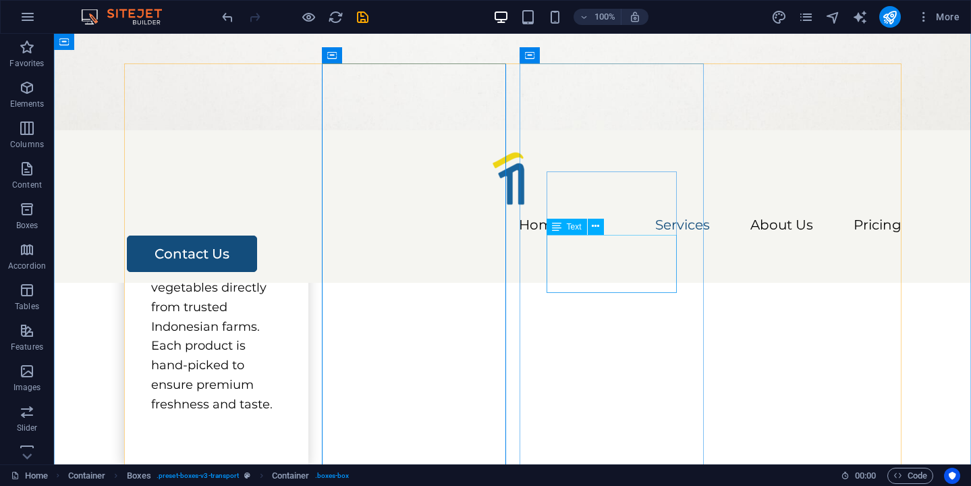
scroll to position [699, 0]
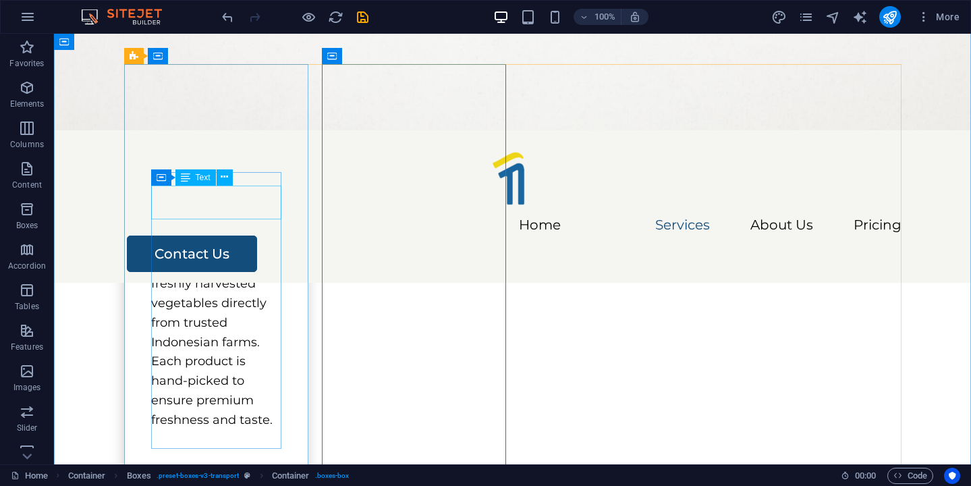
click at [240, 200] on div "Packing" at bounding box center [216, 183] width 130 height 34
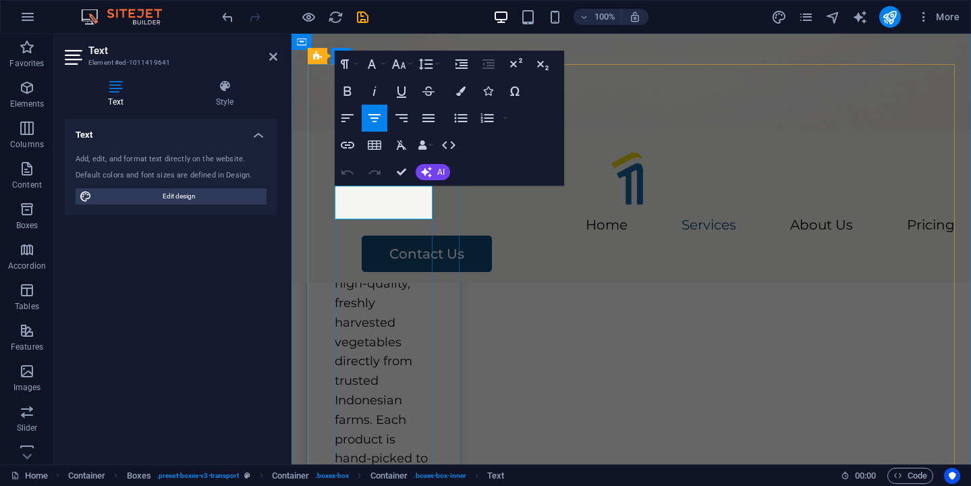
click at [352, 198] on span "Packing" at bounding box center [384, 189] width 68 height 20
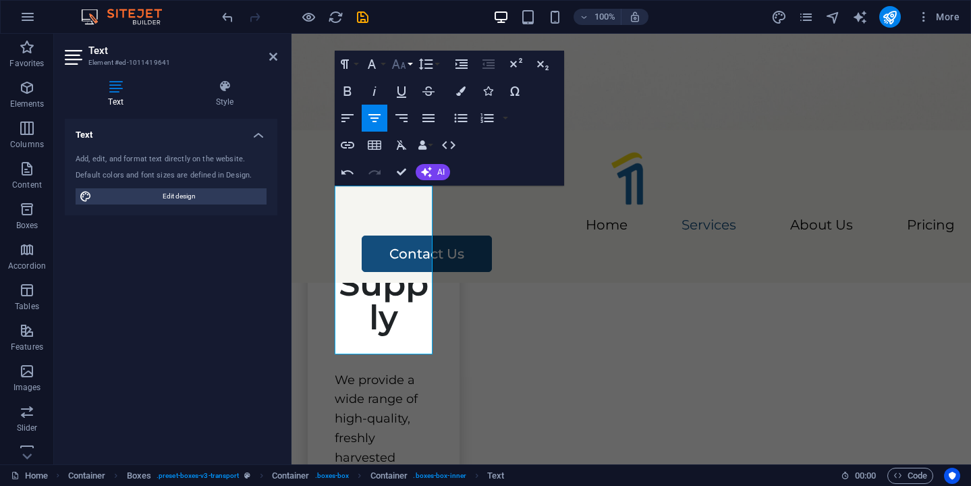
click at [412, 65] on button "Font Size" at bounding box center [402, 64] width 26 height 27
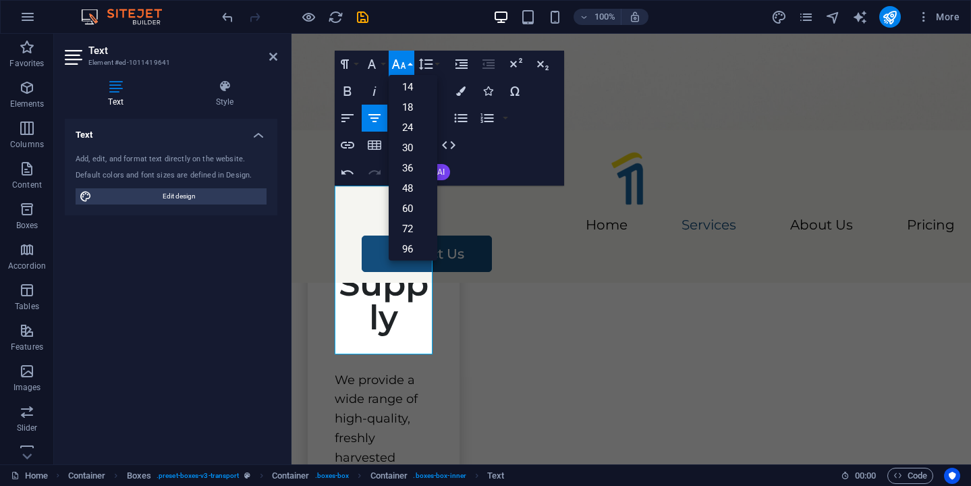
scroll to position [109, 0]
click at [417, 128] on link "24" at bounding box center [413, 123] width 49 height 20
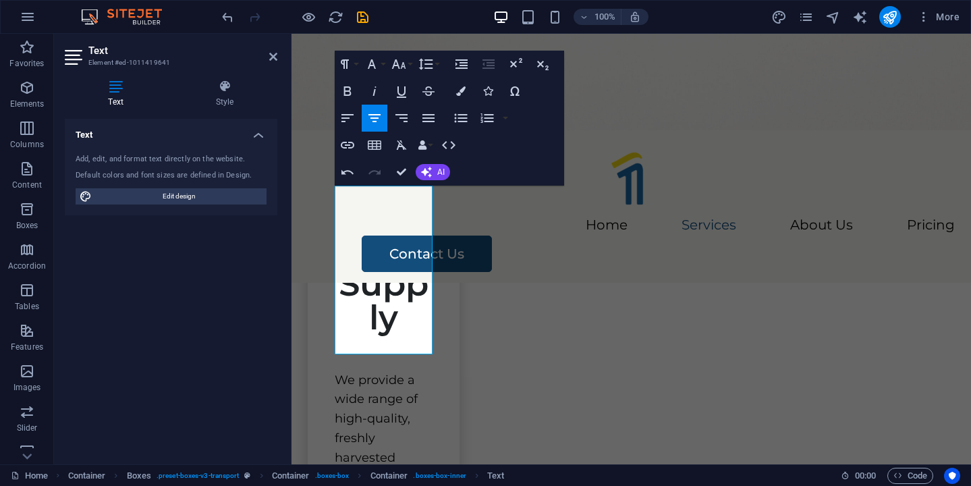
click at [491, 172] on div "Paragraph Format Normal Heading 1 Heading 2 Heading 3 Heading 4 Heading 5 Headi…" at bounding box center [450, 118] width 230 height 135
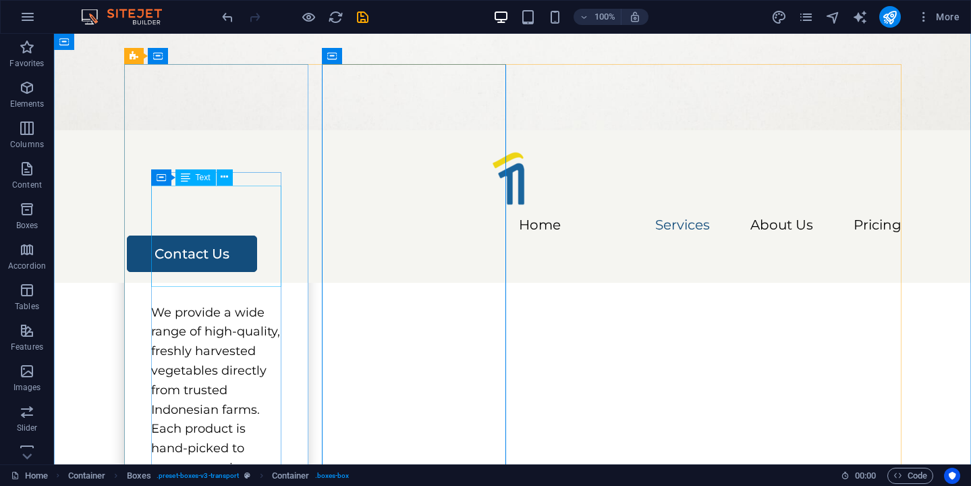
click at [252, 253] on div "Fresh Vegetable Supply" at bounding box center [216, 216] width 130 height 101
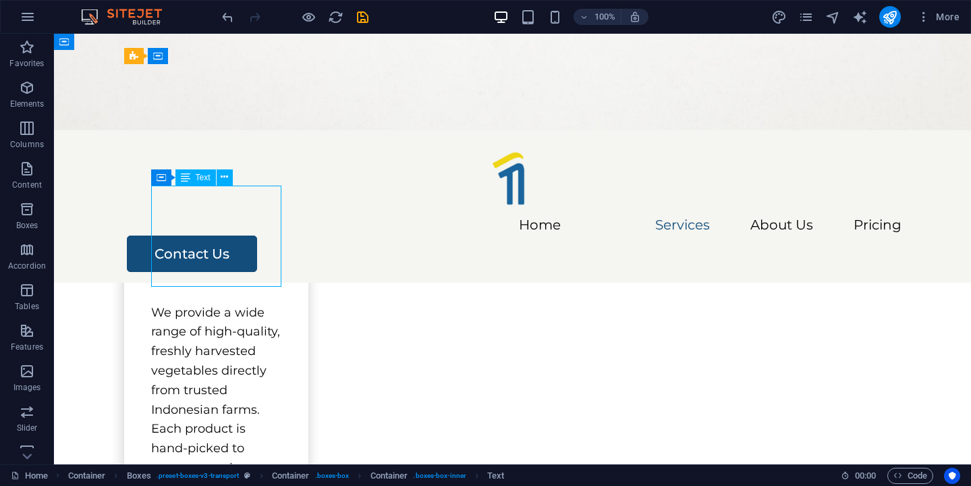
click at [252, 253] on div "Fresh Vegetable Supply" at bounding box center [216, 216] width 130 height 101
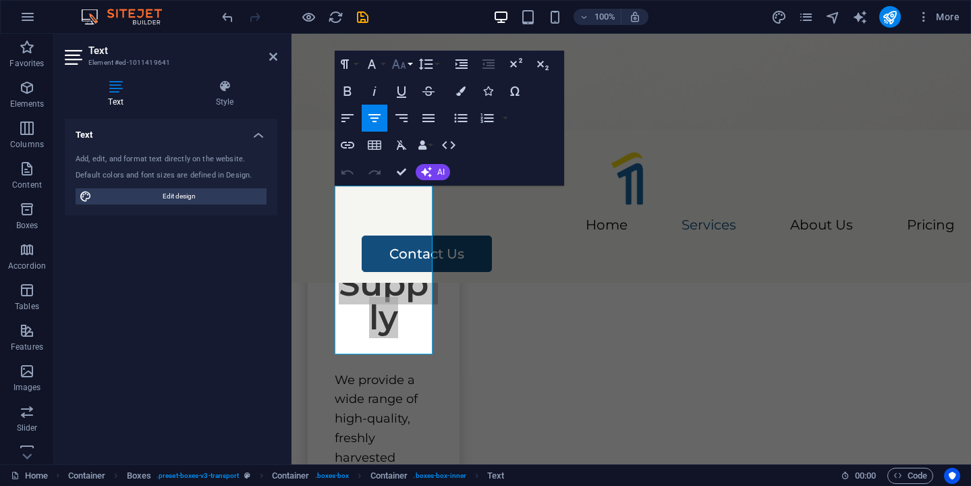
click at [411, 71] on button "Font Size" at bounding box center [402, 64] width 26 height 27
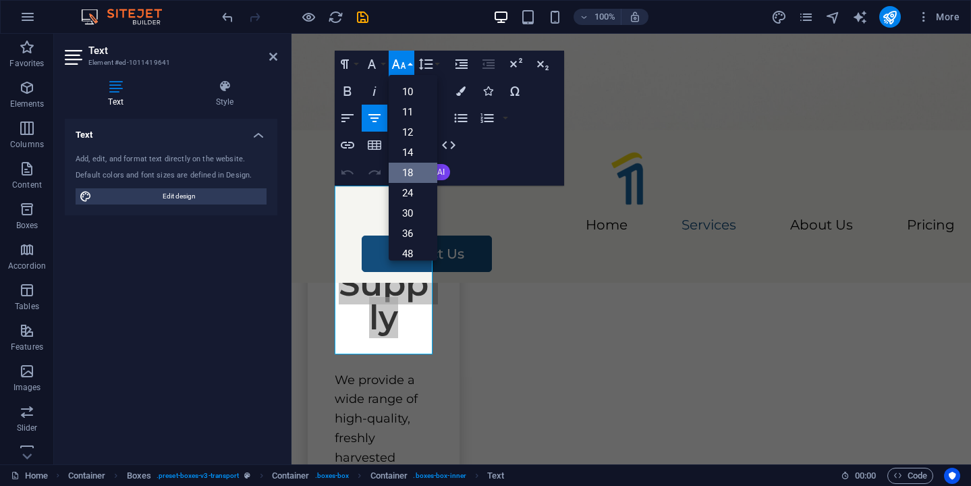
scroll to position [40, 0]
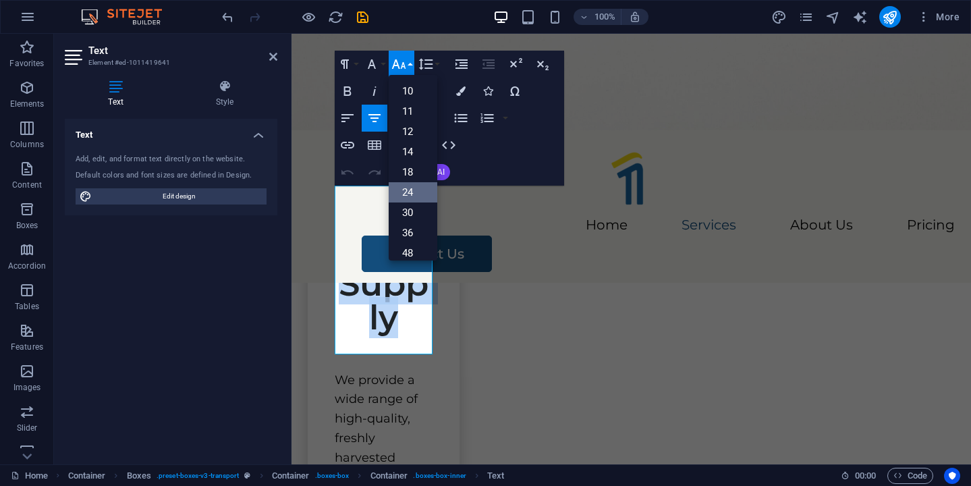
click at [410, 198] on link "24" at bounding box center [413, 192] width 49 height 20
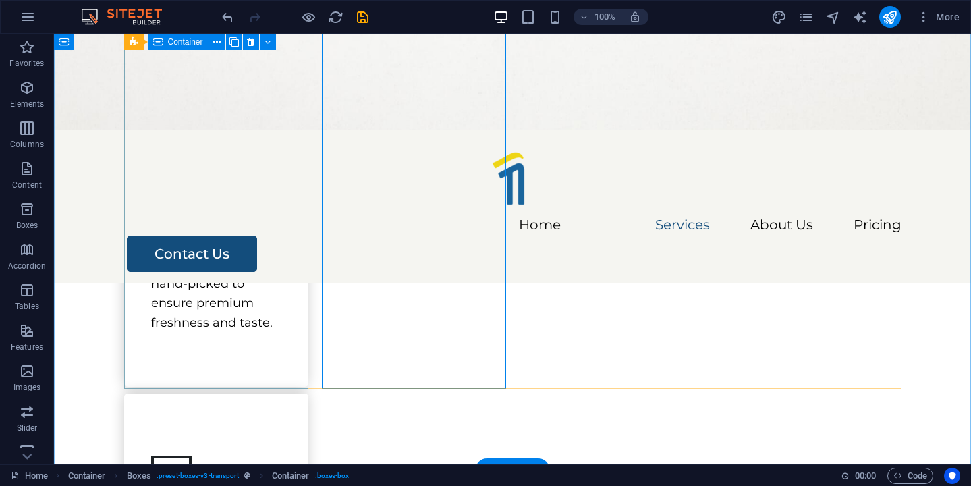
scroll to position [880, 0]
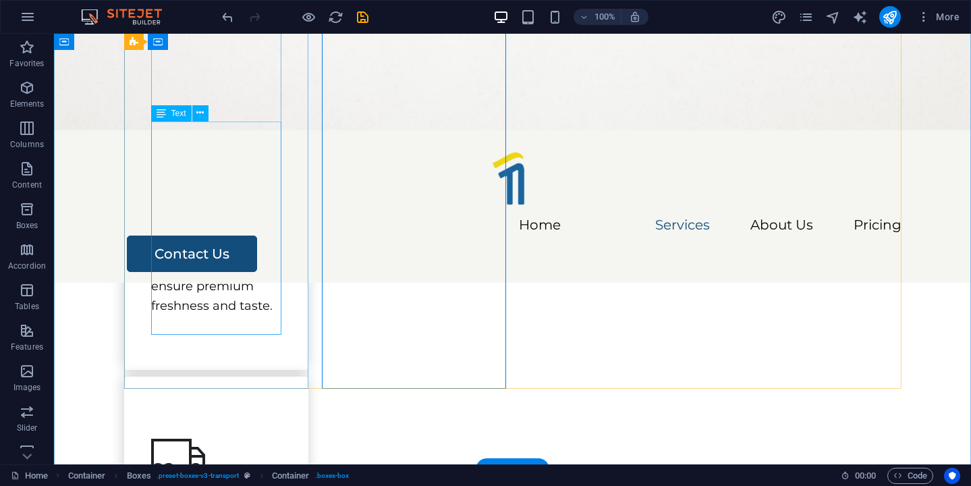
click at [205, 246] on div "We provide a wide range of high-quality, freshly harvested vegetables directly …" at bounding box center [216, 209] width 130 height 214
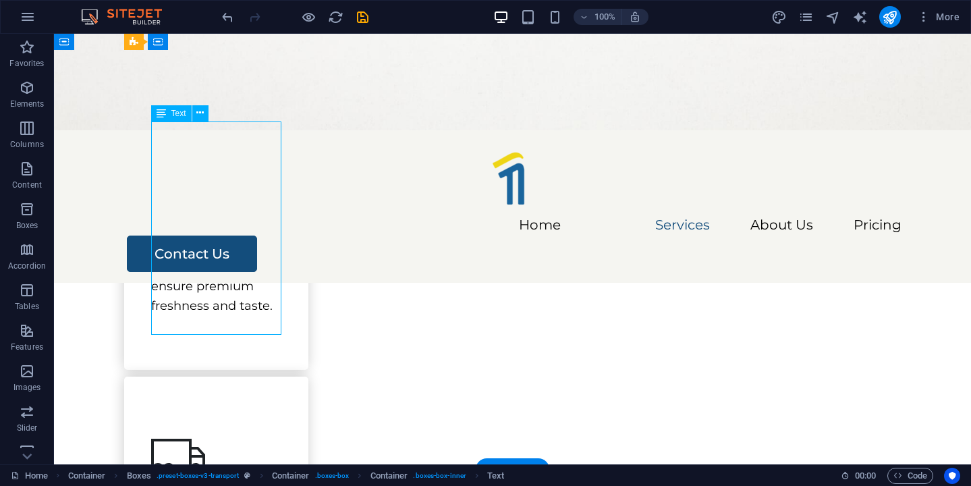
click at [205, 246] on div "We provide a wide range of high-quality, freshly harvested vegetables directly …" at bounding box center [216, 209] width 130 height 214
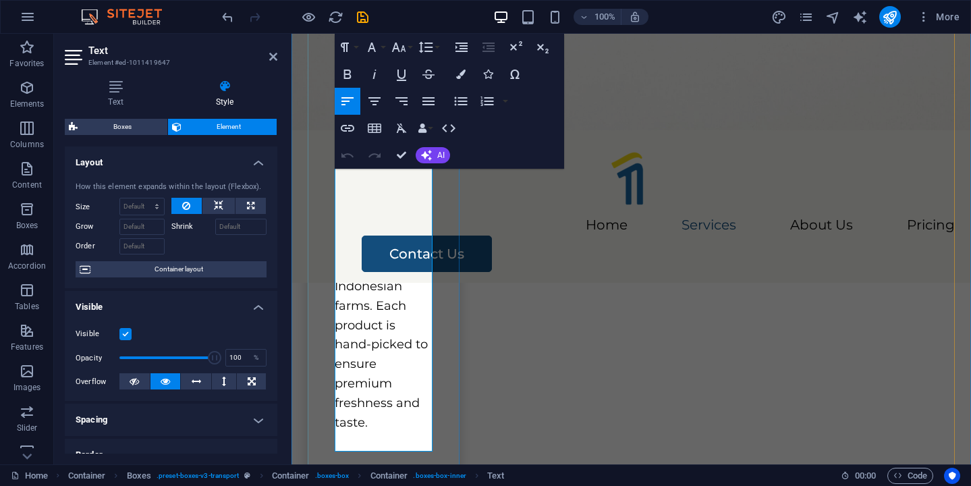
click at [377, 343] on p "We provide a wide range of high-quality, freshly harvested vegetables directly …" at bounding box center [384, 277] width 98 height 311
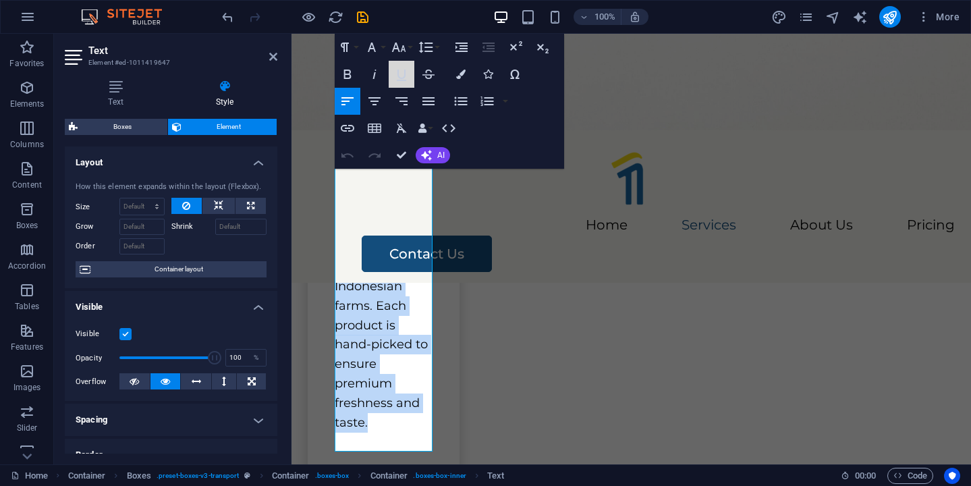
drag, startPoint x: 396, startPoint y: 78, endPoint x: 352, endPoint y: 110, distance: 53.6
click at [364, 96] on div "Paragraph Format Normal Heading 1 Heading 2 Heading 3 Heading 4 Heading 5 Headi…" at bounding box center [450, 101] width 230 height 135
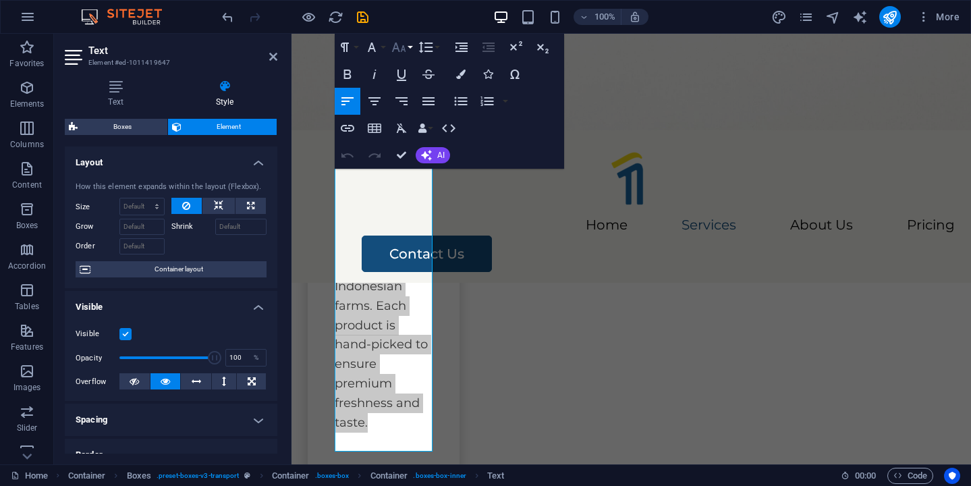
click at [405, 56] on button "Font Size" at bounding box center [402, 47] width 26 height 27
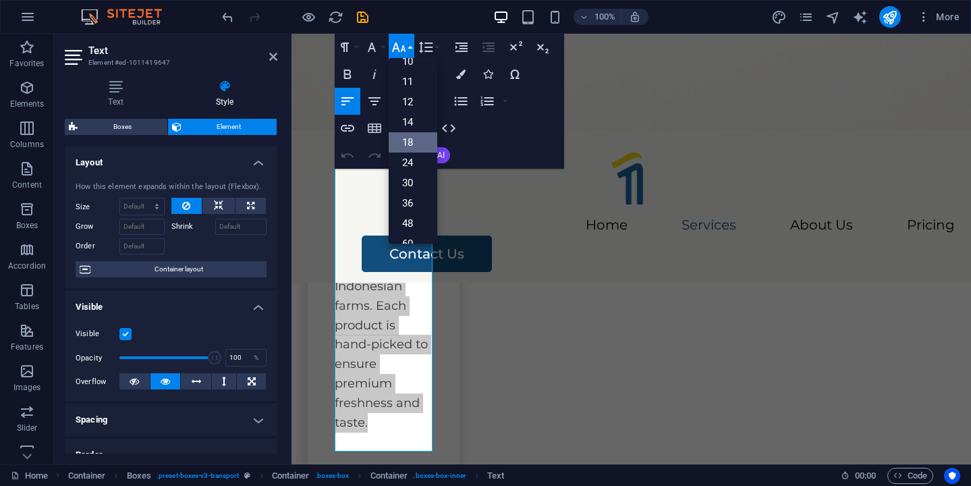
scroll to position [46, 0]
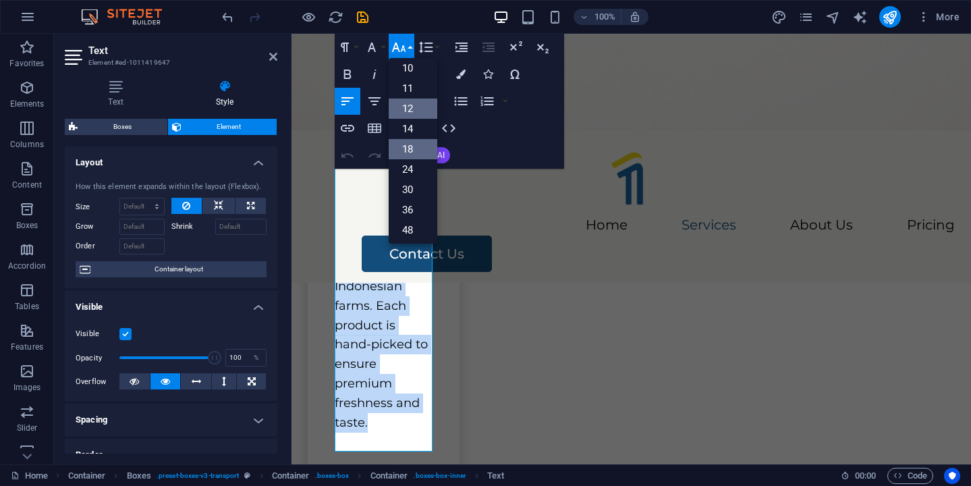
click at [412, 117] on link "12" at bounding box center [413, 109] width 49 height 20
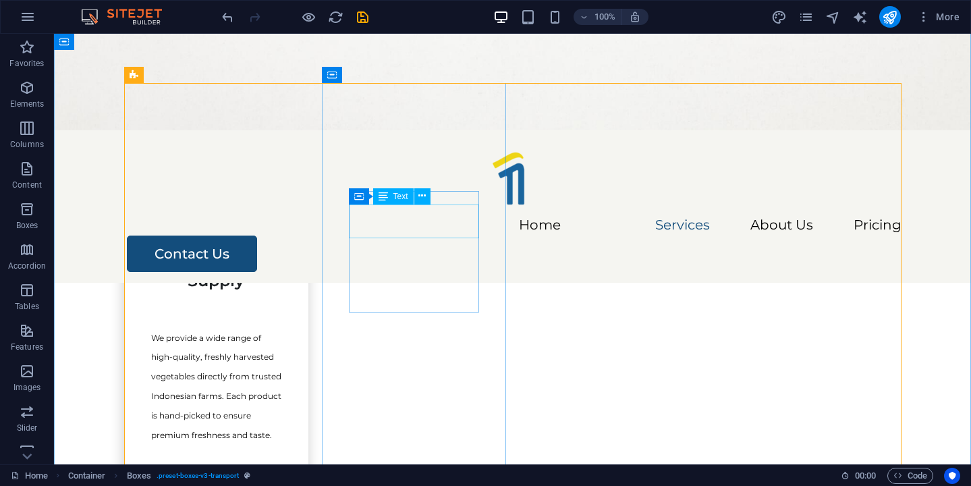
scroll to position [666, 0]
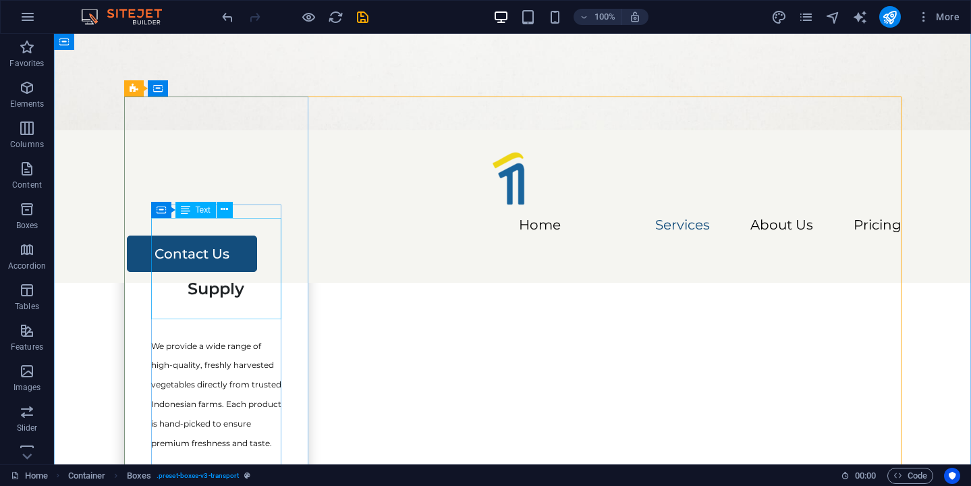
click at [238, 263] on div "Fresh Vegetable Supply" at bounding box center [216, 248] width 130 height 101
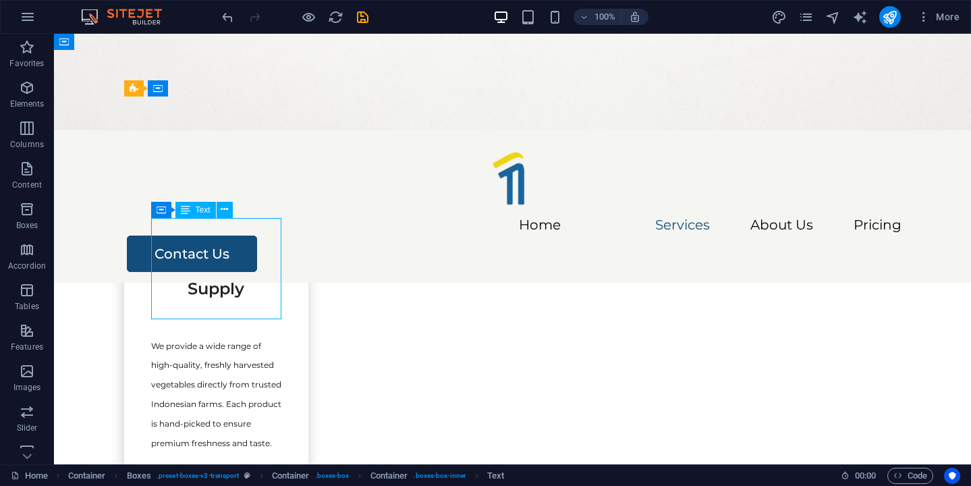
click at [238, 263] on div "Fresh Vegetable Supply" at bounding box center [216, 248] width 130 height 101
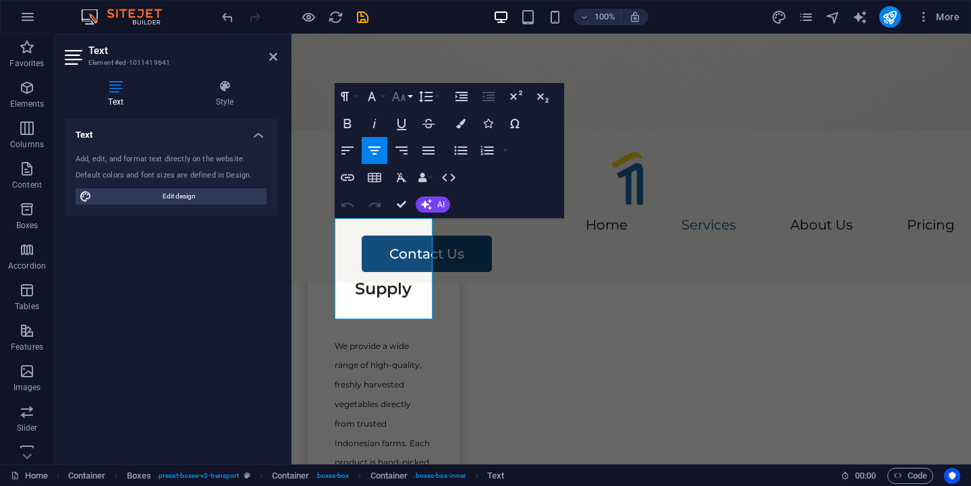
click at [402, 95] on icon "button" at bounding box center [399, 96] width 16 height 16
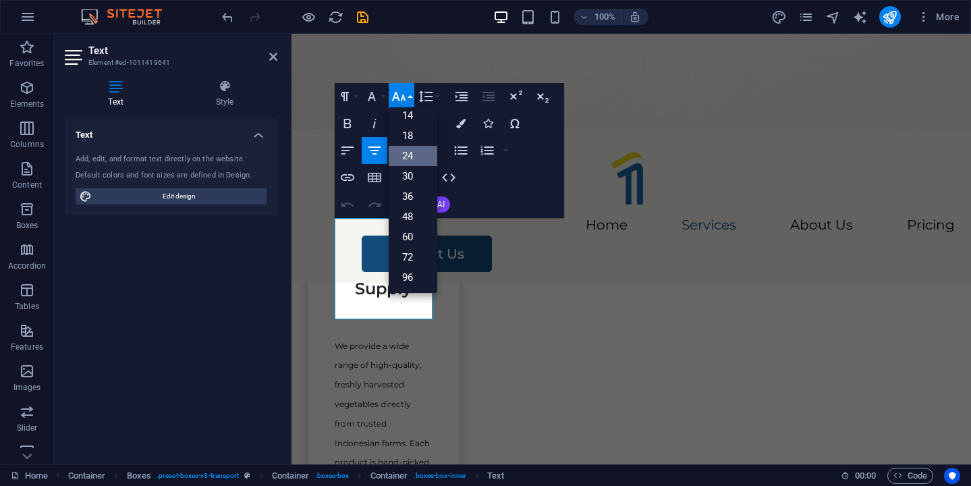
scroll to position [109, 0]
click at [415, 130] on link "18" at bounding box center [413, 136] width 49 height 20
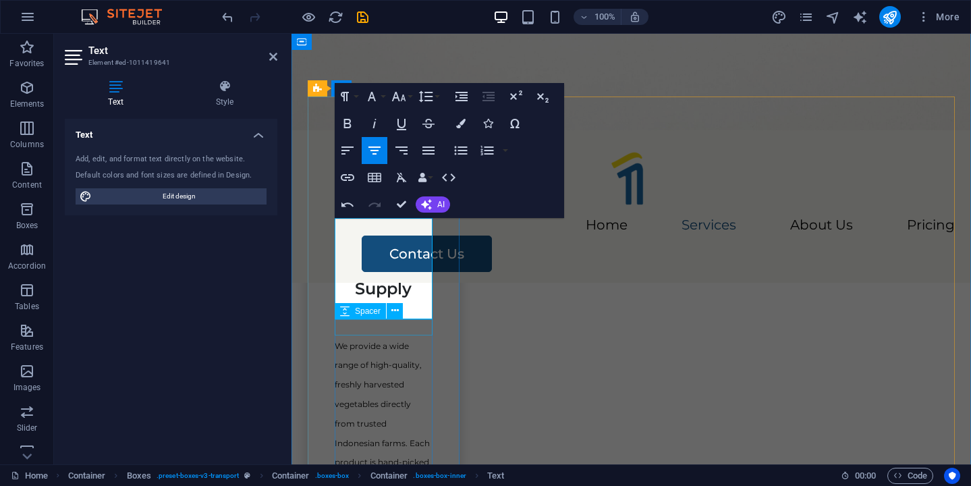
click at [396, 294] on h3 "​ Fresh Vegetable Supply" at bounding box center [384, 248] width 98 height 101
click at [408, 97] on button "Font Size" at bounding box center [402, 96] width 26 height 27
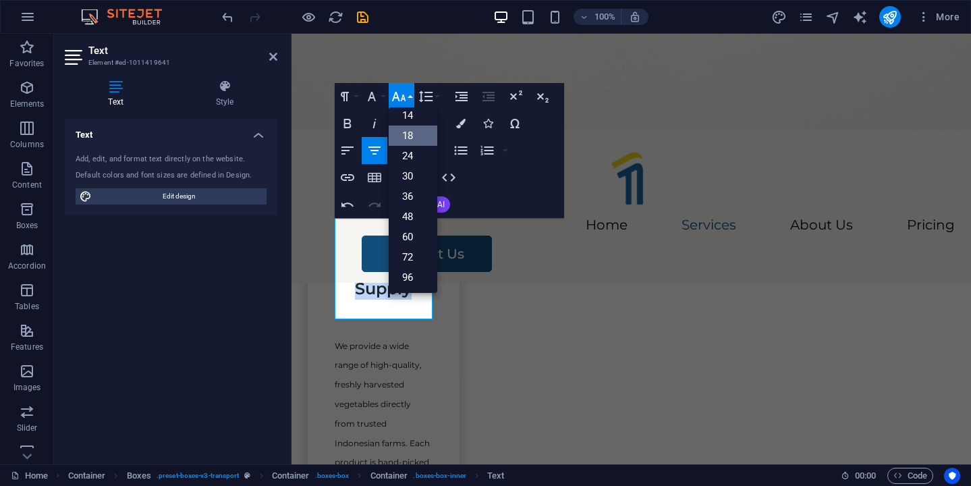
click at [414, 134] on link "18" at bounding box center [413, 136] width 49 height 20
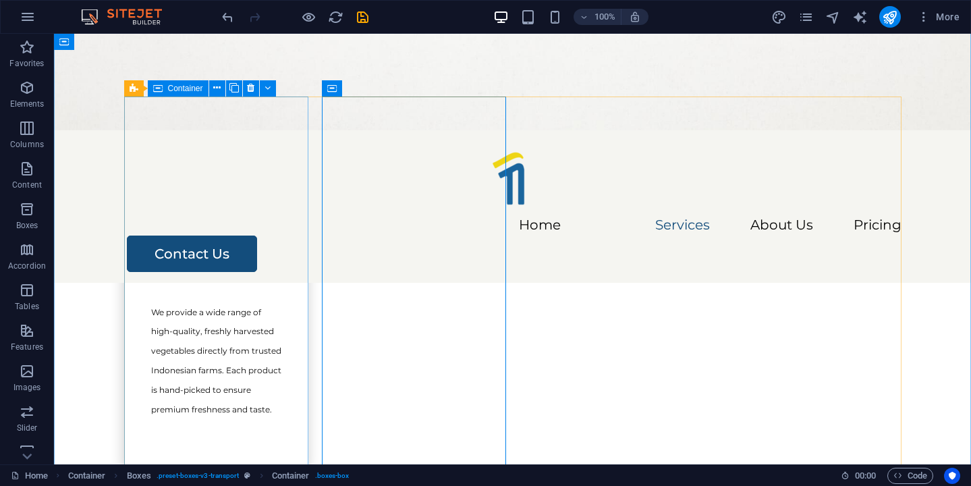
scroll to position [744, 0]
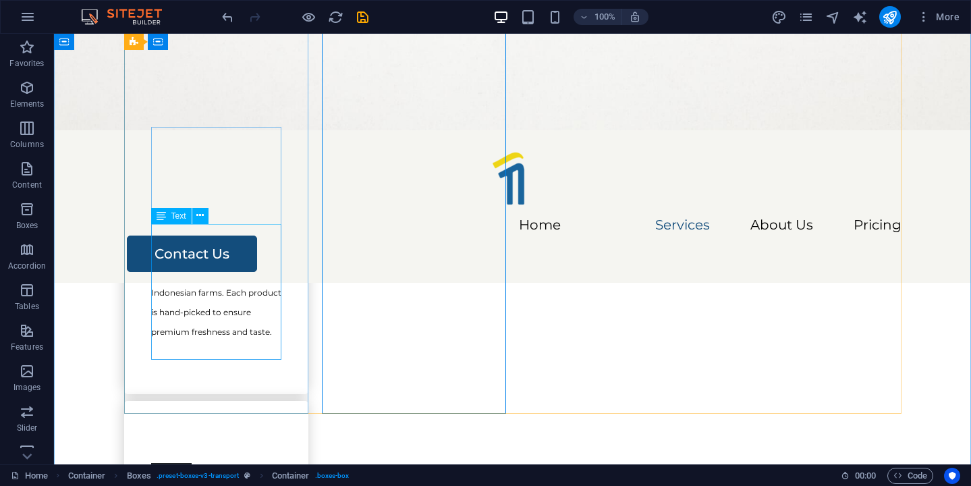
click at [249, 228] on div "We provide a wide range of high-quality, freshly harvested vegetables directly …" at bounding box center [216, 273] width 130 height 136
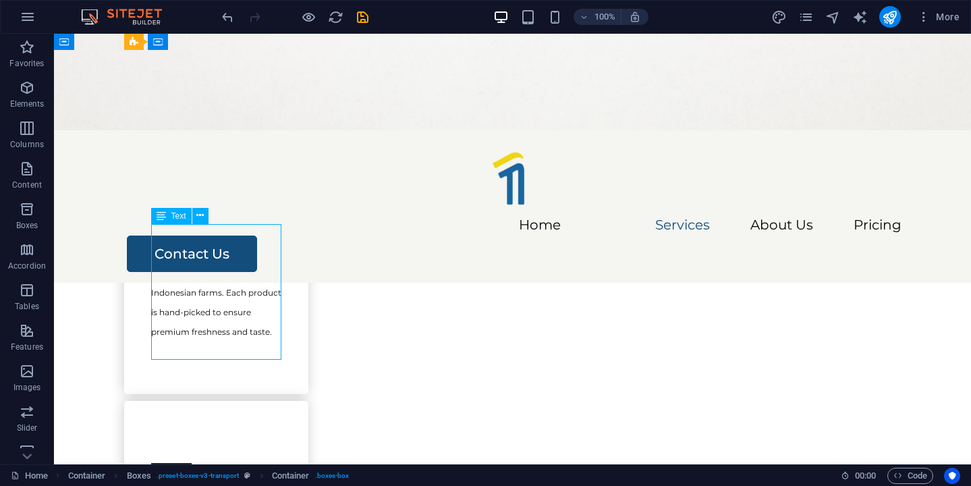
click at [249, 228] on div "We provide a wide range of high-quality, freshly harvested vegetables directly …" at bounding box center [216, 273] width 130 height 136
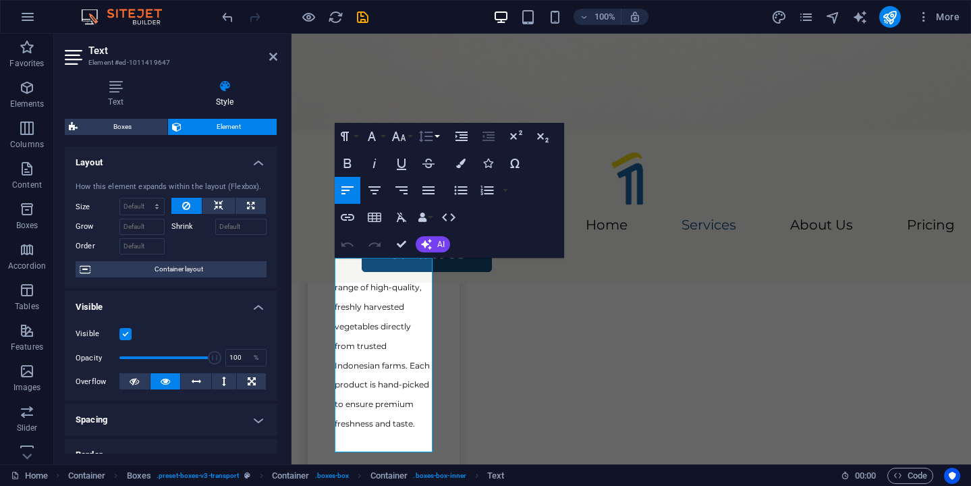
click at [427, 132] on icon "button" at bounding box center [426, 136] width 16 height 16
click at [460, 183] on link "Single" at bounding box center [446, 183] width 60 height 20
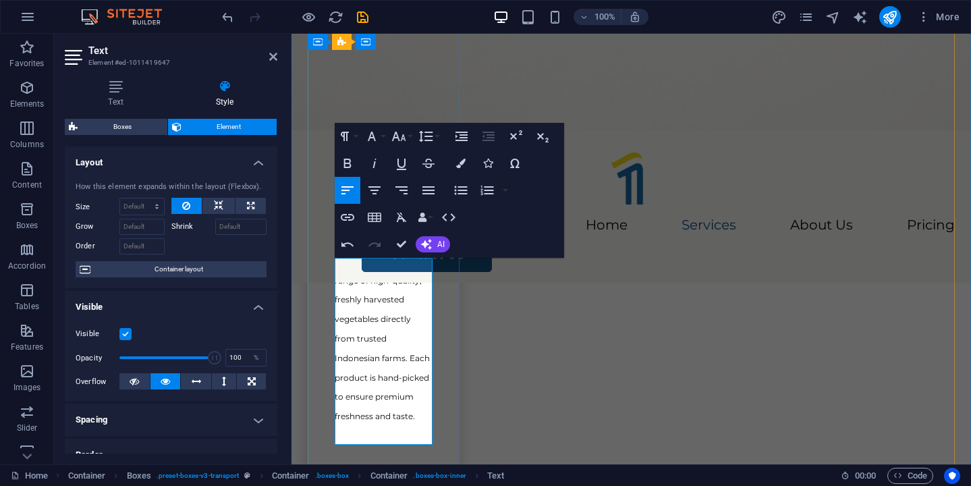
click at [398, 285] on span "We provide a wide range of high-quality, freshly harvested vegetables directly …" at bounding box center [382, 338] width 95 height 165
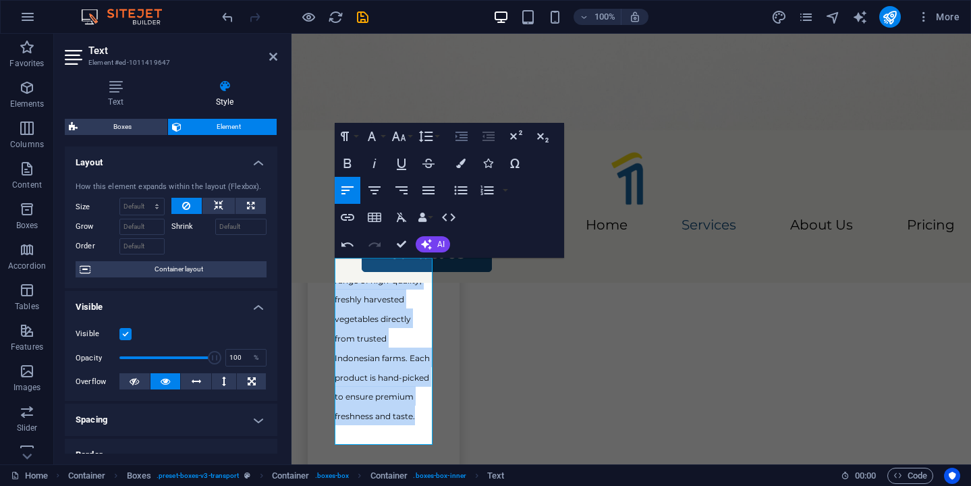
click at [457, 136] on icon "button" at bounding box center [462, 136] width 16 height 16
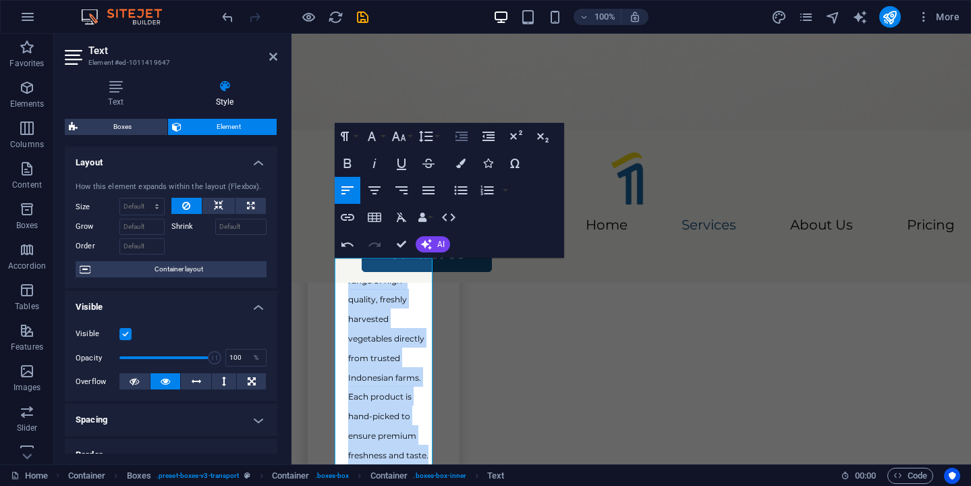
click at [457, 136] on icon "button" at bounding box center [462, 136] width 16 height 16
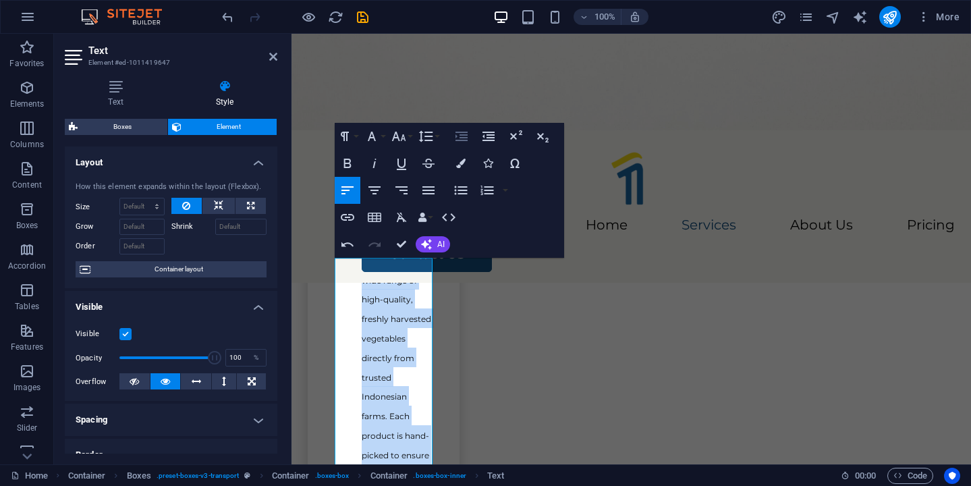
click at [457, 136] on icon "button" at bounding box center [462, 136] width 16 height 16
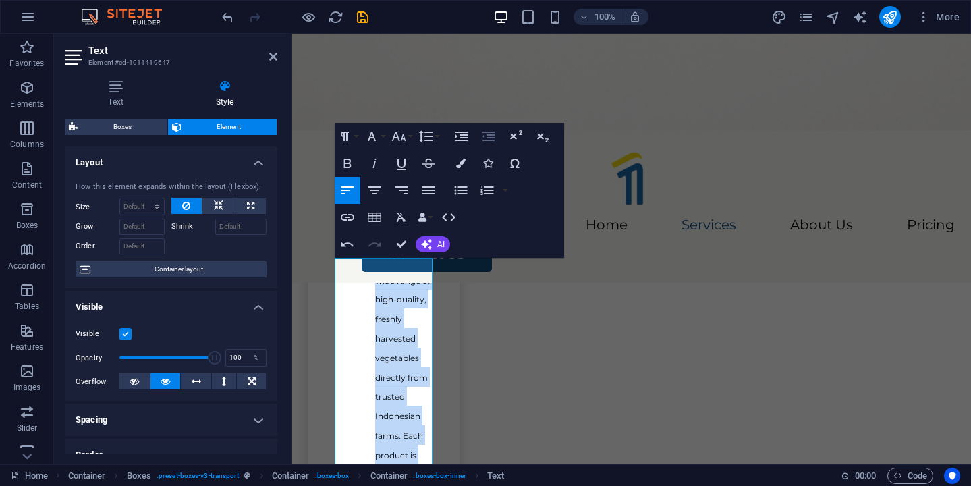
click at [487, 141] on icon "button" at bounding box center [489, 136] width 16 height 16
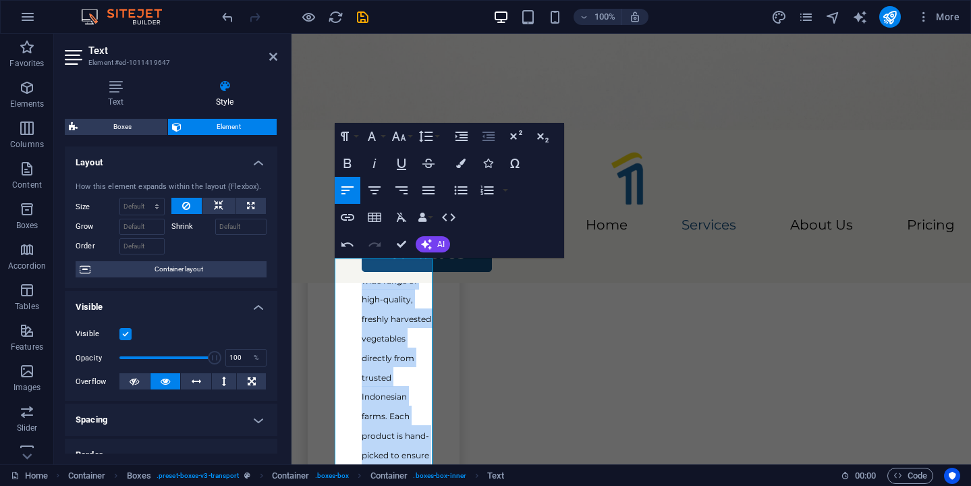
click at [487, 141] on icon "button" at bounding box center [489, 136] width 16 height 16
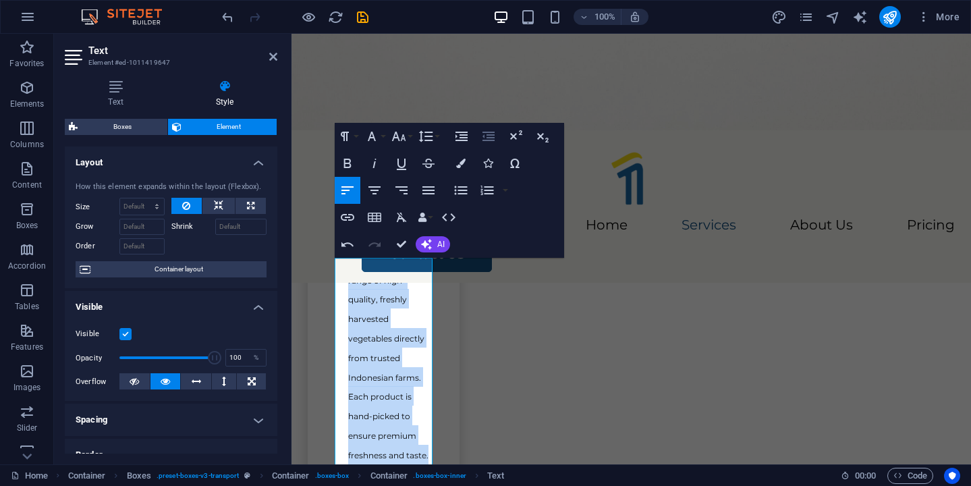
click at [487, 141] on icon "button" at bounding box center [489, 136] width 16 height 16
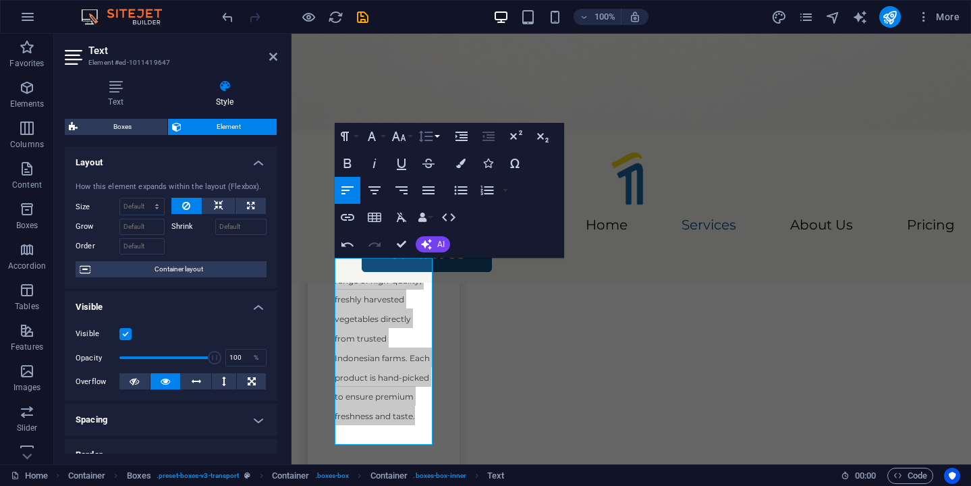
click at [421, 134] on icon "button" at bounding box center [426, 135] width 14 height 11
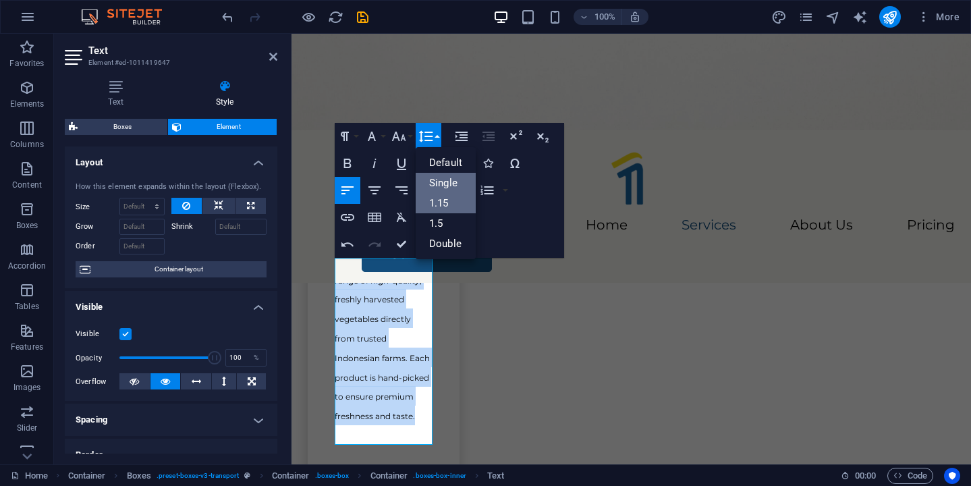
click at [439, 200] on link "1.15" at bounding box center [446, 203] width 60 height 20
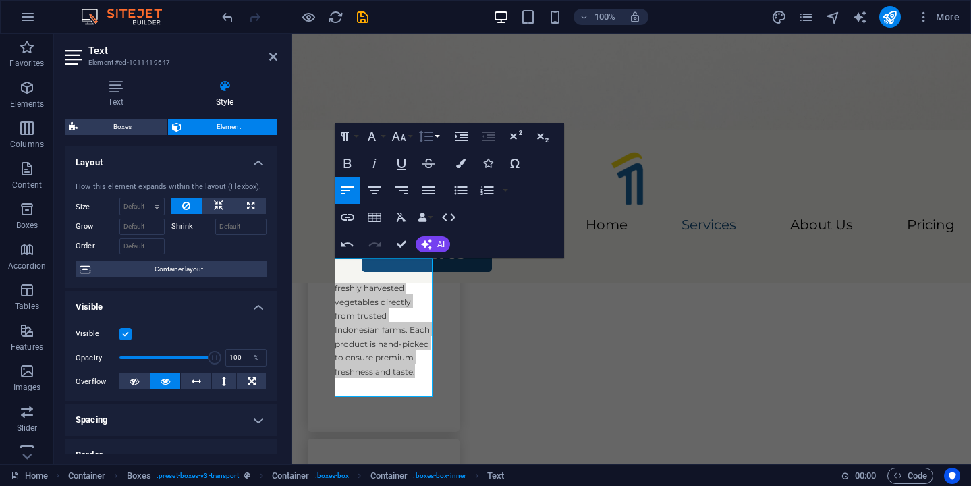
click at [435, 145] on button "Line Height" at bounding box center [429, 136] width 26 height 27
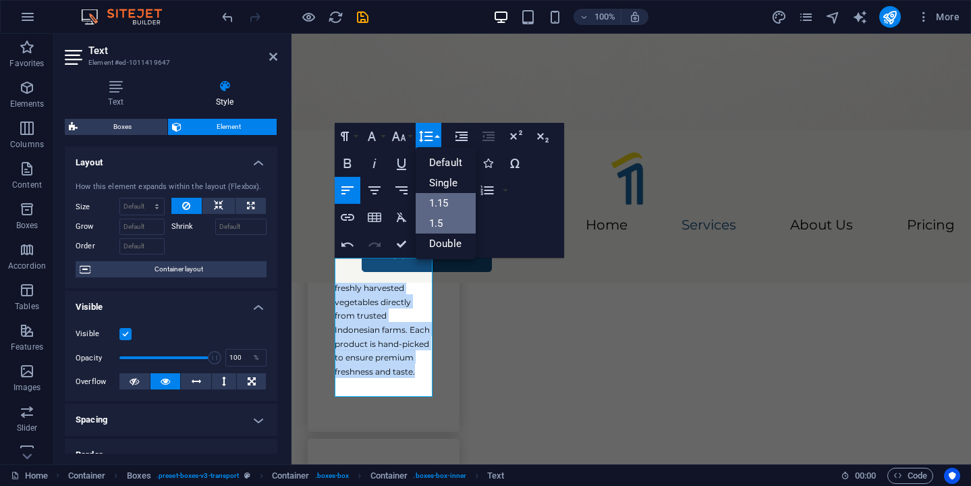
click at [445, 223] on link "1.5" at bounding box center [446, 223] width 60 height 20
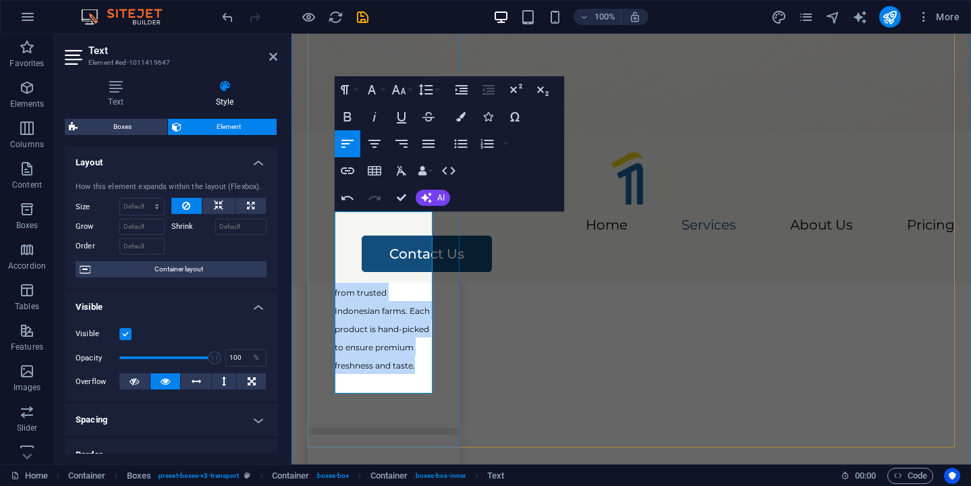
scroll to position [757, 0]
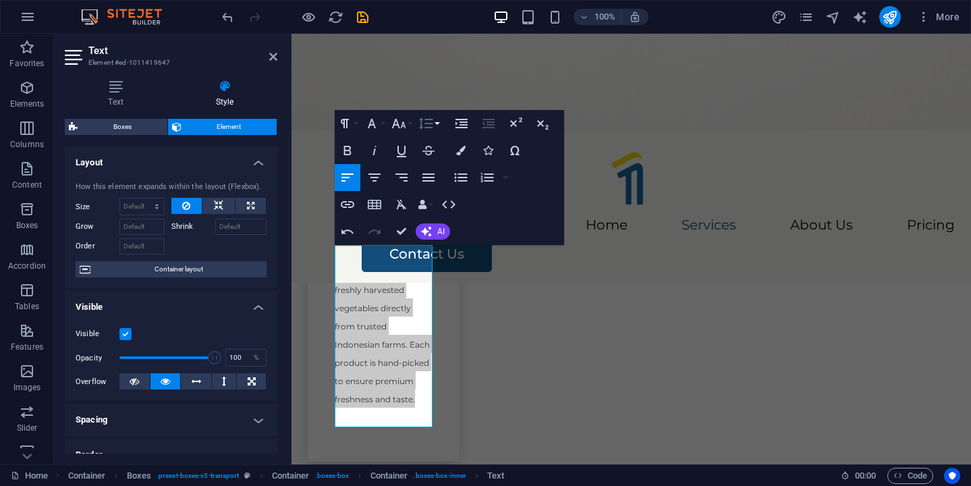
click at [433, 129] on icon "button" at bounding box center [426, 123] width 16 height 16
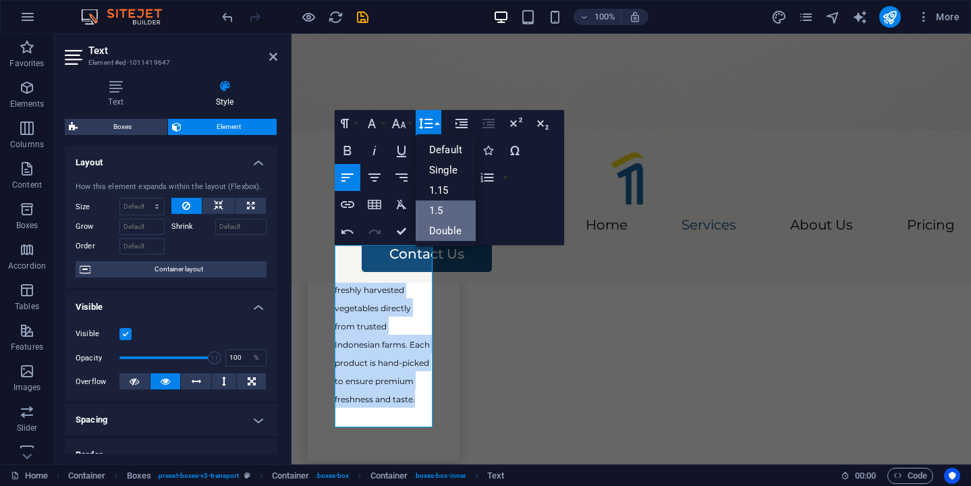
click at [453, 223] on link "Double" at bounding box center [446, 231] width 60 height 20
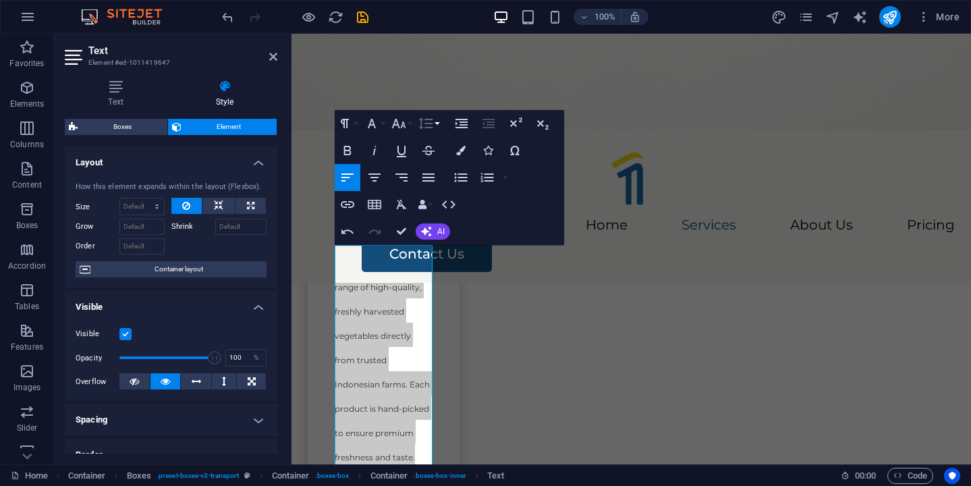
click at [433, 124] on icon "button" at bounding box center [426, 123] width 16 height 16
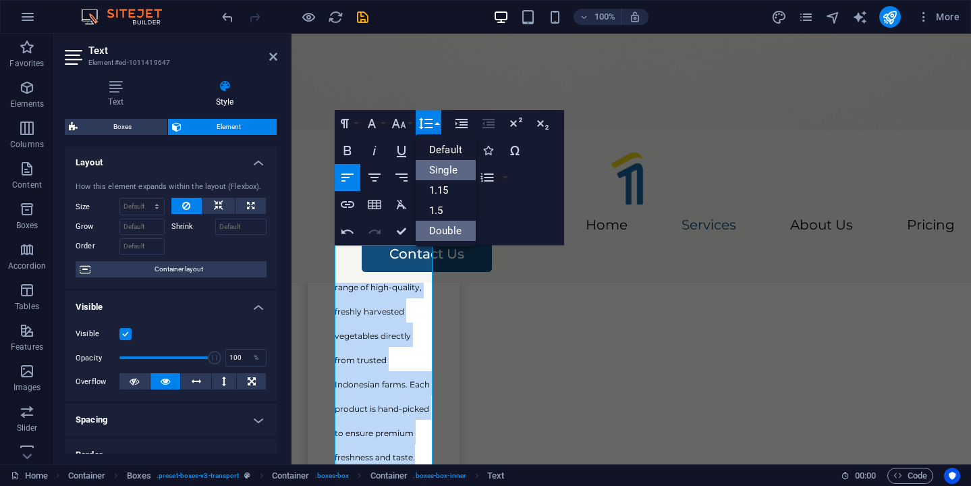
click at [437, 172] on link "Single" at bounding box center [446, 170] width 60 height 20
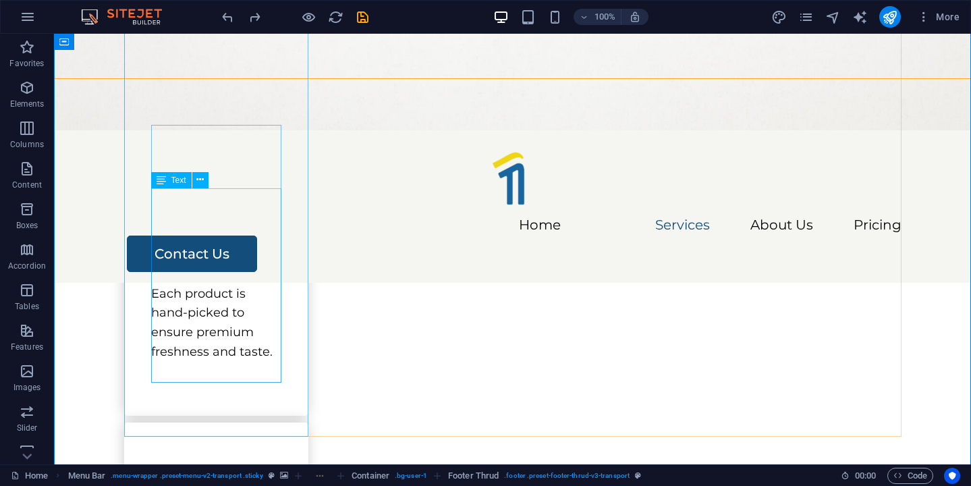
scroll to position [748, 0]
click at [225, 265] on div "We provide a wide range of high-quality, freshly harvested vegetables directly …" at bounding box center [216, 264] width 130 height 194
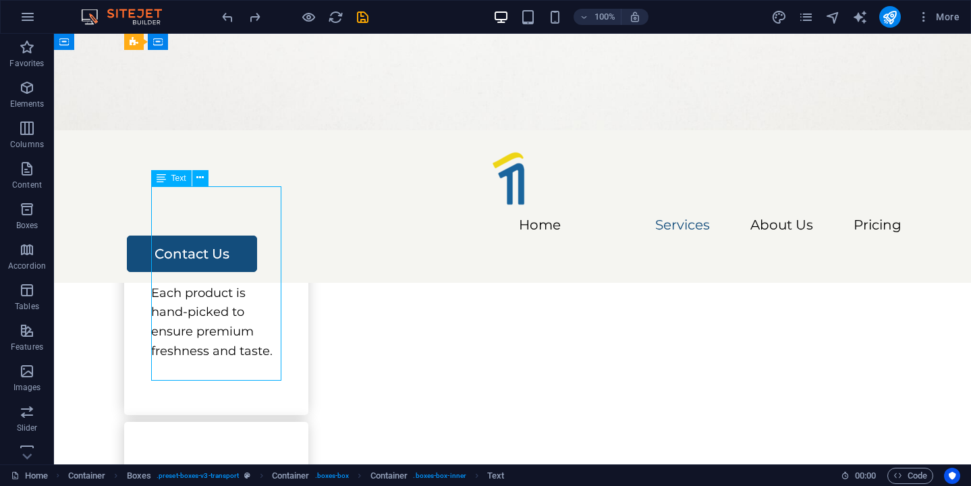
click at [225, 265] on div "We provide a wide range of high-quality, freshly harvested vegetables directly …" at bounding box center [216, 264] width 130 height 194
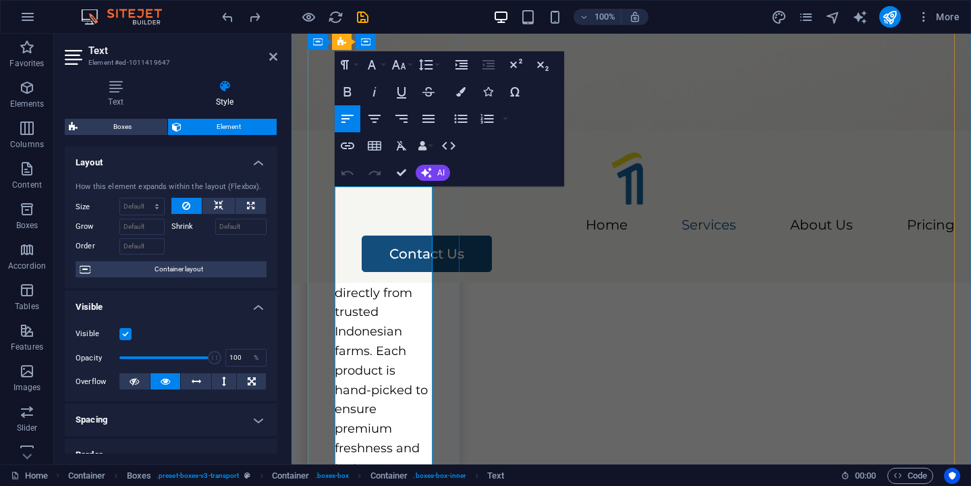
click at [406, 292] on p "We provide a wide range of high-quality, freshly harvested vegetables directly …" at bounding box center [384, 322] width 98 height 311
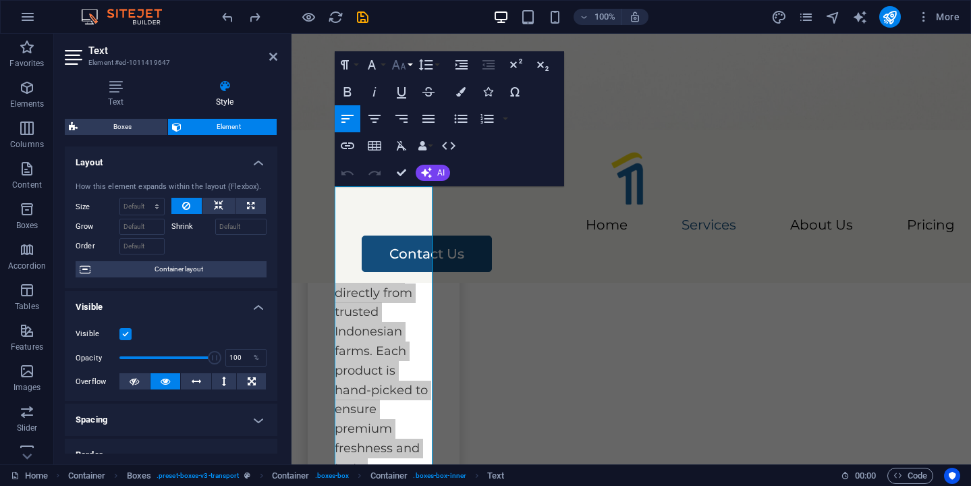
click at [392, 68] on icon "button" at bounding box center [399, 64] width 14 height 9
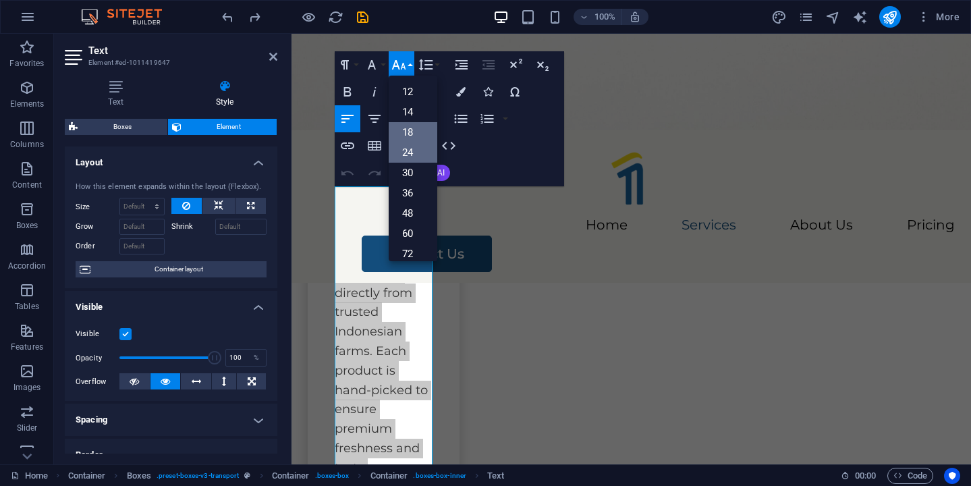
scroll to position [80, 0]
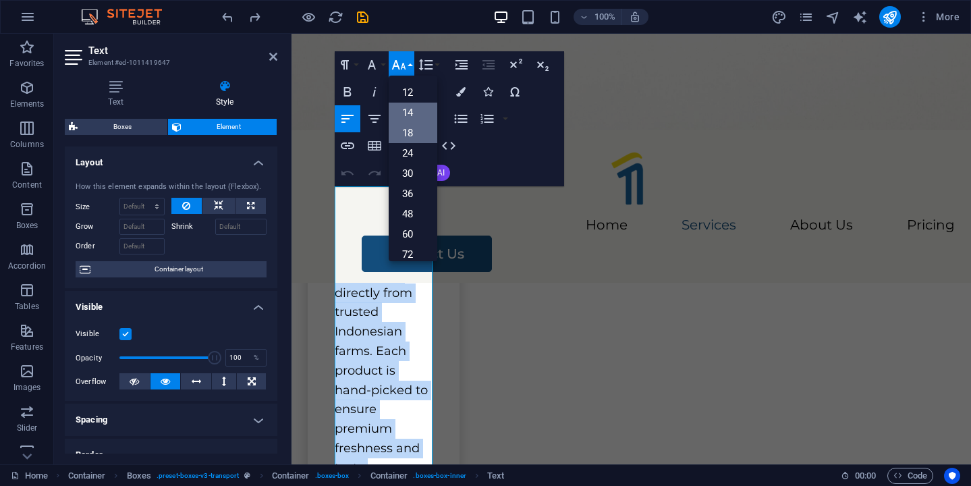
click at [408, 115] on link "14" at bounding box center [413, 113] width 49 height 20
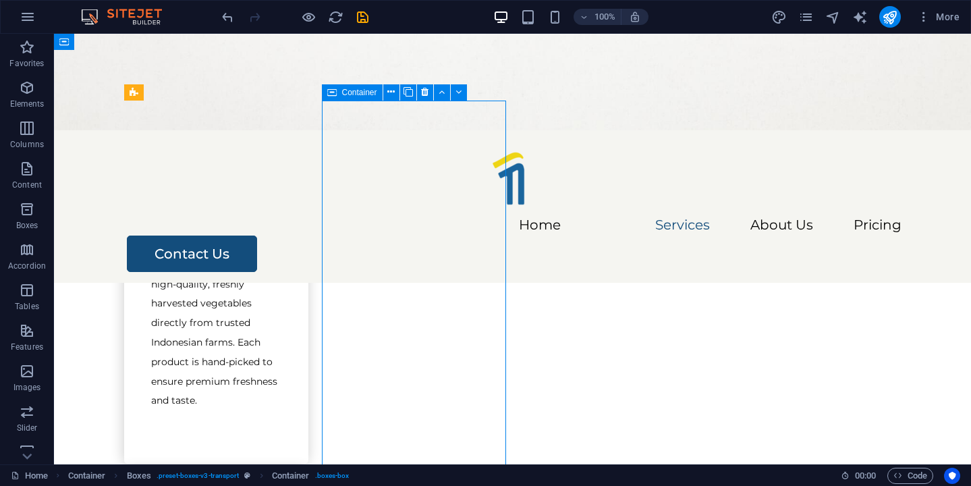
scroll to position [658, 0]
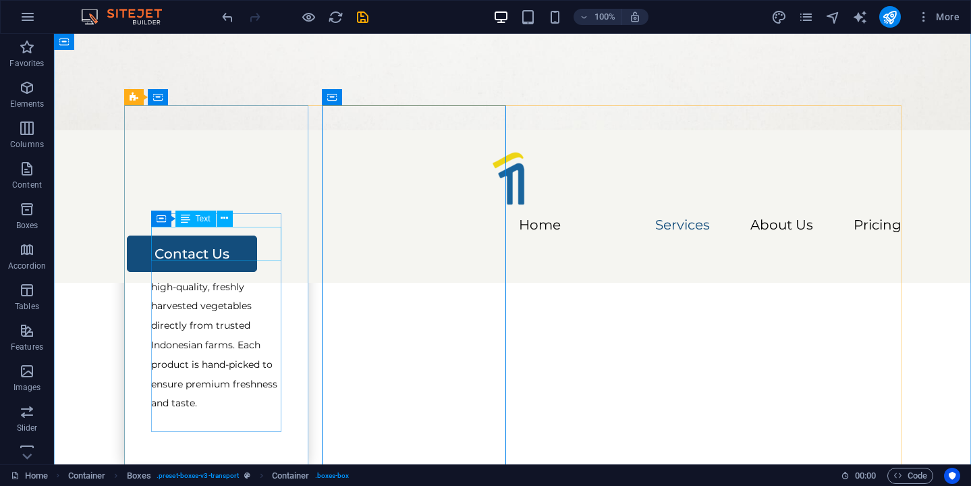
click at [234, 241] on div "Packing" at bounding box center [216, 224] width 130 height 34
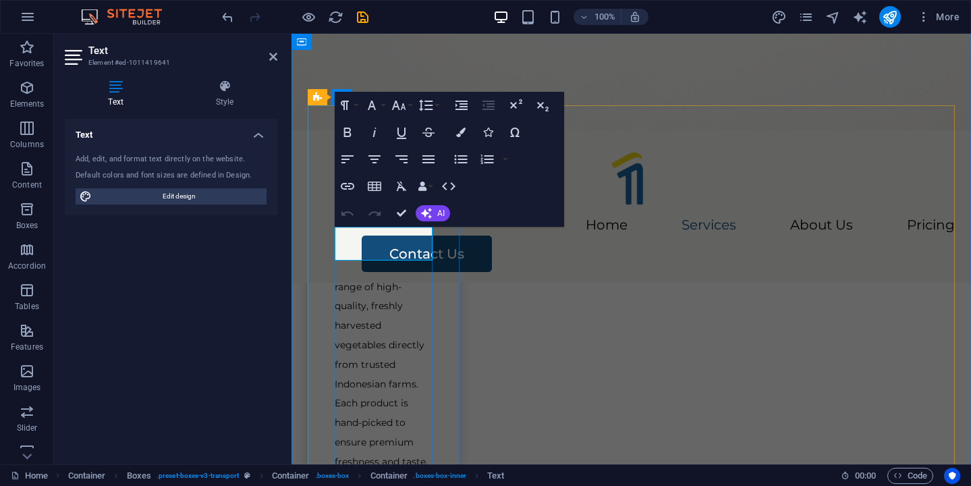
click at [389, 240] on span "Packing" at bounding box center [384, 230] width 68 height 20
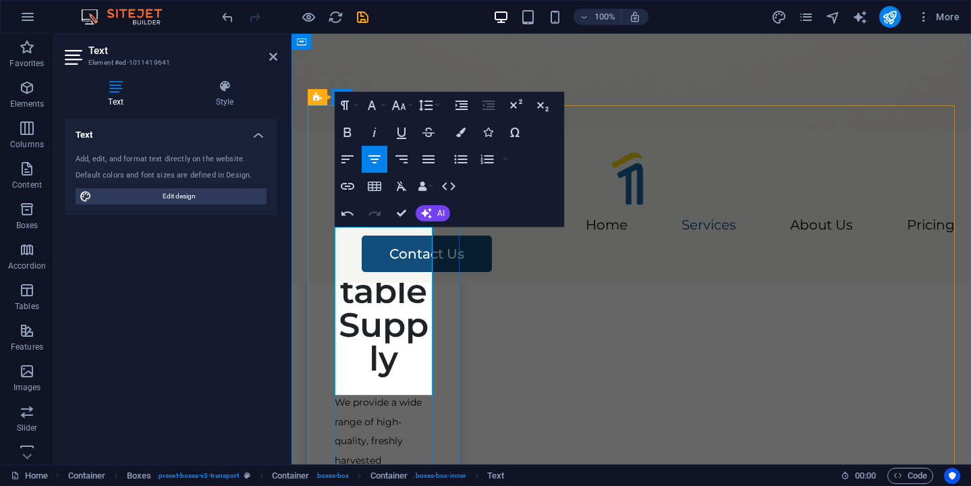
click at [391, 271] on h3 "Fresh Vegetable Supply" at bounding box center [384, 291] width 98 height 169
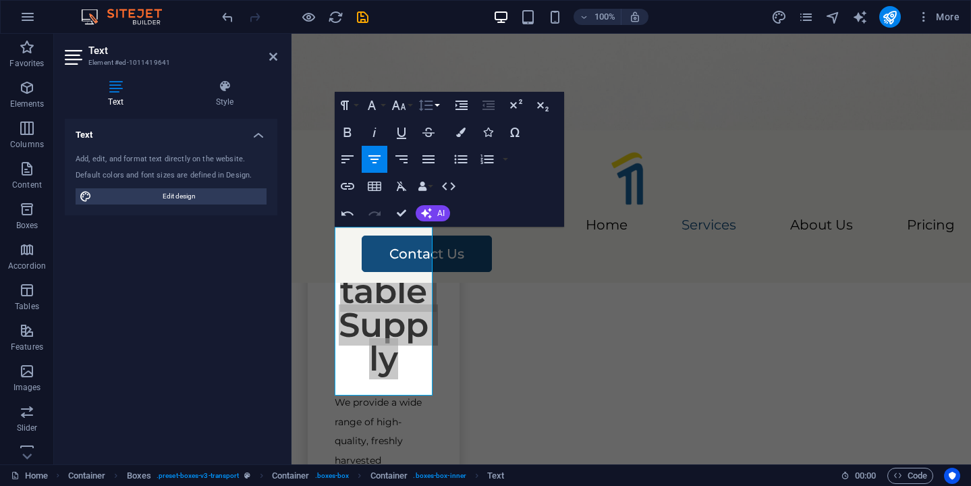
click at [428, 107] on icon "button" at bounding box center [426, 105] width 16 height 16
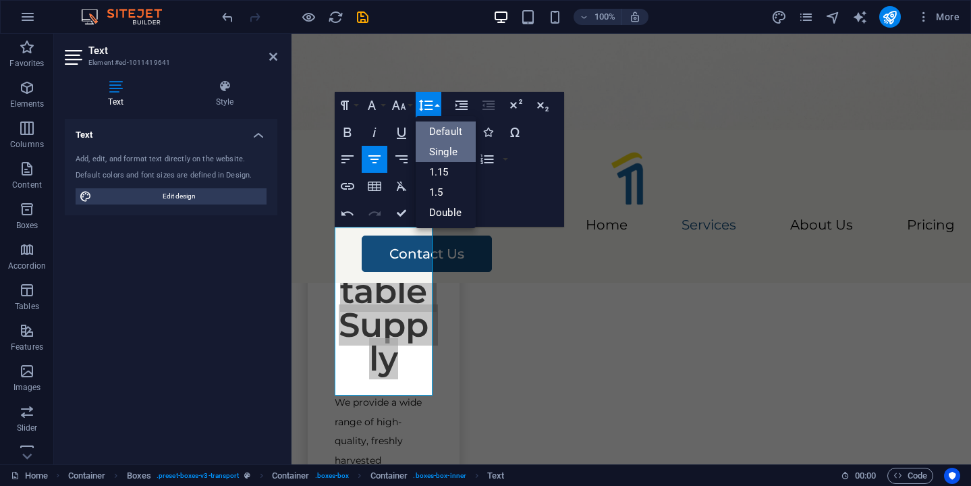
scroll to position [0, 0]
click at [409, 103] on button "Font Size" at bounding box center [402, 105] width 26 height 27
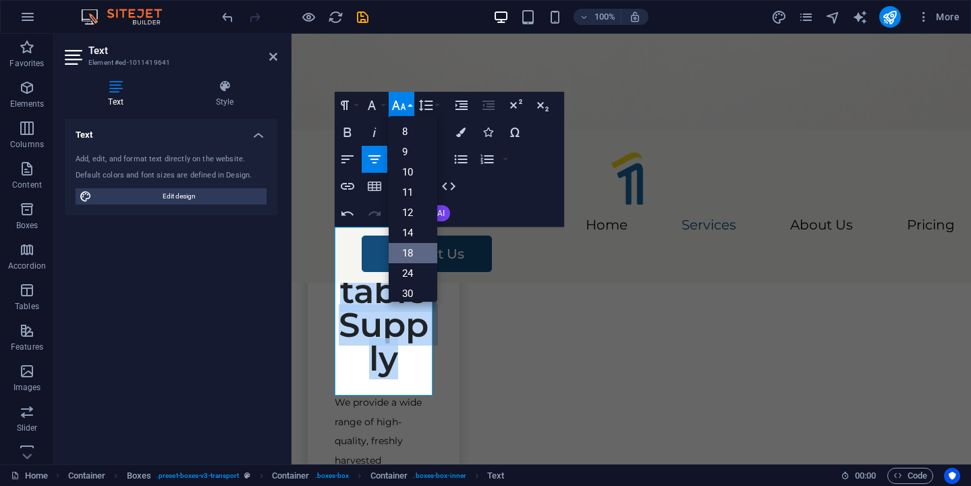
click at [414, 246] on link "18" at bounding box center [413, 253] width 49 height 20
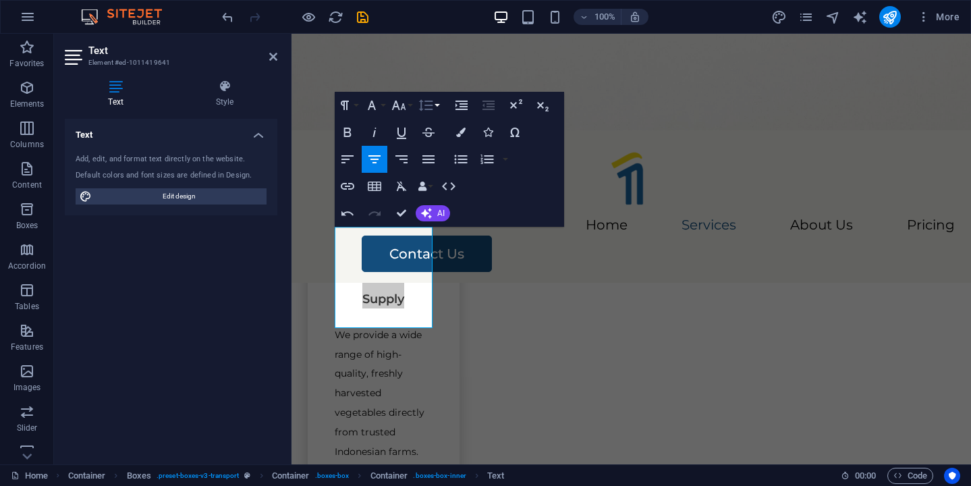
click at [434, 107] on button "Line Height" at bounding box center [429, 105] width 26 height 27
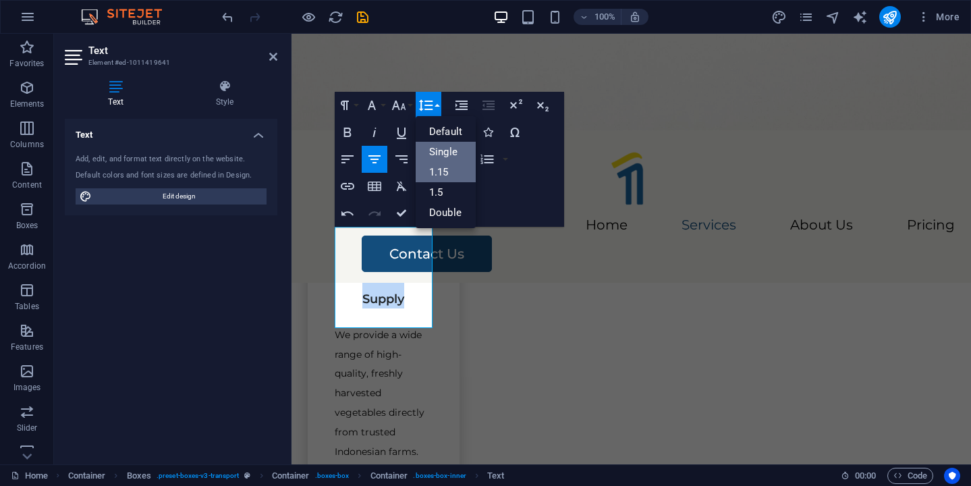
click at [446, 171] on link "1.15" at bounding box center [446, 172] width 60 height 20
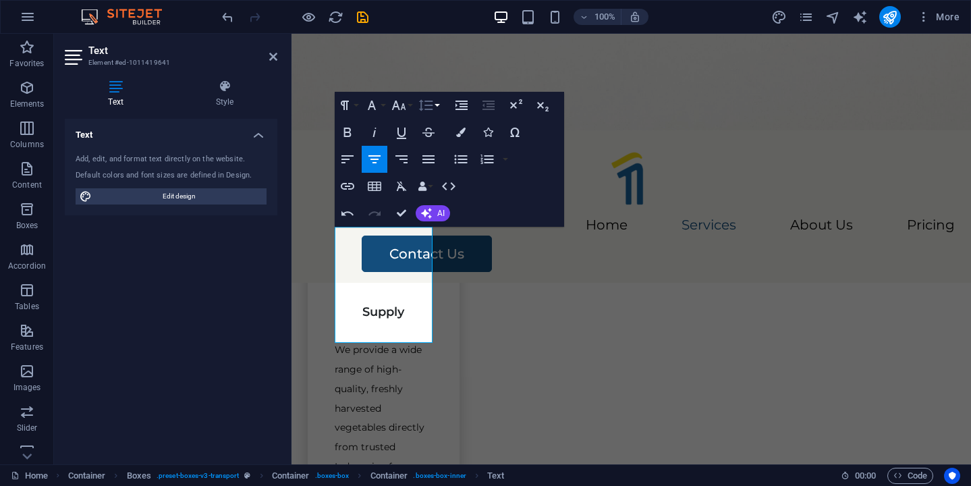
click at [439, 111] on button "Line Height" at bounding box center [429, 105] width 26 height 27
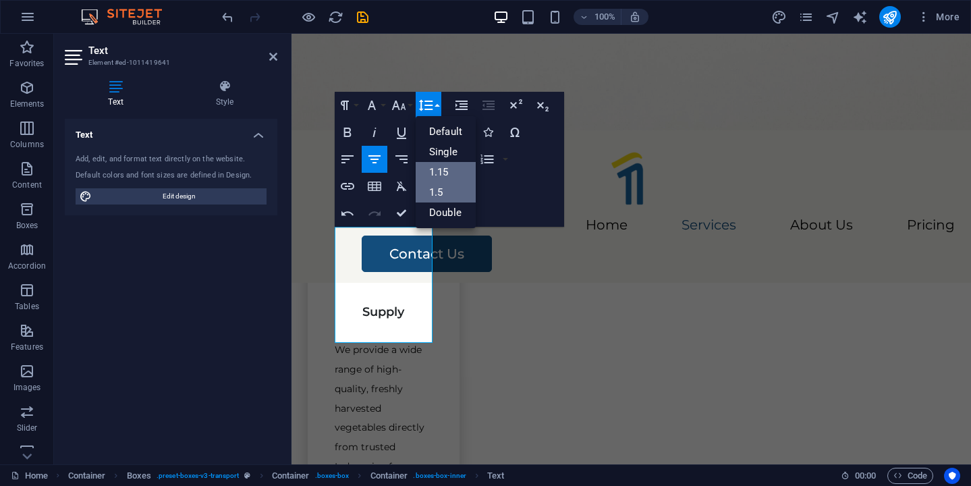
click at [444, 194] on link "1.5" at bounding box center [446, 192] width 60 height 20
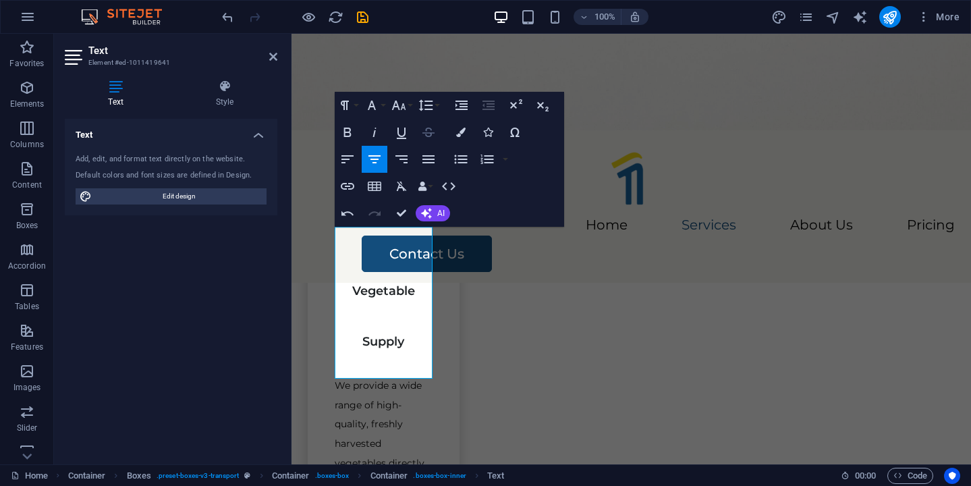
click at [426, 119] on button "Strikethrough" at bounding box center [429, 132] width 26 height 27
click at [429, 105] on icon "button" at bounding box center [426, 105] width 16 height 16
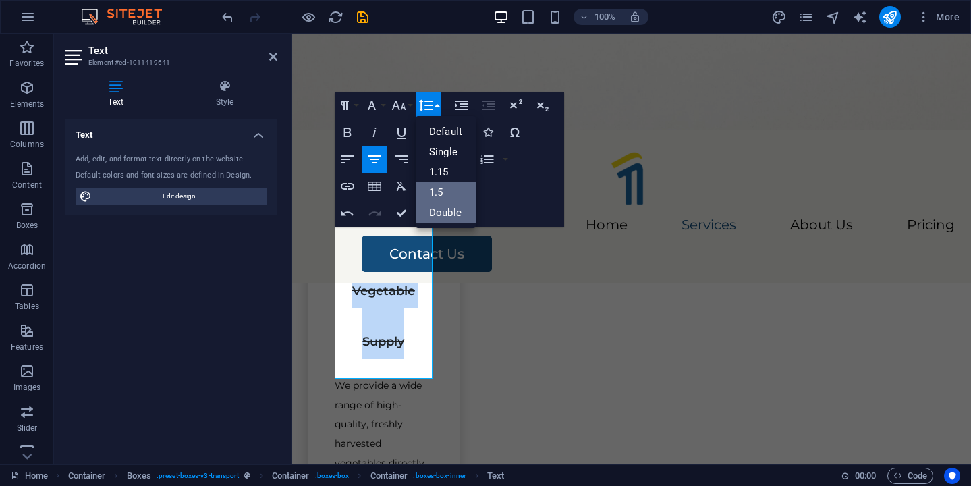
click at [447, 210] on link "Double" at bounding box center [446, 213] width 60 height 20
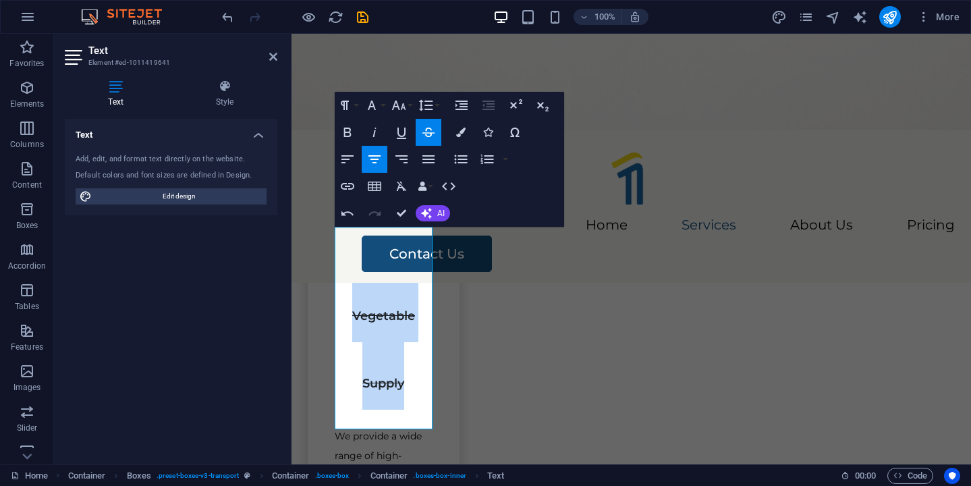
click at [425, 134] on icon "button" at bounding box center [429, 132] width 12 height 9
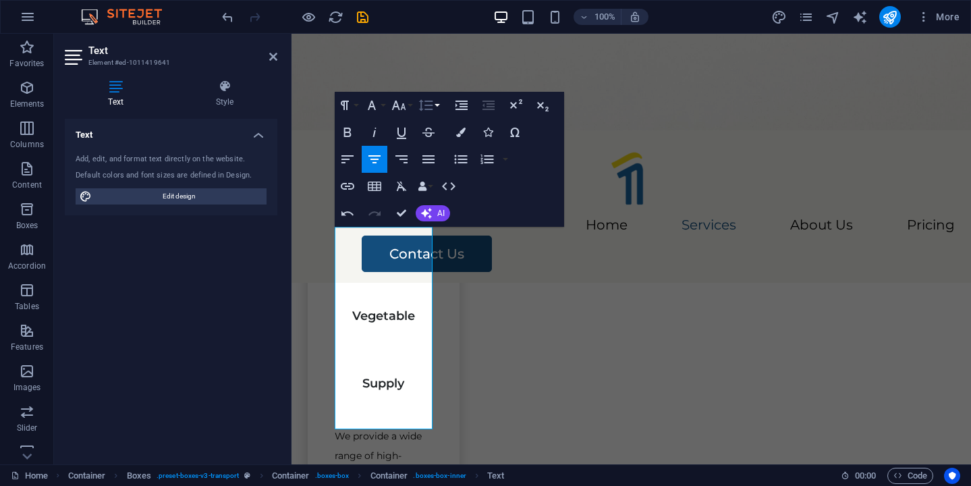
click at [425, 105] on icon "button" at bounding box center [426, 104] width 14 height 11
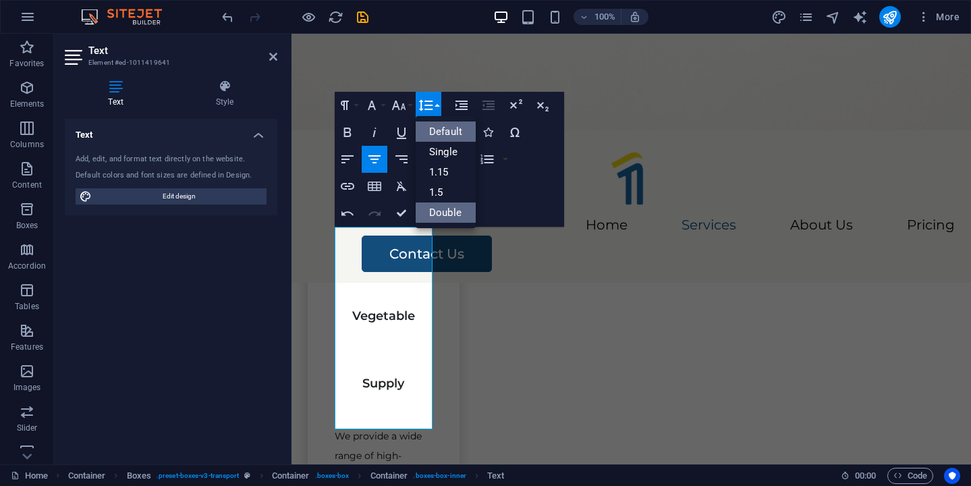
click at [437, 128] on link "Default" at bounding box center [446, 132] width 60 height 20
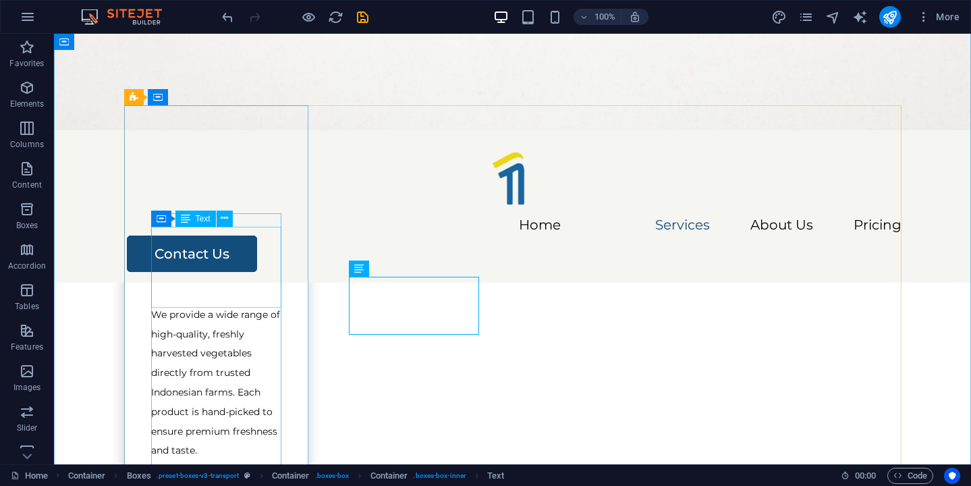
click at [246, 263] on div "Fresh Vegetable Supply" at bounding box center [216, 247] width 130 height 81
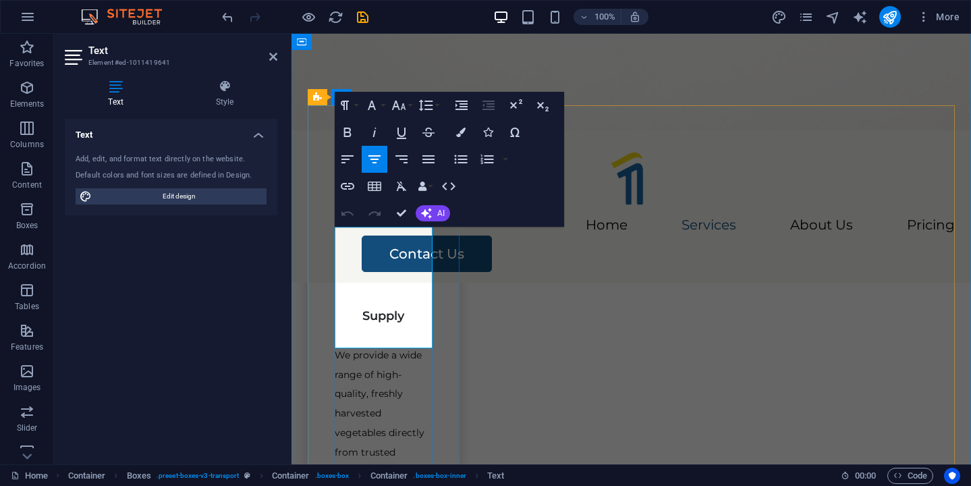
click at [409, 310] on h3 "Fresh Vegetable Supply" at bounding box center [384, 268] width 98 height 122
click at [423, 108] on icon "button" at bounding box center [426, 104] width 14 height 11
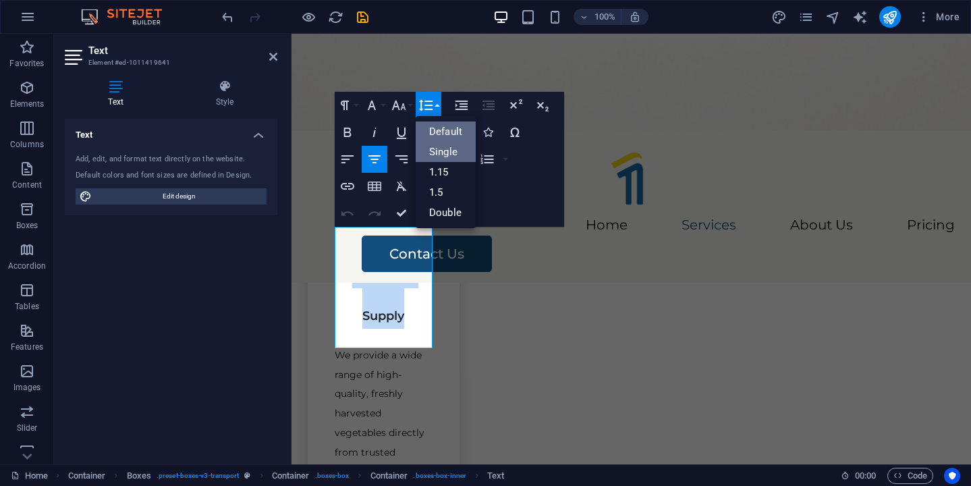
click at [456, 150] on link "Single" at bounding box center [446, 152] width 60 height 20
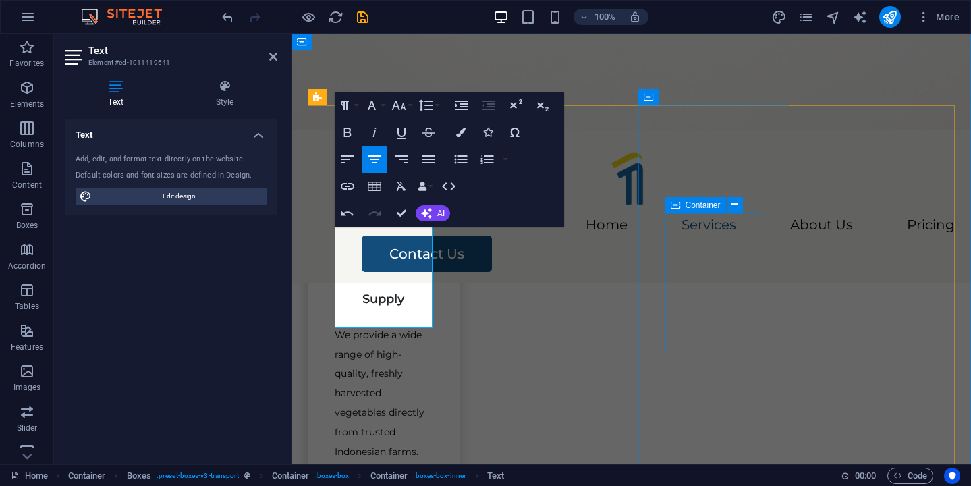
click at [685, 213] on div "Container" at bounding box center [696, 205] width 61 height 16
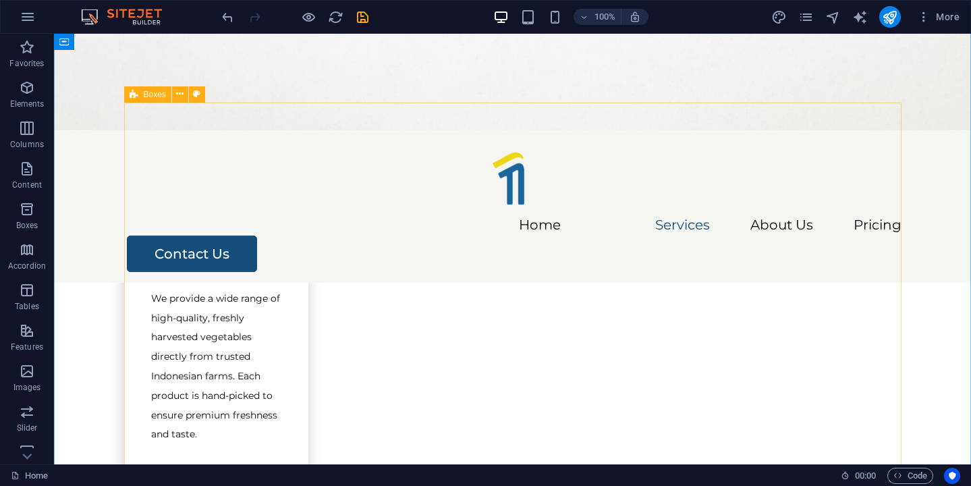
scroll to position [662, 0]
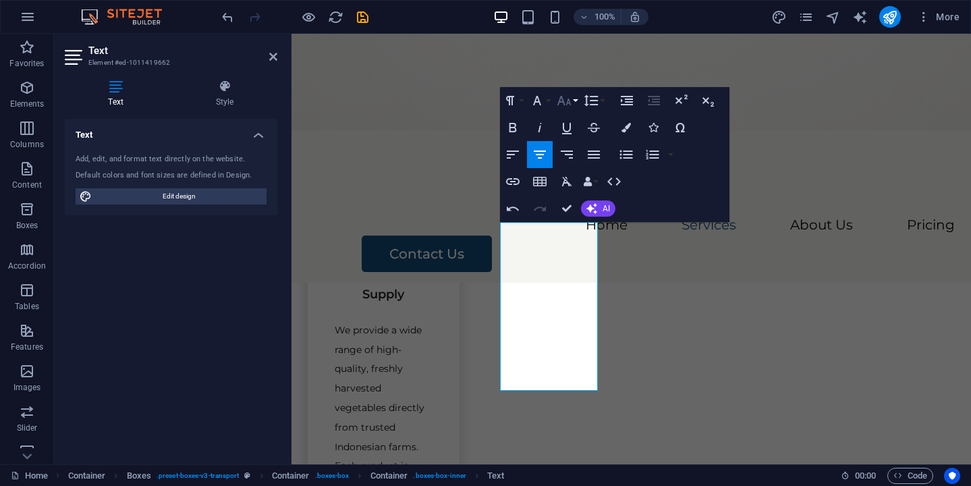
click at [574, 98] on button "Font Size" at bounding box center [567, 100] width 26 height 27
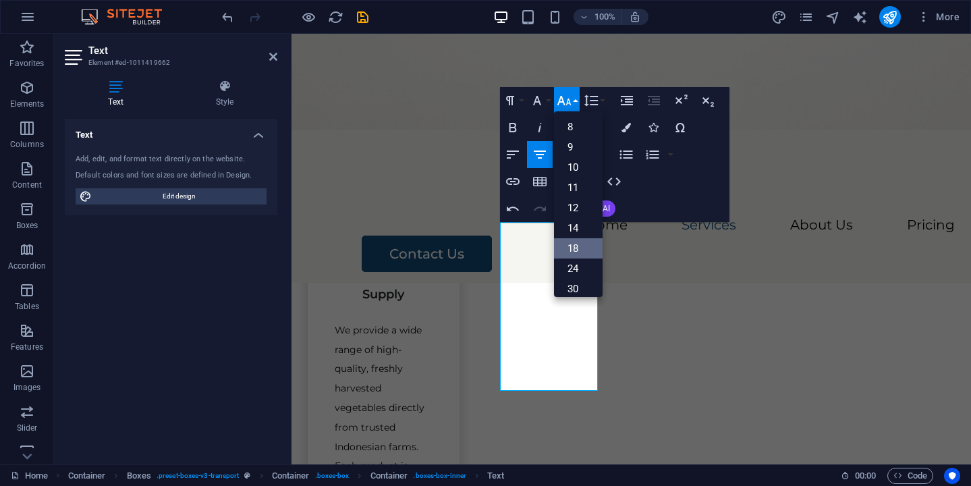
click at [589, 246] on link "18" at bounding box center [578, 248] width 49 height 20
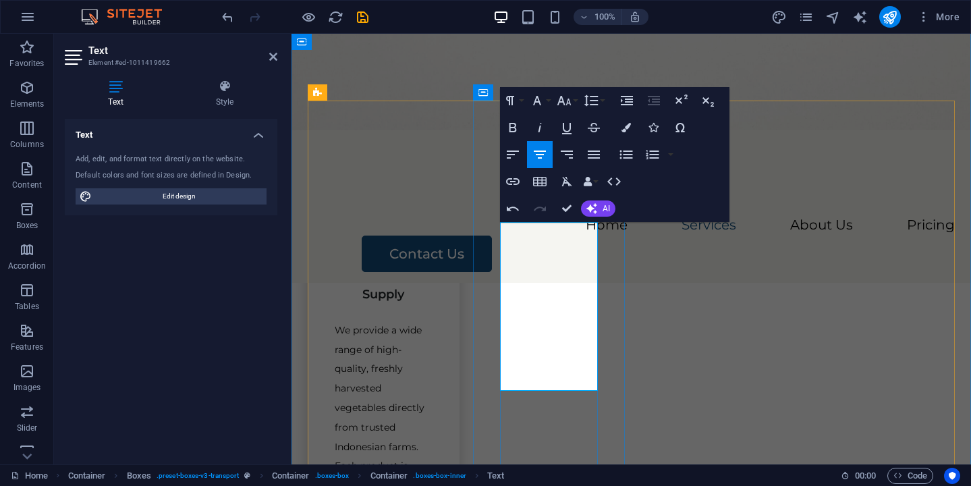
click at [571, 96] on icon "button" at bounding box center [564, 100] width 16 height 16
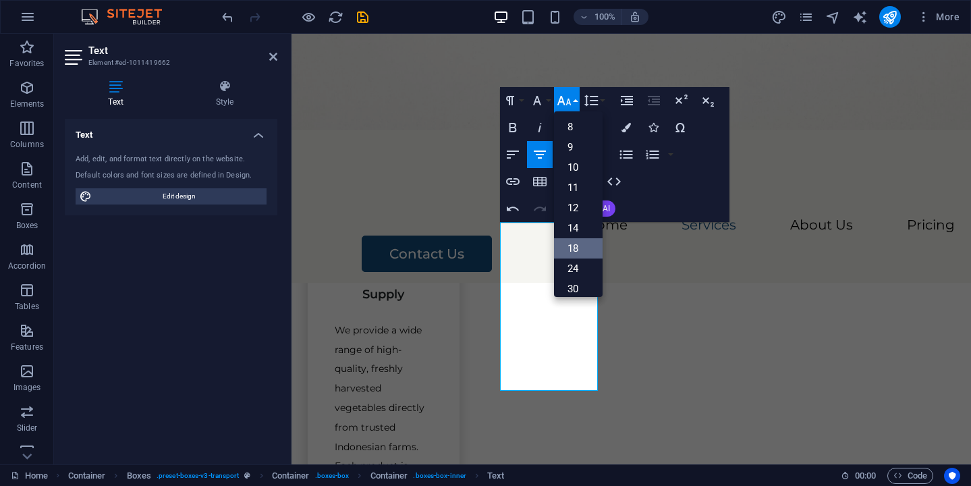
click at [582, 249] on link "18" at bounding box center [578, 248] width 49 height 20
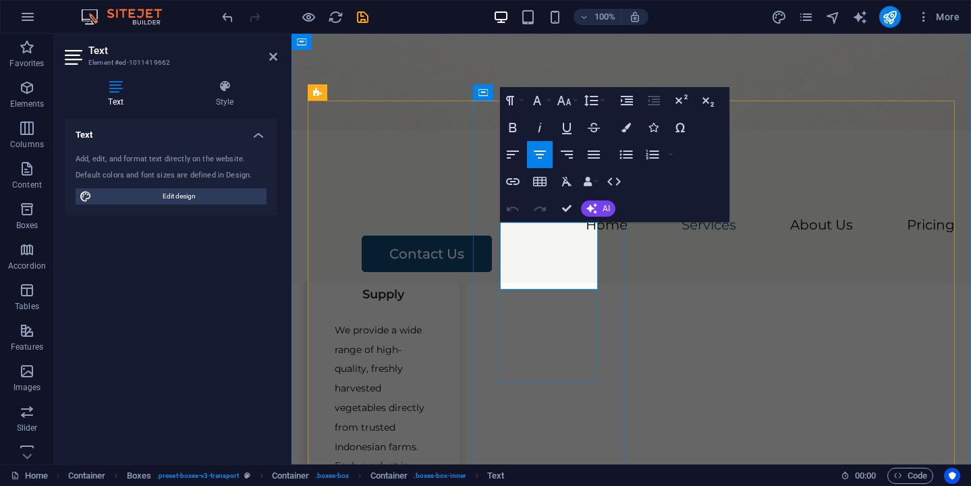
click at [622, 103] on icon "button" at bounding box center [627, 100] width 16 height 16
click at [647, 100] on icon "button" at bounding box center [654, 100] width 16 height 16
click at [604, 105] on button "Line Height" at bounding box center [594, 100] width 26 height 27
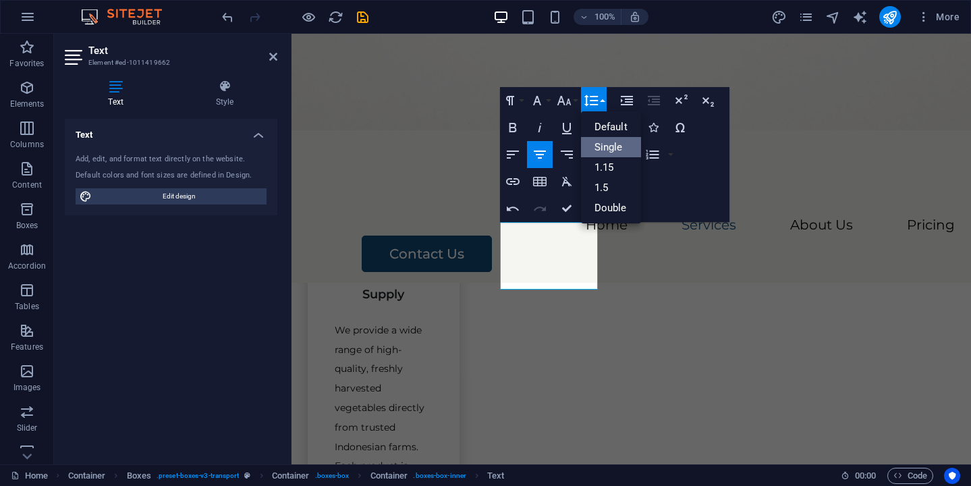
scroll to position [0, 0]
click at [612, 147] on link "Single" at bounding box center [611, 147] width 60 height 20
click at [679, 98] on icon "button" at bounding box center [681, 100] width 16 height 16
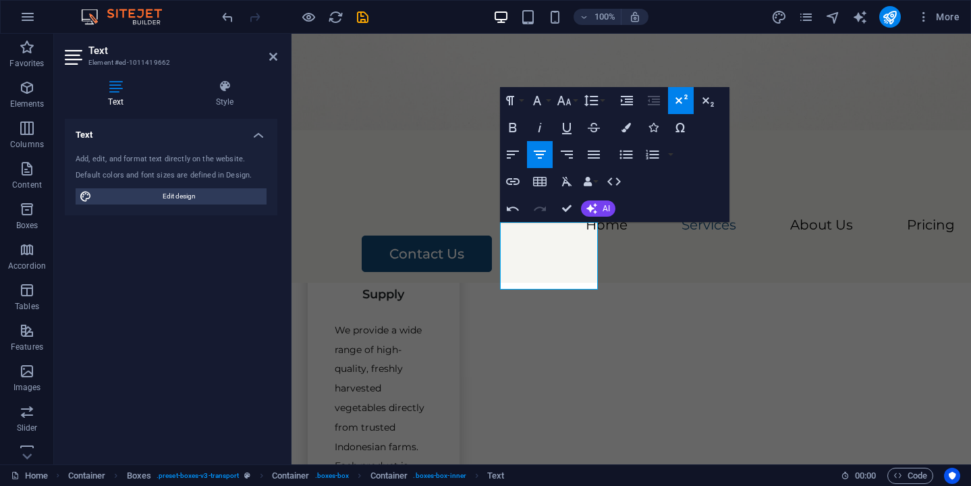
click at [680, 98] on icon "button" at bounding box center [681, 100] width 16 height 16
click at [705, 93] on icon "button" at bounding box center [708, 100] width 16 height 16
click at [678, 101] on icon "button" at bounding box center [682, 99] width 12 height 9
click at [705, 98] on icon "button" at bounding box center [708, 100] width 16 height 16
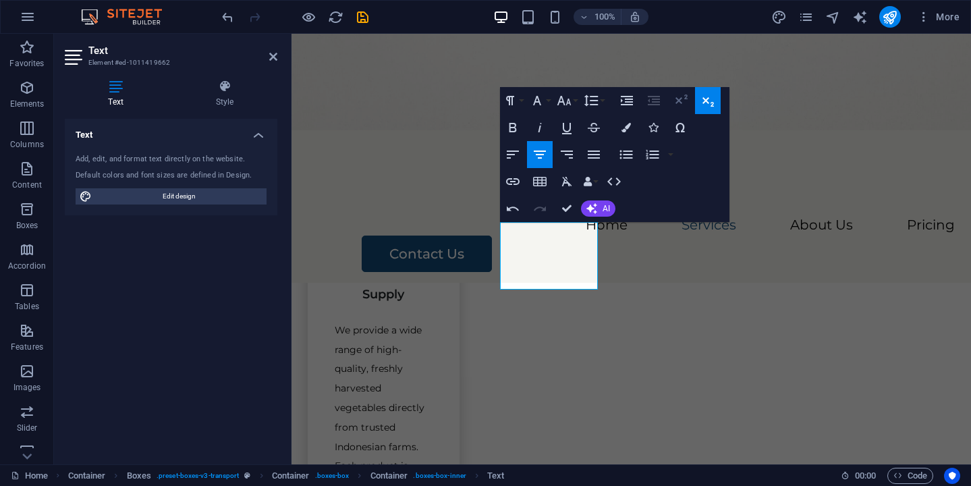
click at [685, 105] on icon "button" at bounding box center [681, 100] width 16 height 16
click at [510, 161] on icon "button" at bounding box center [513, 154] width 16 height 16
click at [541, 157] on icon "button" at bounding box center [540, 155] width 12 height 8
click at [597, 149] on icon "button" at bounding box center [594, 154] width 16 height 16
click at [574, 152] on icon "button" at bounding box center [567, 154] width 16 height 16
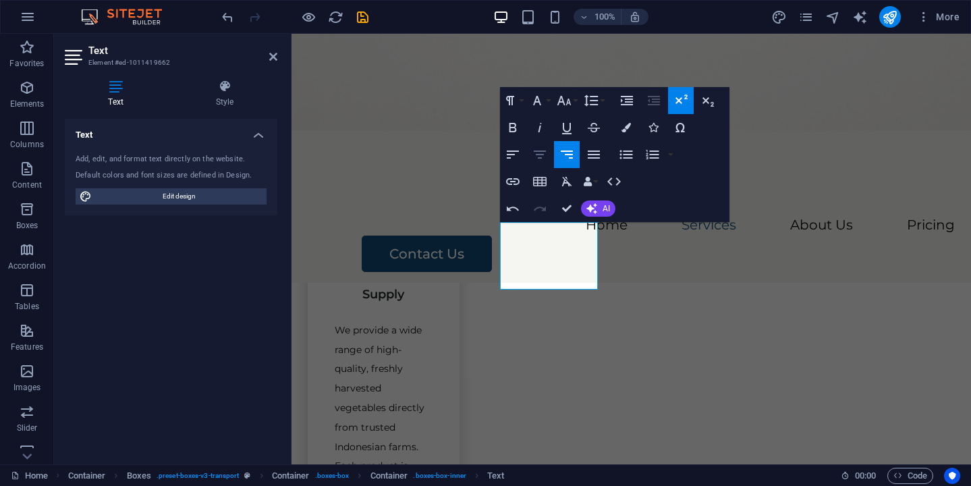
click at [541, 155] on icon "button" at bounding box center [540, 155] width 12 height 8
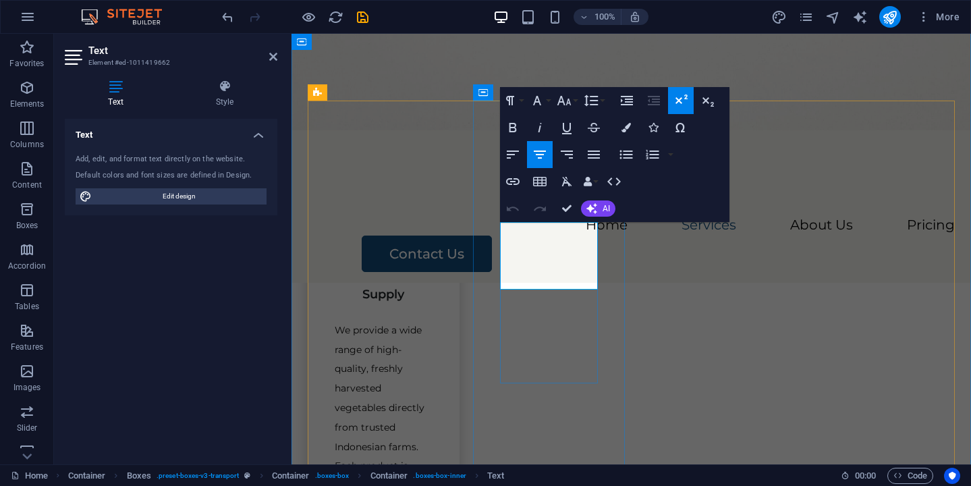
click at [520, 132] on icon "button" at bounding box center [513, 127] width 16 height 16
click at [569, 101] on icon "button" at bounding box center [565, 100] width 14 height 9
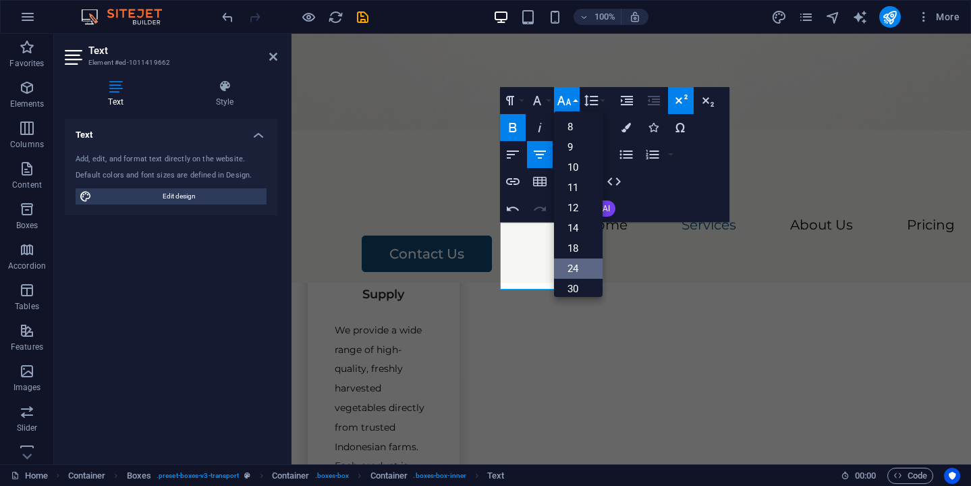
click at [578, 268] on link "24" at bounding box center [578, 269] width 49 height 20
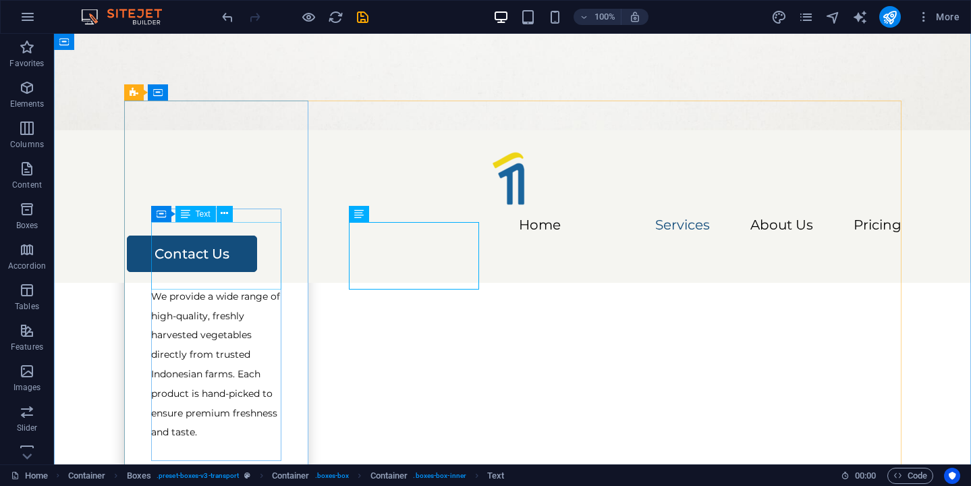
click at [262, 246] on div "Fresh Vegetable Supply" at bounding box center [216, 237] width 130 height 68
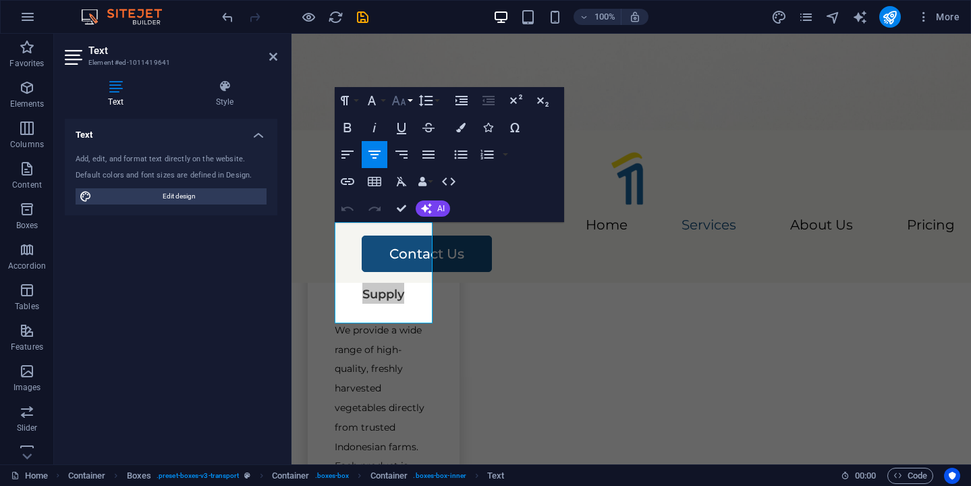
click at [404, 97] on icon "button" at bounding box center [399, 100] width 16 height 16
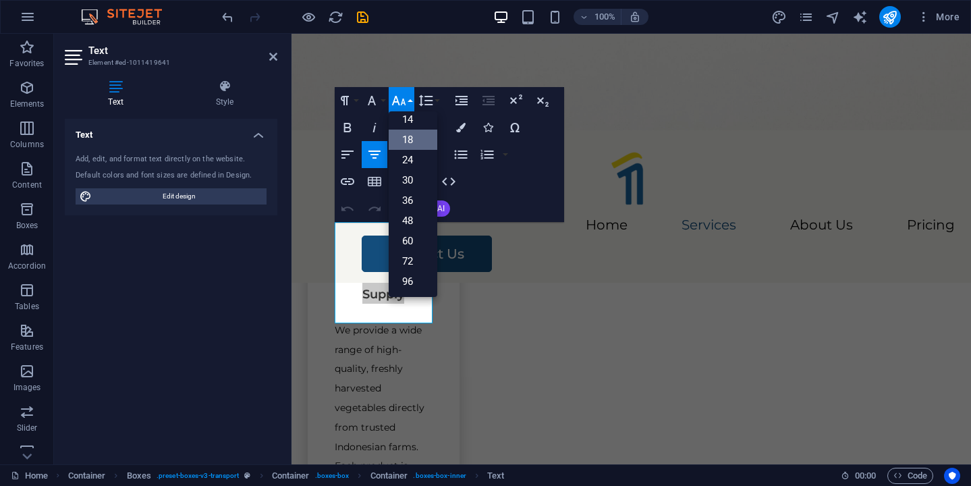
scroll to position [109, 0]
click at [423, 161] on link "24" at bounding box center [413, 160] width 49 height 20
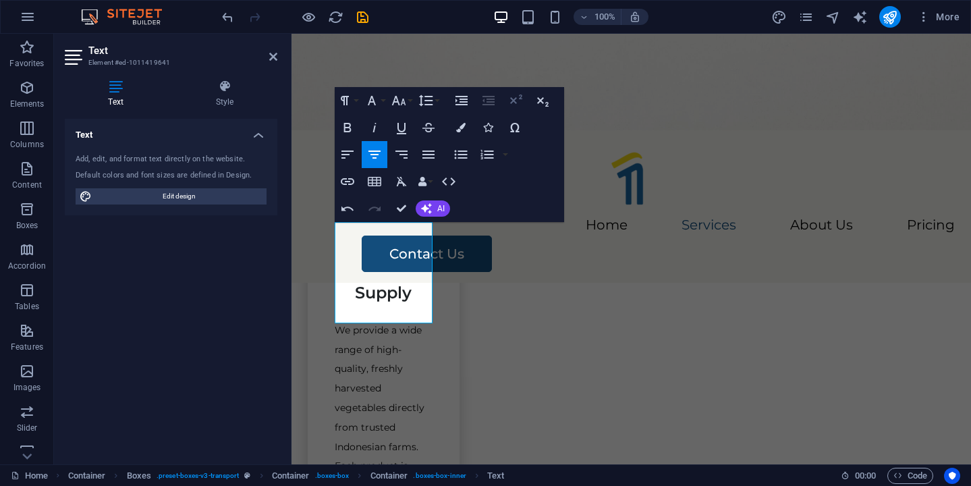
click at [521, 104] on icon "button" at bounding box center [516, 100] width 16 height 16
click at [346, 127] on icon "button" at bounding box center [347, 127] width 7 height 9
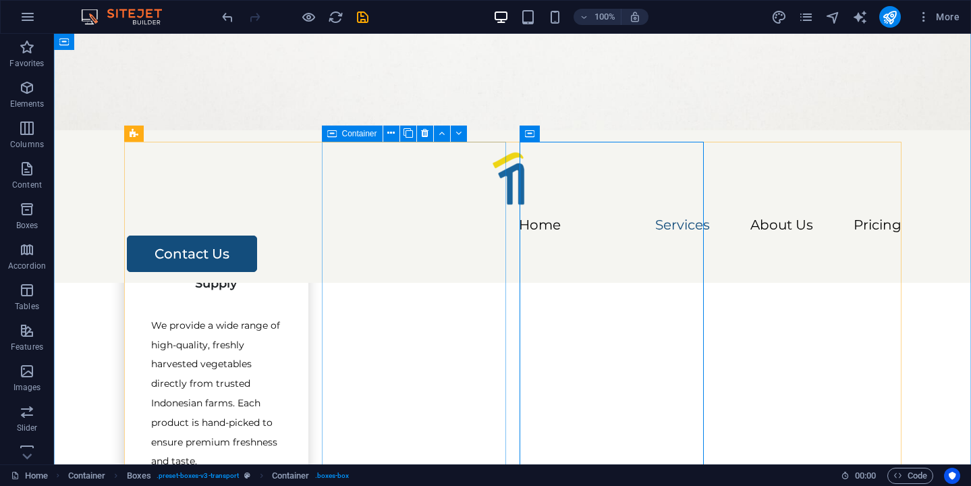
scroll to position [639, 0]
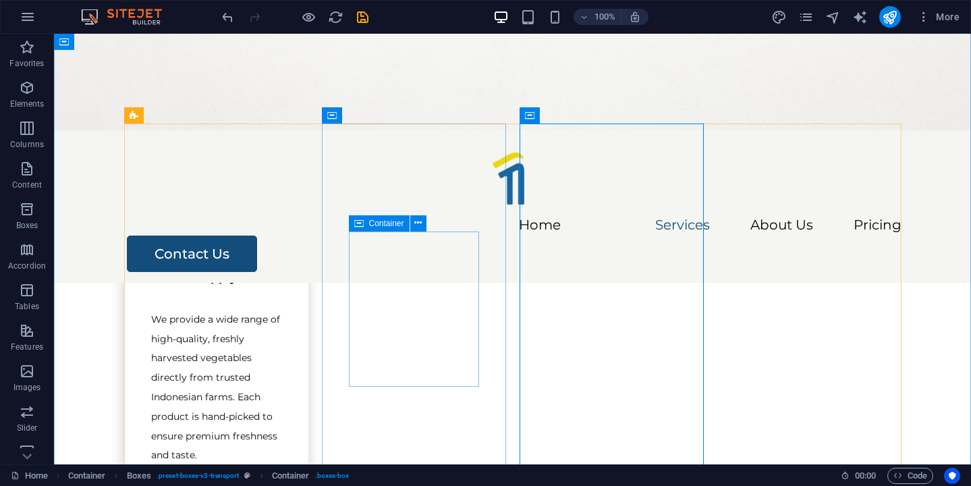
click at [356, 228] on icon at bounding box center [358, 223] width 9 height 16
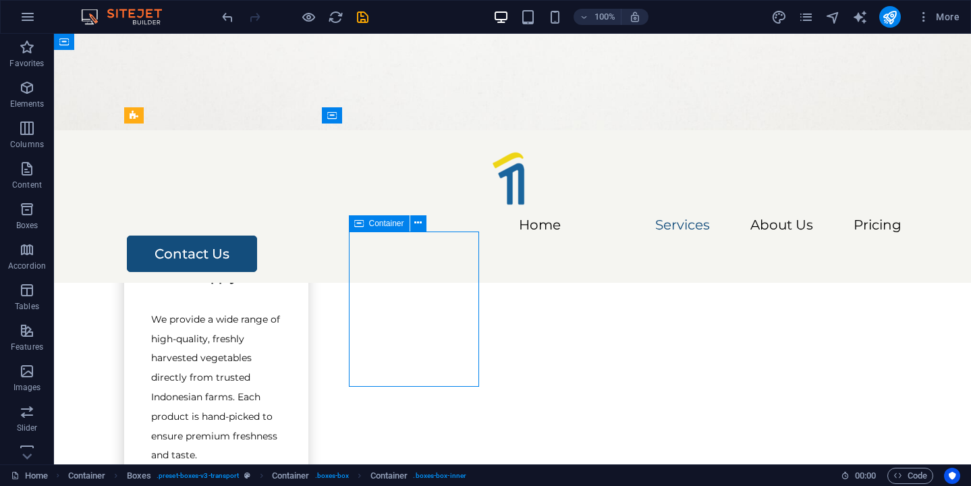
click at [372, 221] on span "Container" at bounding box center [386, 223] width 35 height 8
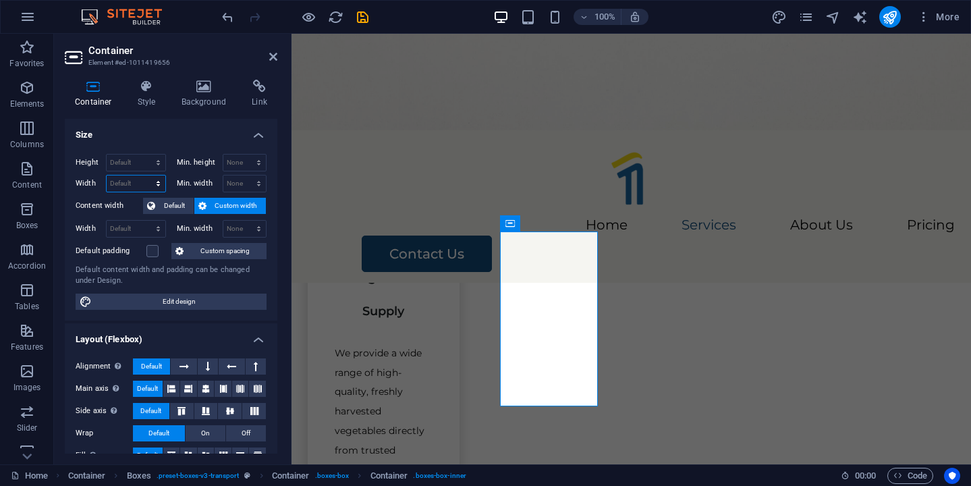
click at [133, 181] on select "Default px rem % em vh vw" at bounding box center [136, 184] width 59 height 16
select select "px"
click at [144, 176] on select "Default px rem % em vh vw" at bounding box center [136, 184] width 59 height 16
type input "1"
type input "200"
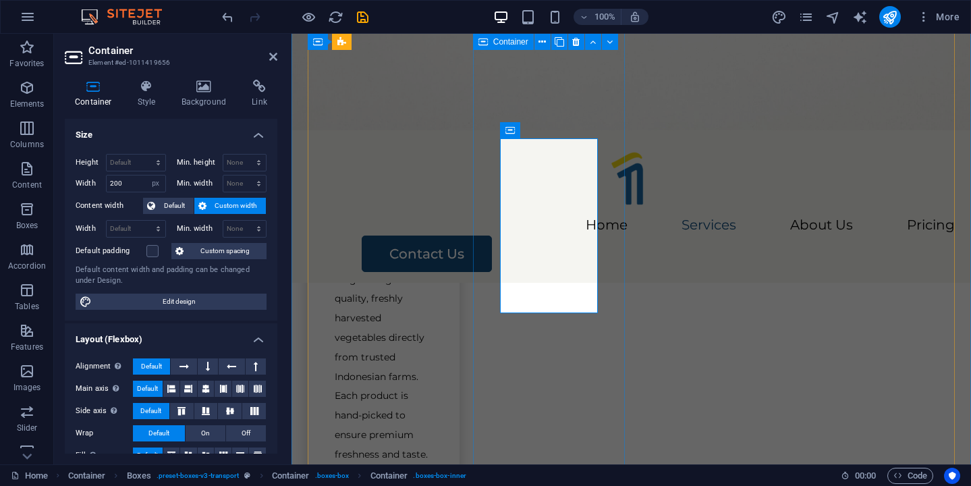
scroll to position [712, 0]
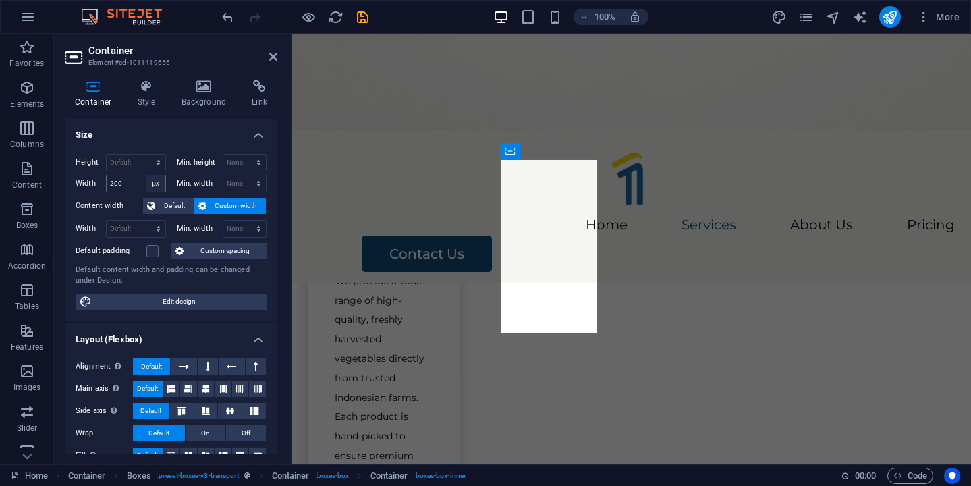
click at [156, 184] on select "Default px rem % em vh vw" at bounding box center [155, 184] width 19 height 16
select select "%"
click at [146, 176] on select "Default px rem % em vh vw" at bounding box center [155, 184] width 19 height 16
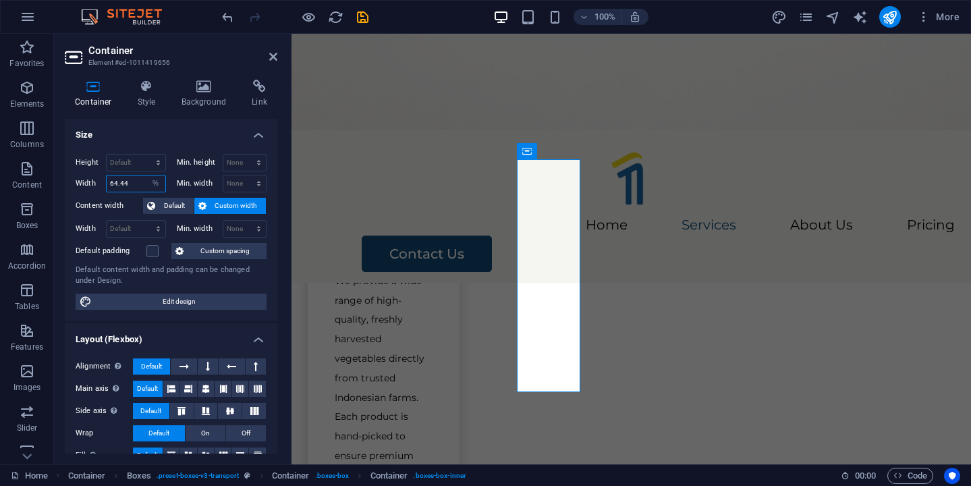
click at [134, 183] on input "64.44" at bounding box center [136, 184] width 59 height 16
type input "100"
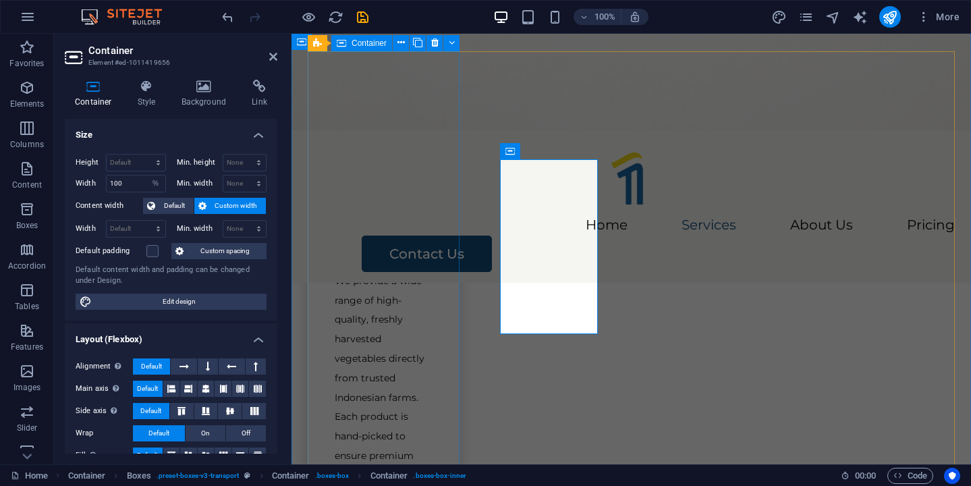
click at [316, 269] on div "Fresh Vegetable Supply We provide a wide range of high-quality, freshly harvest…" at bounding box center [384, 285] width 152 height 507
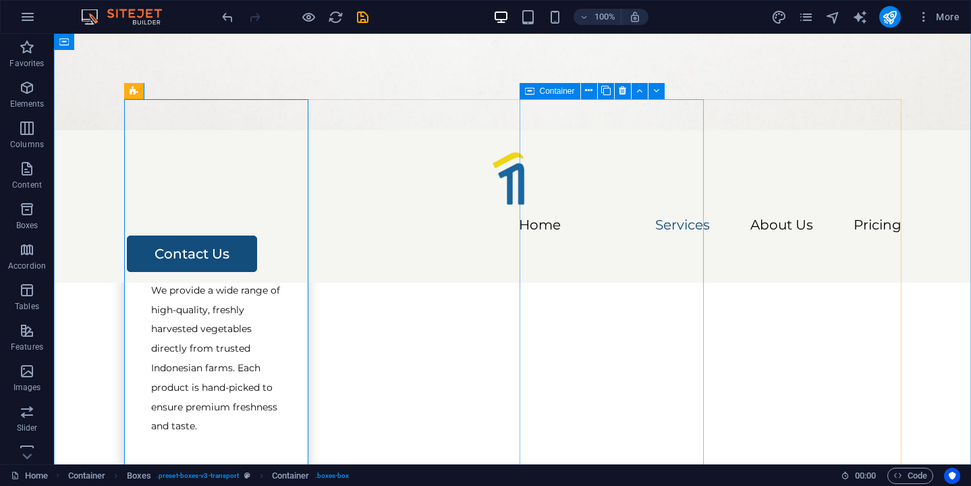
scroll to position [672, 0]
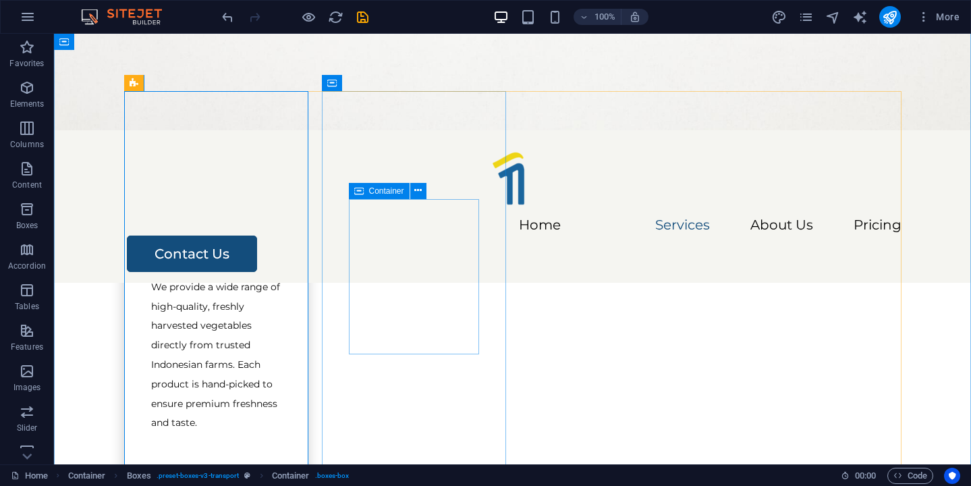
click at [360, 188] on icon at bounding box center [358, 191] width 9 height 16
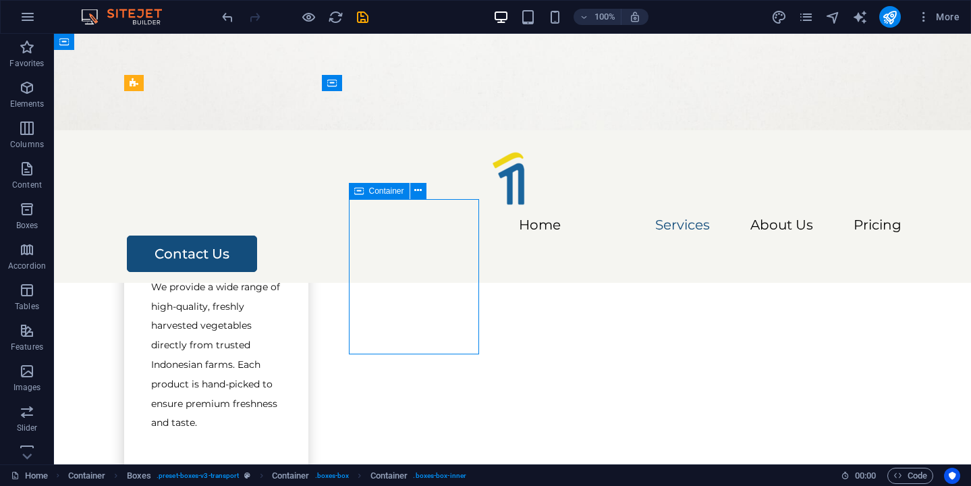
click at [360, 188] on icon at bounding box center [358, 191] width 9 height 16
select select "%"
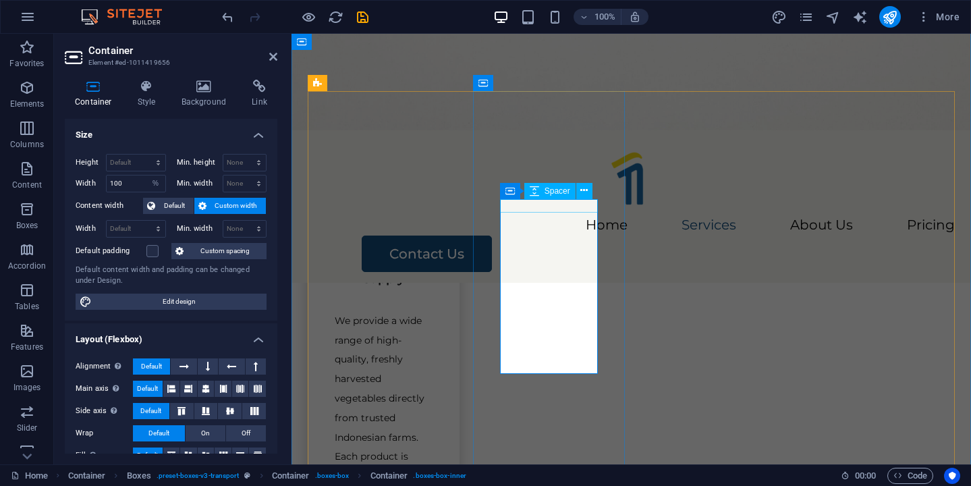
click at [568, 190] on span "Spacer" at bounding box center [558, 191] width 26 height 8
select select "px"
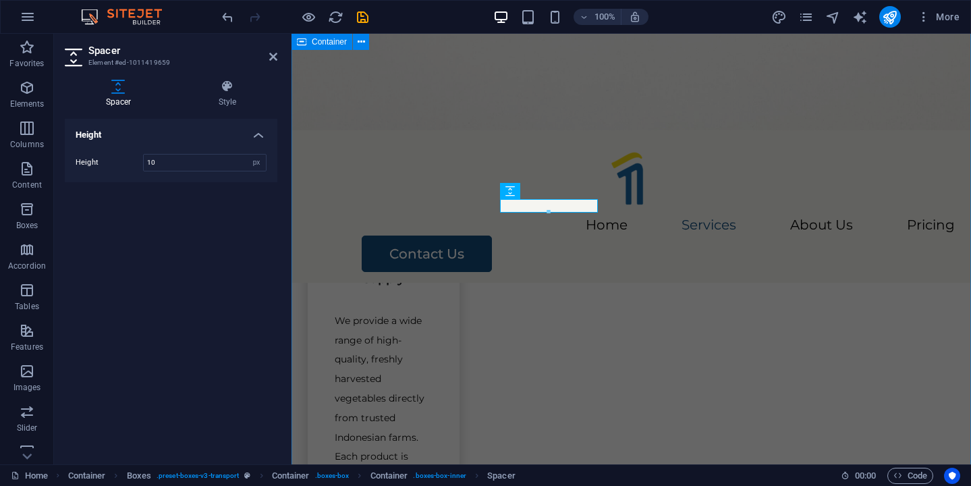
type input "10"
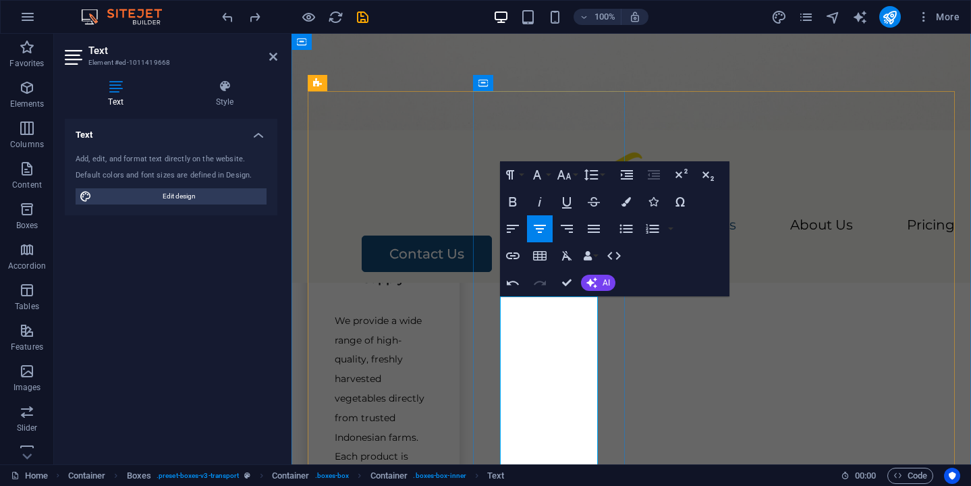
click at [570, 171] on icon "button" at bounding box center [564, 175] width 16 height 16
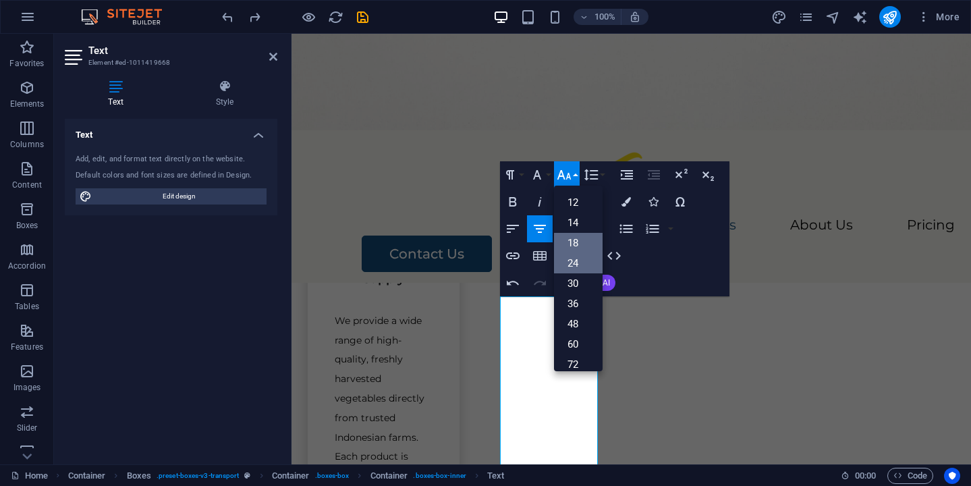
scroll to position [79, 0]
click at [576, 225] on link "14" at bounding box center [578, 223] width 49 height 20
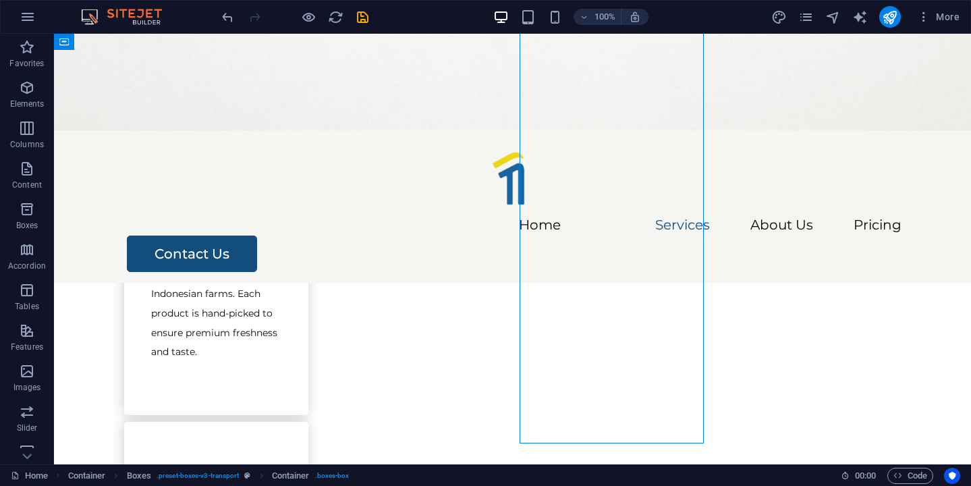
scroll to position [757, 0]
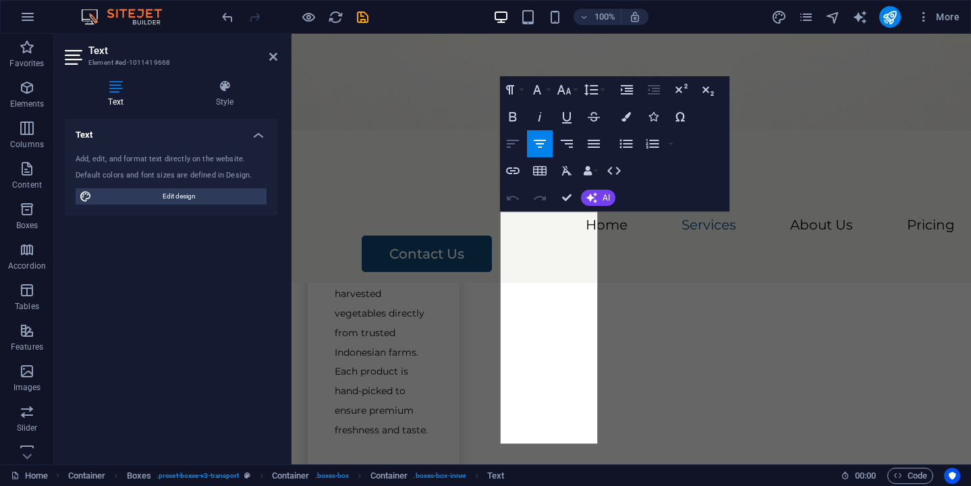
click at [519, 144] on icon "button" at bounding box center [513, 144] width 16 height 16
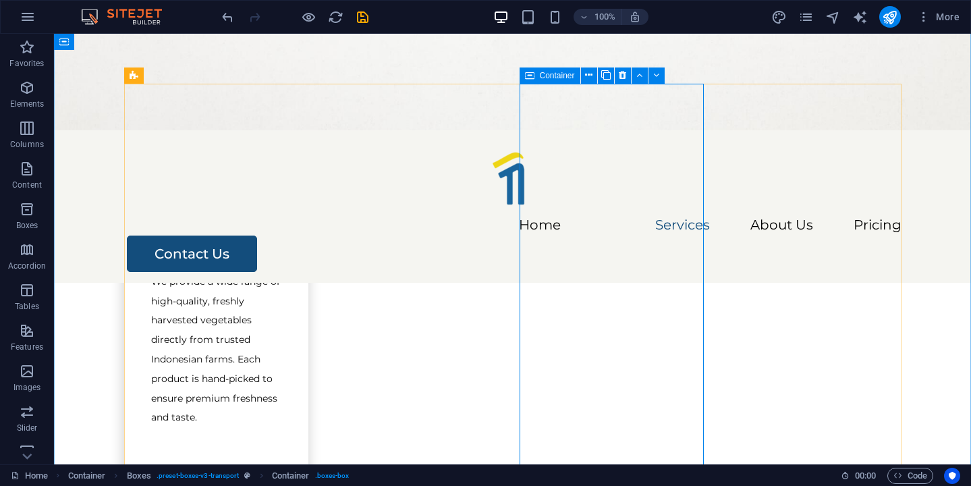
scroll to position [679, 0]
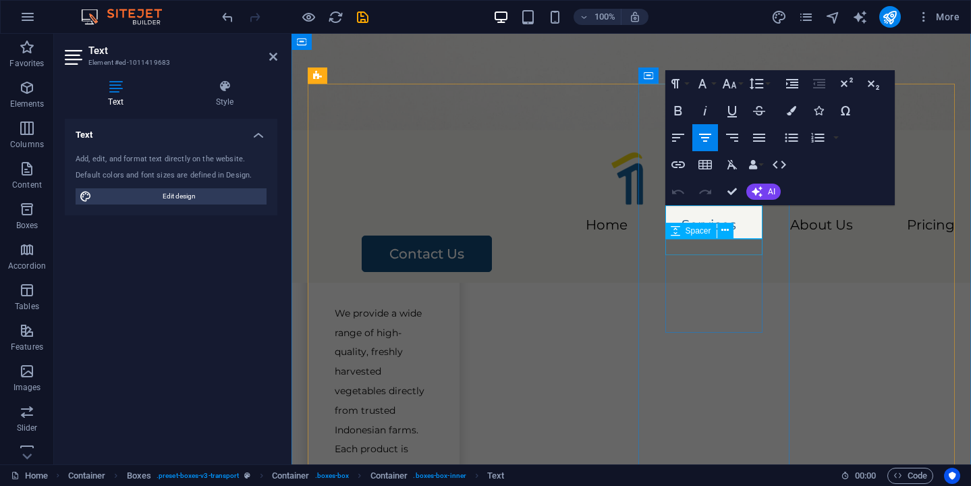
click at [708, 227] on span "Spacer" at bounding box center [699, 231] width 26 height 8
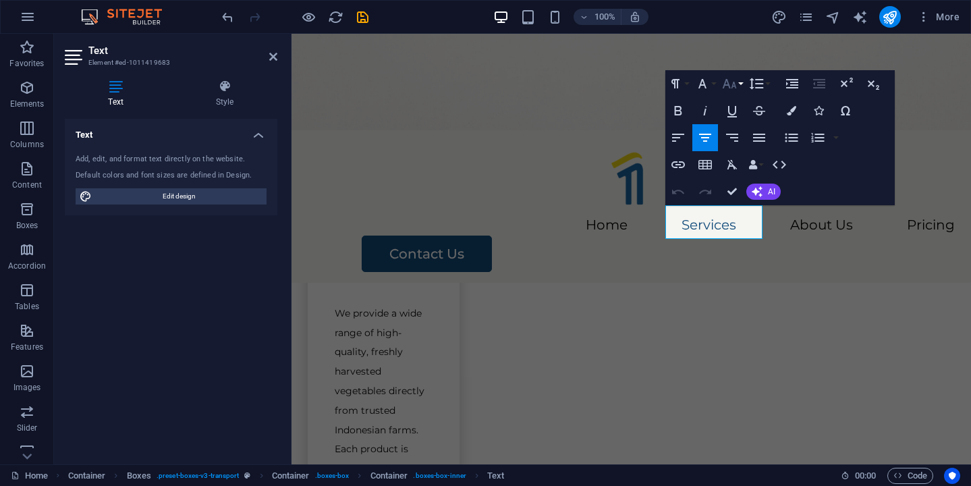
click at [733, 76] on icon "button" at bounding box center [730, 84] width 16 height 16
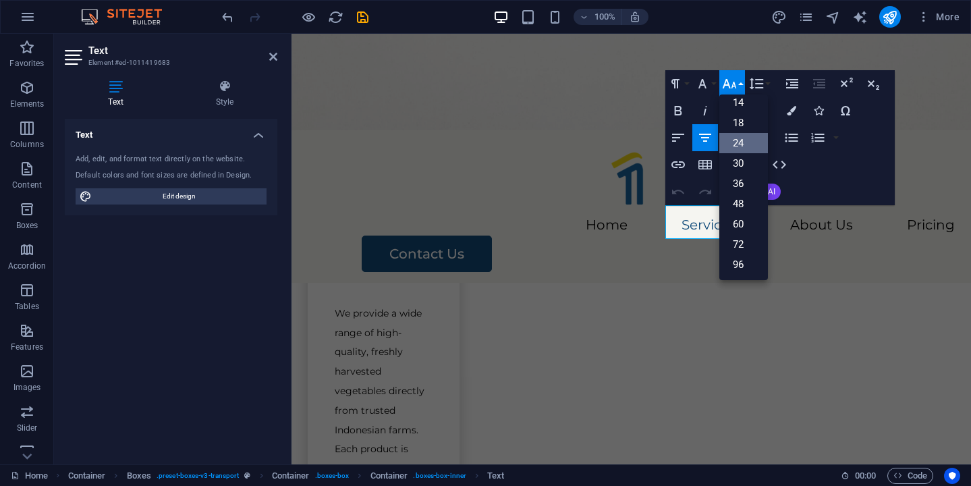
scroll to position [109, 0]
click at [747, 123] on link "18" at bounding box center [744, 123] width 49 height 20
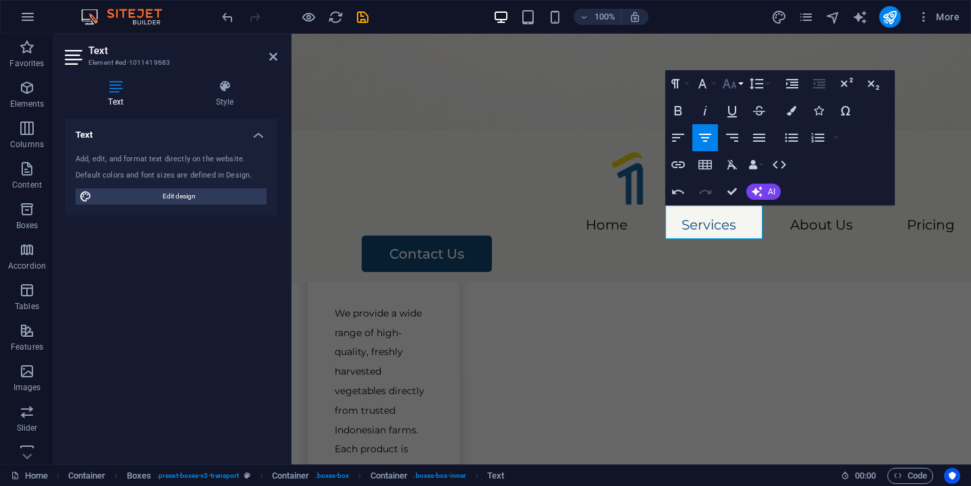
click at [737, 88] on icon "button" at bounding box center [730, 84] width 16 height 16
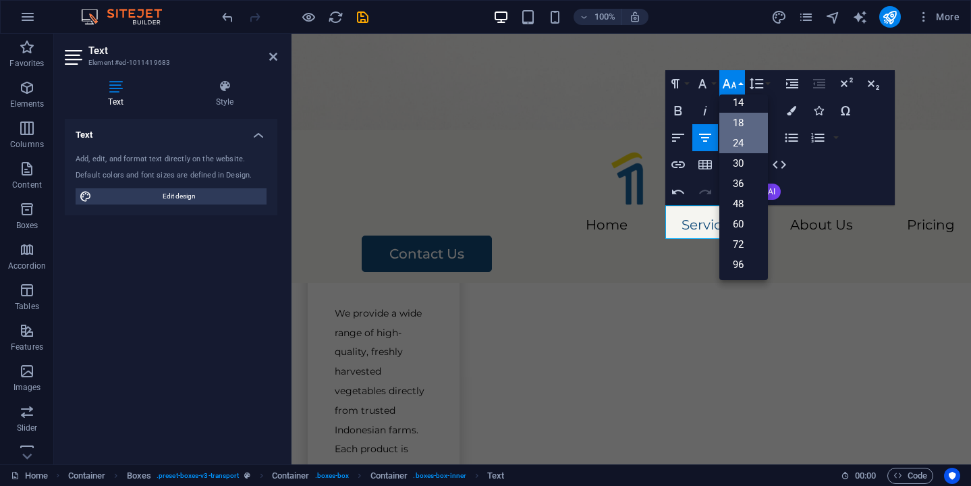
click at [745, 142] on link "24" at bounding box center [744, 143] width 49 height 20
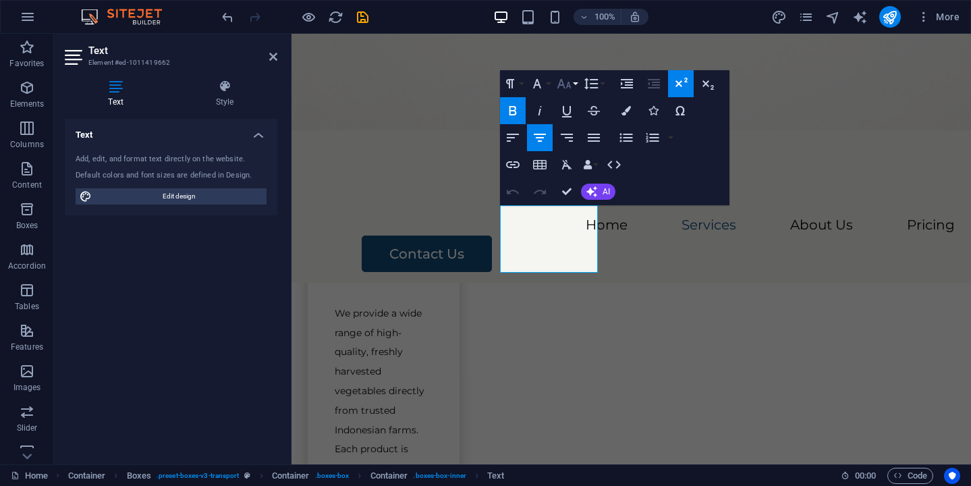
click at [571, 89] on icon "button" at bounding box center [564, 84] width 16 height 16
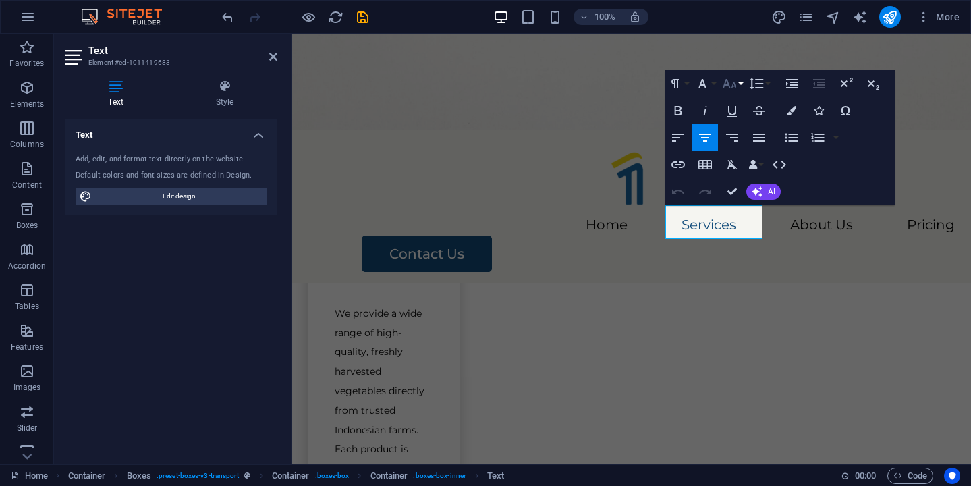
click at [726, 90] on icon "button" at bounding box center [730, 84] width 16 height 16
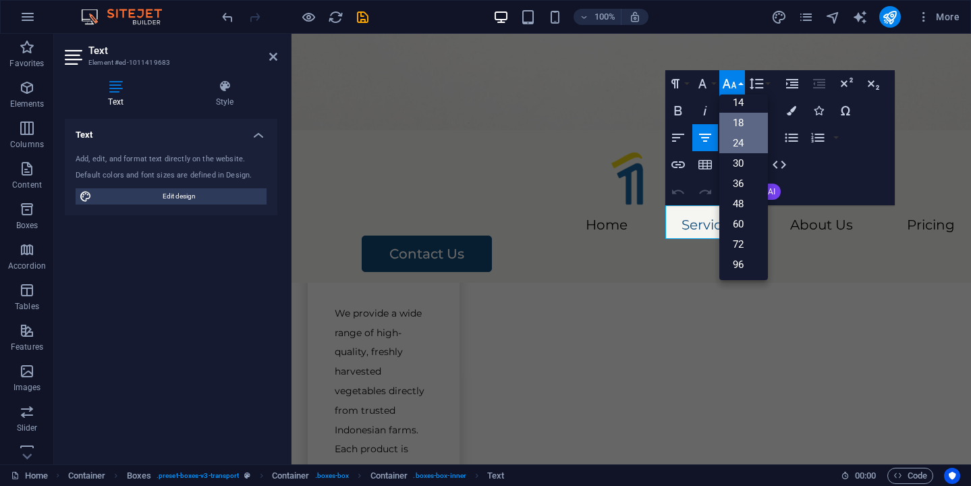
click at [739, 127] on link "18" at bounding box center [744, 123] width 49 height 20
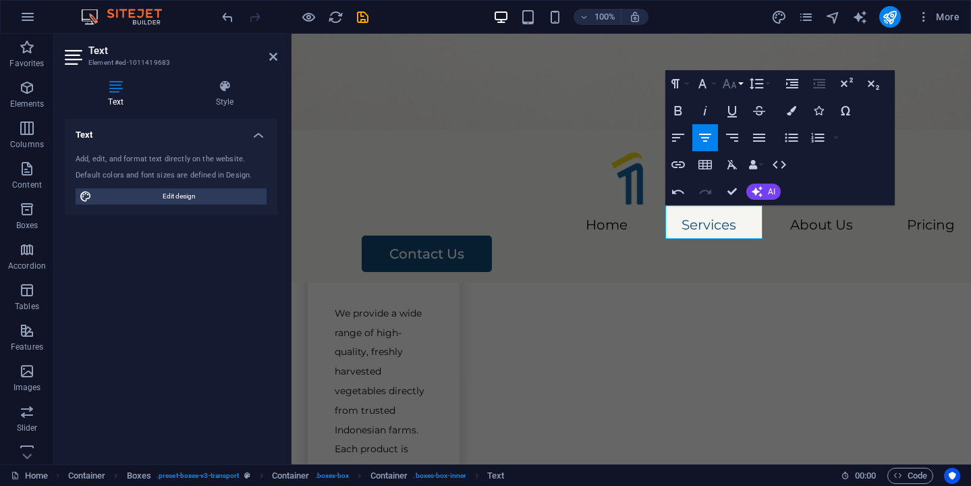
click at [730, 76] on icon "button" at bounding box center [730, 84] width 16 height 16
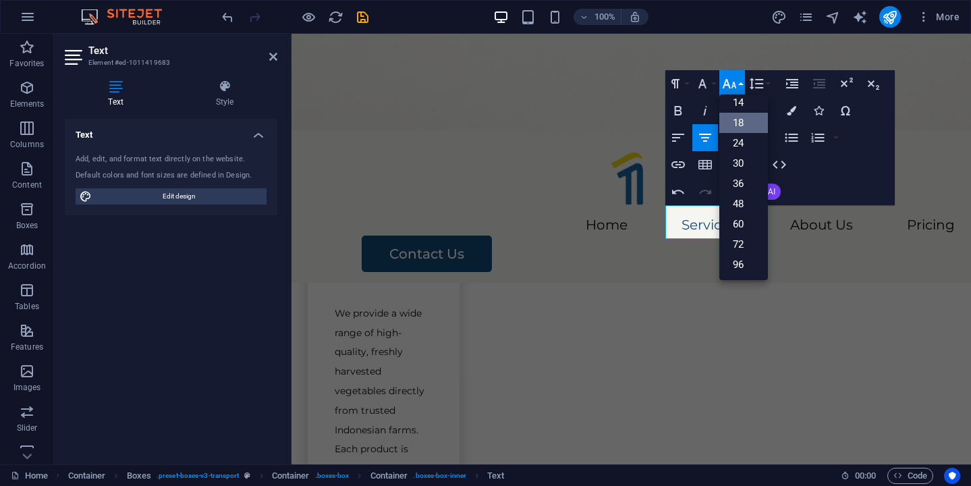
click at [736, 122] on link "18" at bounding box center [744, 123] width 49 height 20
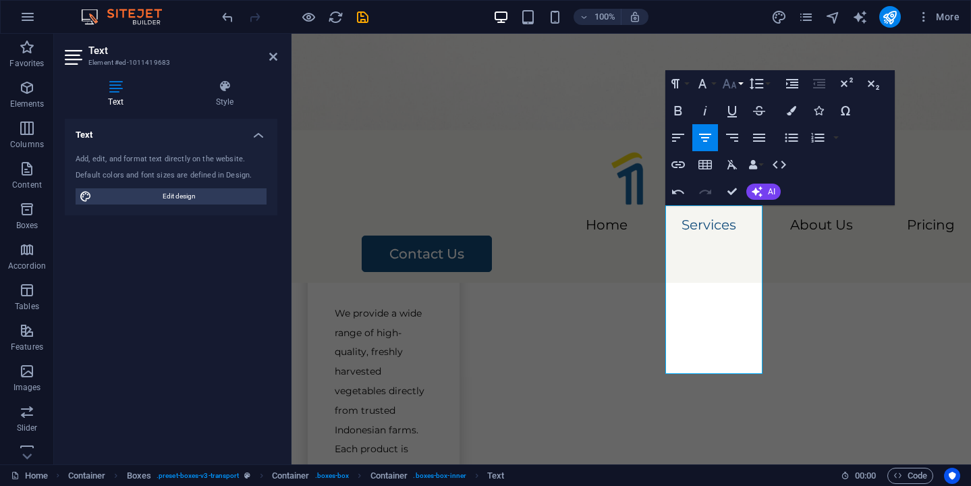
click at [728, 82] on icon "button" at bounding box center [730, 84] width 16 height 16
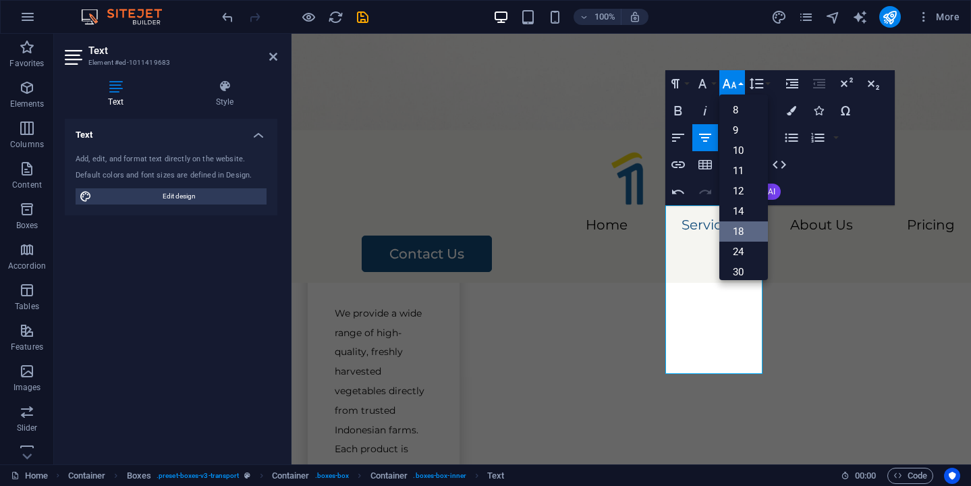
click at [739, 238] on link "18" at bounding box center [744, 231] width 49 height 20
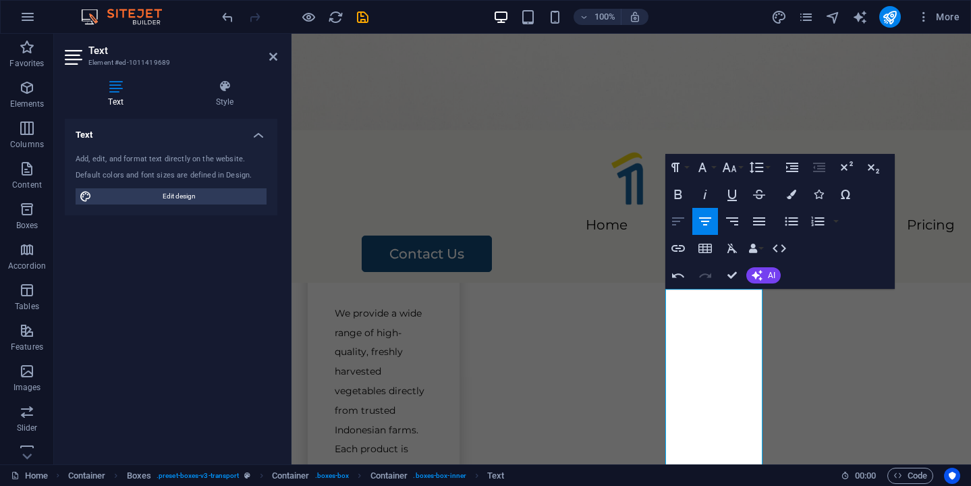
click at [681, 222] on icon "button" at bounding box center [678, 221] width 16 height 16
click at [666, 194] on button "Bold" at bounding box center [679, 194] width 26 height 27
click at [849, 166] on icon "button" at bounding box center [846, 167] width 16 height 16
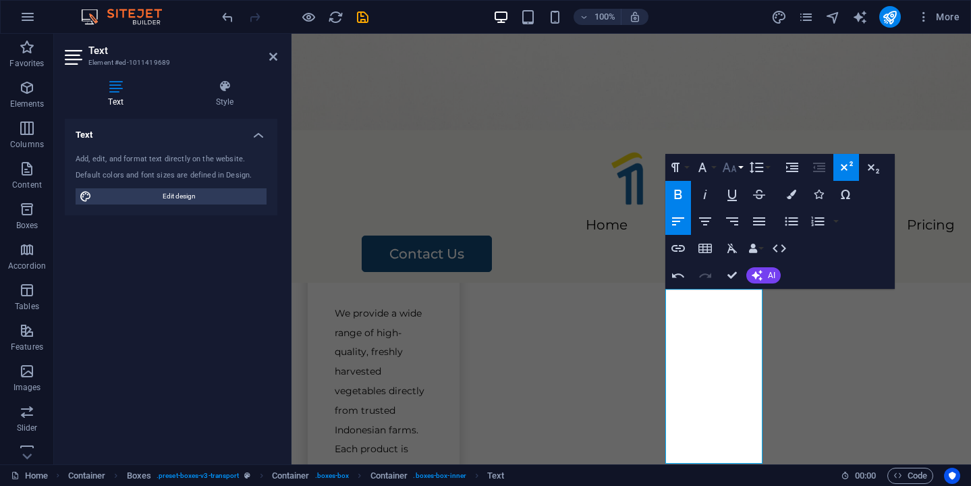
click at [729, 166] on icon "button" at bounding box center [730, 167] width 16 height 16
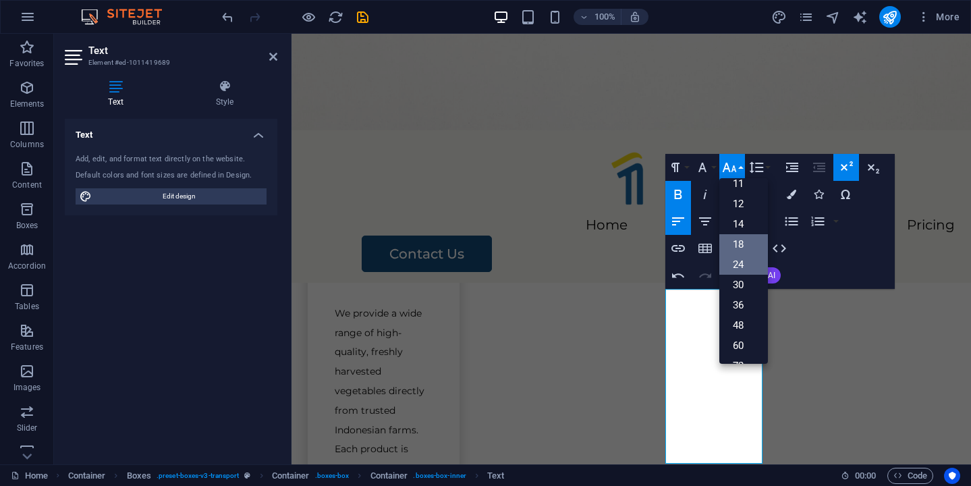
scroll to position [67, 0]
click at [749, 206] on link "12" at bounding box center [744, 208] width 49 height 20
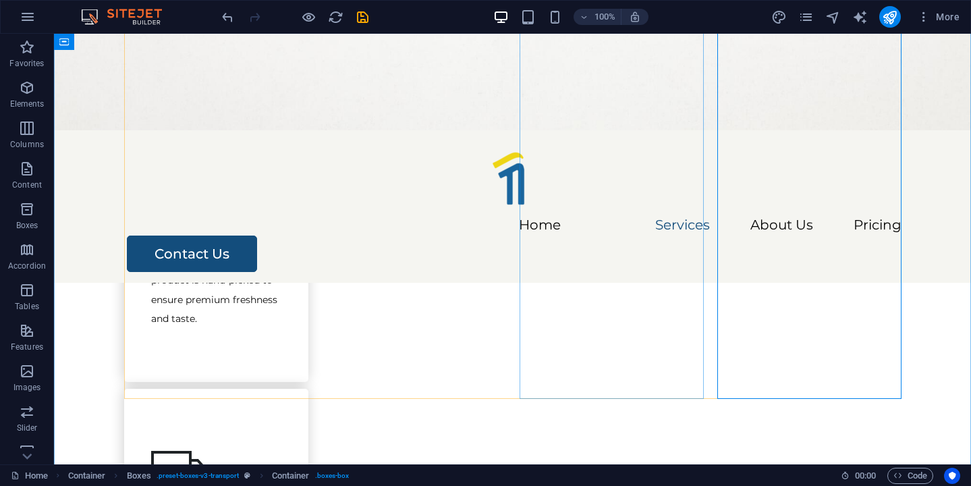
scroll to position [778, 0]
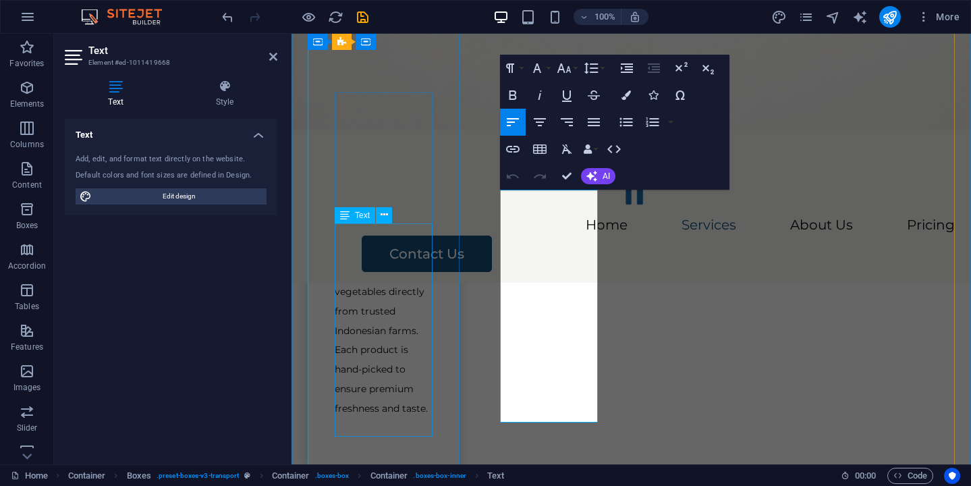
click at [350, 292] on div "We provide a wide range of high-quality, freshly harvested vegetables directly …" at bounding box center [384, 311] width 98 height 214
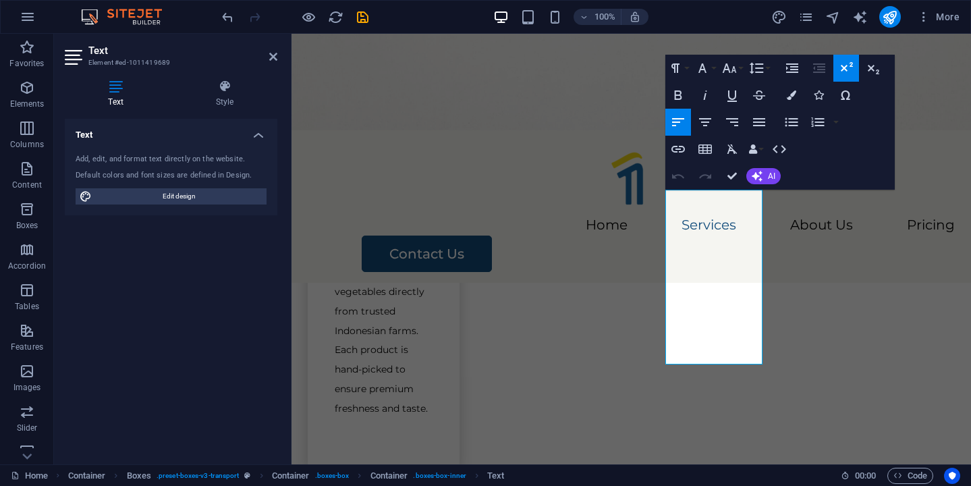
click at [843, 66] on icon "button" at bounding box center [847, 66] width 12 height 9
click at [837, 69] on button "Superscript" at bounding box center [847, 68] width 26 height 27
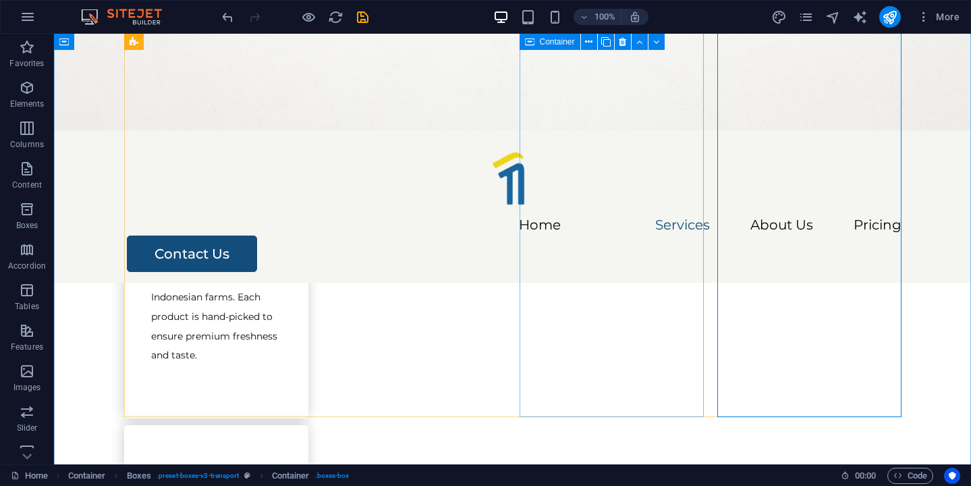
scroll to position [726, 0]
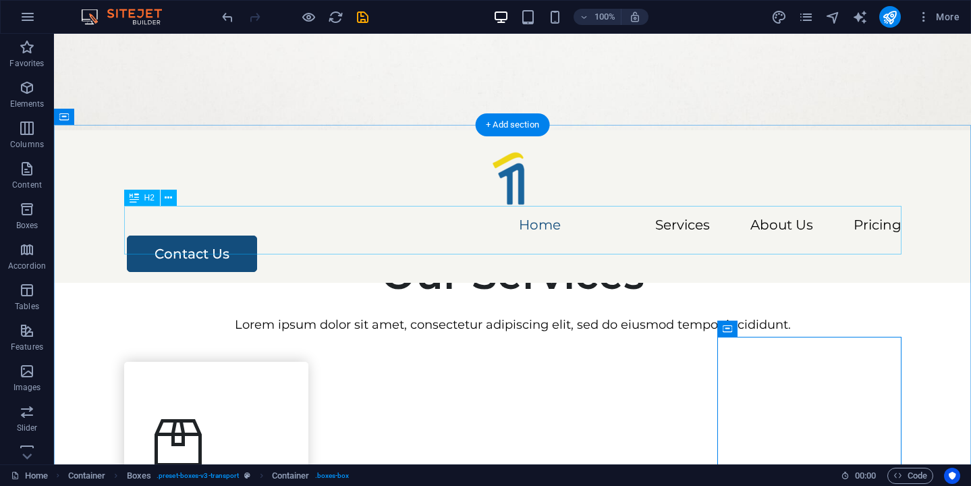
scroll to position [341, 0]
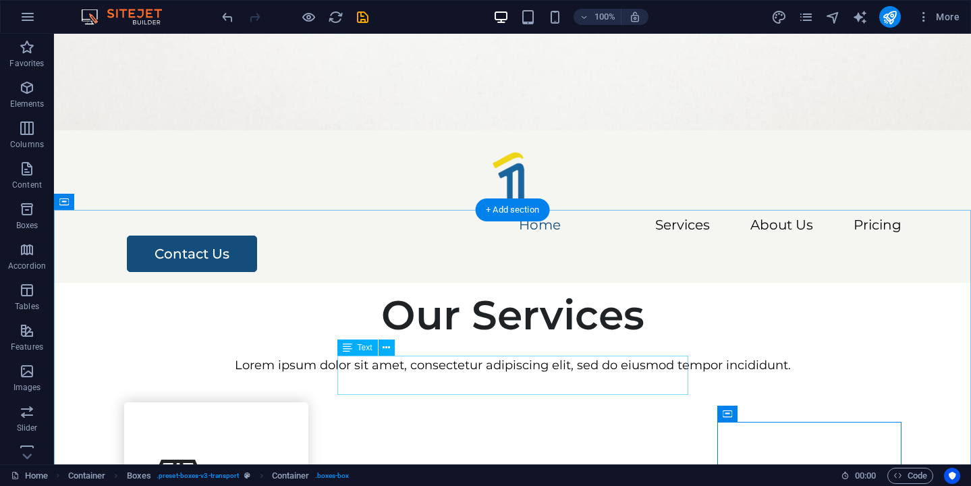
click at [485, 371] on div "Lorem ipsum dolor sit amet, consectetur adipiscing elit, sed do eiusmod tempor …" at bounding box center [513, 366] width 778 height 20
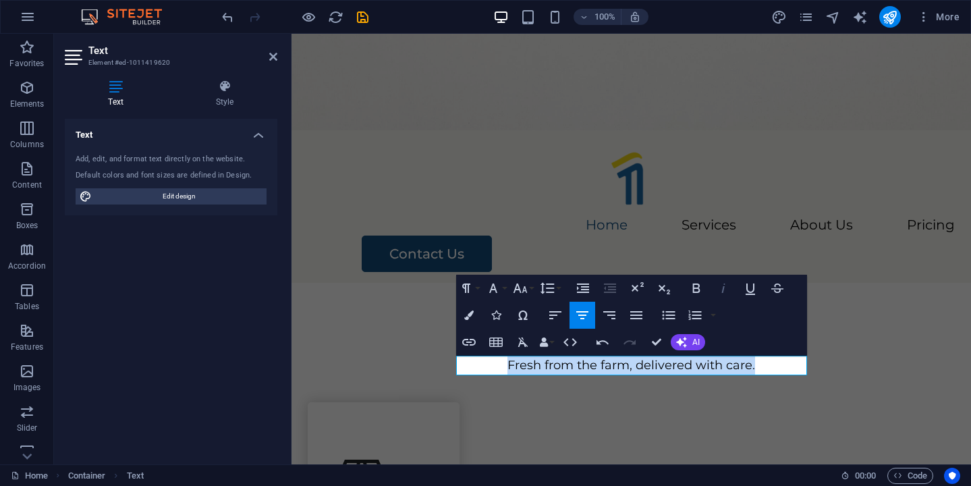
click at [724, 291] on icon "button" at bounding box center [724, 288] width 16 height 16
click at [528, 290] on button "Font Size" at bounding box center [523, 288] width 26 height 27
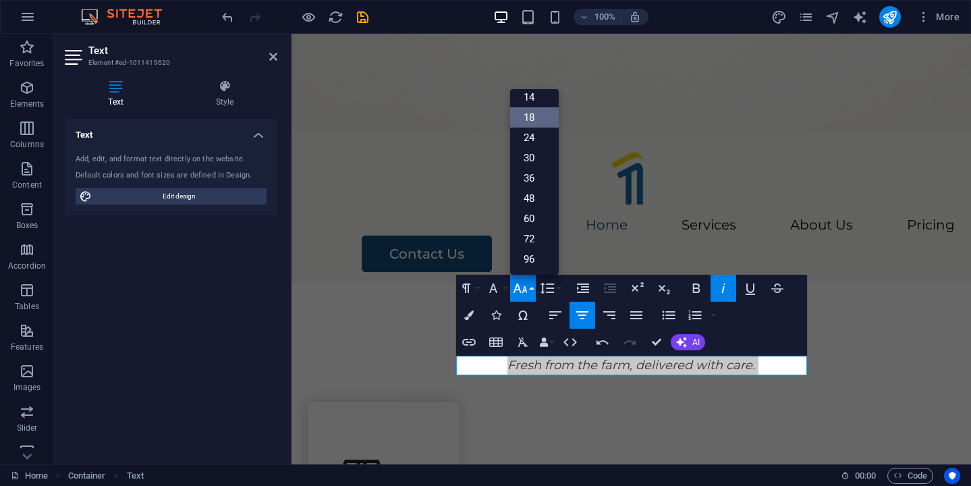
scroll to position [109, 0]
click at [529, 134] on link "24" at bounding box center [534, 138] width 49 height 20
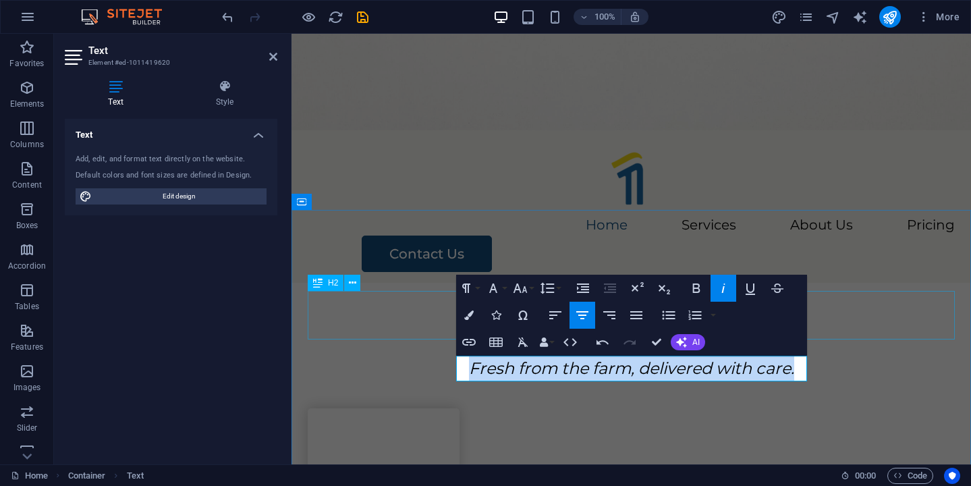
click at [897, 340] on div at bounding box center [631, 348] width 647 height 16
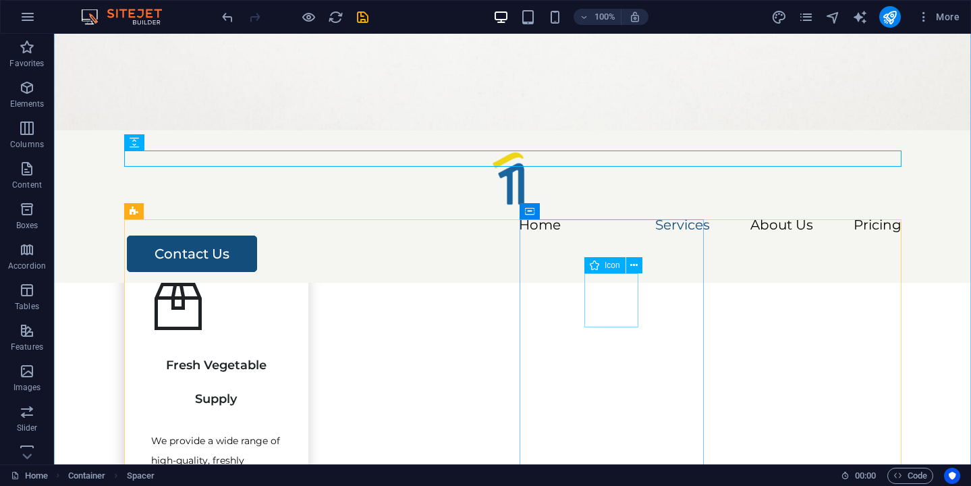
scroll to position [530, 0]
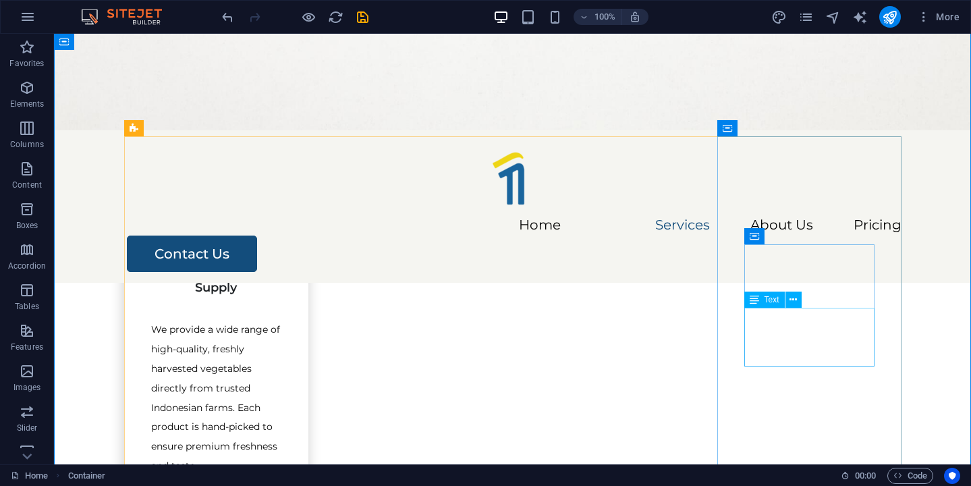
scroll to position [640, 0]
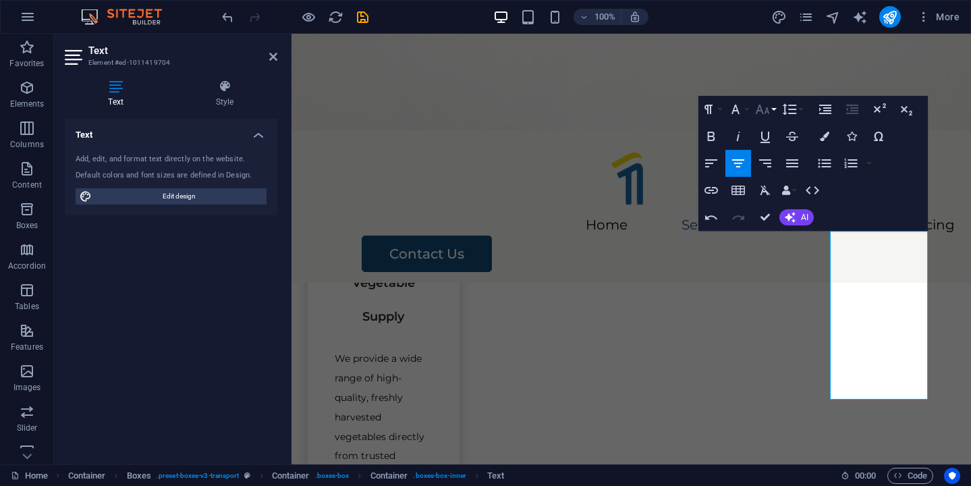
click at [766, 103] on icon "button" at bounding box center [763, 109] width 16 height 16
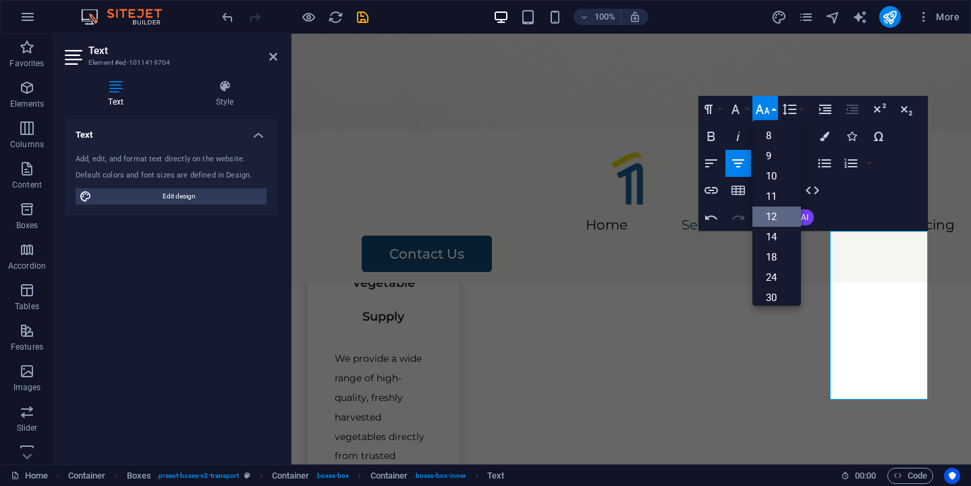
scroll to position [36, 0]
click at [781, 221] on link "18" at bounding box center [777, 221] width 49 height 20
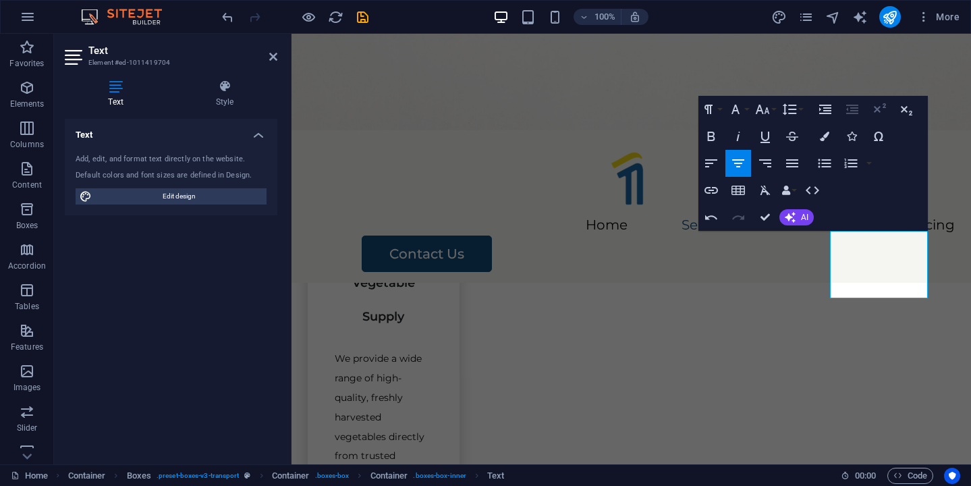
click at [879, 105] on icon "button" at bounding box center [880, 109] width 16 height 16
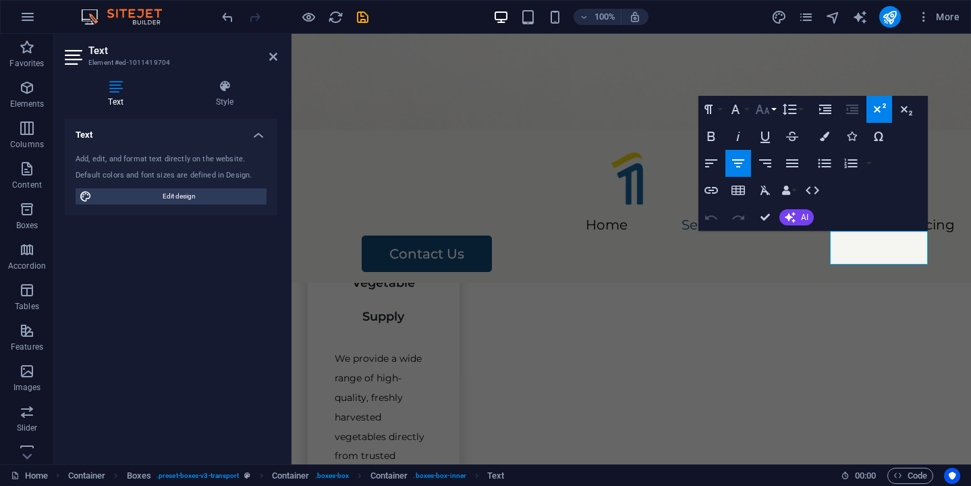
click at [774, 106] on button "Font Size" at bounding box center [766, 109] width 26 height 27
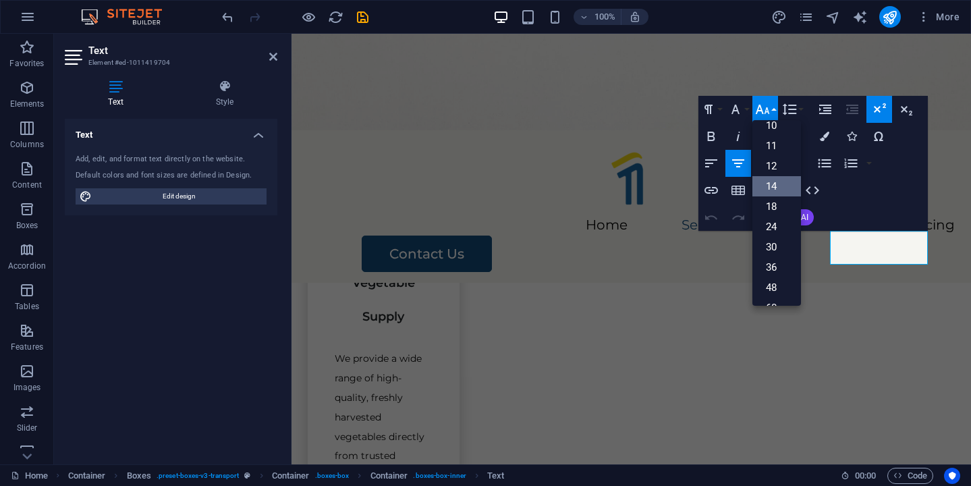
scroll to position [59, 0]
click at [782, 222] on link "24" at bounding box center [777, 218] width 49 height 20
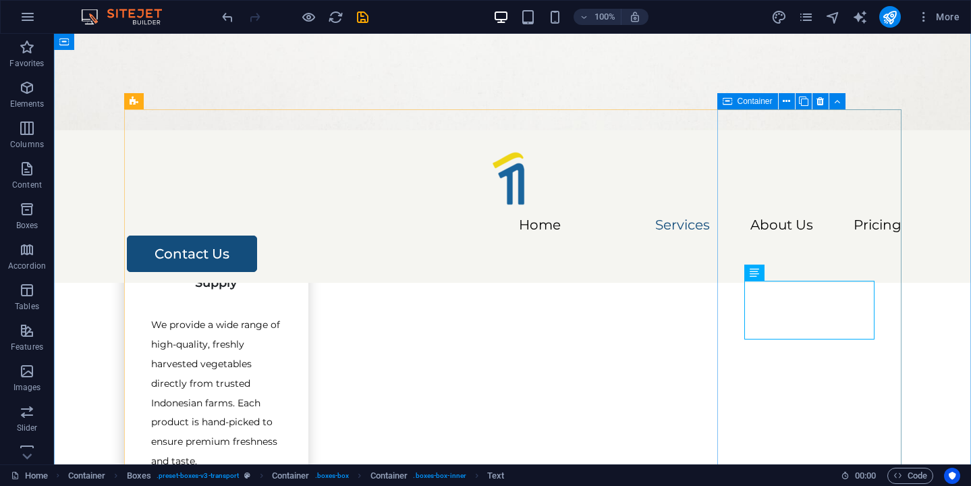
scroll to position [702, 0]
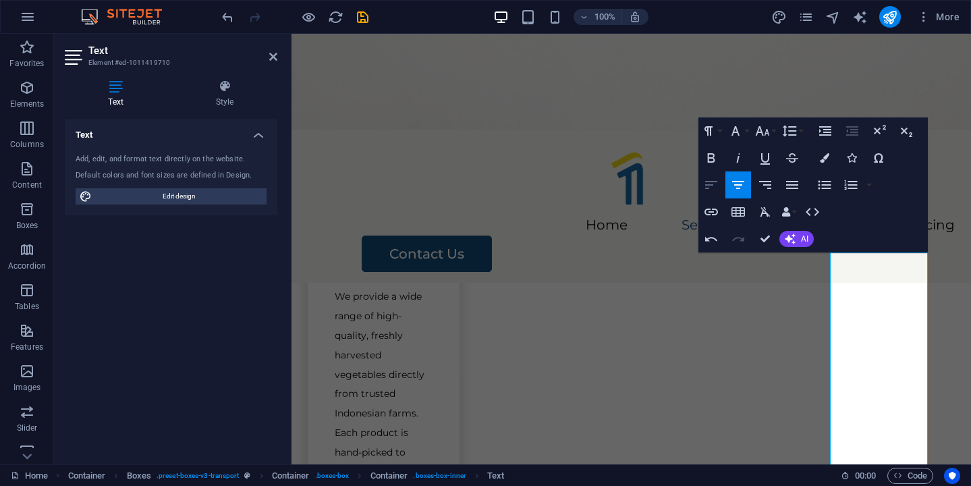
click at [705, 182] on icon "button" at bounding box center [711, 185] width 16 height 16
click at [766, 132] on icon "button" at bounding box center [763, 130] width 14 height 9
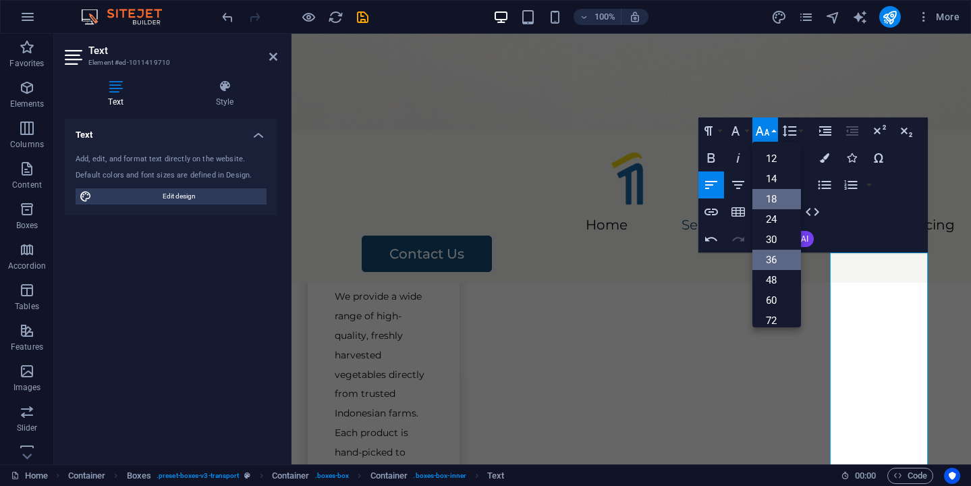
scroll to position [79, 0]
click at [778, 178] on link "14" at bounding box center [777, 179] width 49 height 20
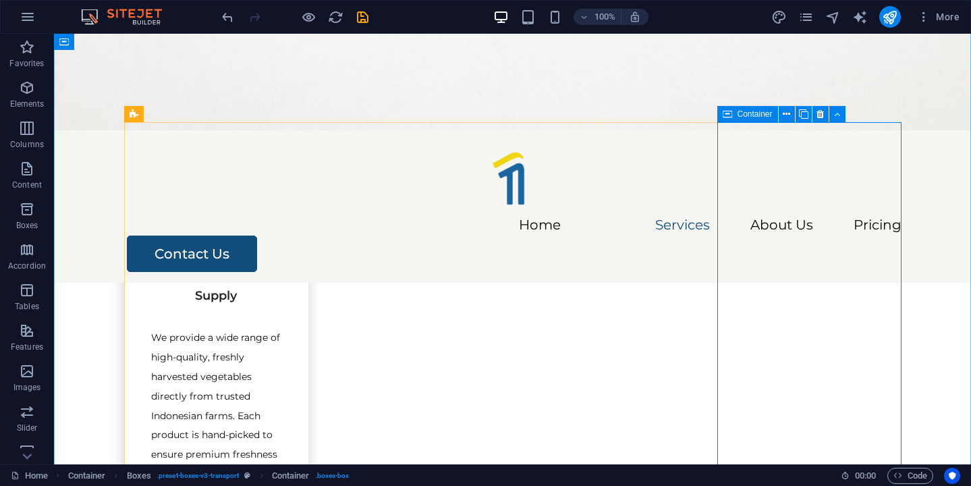
scroll to position [668, 0]
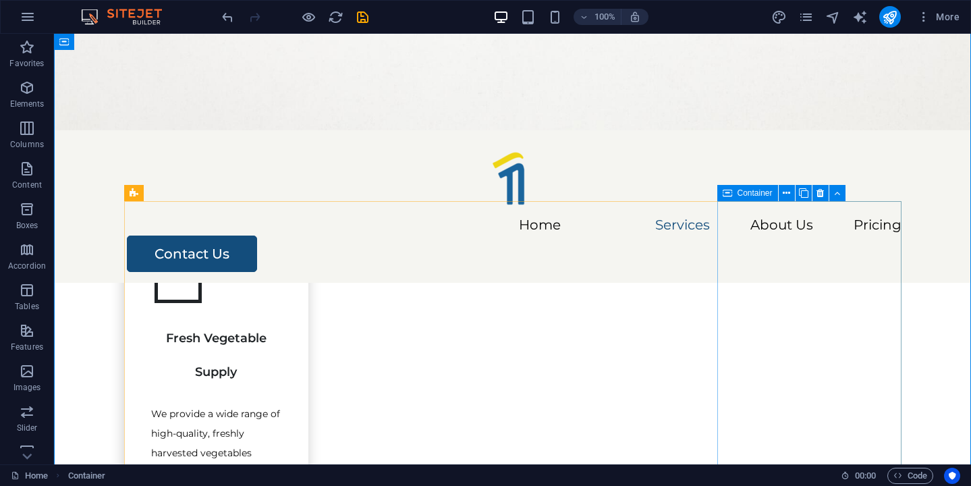
scroll to position [545, 0]
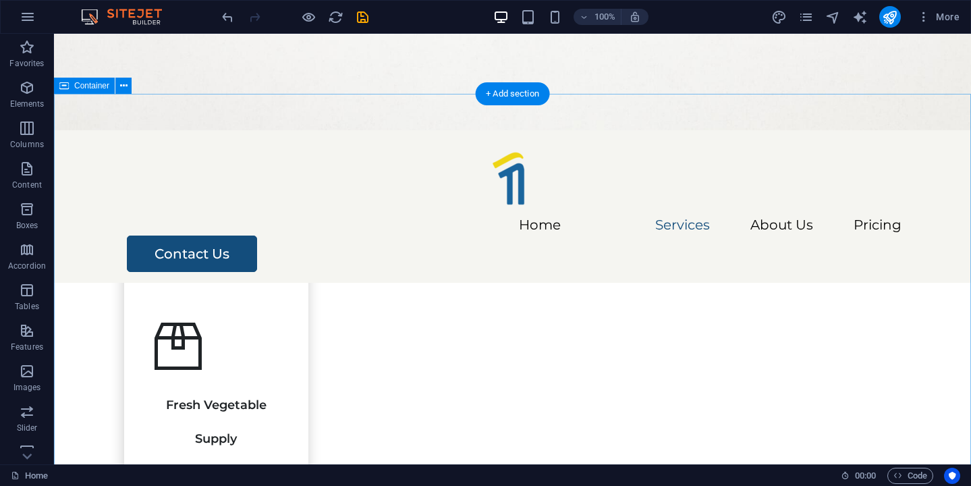
scroll to position [485, 0]
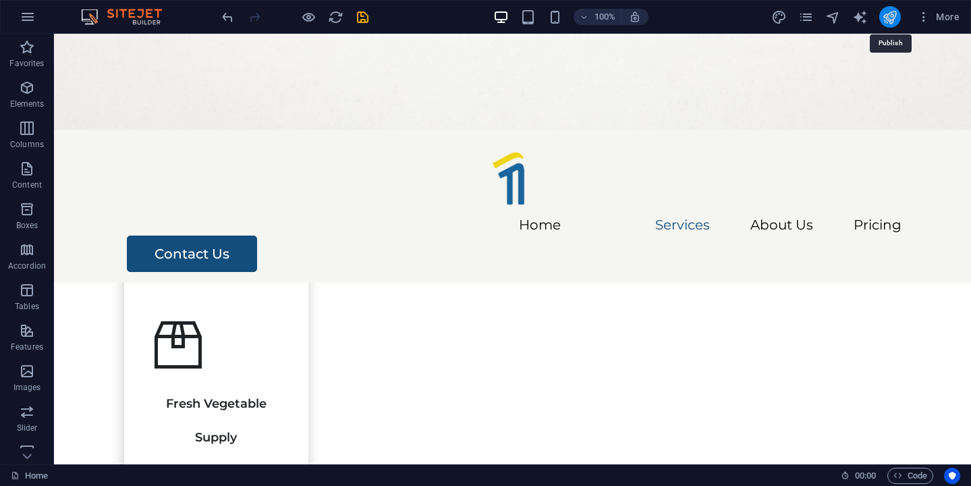
click at [889, 19] on icon "publish" at bounding box center [890, 17] width 16 height 16
checkbox input "false"
